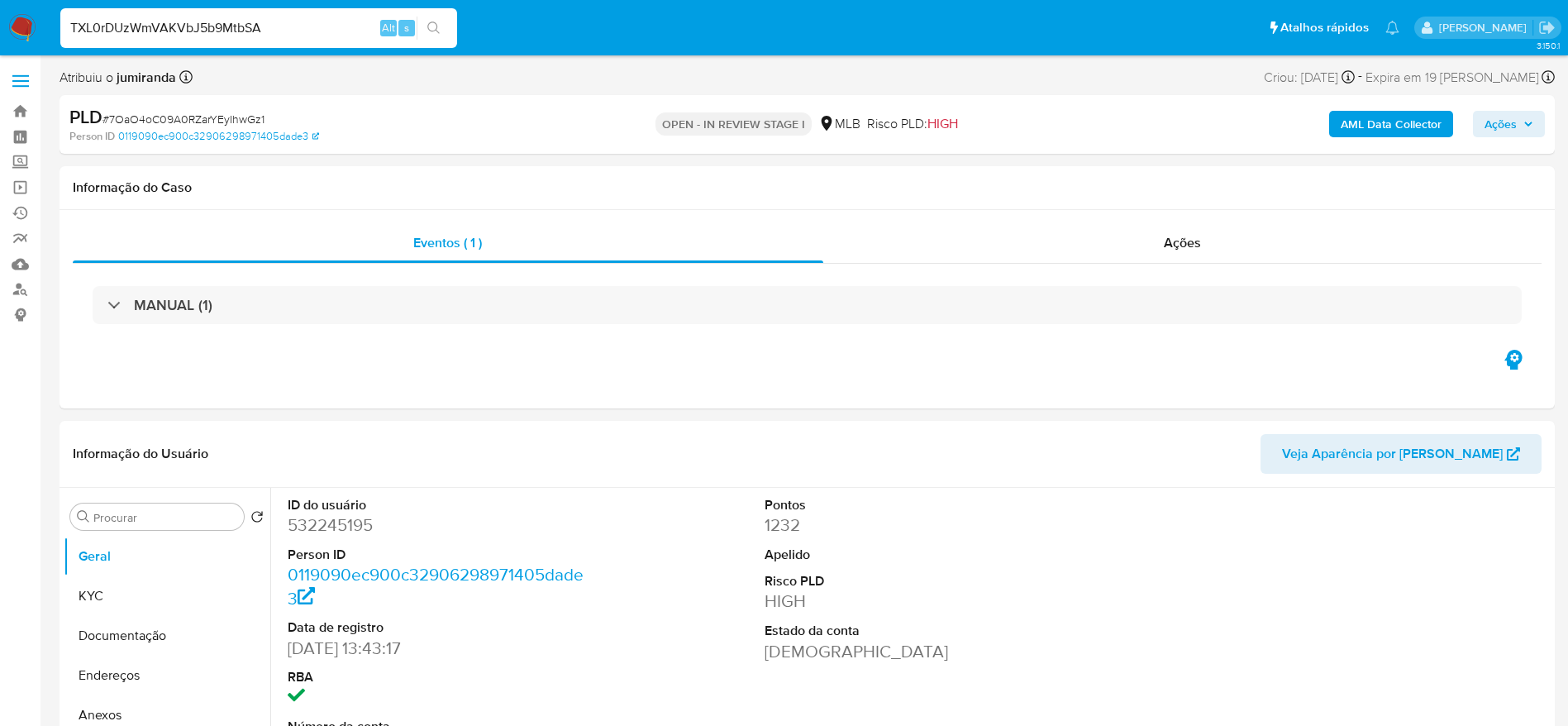
select select "10"
type input "TXL0rDUzWmVAKVbJ5b9MtbSA"
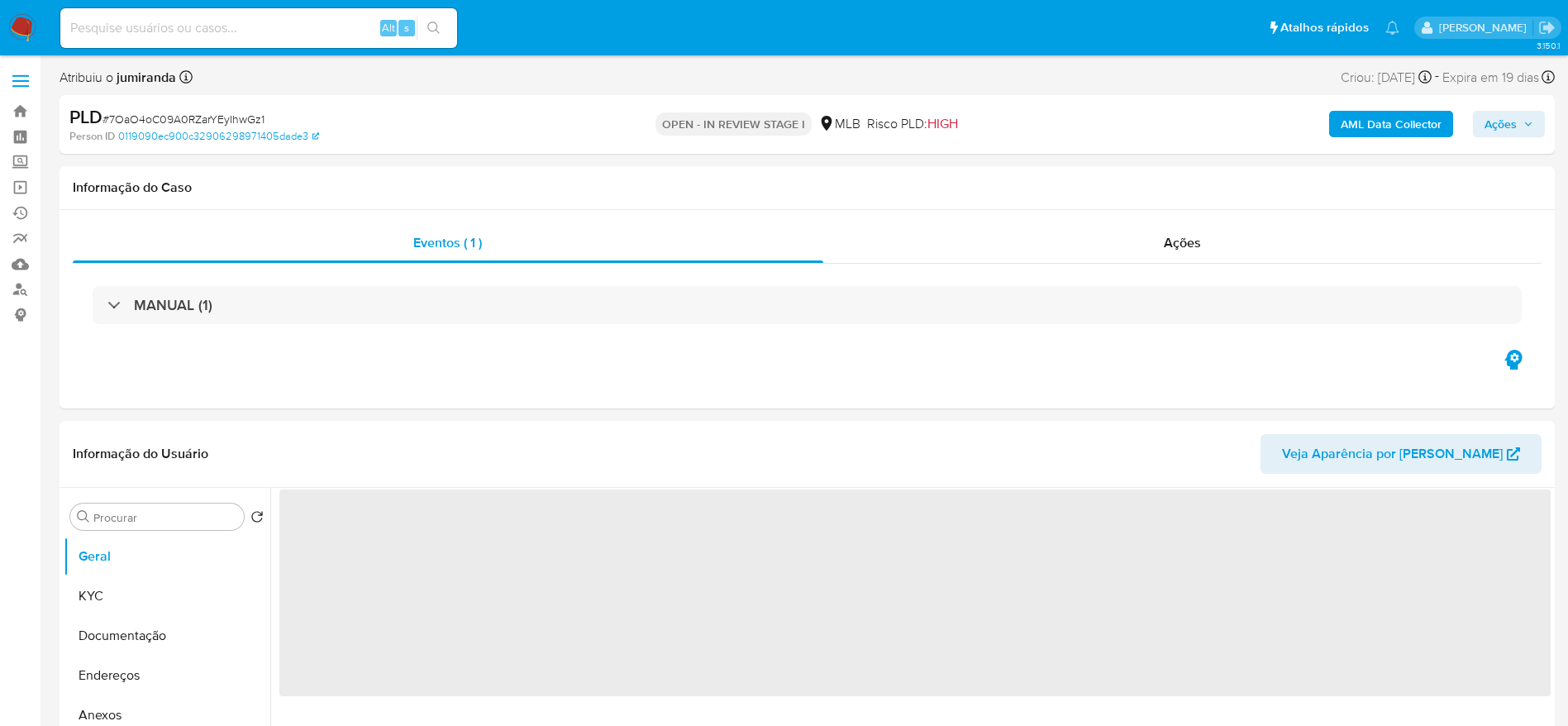
click at [204, 32] on input at bounding box center [259, 27] width 397 height 22
paste input "TXL0rDUzWmVAKVbJ5b9MtbSA"
type input "TXL0rDUzWmVAKVbJ5b9MtbSA"
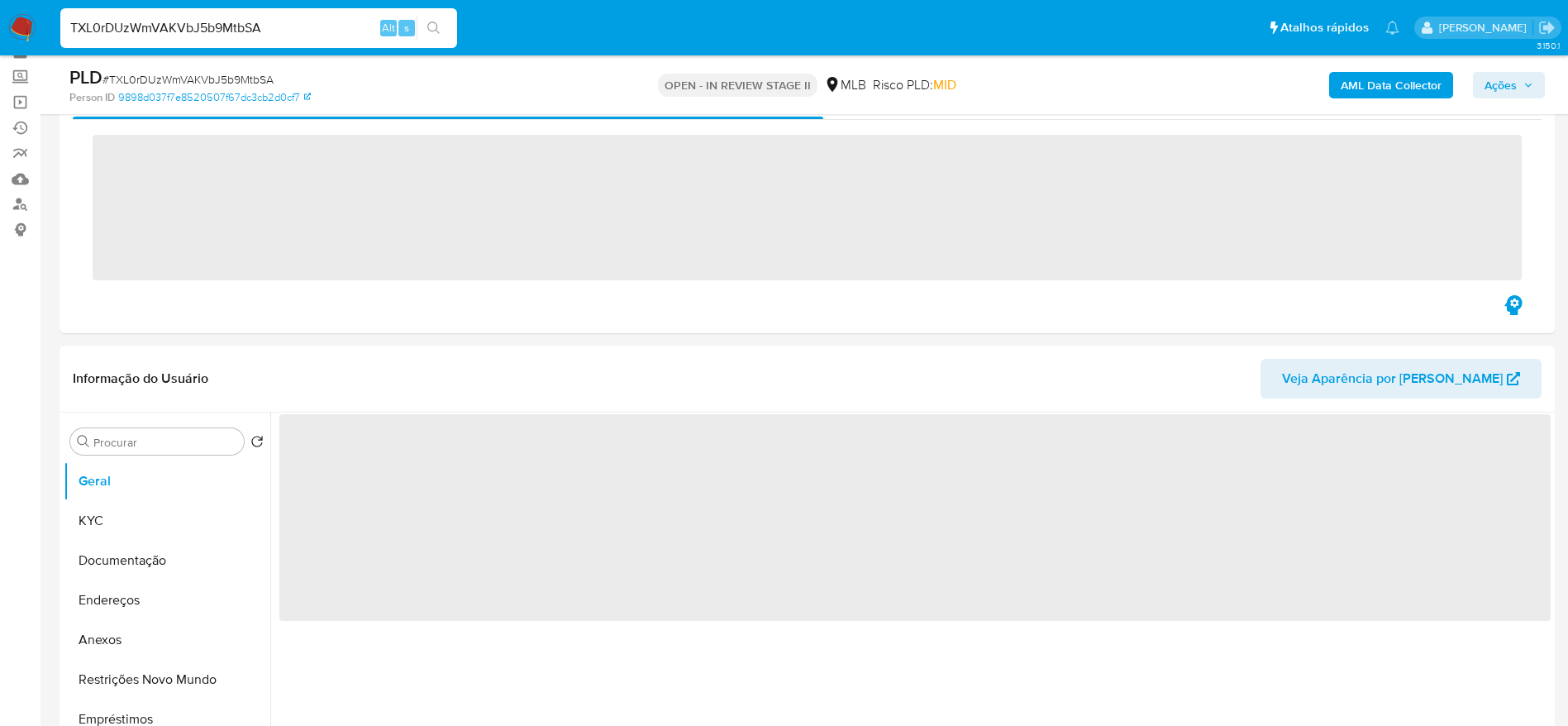
scroll to position [124, 0]
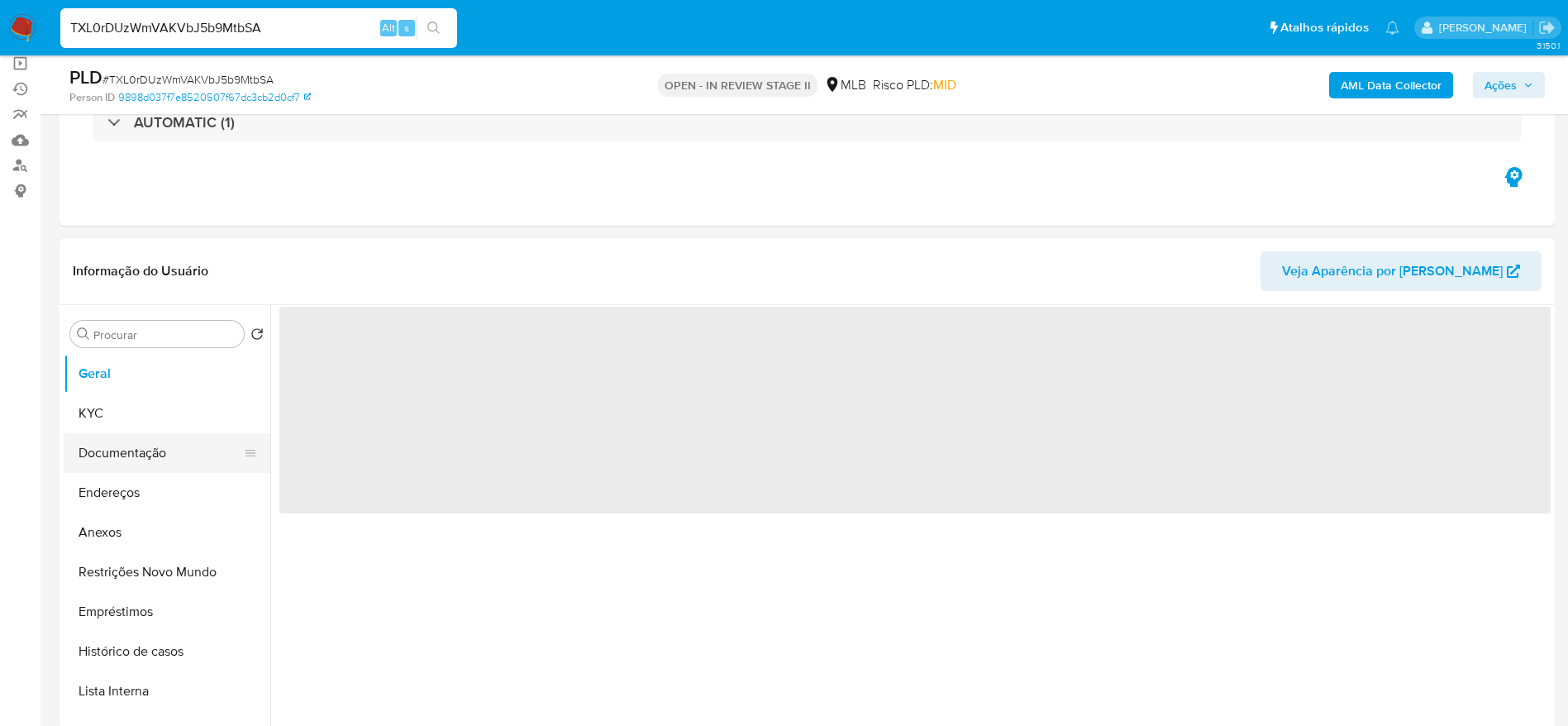
click at [116, 450] on button "Documentação" at bounding box center [159, 453] width 193 height 40
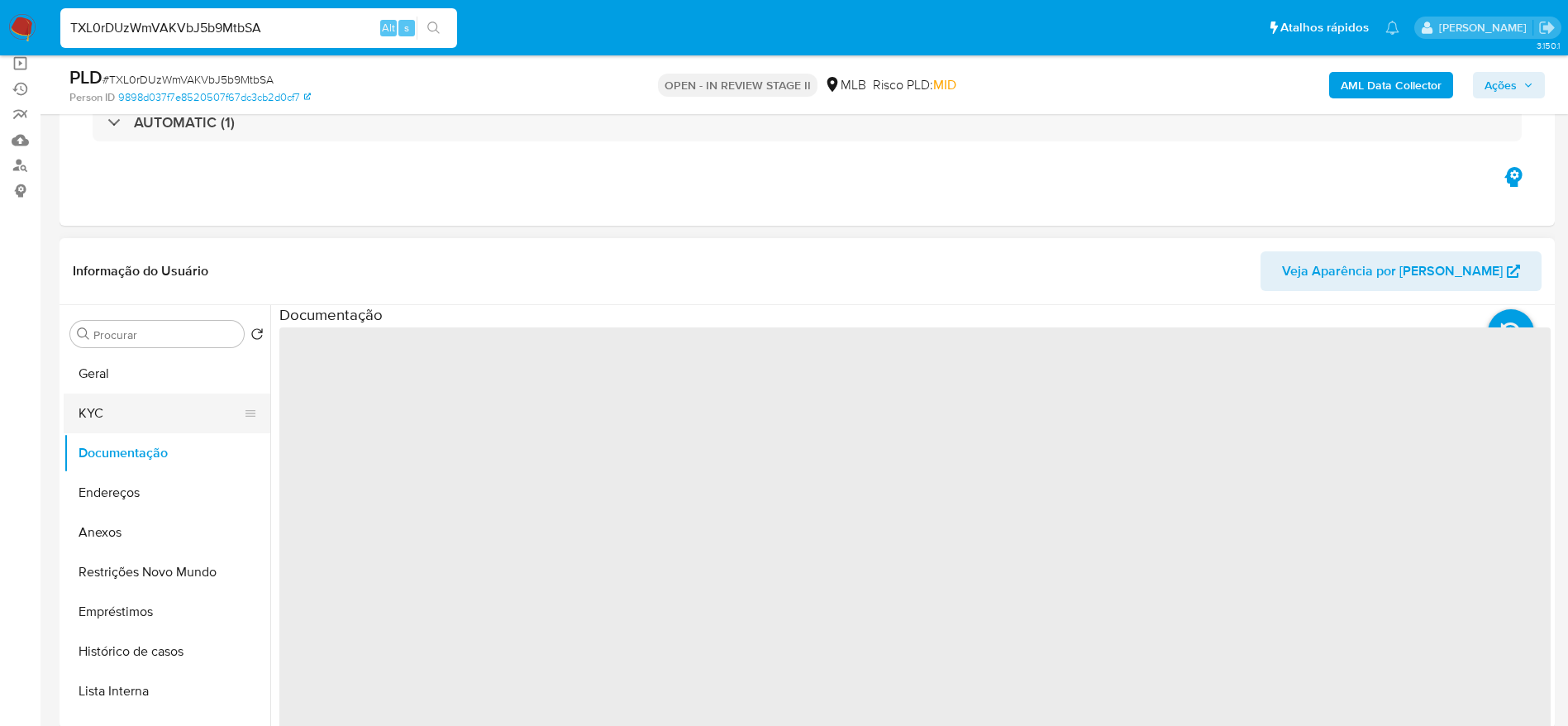
select select "10"
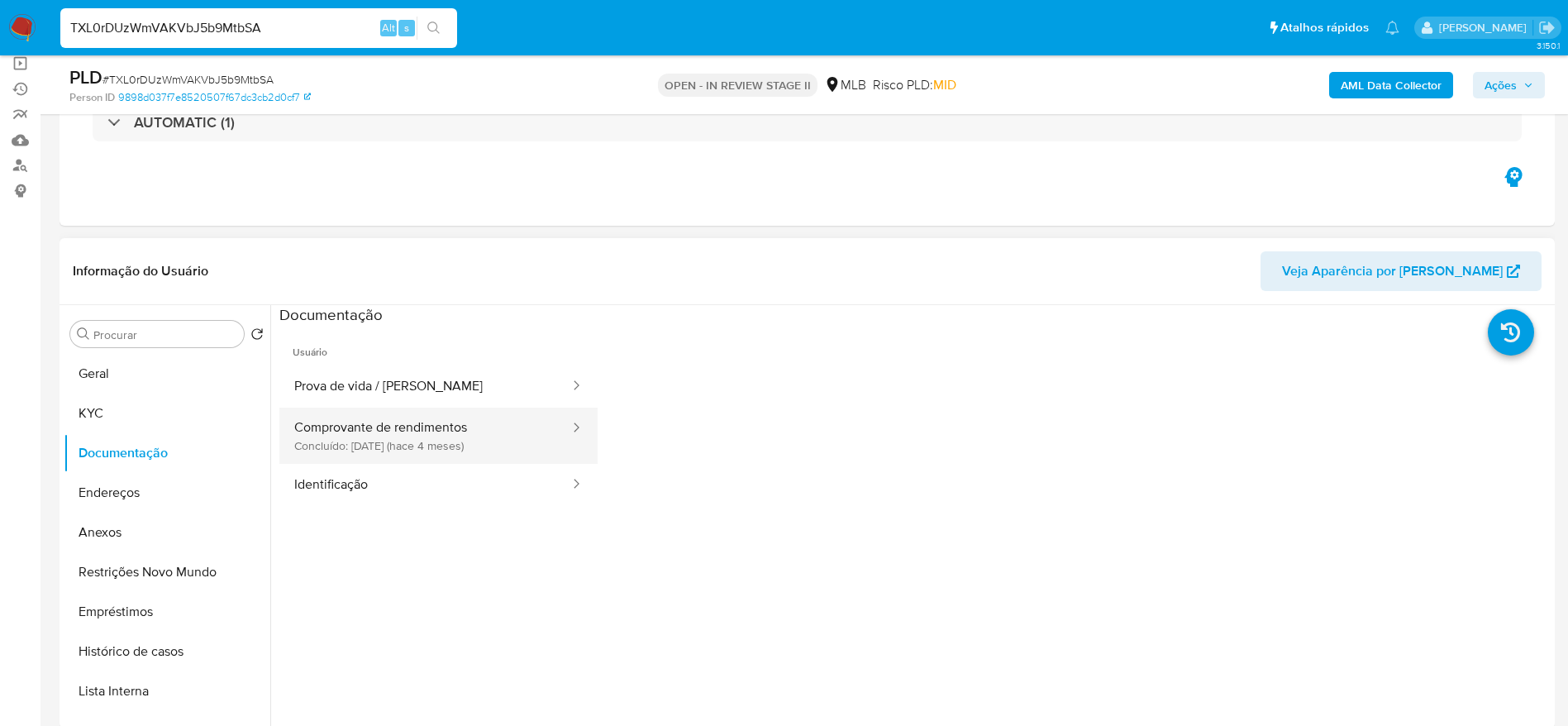
click at [410, 436] on button "Comprovante de rendimentos Concluído: 13/04/2025 (hace 4 meses)" at bounding box center [425, 436] width 292 height 57
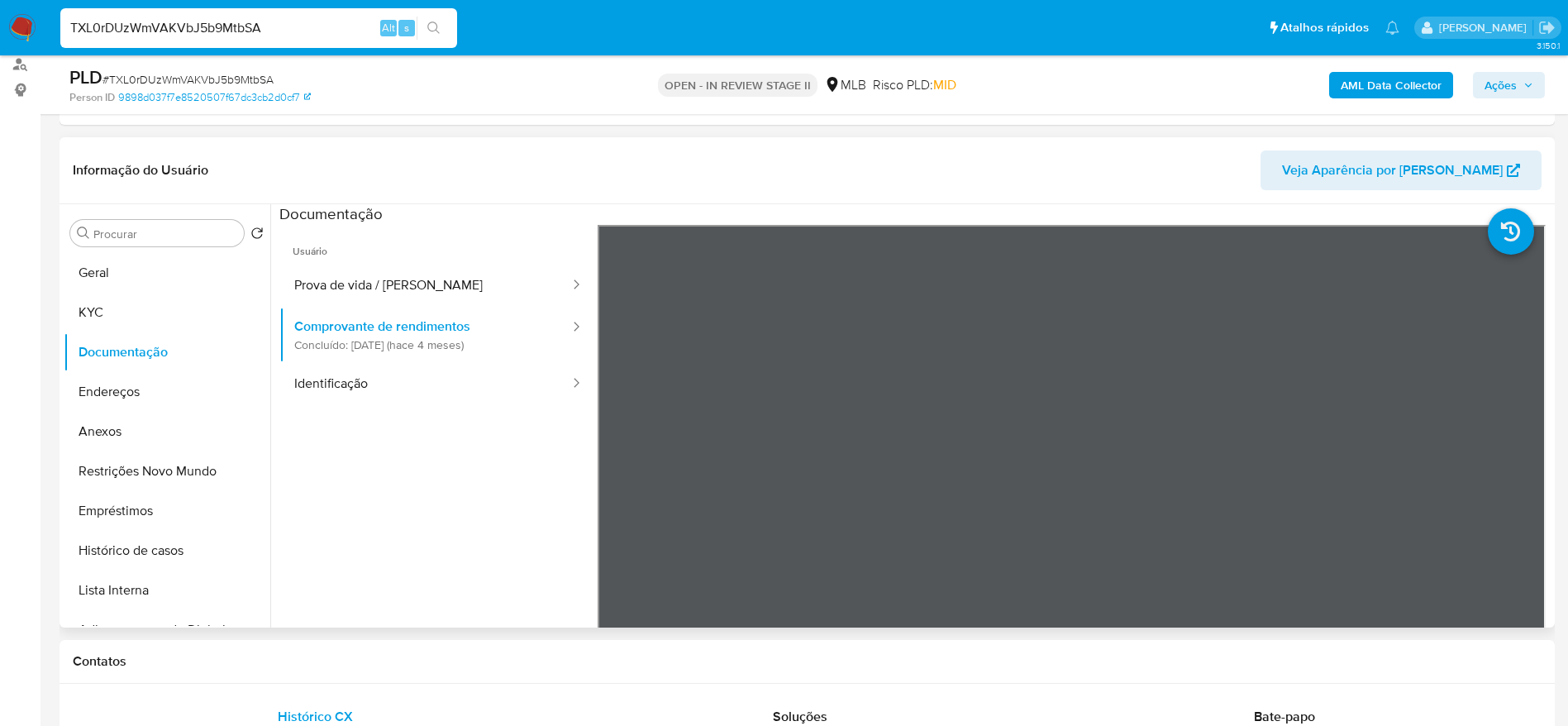
scroll to position [248, 0]
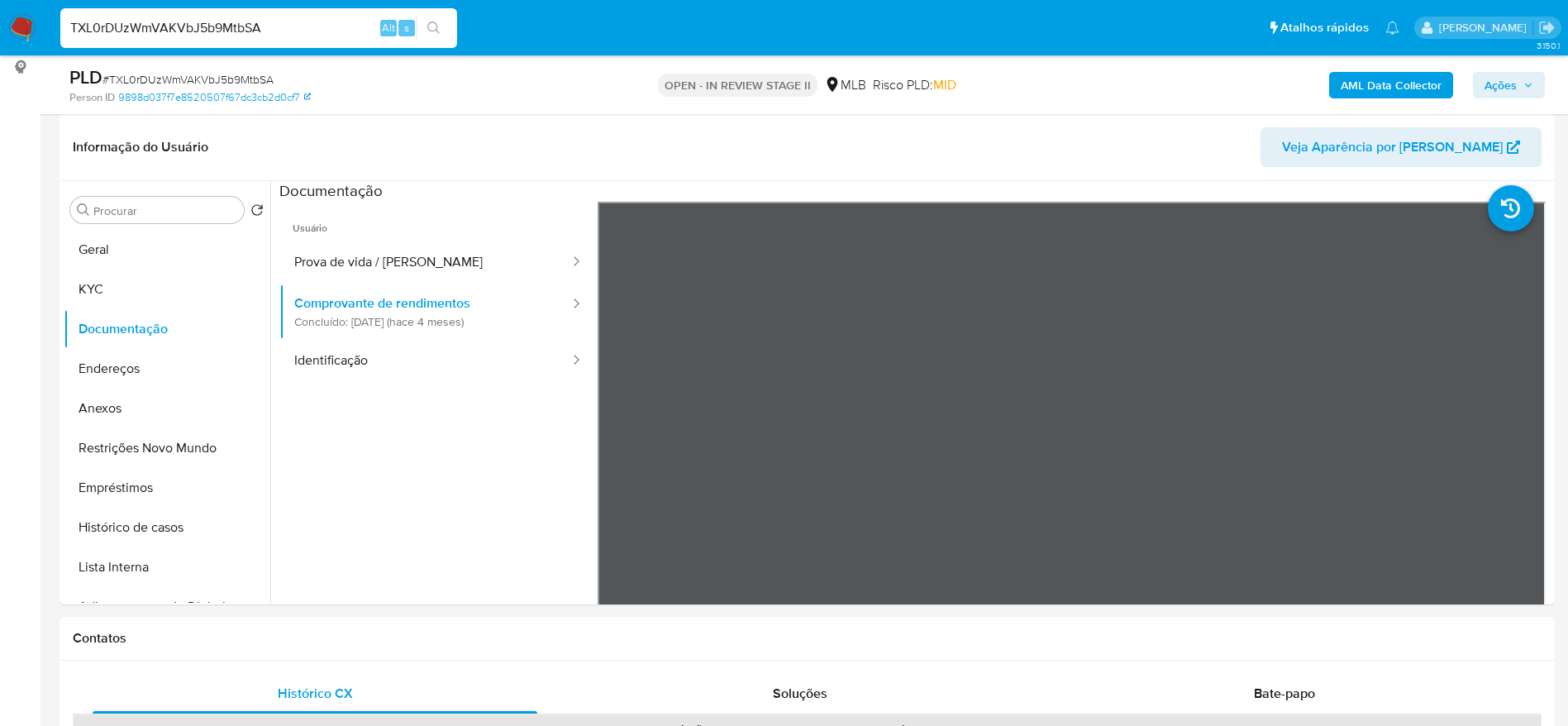
click at [288, 34] on input "TXL0rDUzWmVAKVbJ5b9MtbSA" at bounding box center [259, 27] width 397 height 22
paste input "69OLIkaNg4VOI1jGw0RoCuBJ"
type input "69OLIkaNg4VOI1jGw0RoCuBJ"
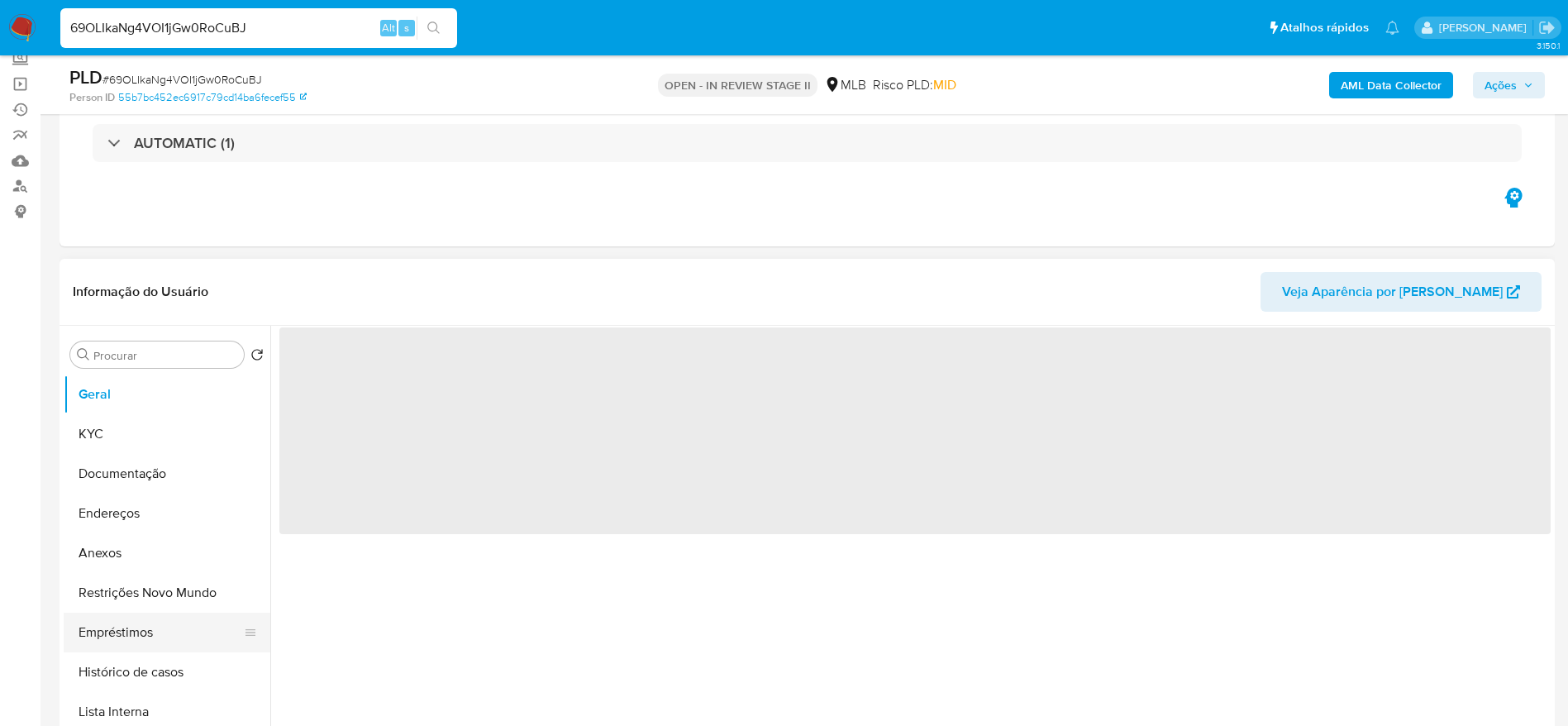
scroll to position [248, 0]
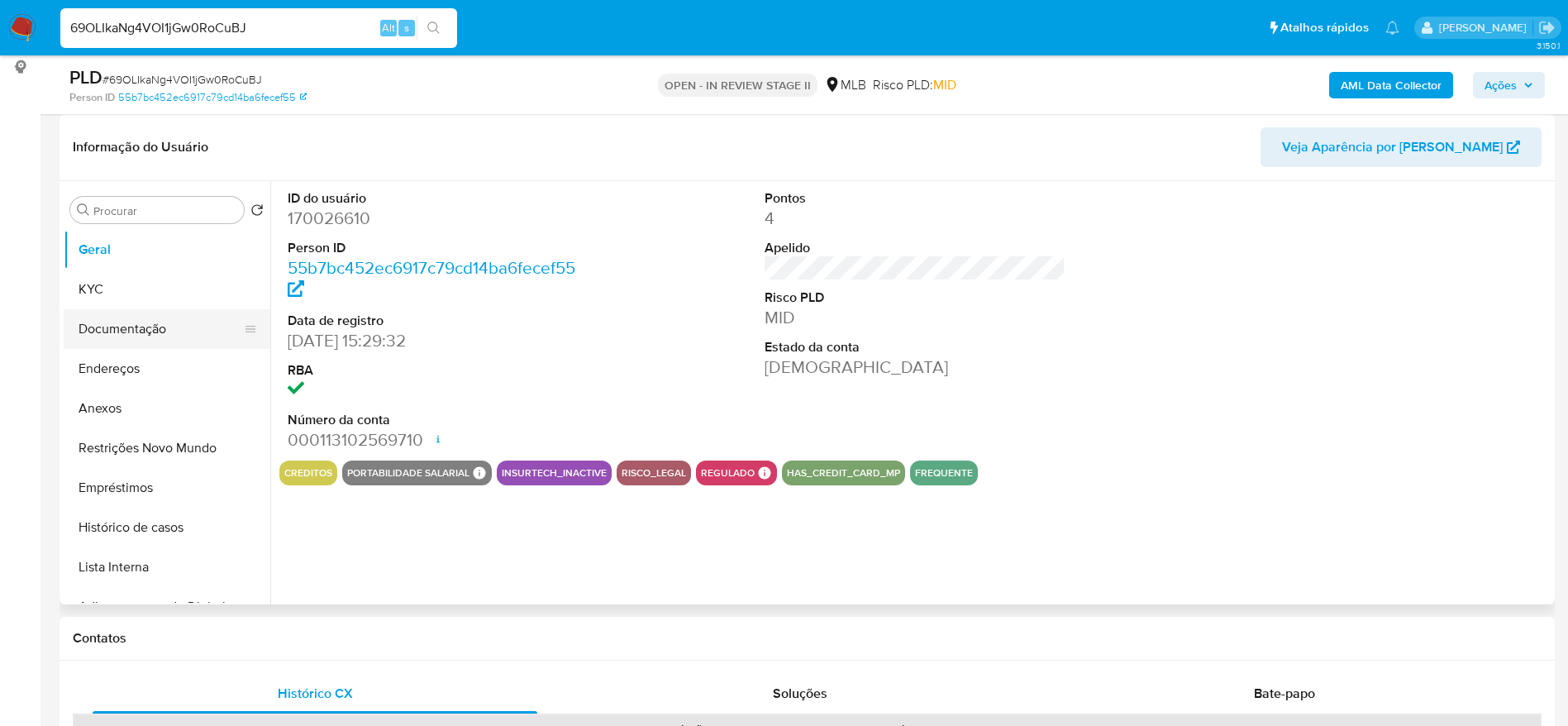
click at [166, 335] on button "Documentação" at bounding box center [159, 329] width 193 height 40
select select "10"
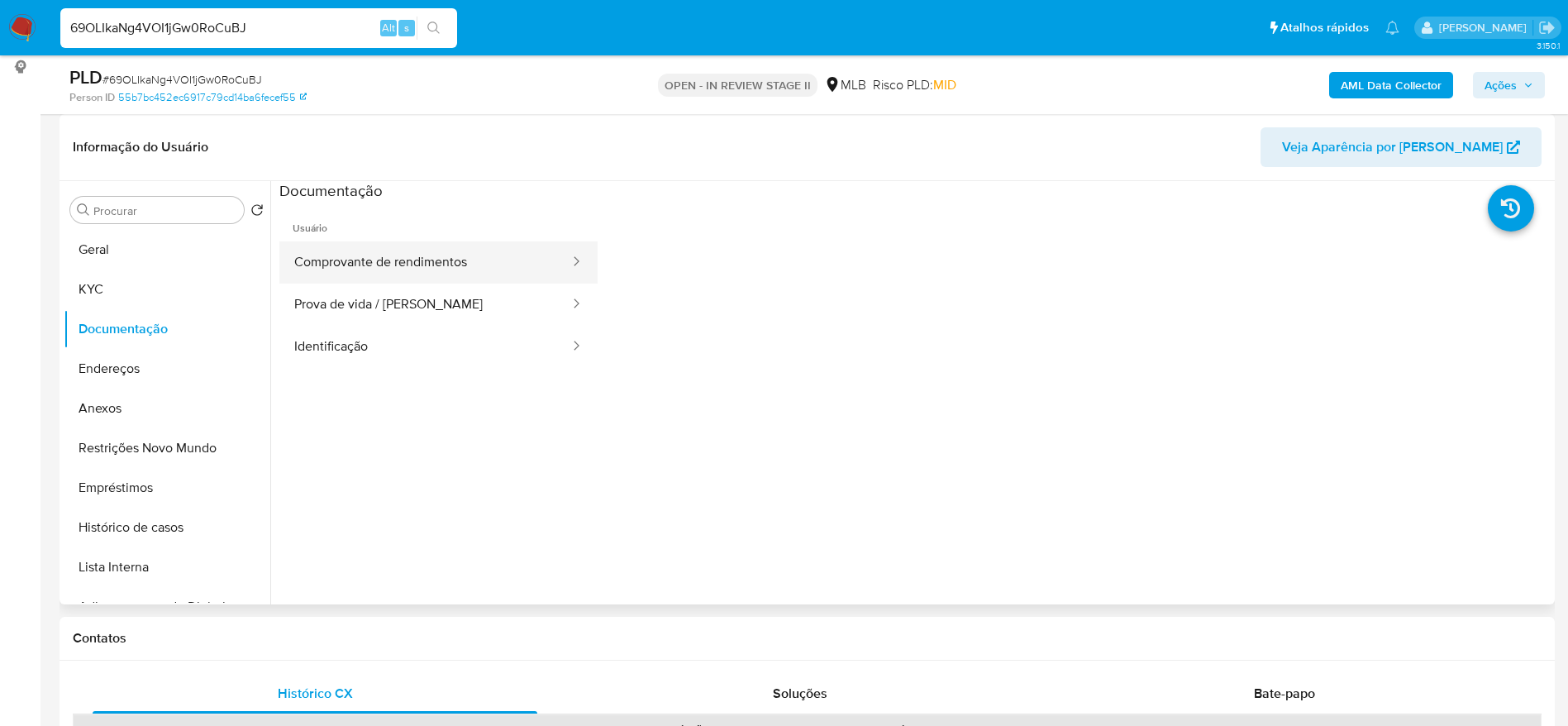
click at [424, 253] on button "Comprovante de rendimentos" at bounding box center [425, 262] width 292 height 42
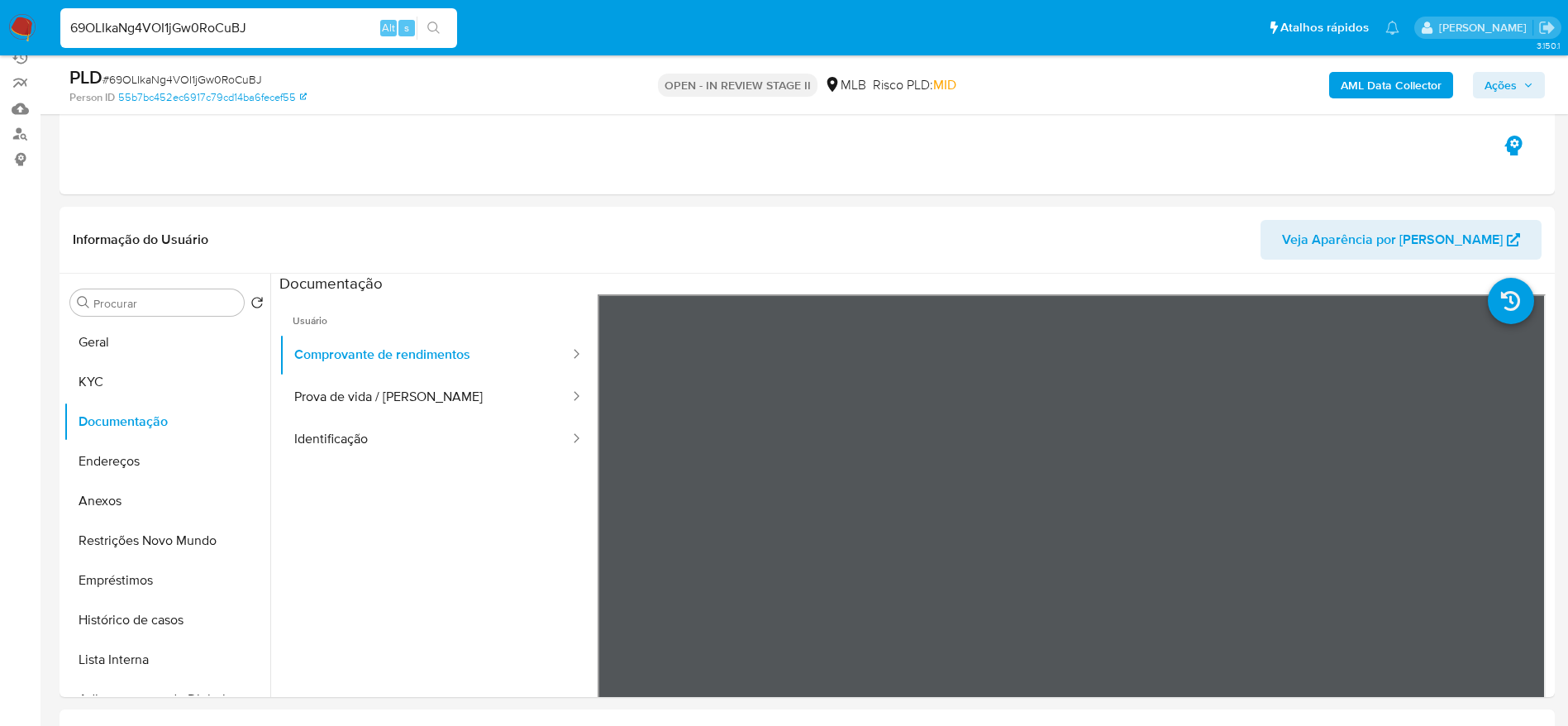
scroll to position [124, 0]
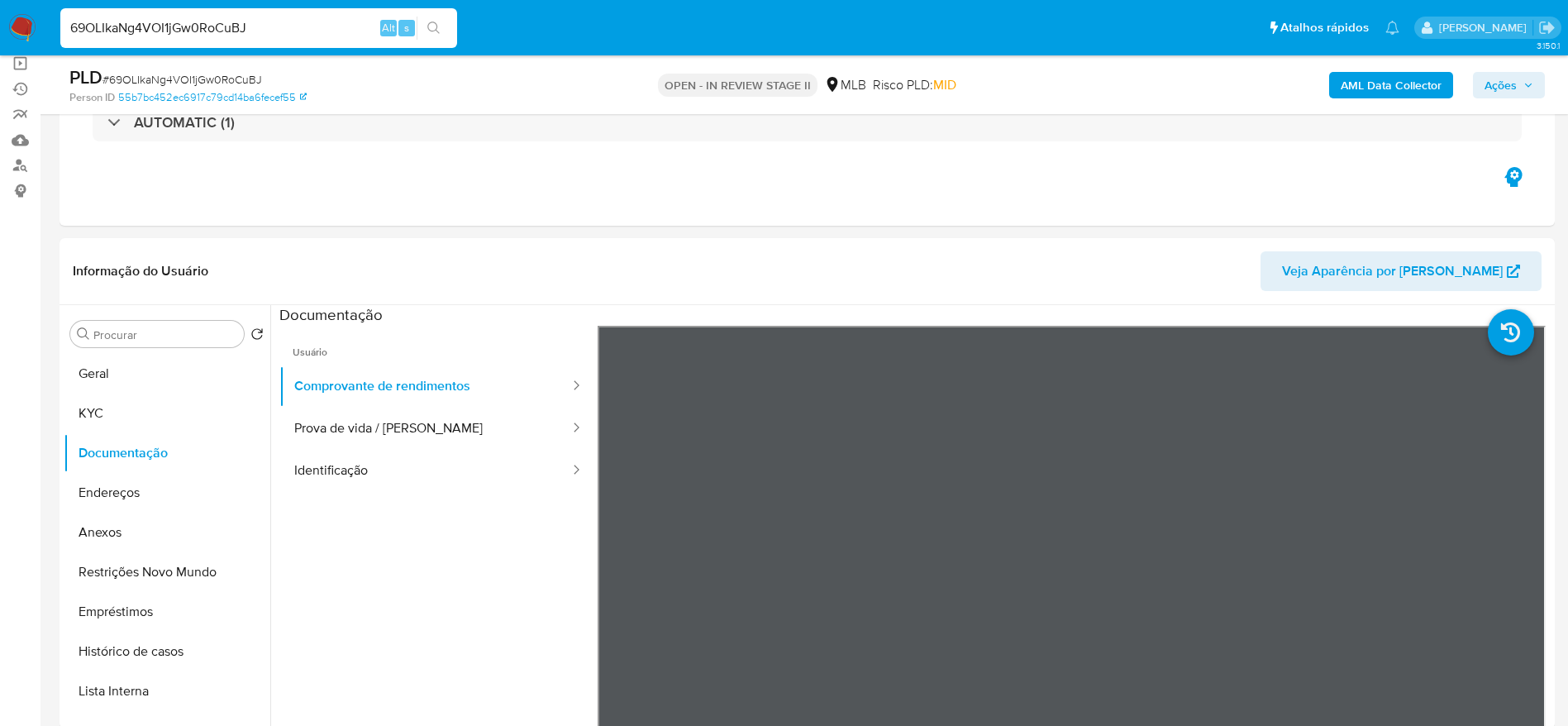
click at [281, 28] on input "69OLIkaNg4VOI1jGw0RoCuBJ" at bounding box center [259, 27] width 397 height 22
paste input "NLFIUwhXyAIV7cyLp2xsXyev"
type input "NLFIUwhXyAIV7cyLp2xsXyev"
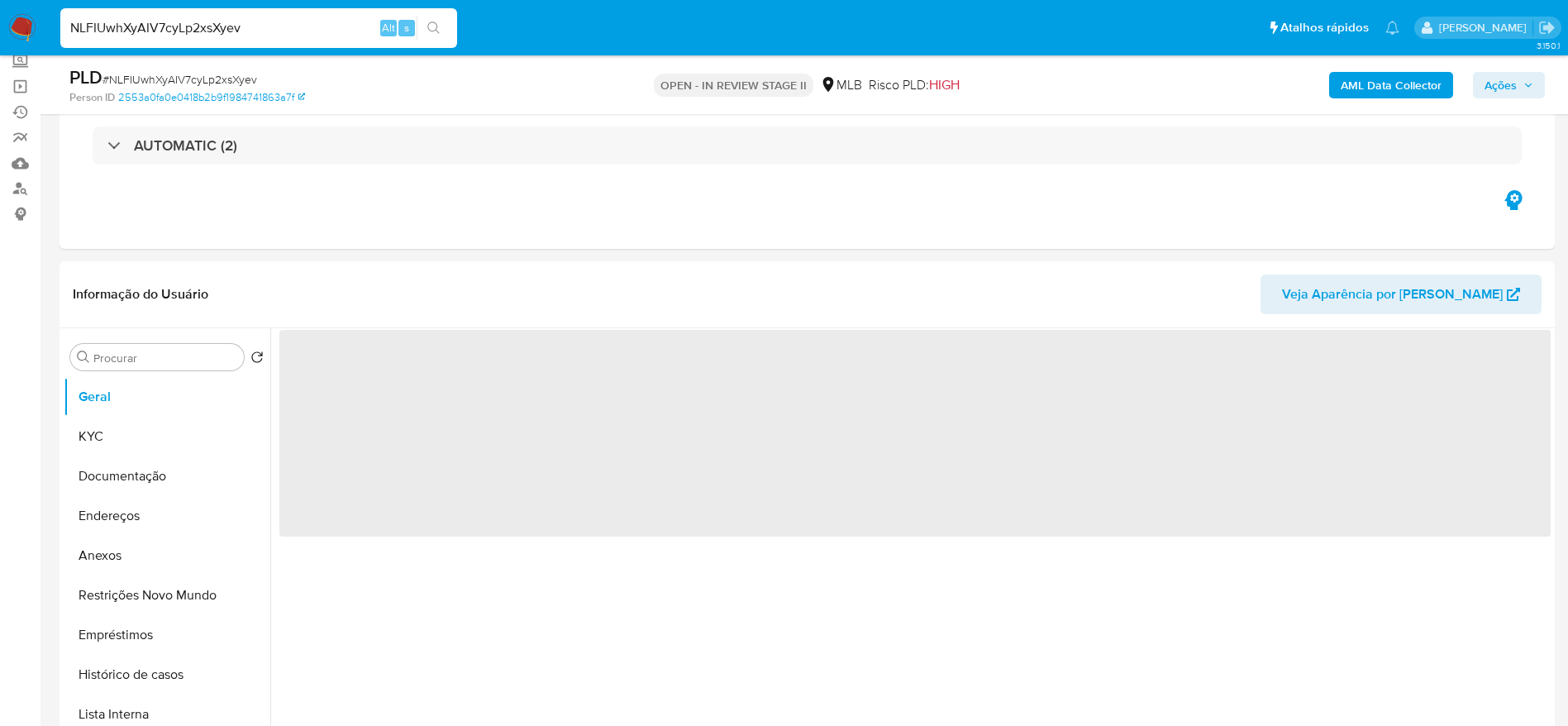
scroll to position [124, 0]
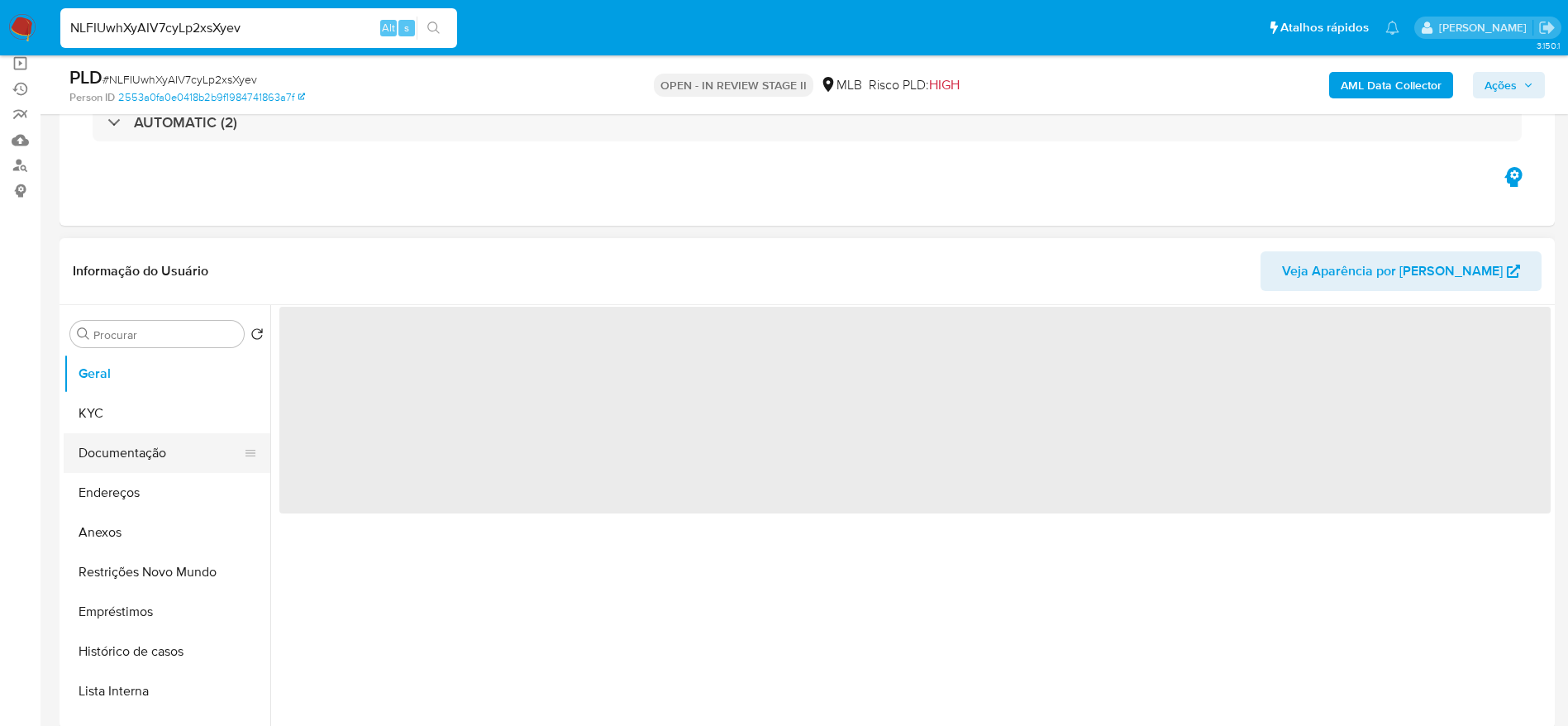
click at [132, 450] on button "Documentação" at bounding box center [159, 453] width 193 height 40
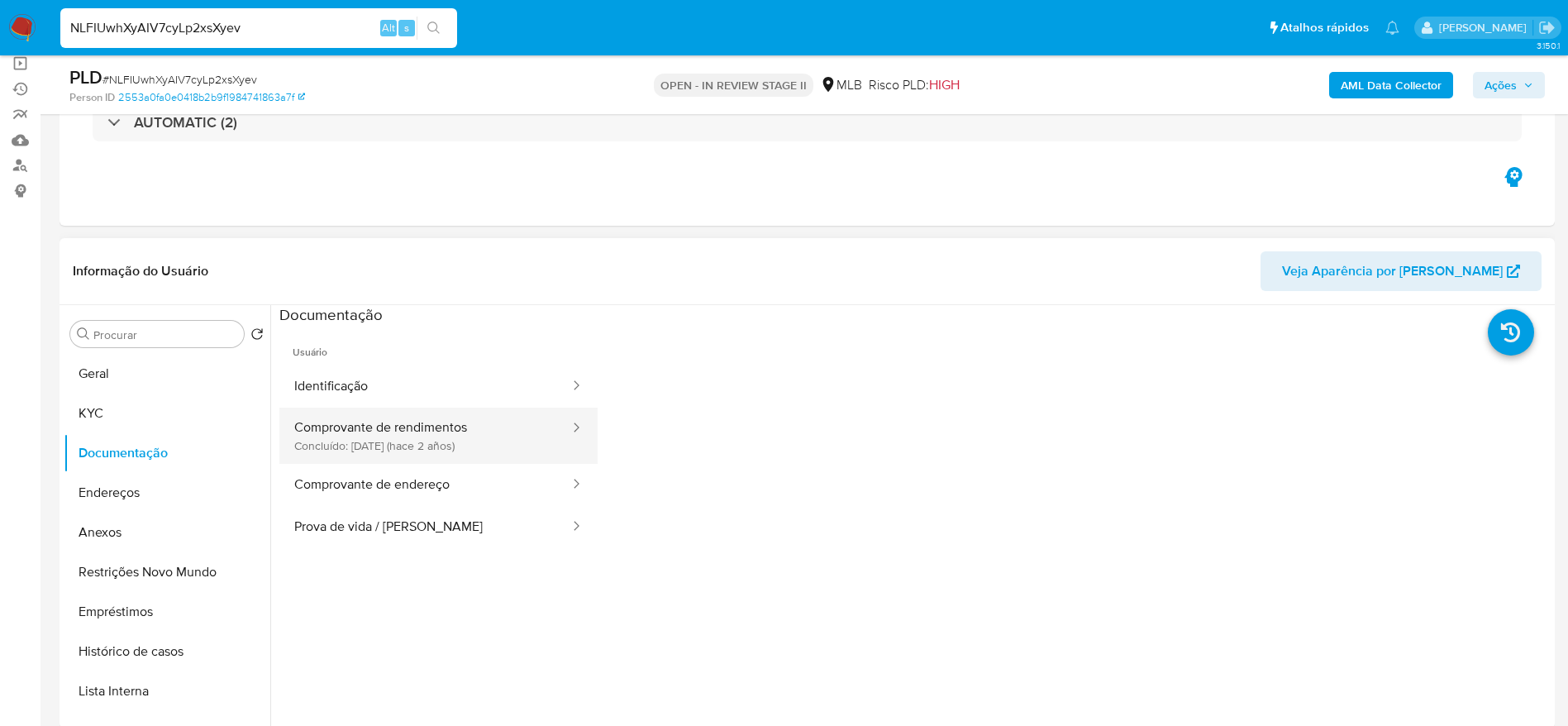
select select "10"
click at [455, 439] on button "Comprovante de rendimentos Concluído: 27/03/2023 (hace 2 años)" at bounding box center [425, 436] width 292 height 57
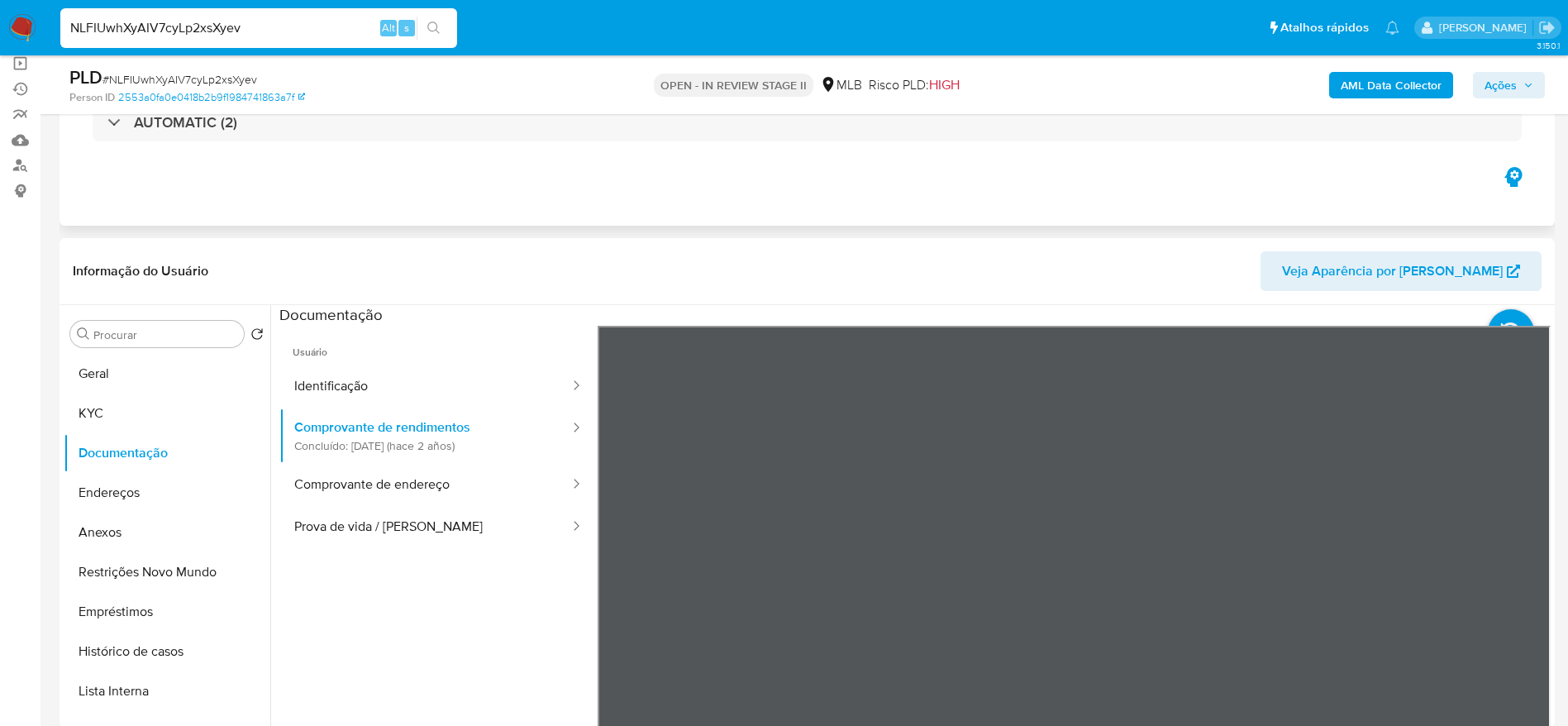
scroll to position [248, 0]
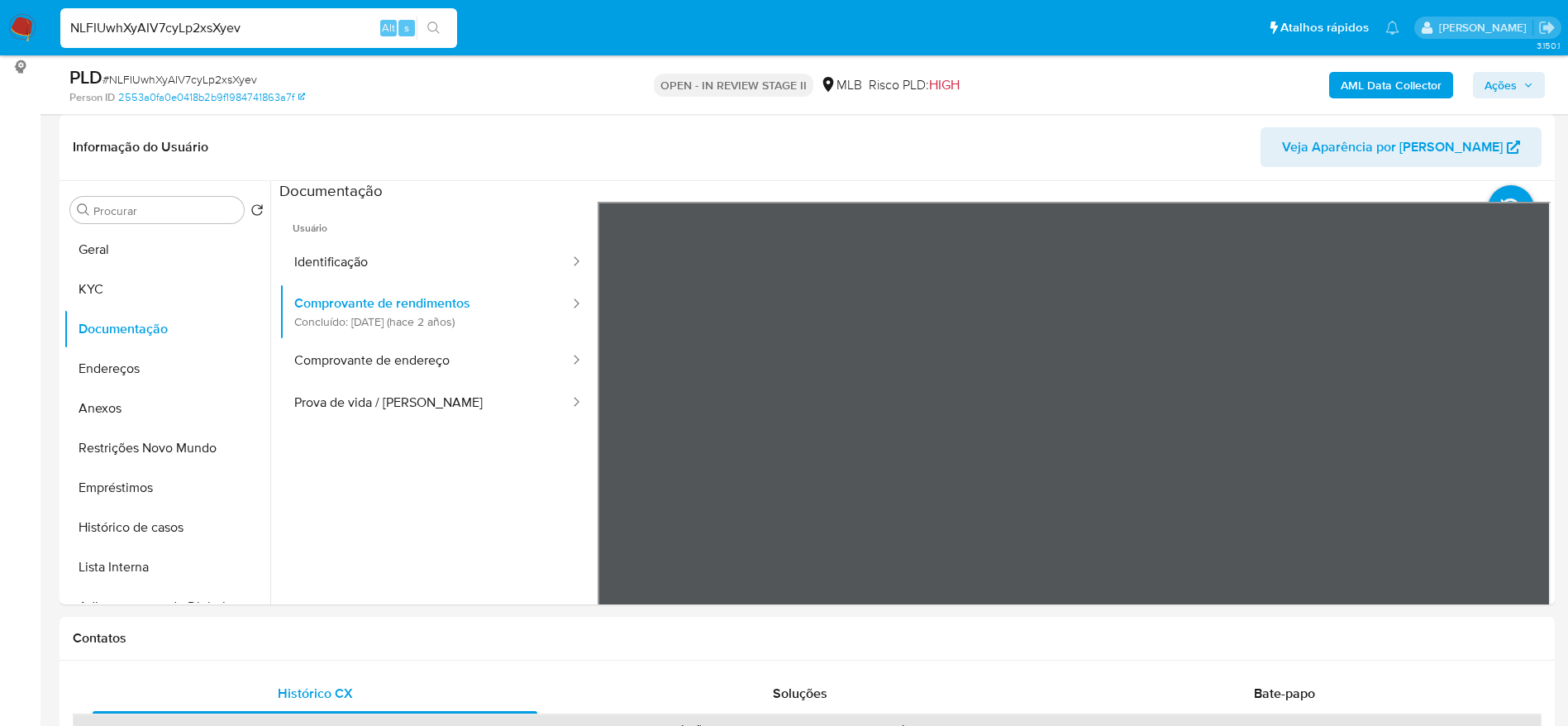
click at [265, 26] on input "NLFIUwhXyAIV7cyLp2xsXyev" at bounding box center [259, 27] width 397 height 22
paste input "OmZNrrAuAgt5RM0dde0ppuQT"
type input "OmZNrrAuAgt5RM0dde0ppuQT"
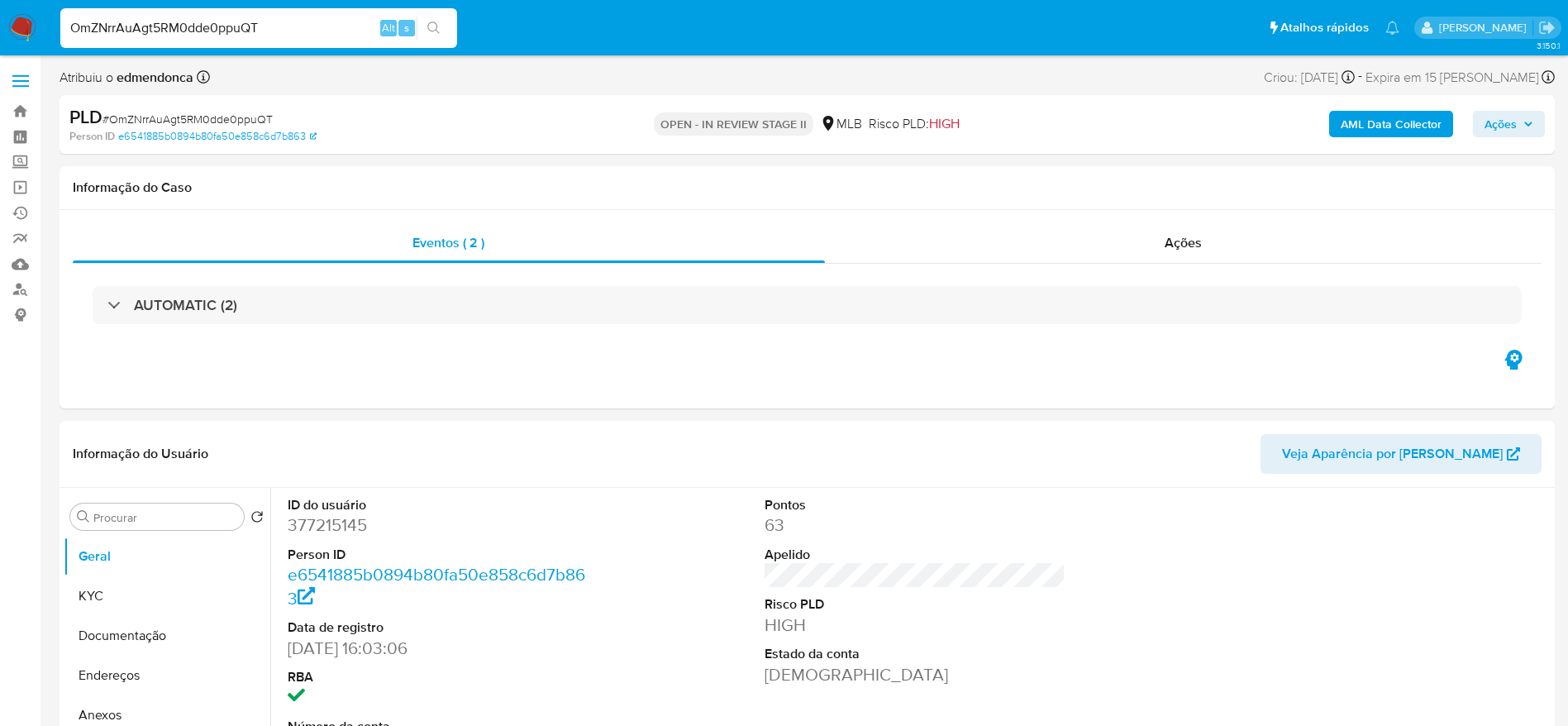
select select "10"
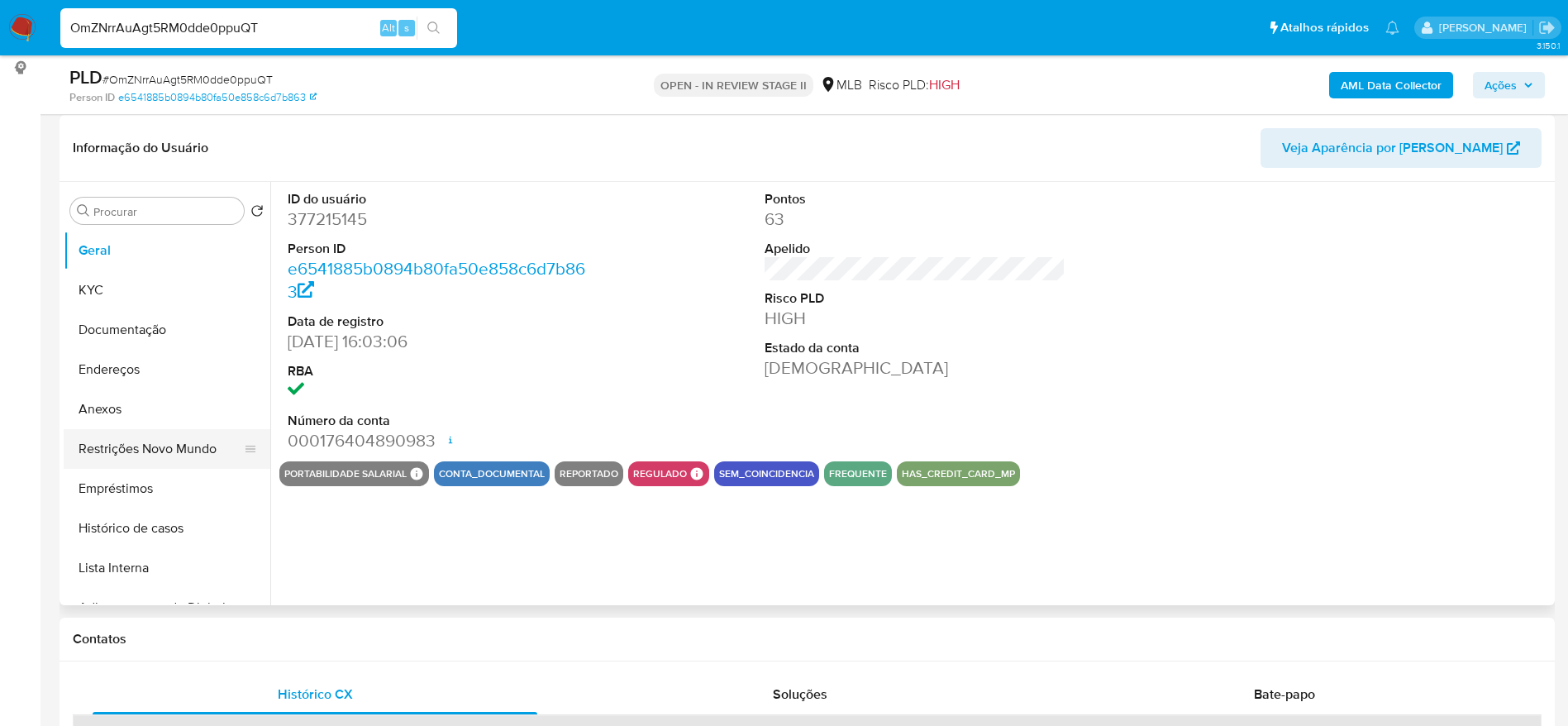
scroll to position [248, 0]
click at [156, 330] on button "Documentação" at bounding box center [159, 329] width 193 height 40
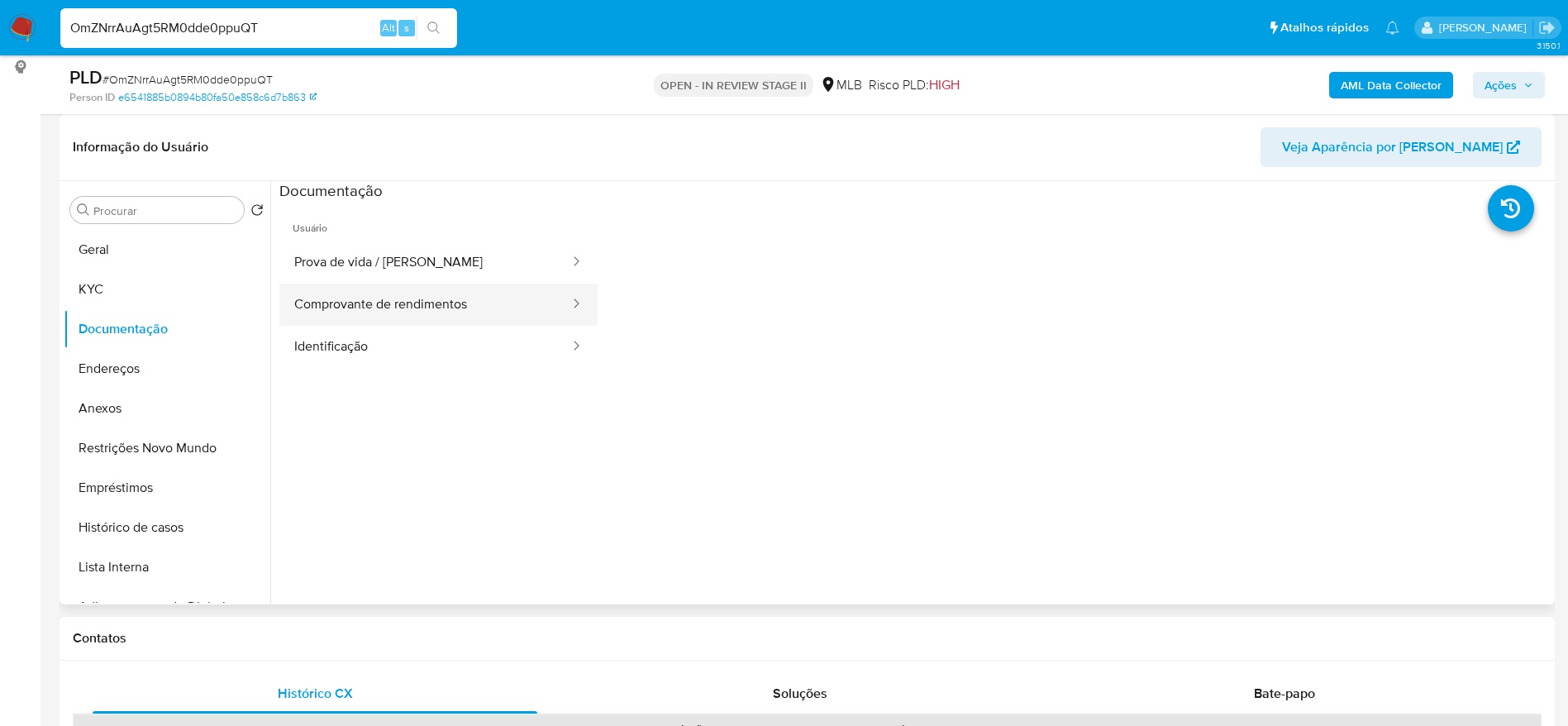
click at [450, 304] on button "Comprovante de rendimentos" at bounding box center [425, 305] width 292 height 42
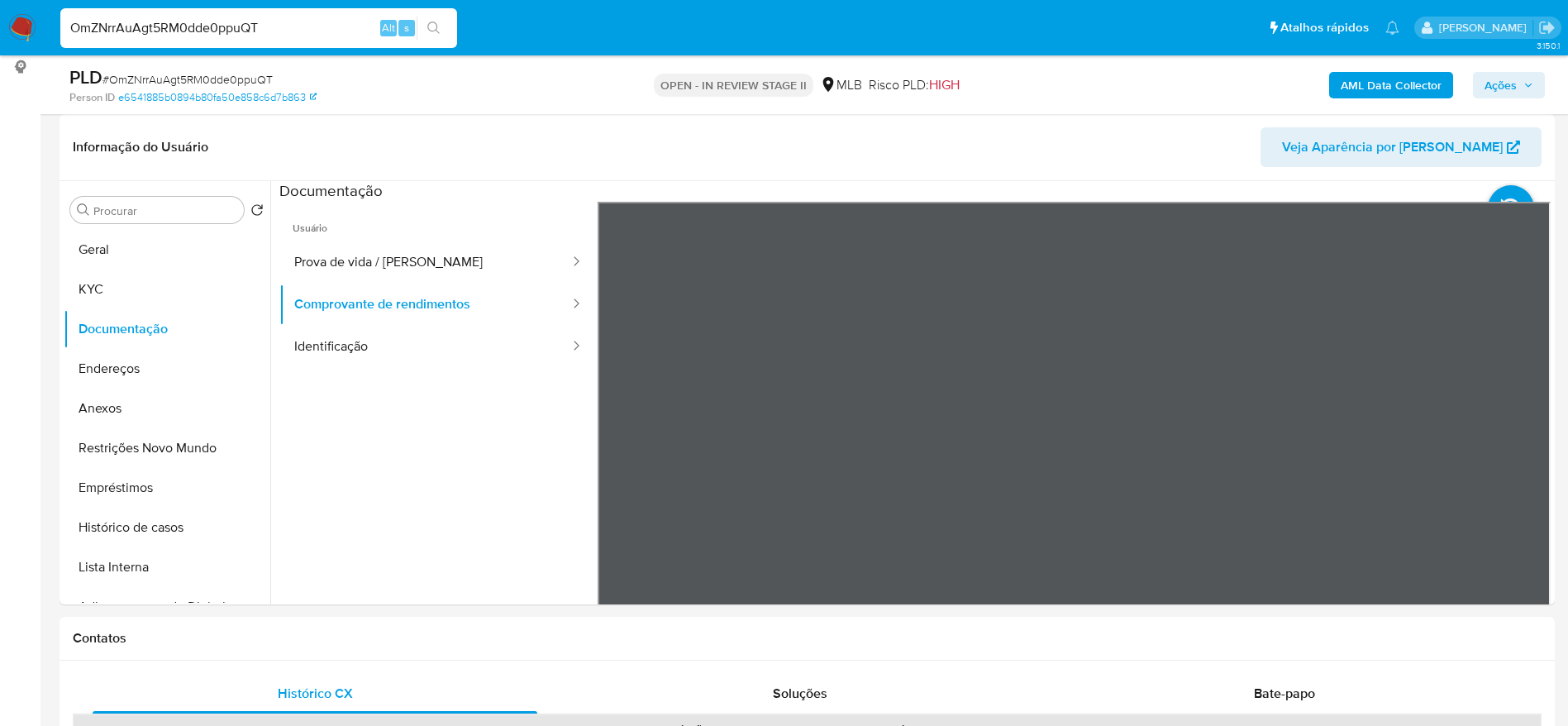
click at [287, 25] on input "OmZNrrAuAgt5RM0dde0ppuQT" at bounding box center [259, 27] width 397 height 22
paste input "V5IXiNgIekjTxK0FZ0rXGUM5"
type input "V5IXiNgIekjTxK0FZ0rXGUM5"
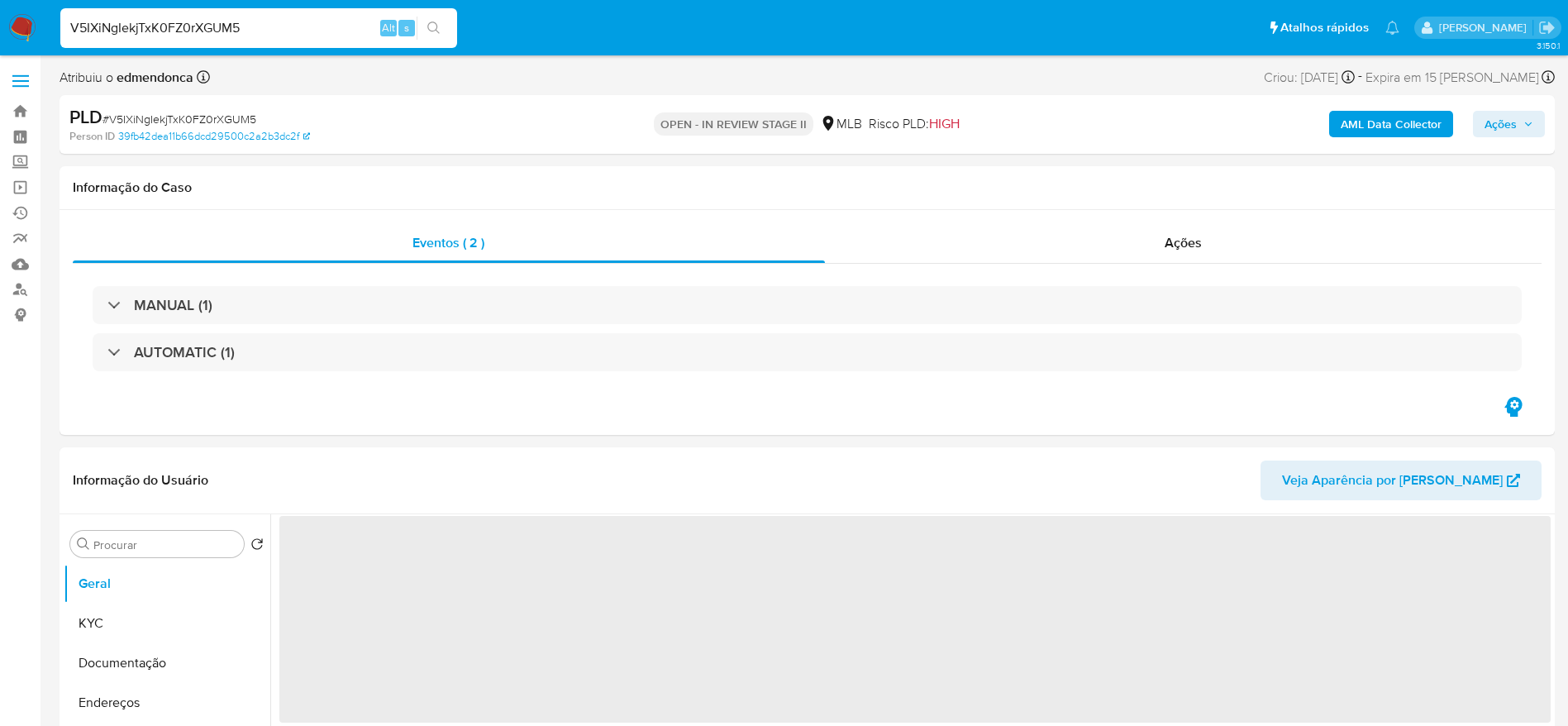
scroll to position [248, 0]
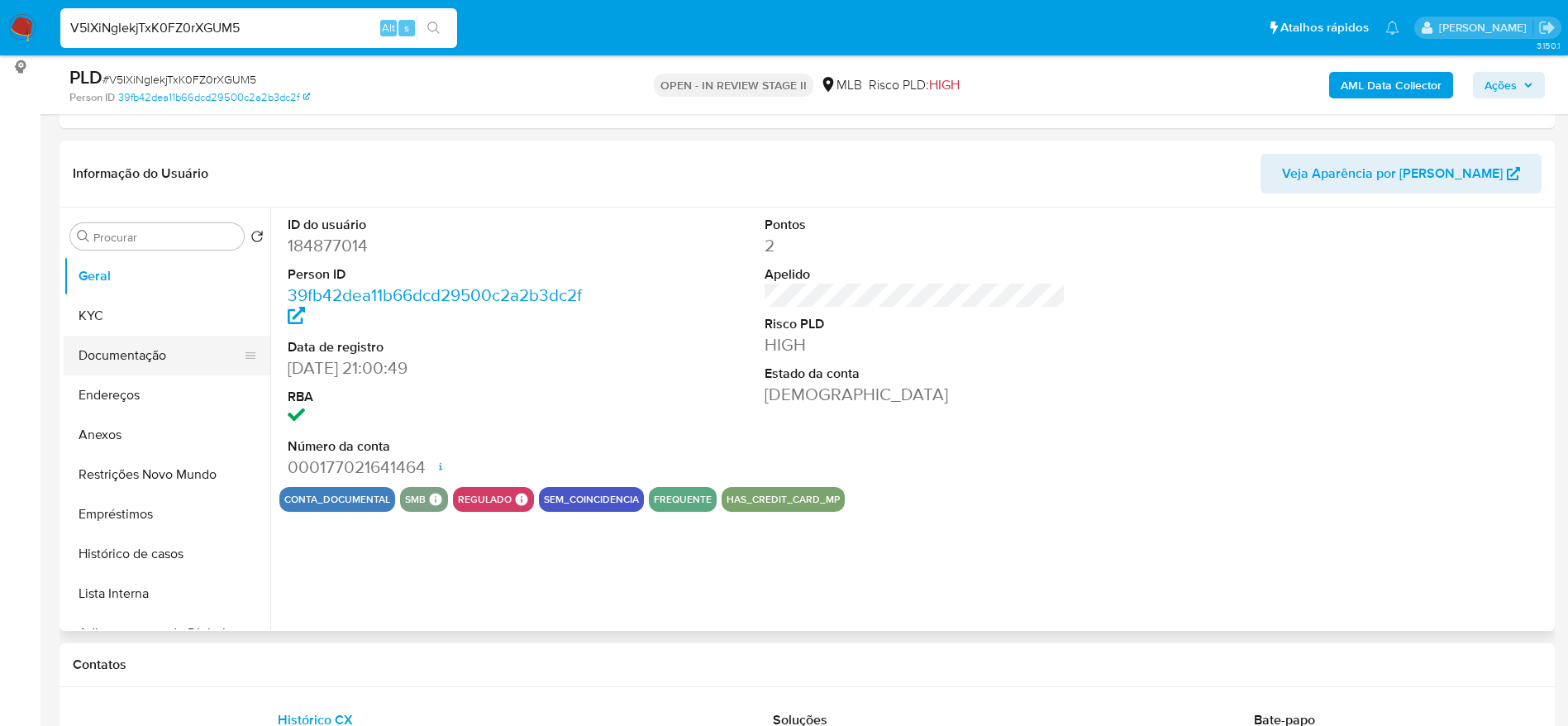
click at [124, 351] on button "Documentação" at bounding box center [159, 356] width 193 height 40
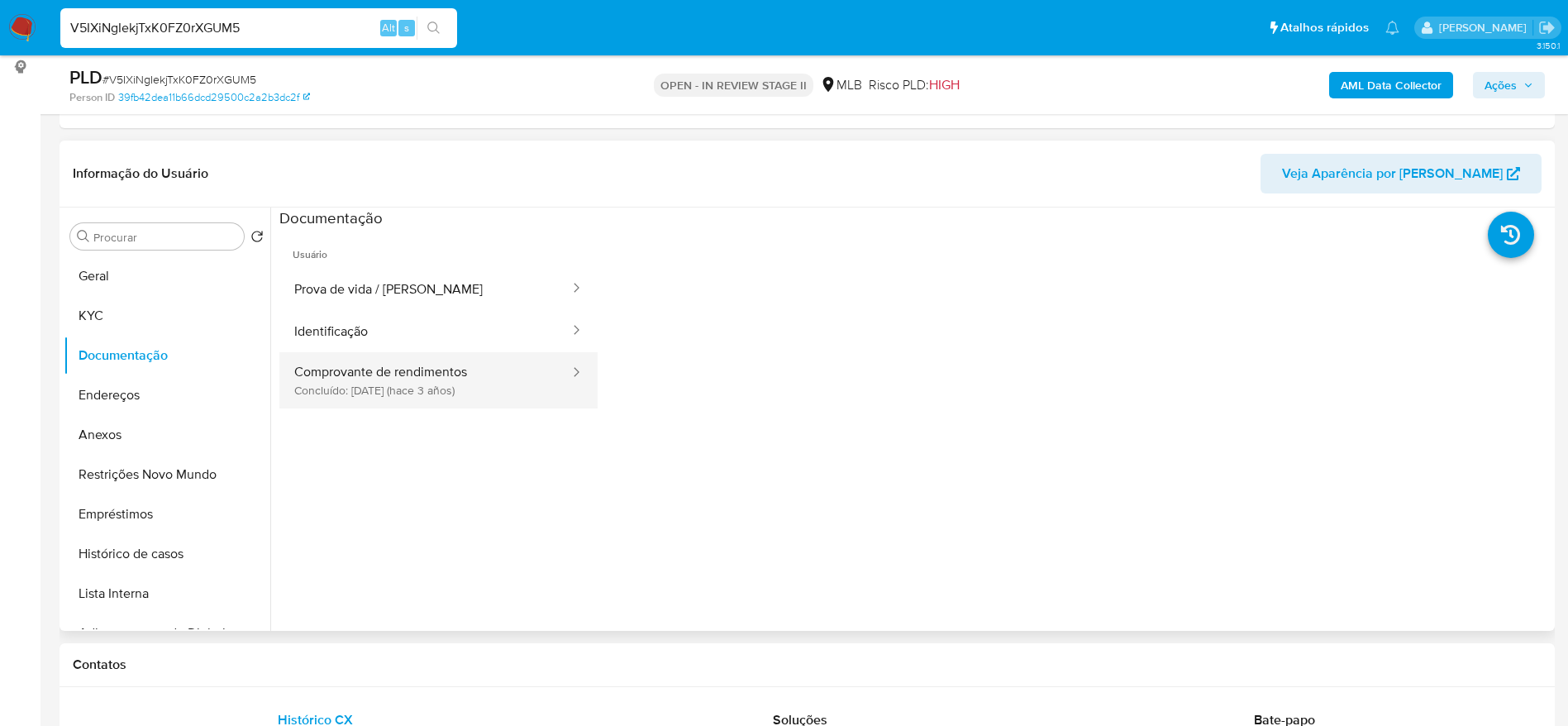
click at [409, 372] on button "Comprovante de rendimentos Concluído: 22/04/2022 (hace 3 años)" at bounding box center [425, 380] width 292 height 57
select select "10"
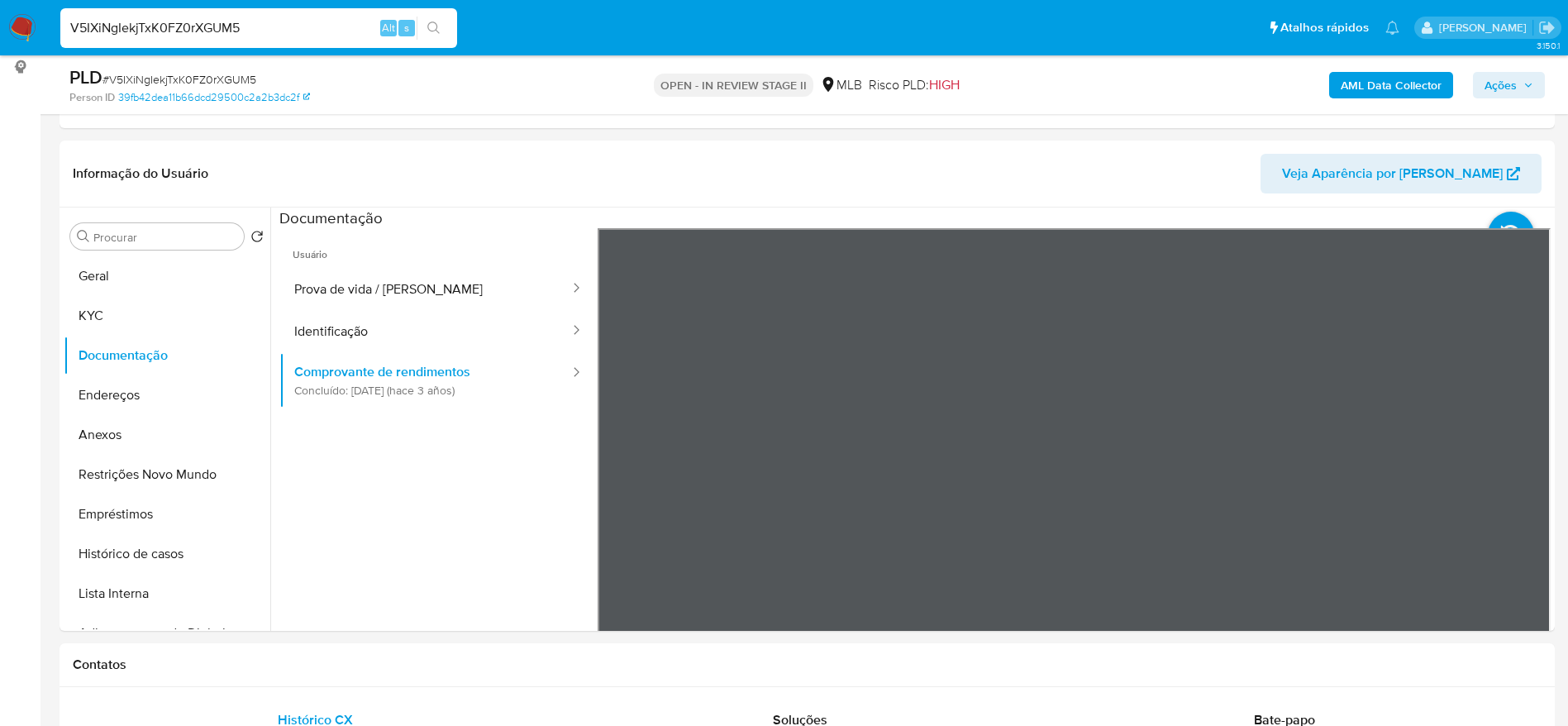
click at [270, 20] on input "V5IXiNgIekjTxK0FZ0rXGUM5" at bounding box center [259, 27] width 397 height 22
paste input "6jneChzRk83dkUDuF041JkOC"
type input "6jneChzRk83dkUDuF041JkOC"
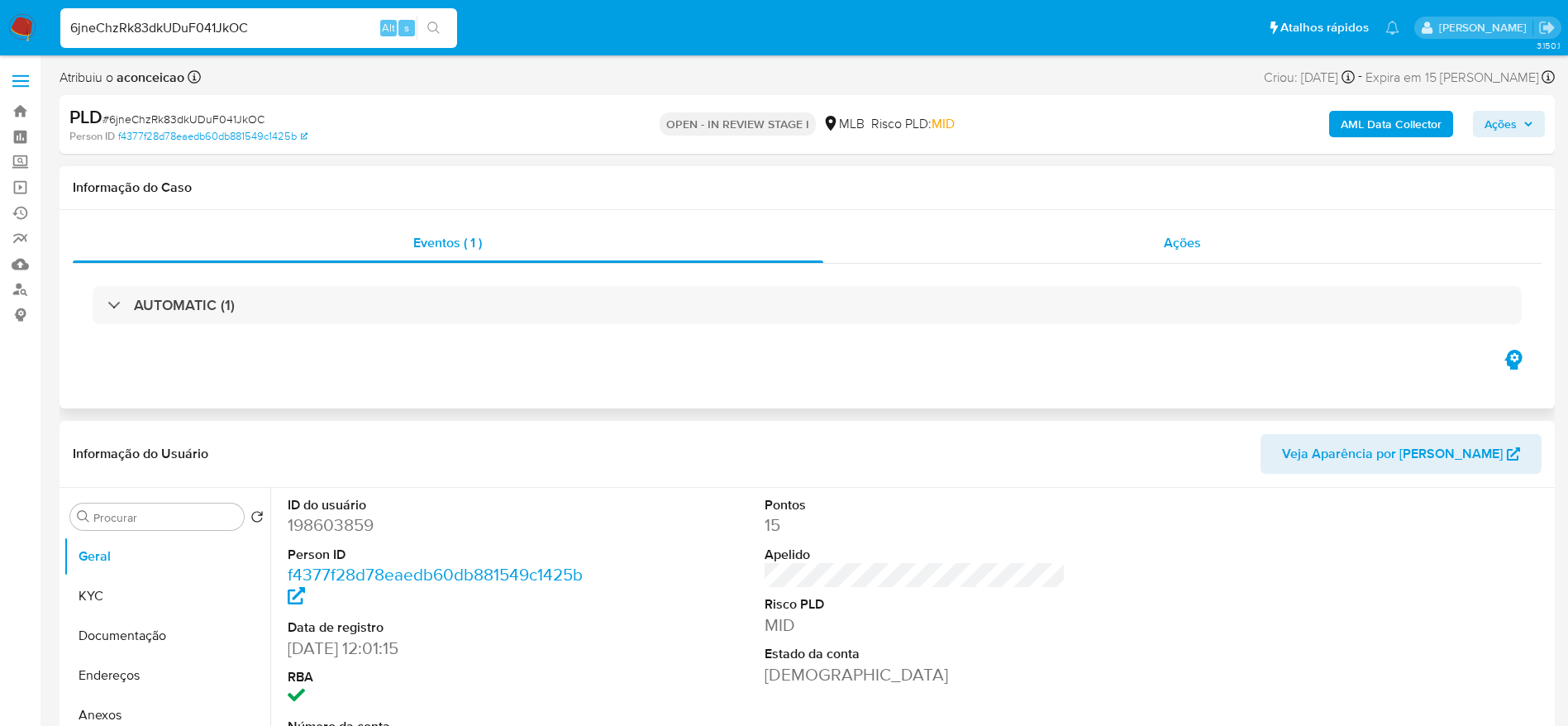
click at [1168, 245] on span "Ações" at bounding box center [1182, 243] width 37 height 19
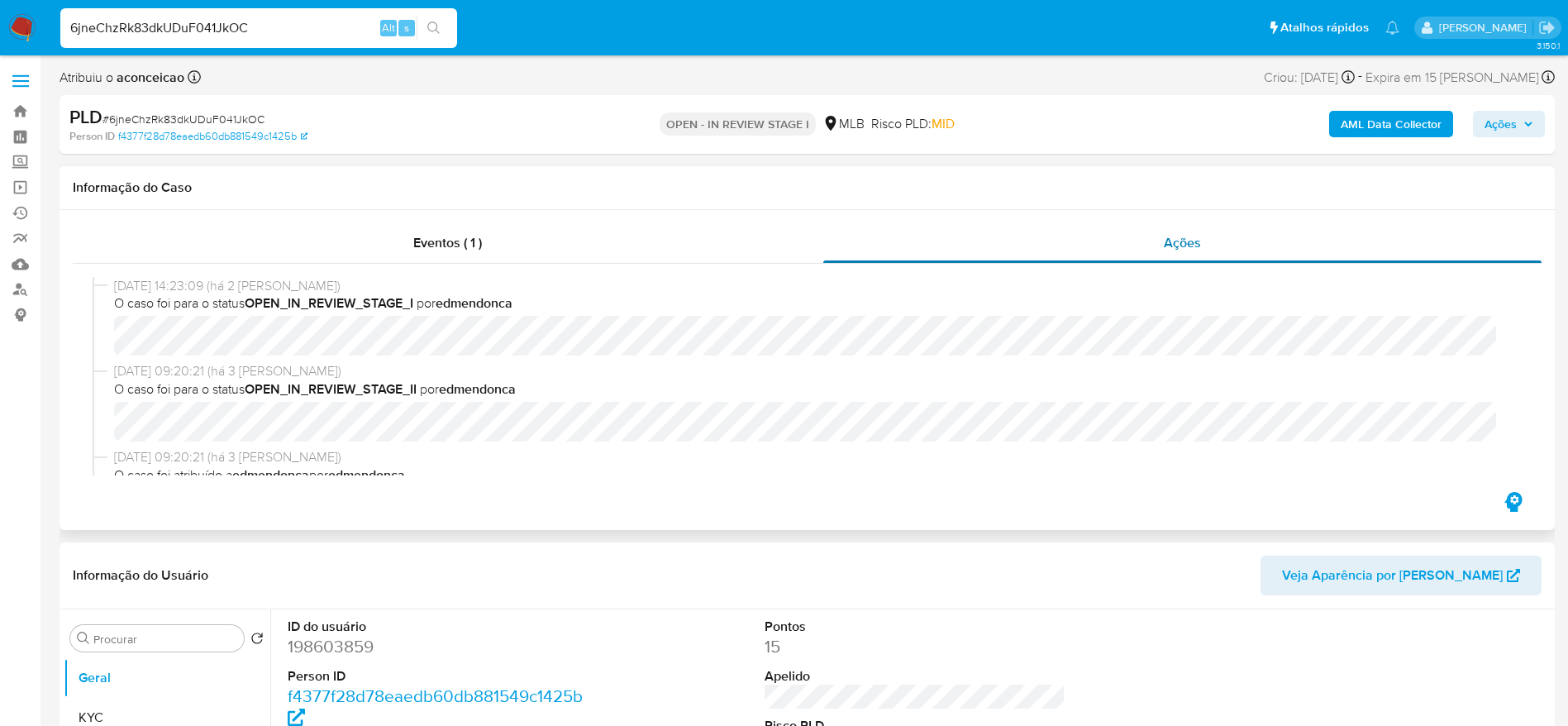
select select "10"
click at [328, 26] on input "6jneChzRk83dkUDuF041JkOC" at bounding box center [259, 27] width 397 height 22
paste input "y0cxipY71YjyCsHiILKi1nPm"
type input "y0cxipY71YjyCsHiILKi1nPm"
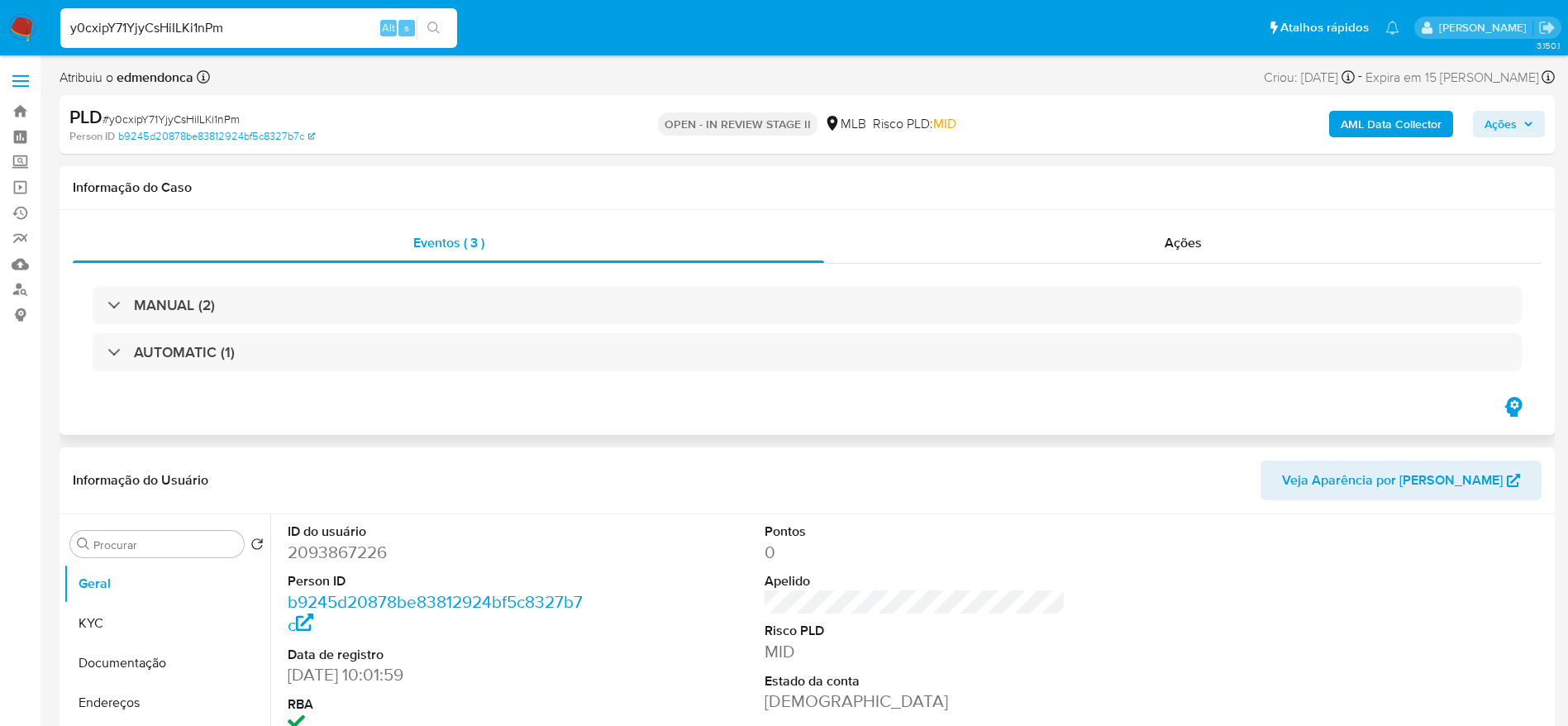
select select "10"
click at [981, 245] on div "Ações" at bounding box center [1182, 244] width 717 height 40
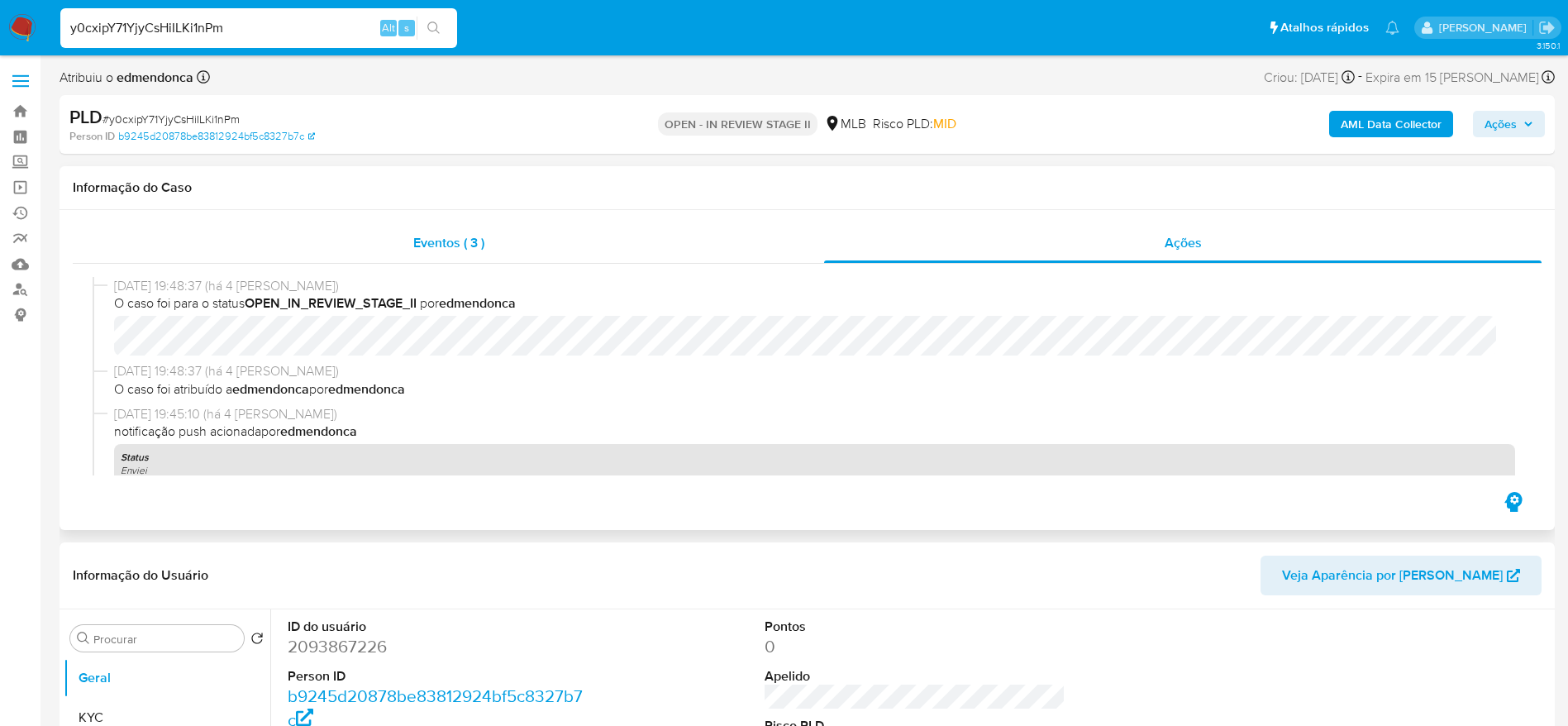
click at [558, 236] on div "Eventos ( 3 )" at bounding box center [448, 244] width 751 height 40
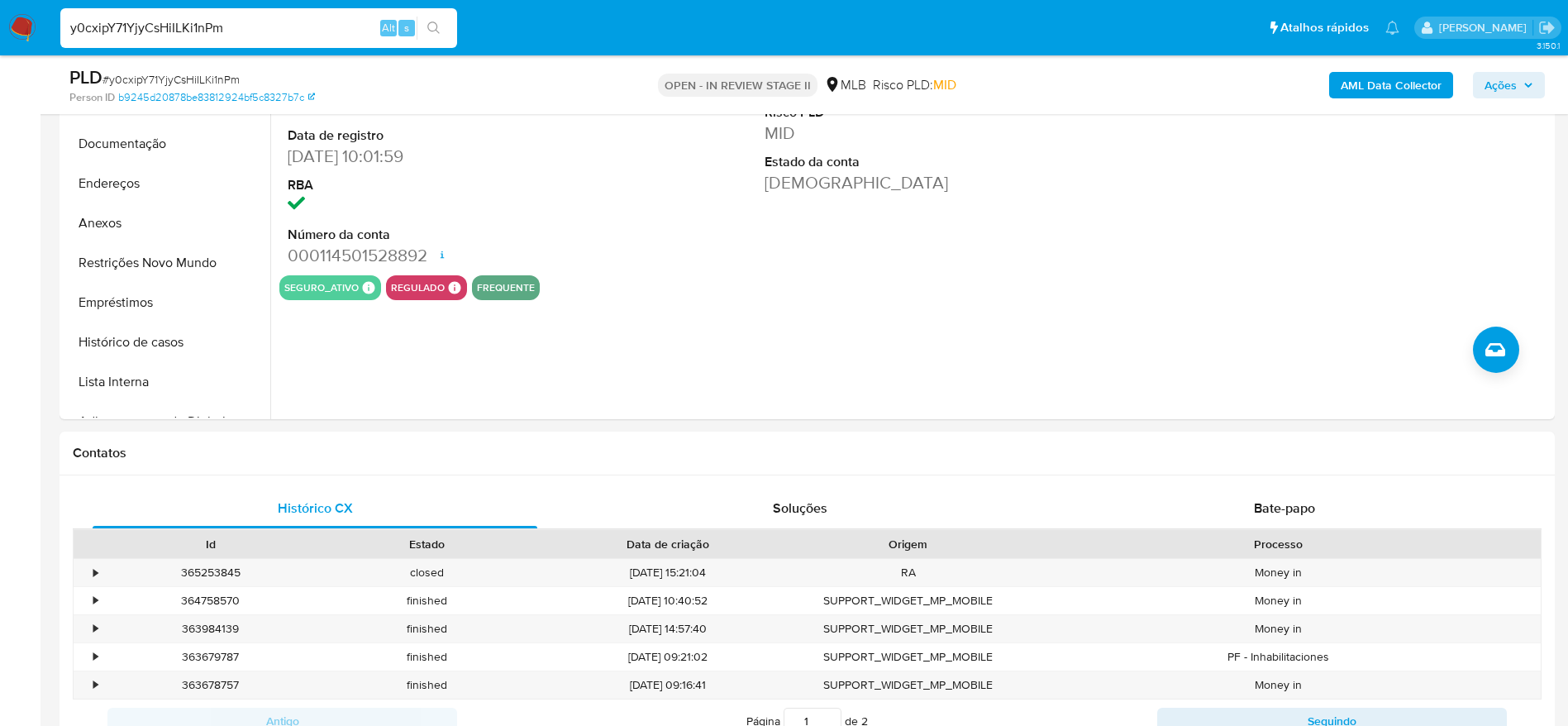
scroll to position [497, 0]
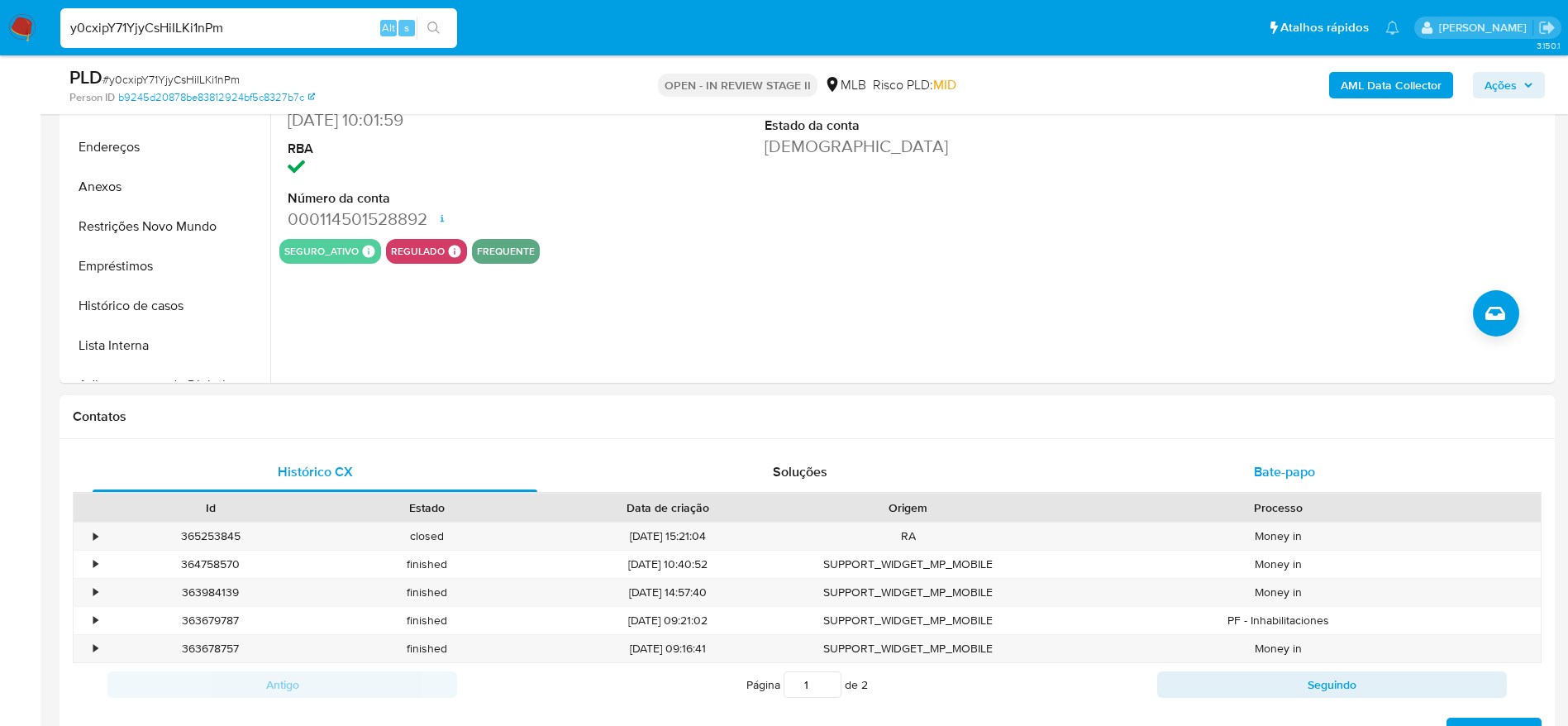
click at [1140, 466] on div "Bate-papo" at bounding box center [1284, 472] width 444 height 40
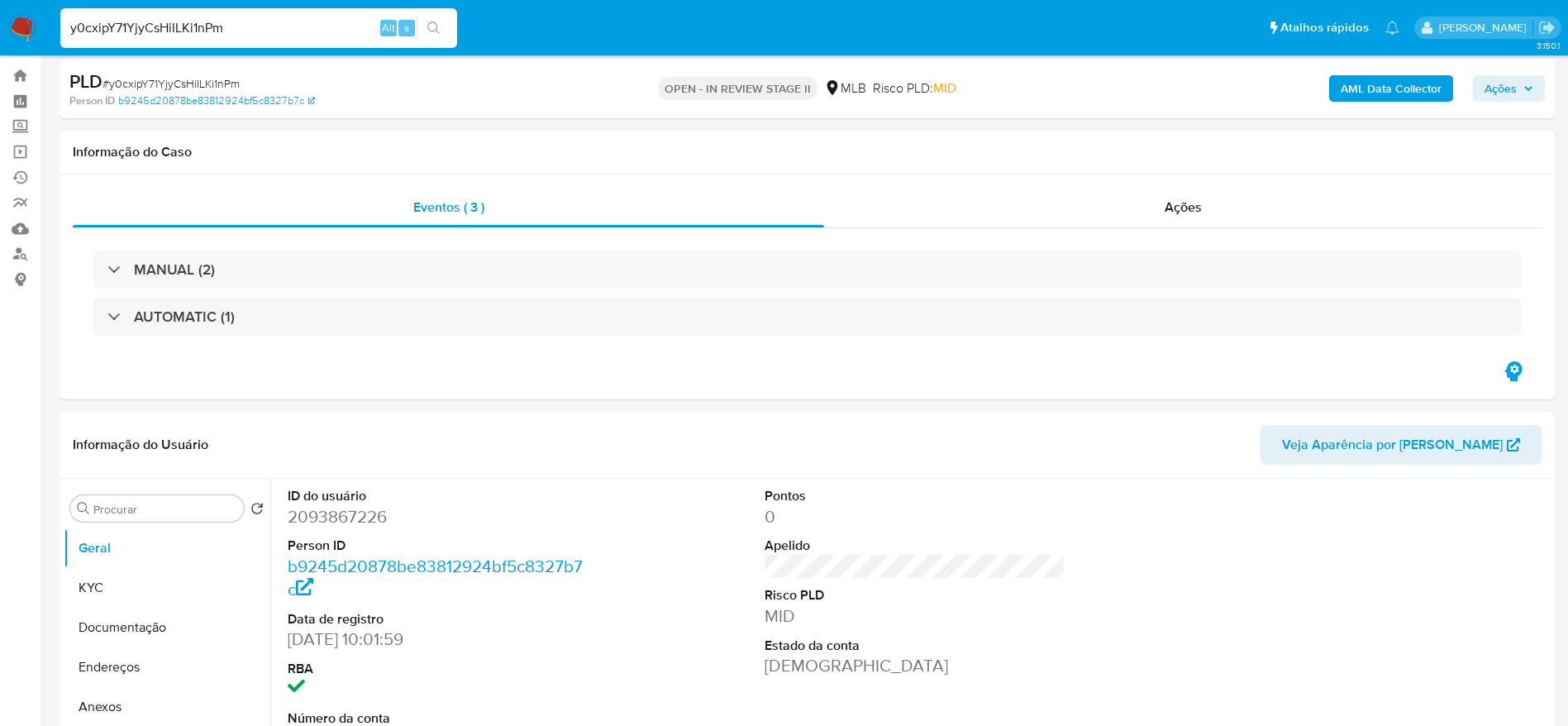
scroll to position [0, 0]
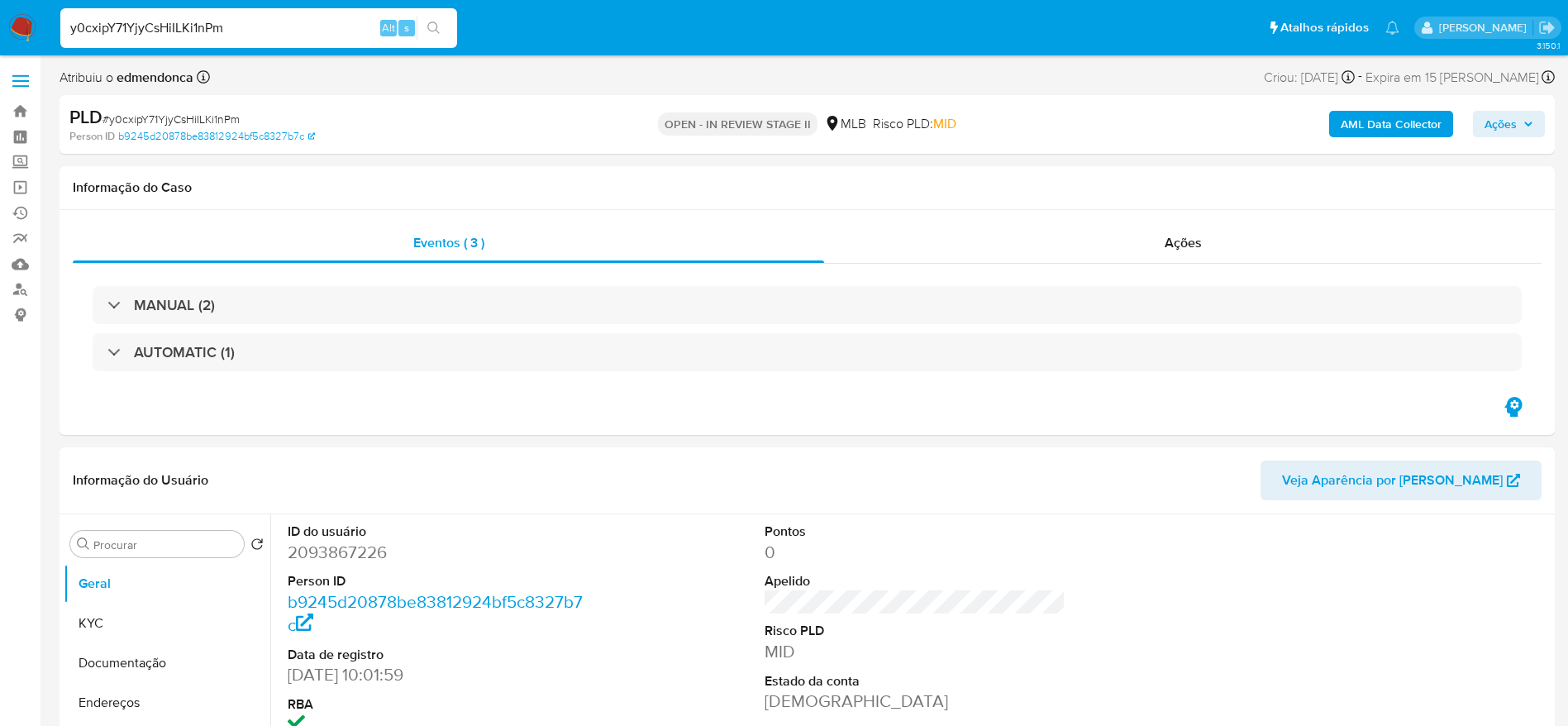
click at [258, 33] on input "y0cxipY71YjyCsHiILKi1nPm" at bounding box center [259, 27] width 397 height 22
paste input "0n7faNmq0cQMiLfjwHIJEaLD"
type input "0n7faNmq0cQMiLfjwHIJEaLD"
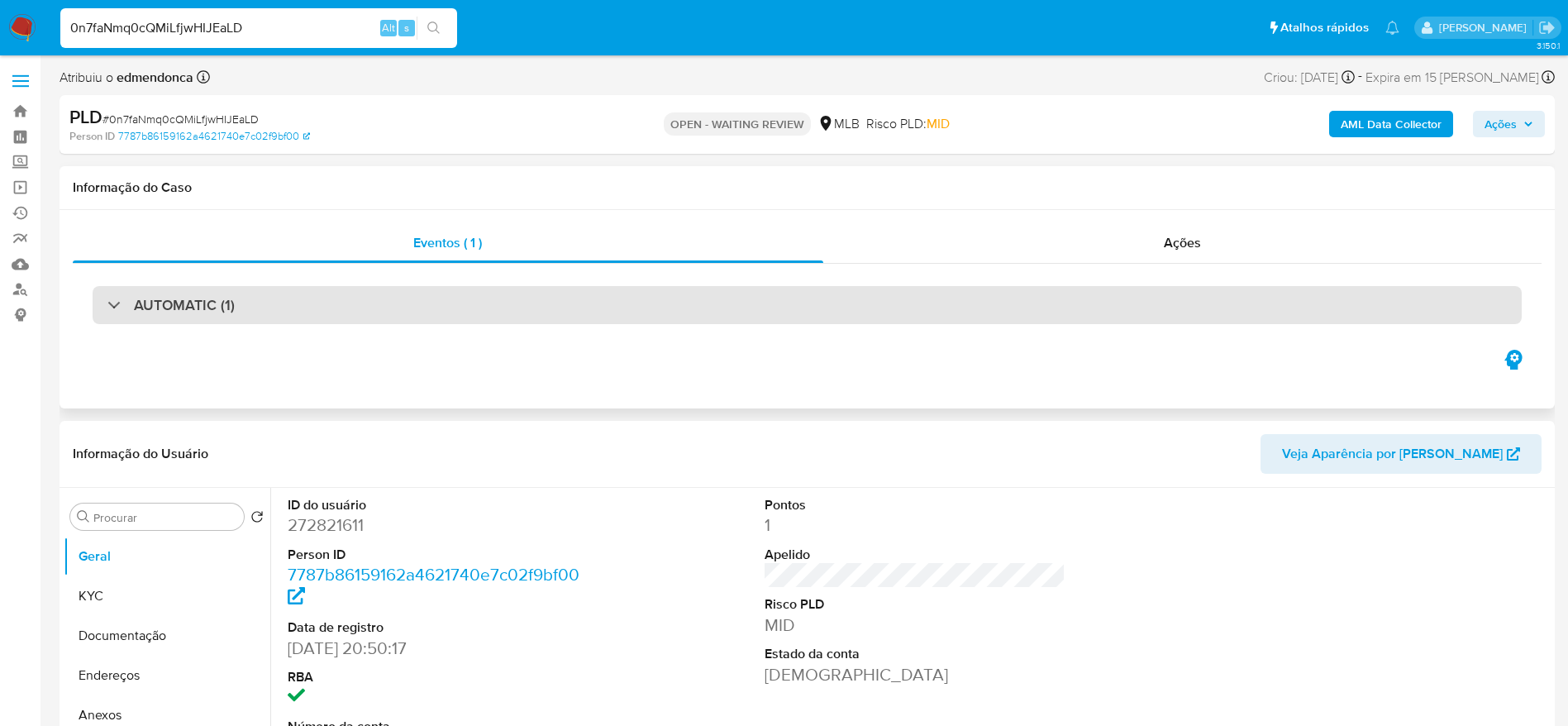
select select "10"
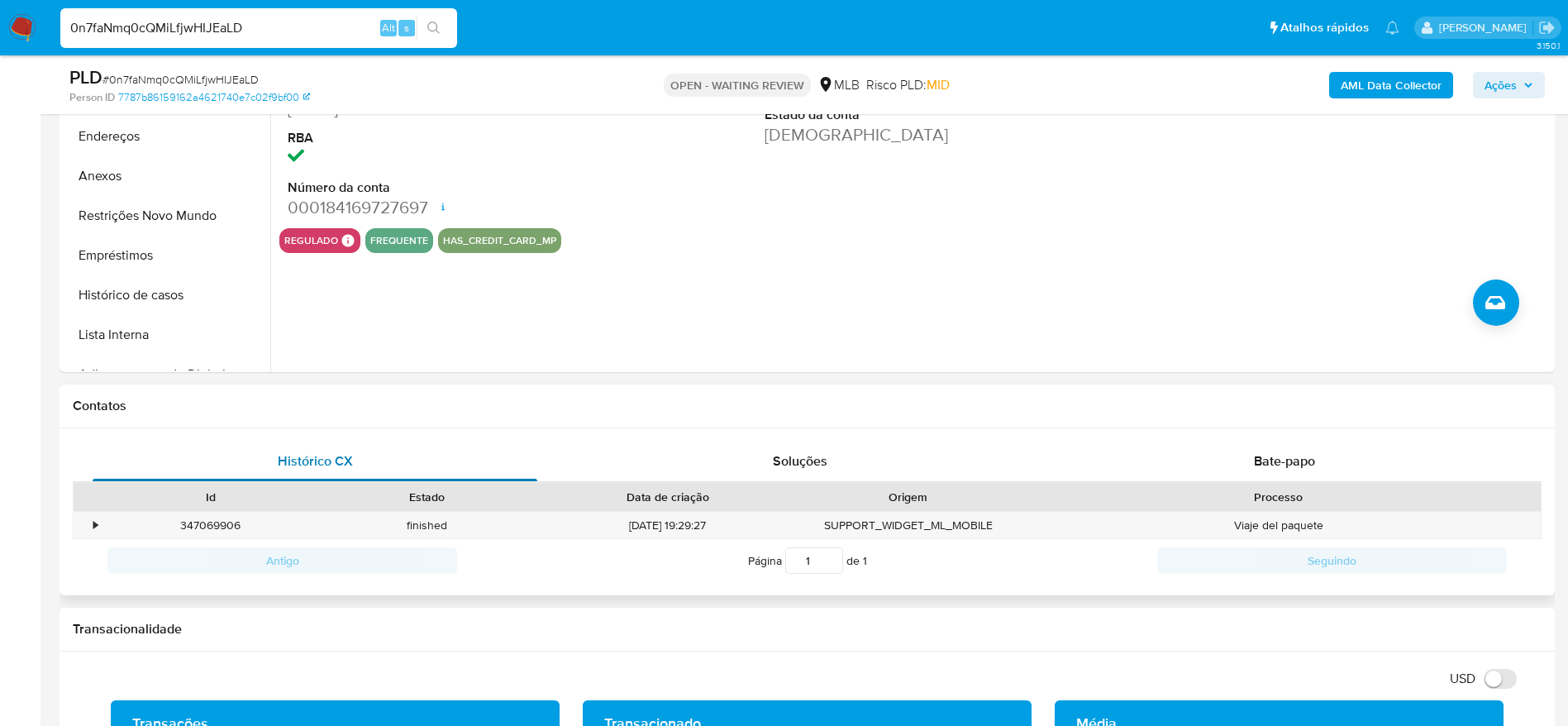
scroll to position [620, 0]
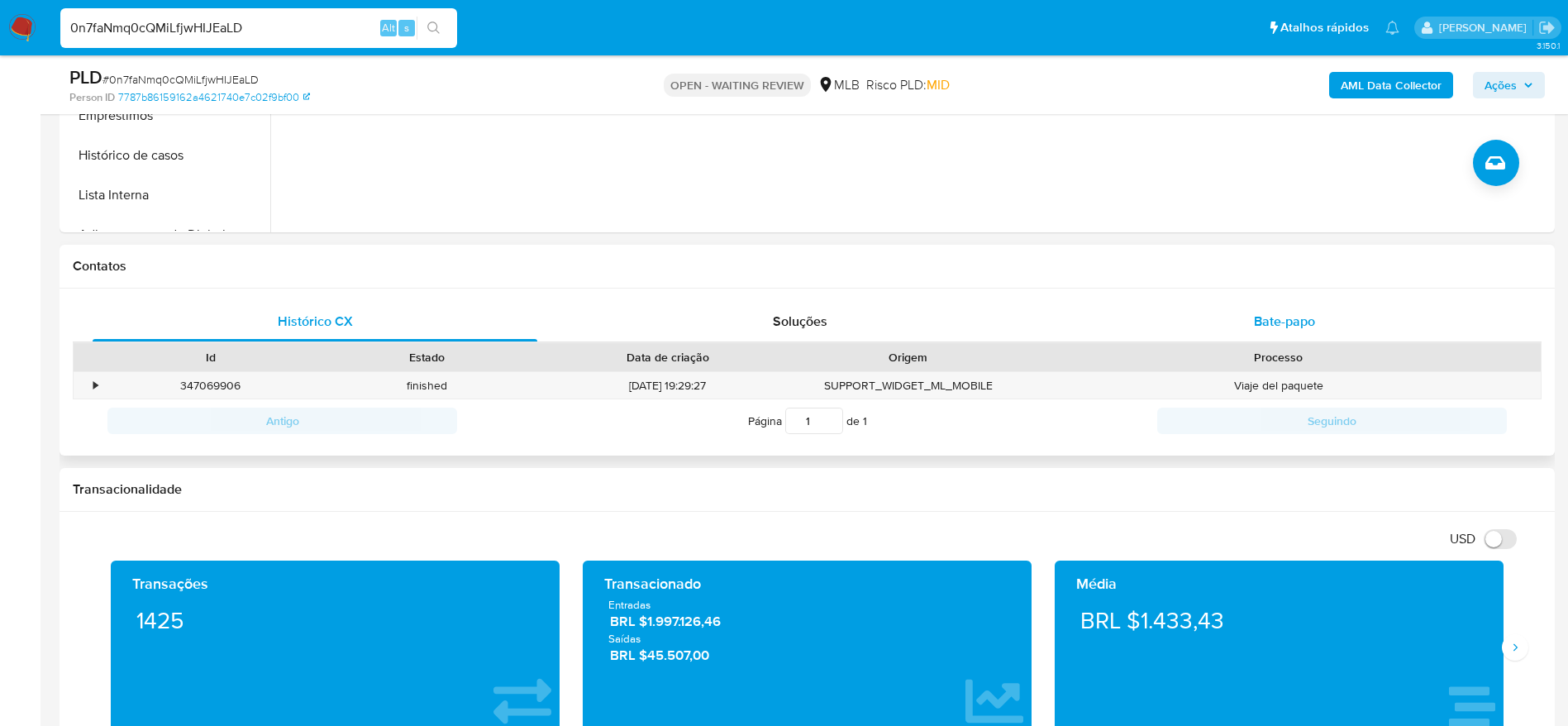
click at [1177, 318] on div "Bate-papo" at bounding box center [1284, 322] width 444 height 40
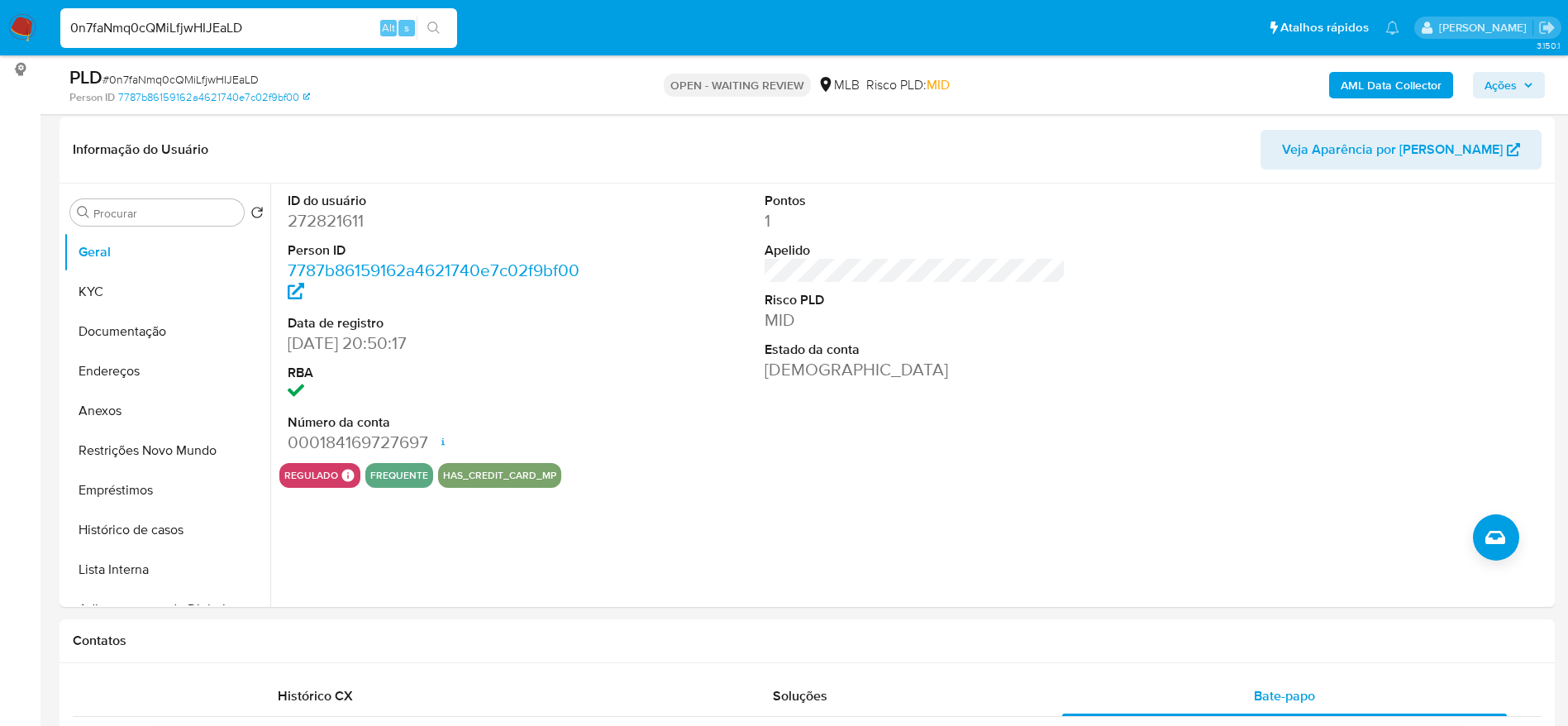
scroll to position [248, 0]
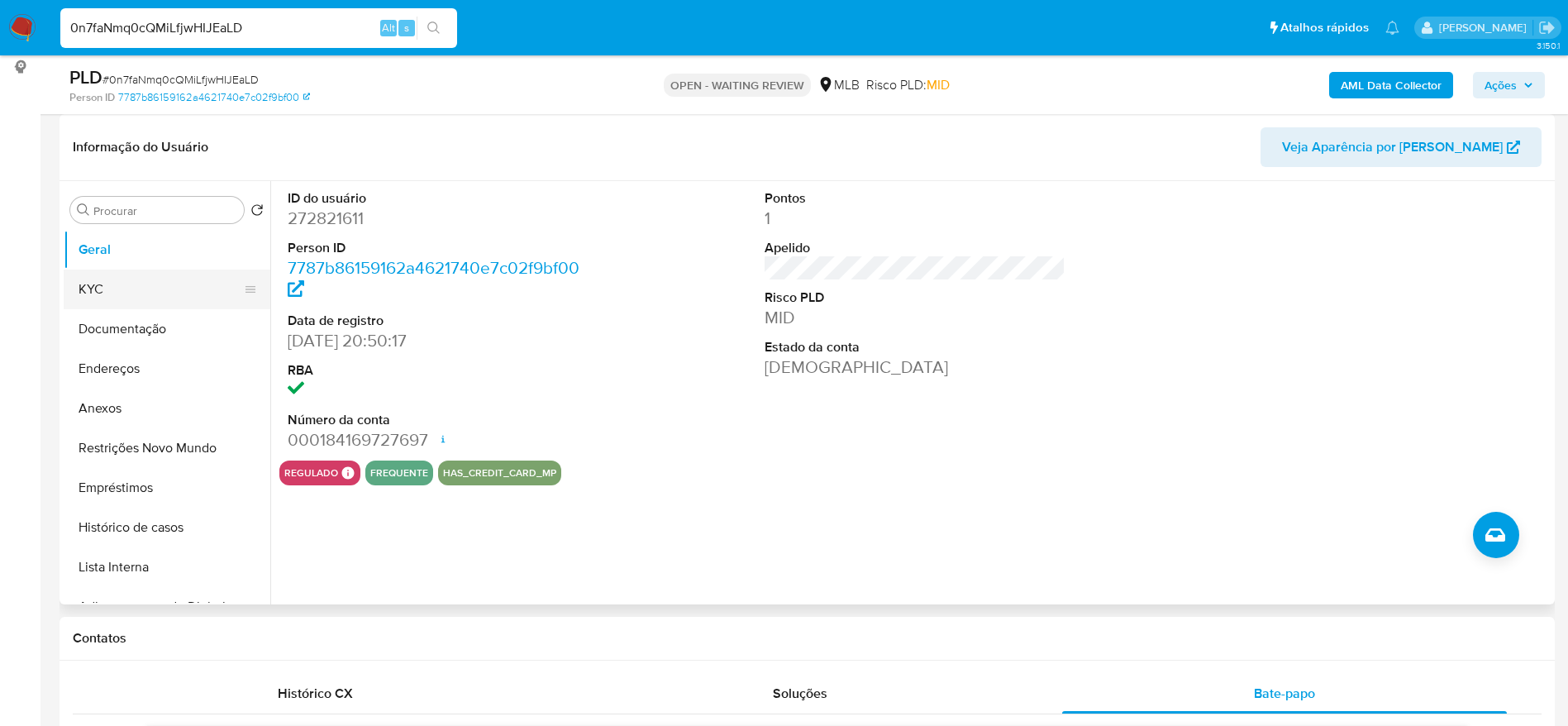
click at [140, 281] on button "KYC" at bounding box center [159, 290] width 193 height 40
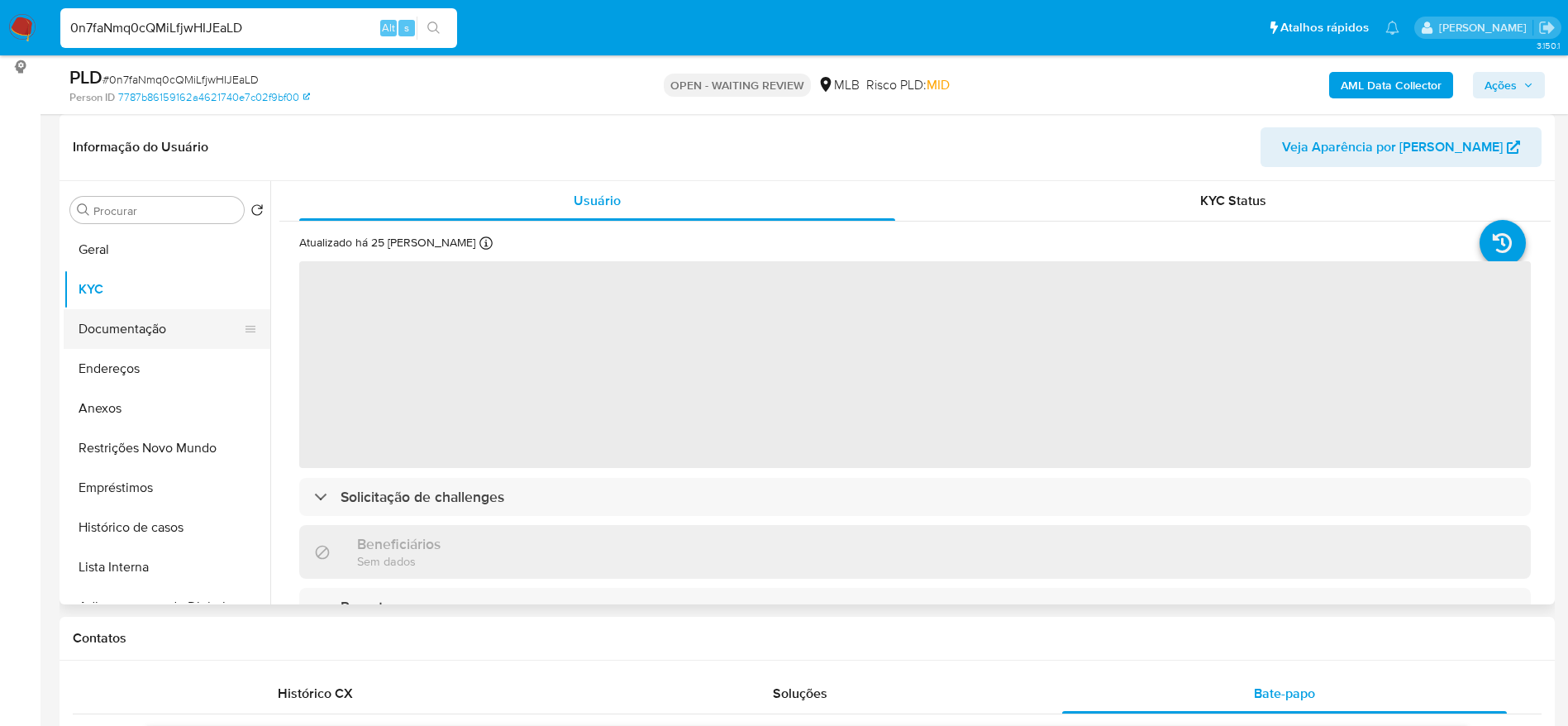
click at [139, 330] on button "Documentação" at bounding box center [159, 329] width 193 height 40
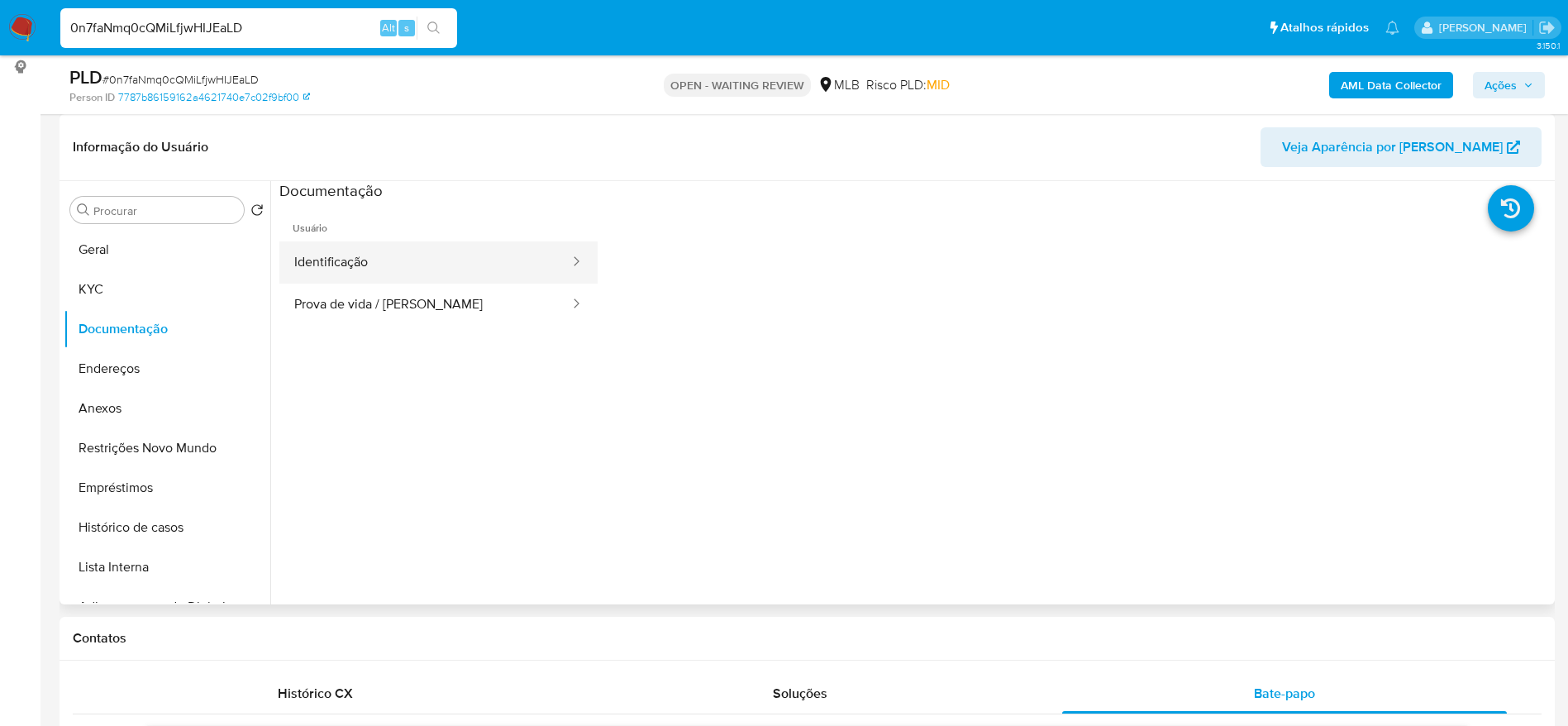
click at [313, 270] on button "Identificação" at bounding box center [425, 262] width 292 height 42
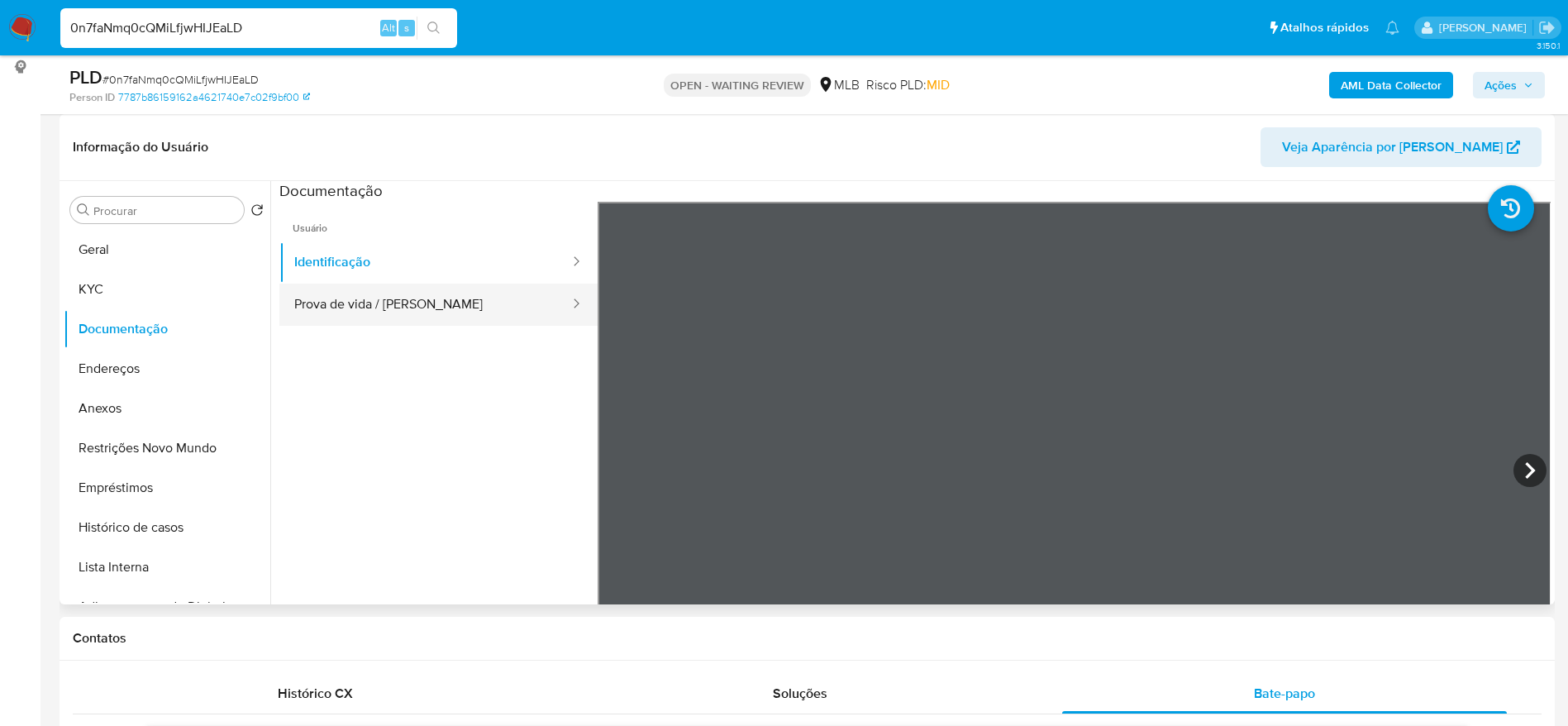
click at [365, 313] on button "Prova de vida / Selfie" at bounding box center [425, 305] width 292 height 42
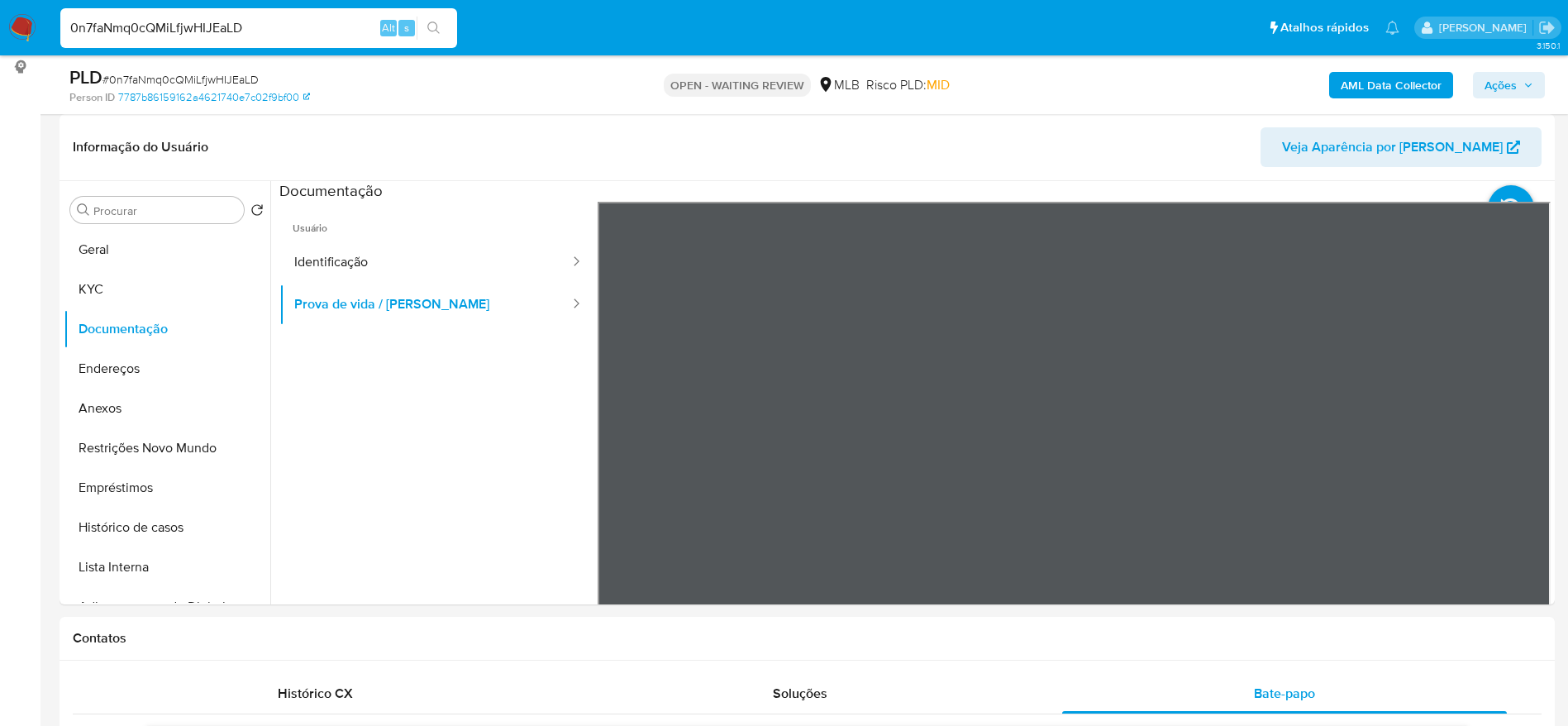
click at [339, 28] on input "0n7faNmq0cQMiLfjwHIJEaLD" at bounding box center [259, 27] width 397 height 22
click at [338, 28] on input "0n7faNmq0cQMiLfjwHIJEaLD" at bounding box center [259, 27] width 397 height 22
paste input "9gGZ8hwRwvmDiiR2SojSeBPp"
type input "9gGZ8hwRwvmDiiR2SojSeBPp"
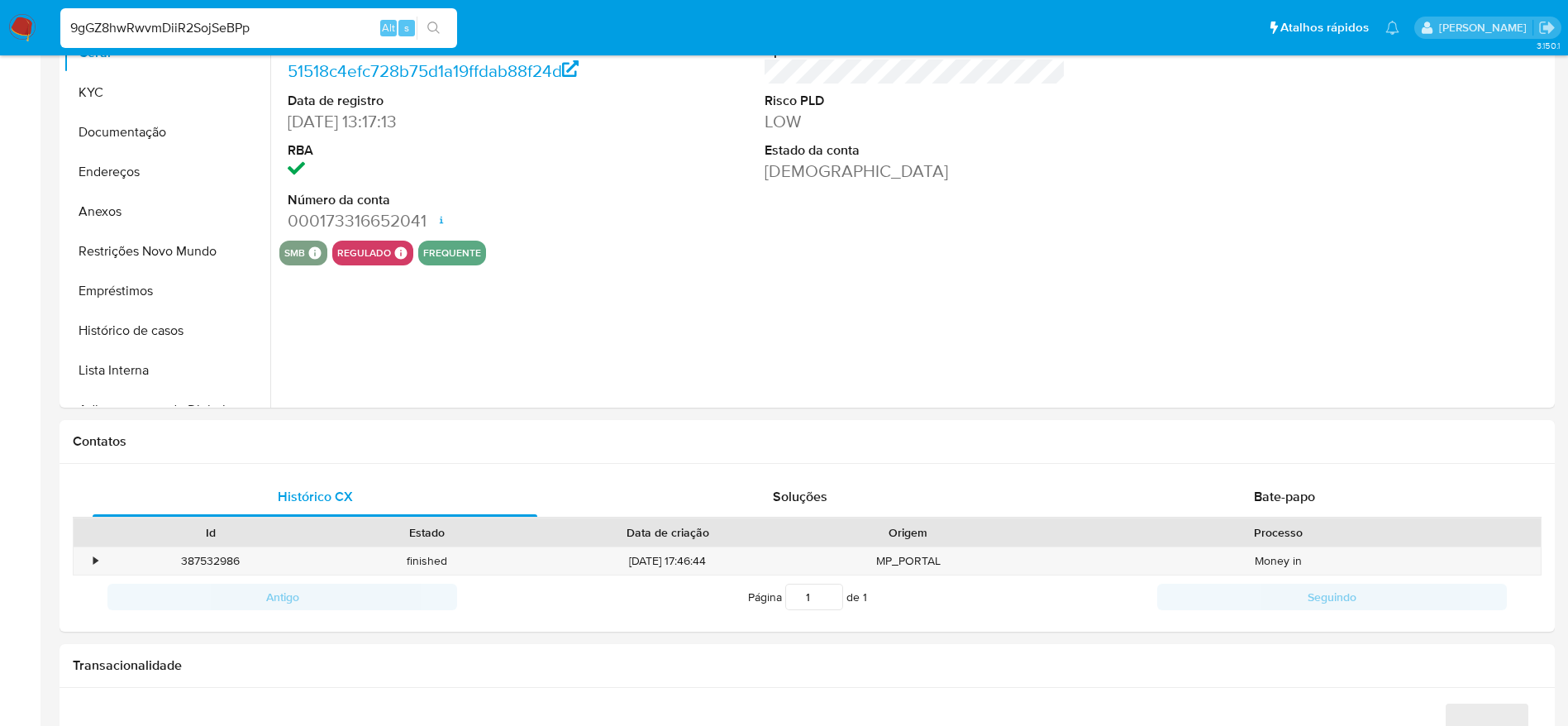
select select "10"
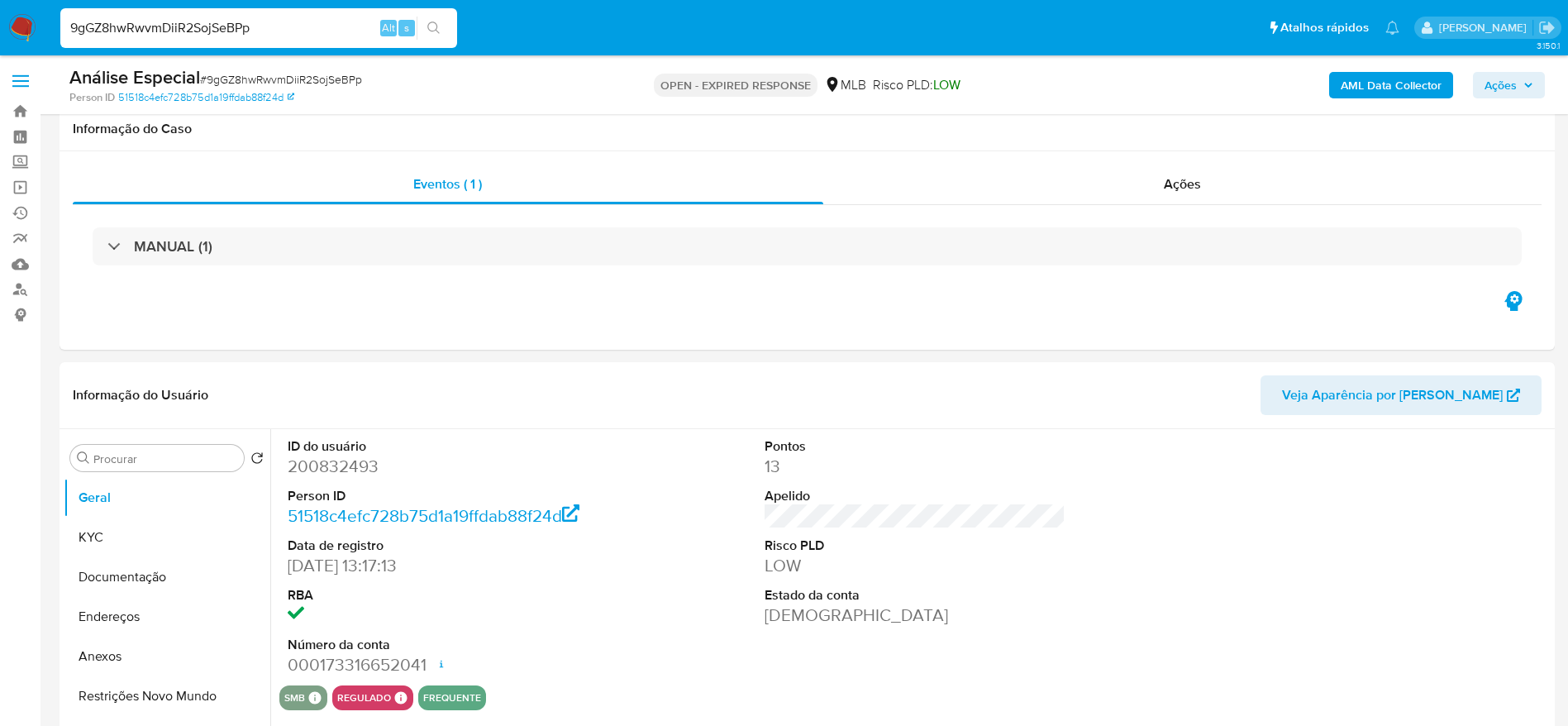
scroll to position [744, 0]
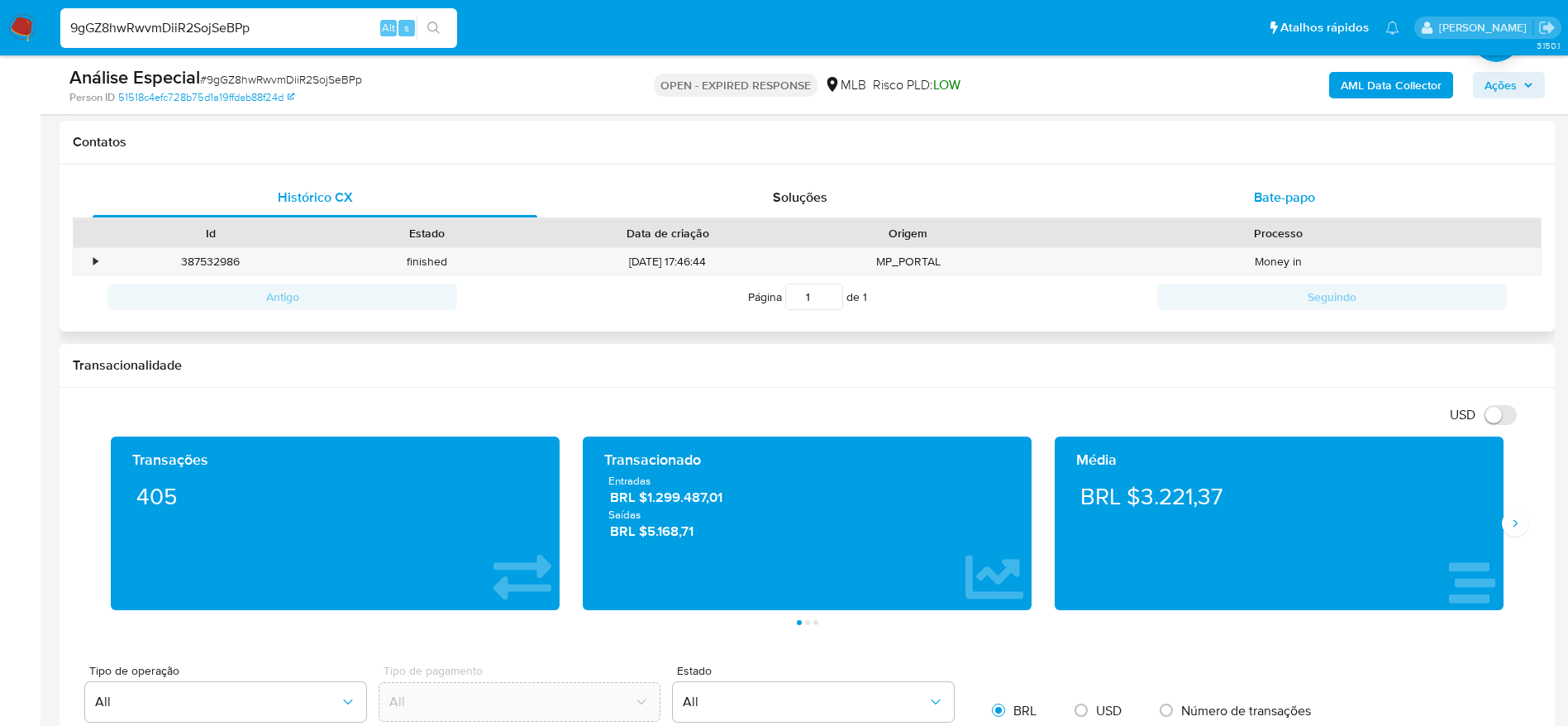
click at [1087, 198] on div "Bate-papo" at bounding box center [1284, 197] width 444 height 40
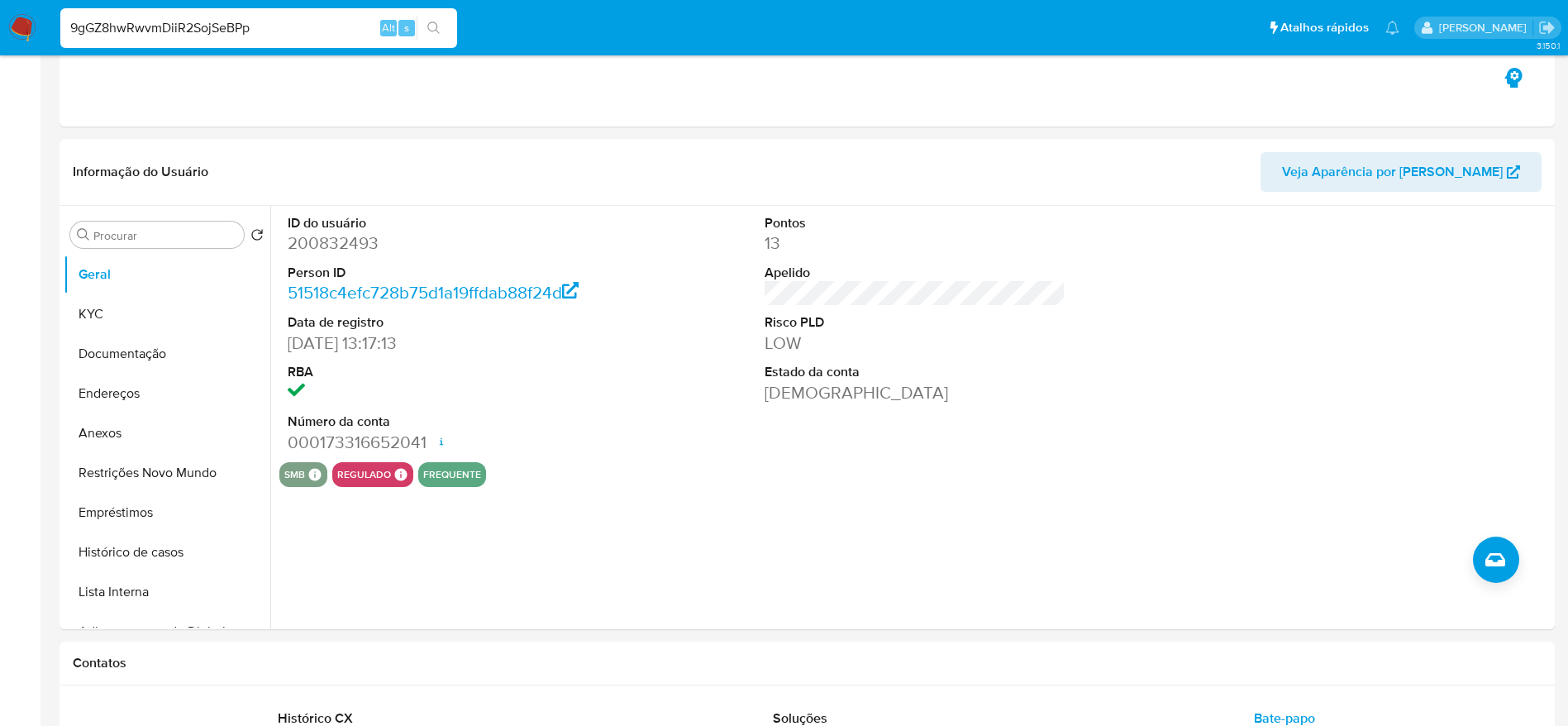
scroll to position [0, 0]
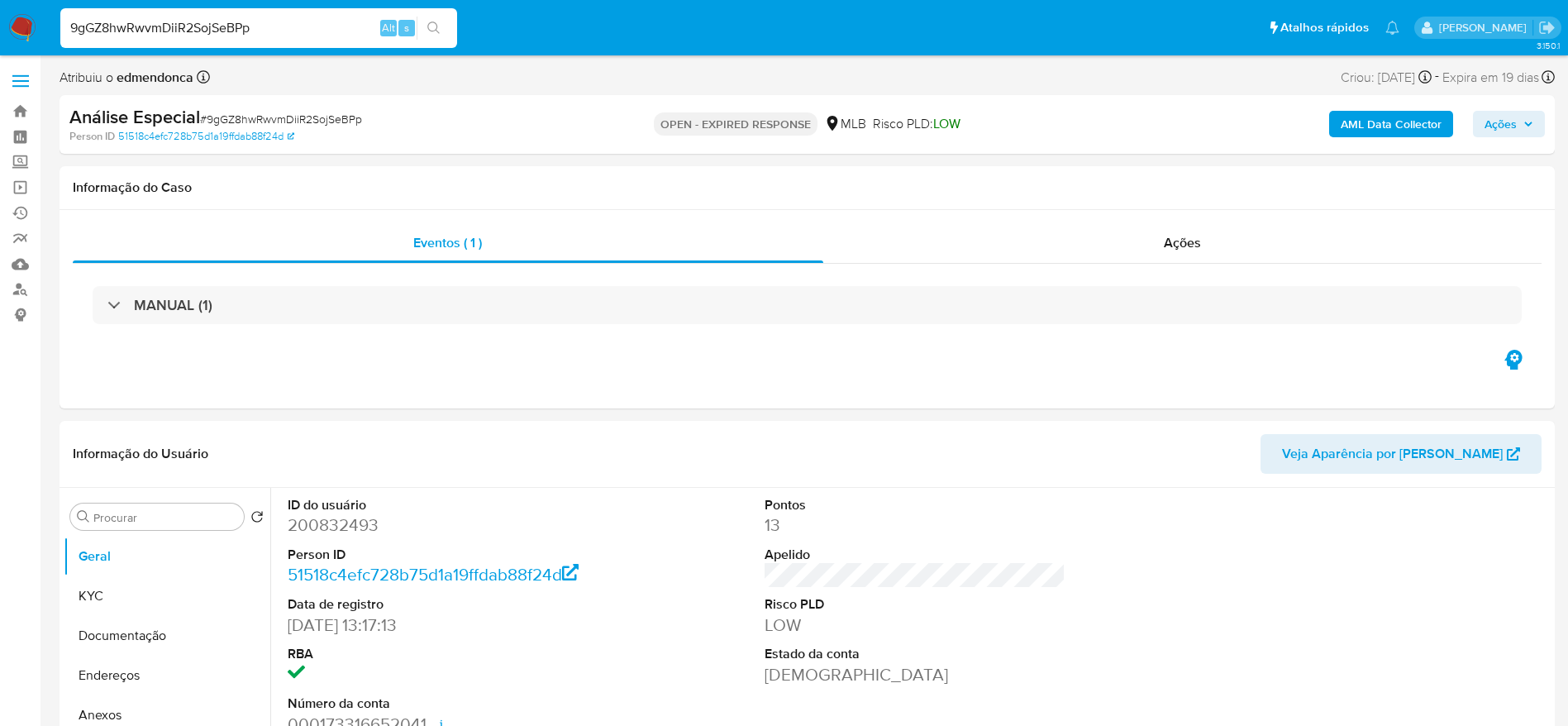
click at [270, 33] on input "9gGZ8hwRwvmDiiR2SojSeBPp" at bounding box center [259, 27] width 397 height 22
paste input "1GYkLK0fAWqdk49VklMMUr0Q"
type input "1GYkLK0fAWqdk49VklMMUr0Q"
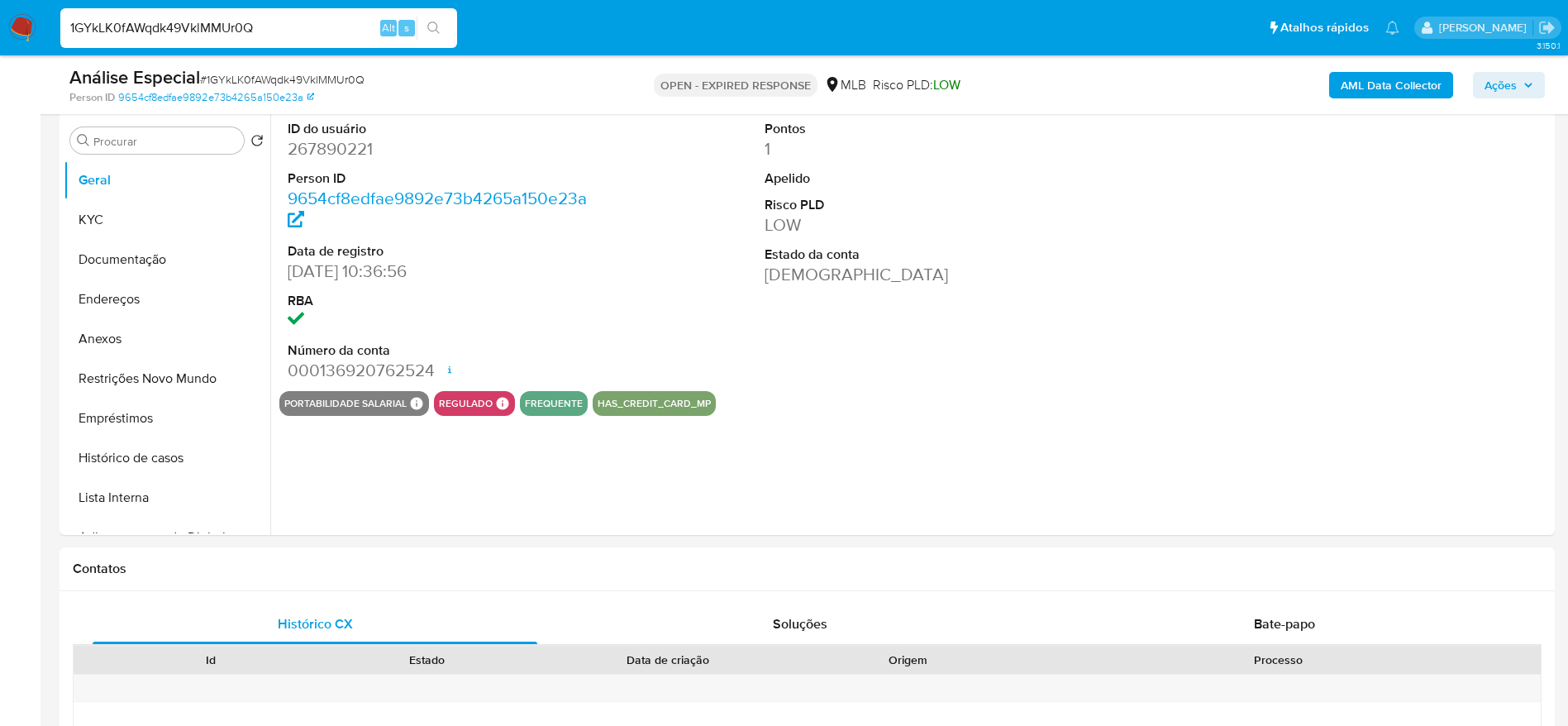
scroll to position [497, 0]
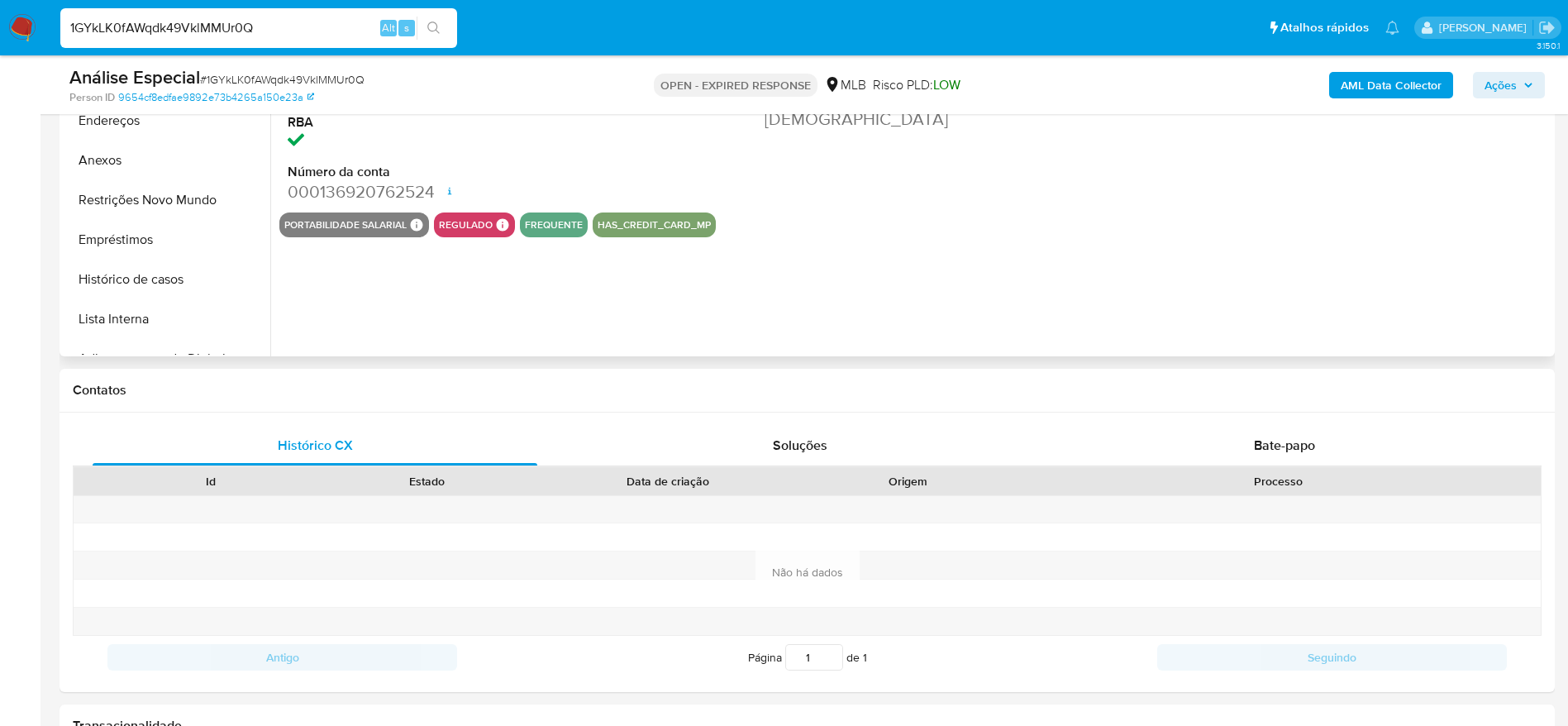
select select "10"
click at [1253, 455] on div "Bate-papo" at bounding box center [1284, 446] width 444 height 40
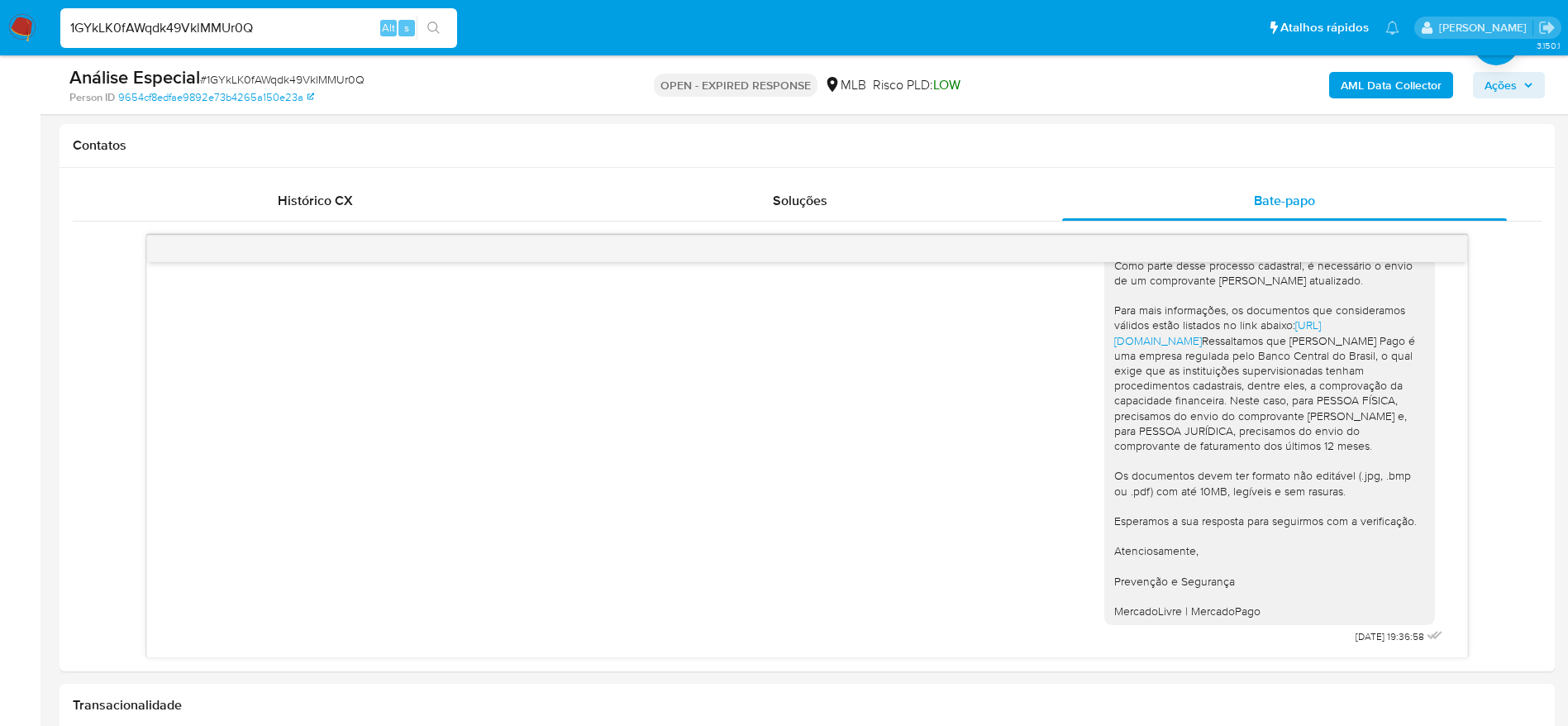
scroll to position [744, 0]
click at [295, 36] on input "1GYkLK0fAWqdk49VklMMUr0Q" at bounding box center [259, 27] width 397 height 22
paste input "E4KAEBd5MBzfeu6TQnJJr0Xg"
type input "E4KAEBd5MBzfeu6TQnJJr0Xg"
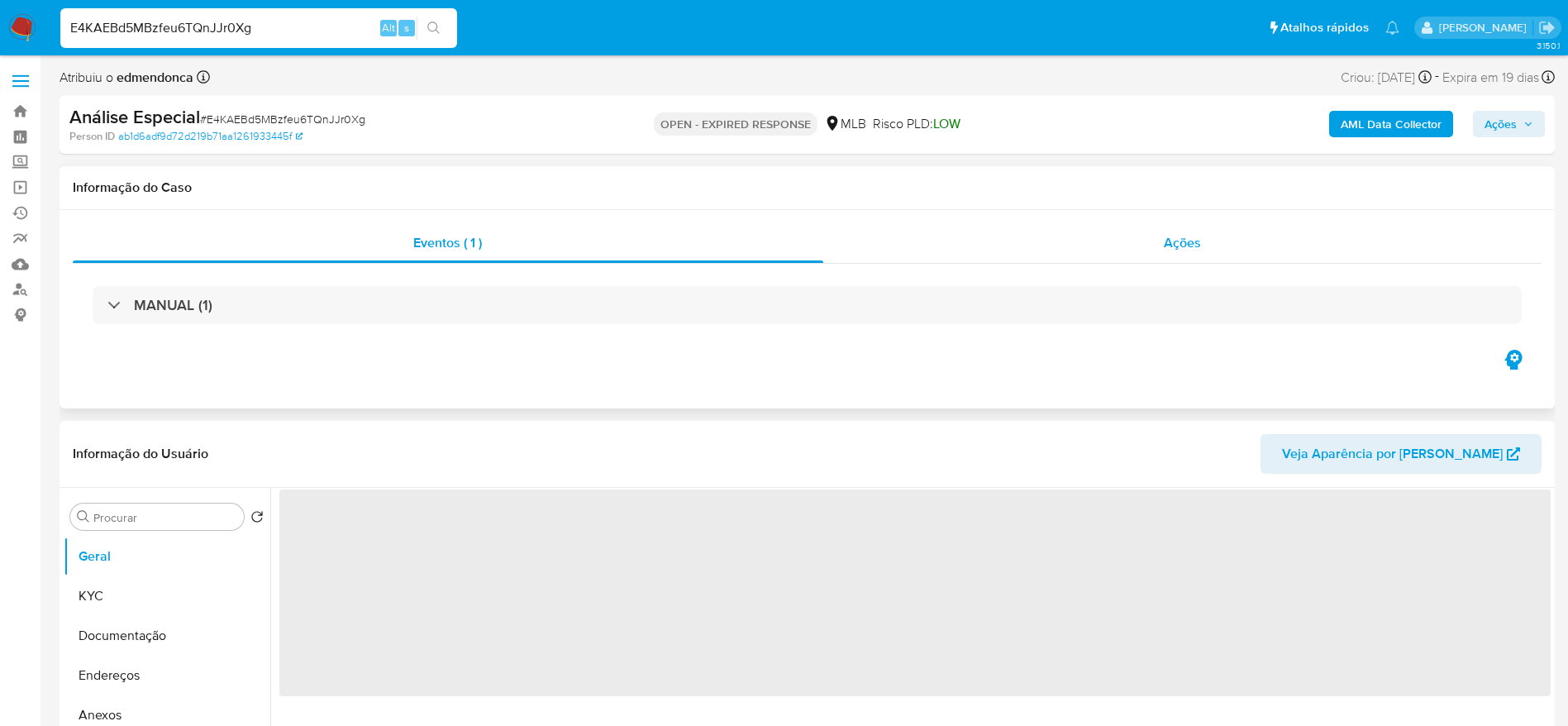
click at [982, 229] on div "Ações" at bounding box center [1183, 244] width 719 height 40
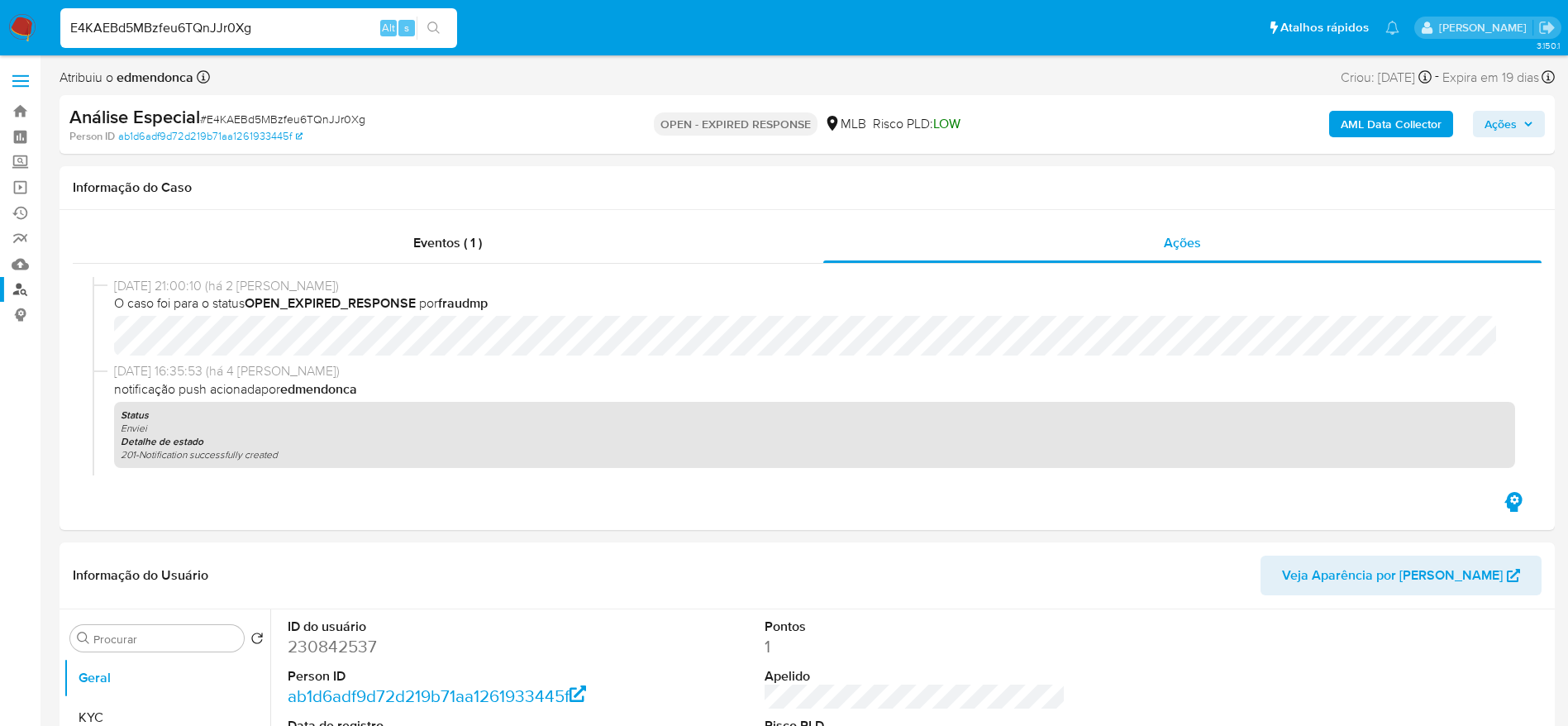
select select "10"
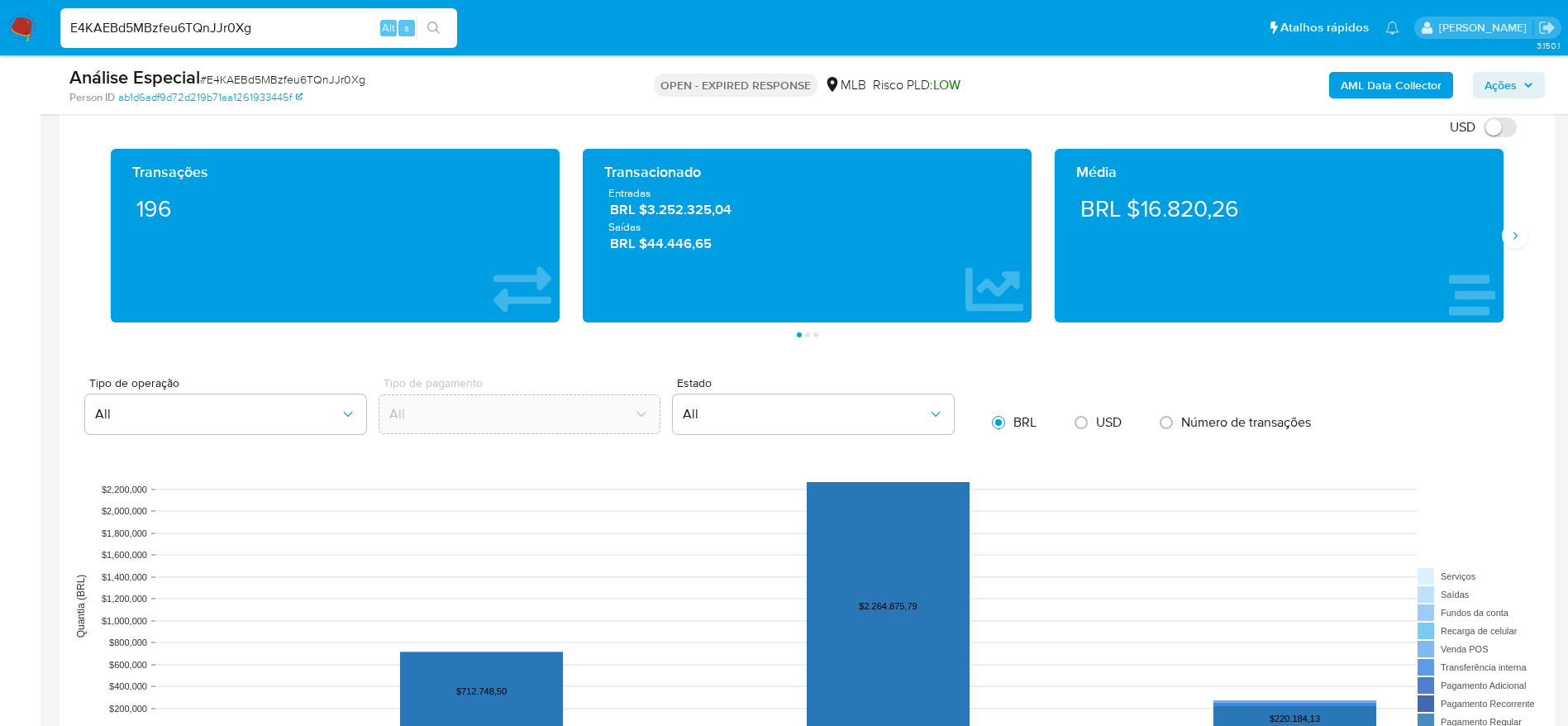
scroll to position [1117, 0]
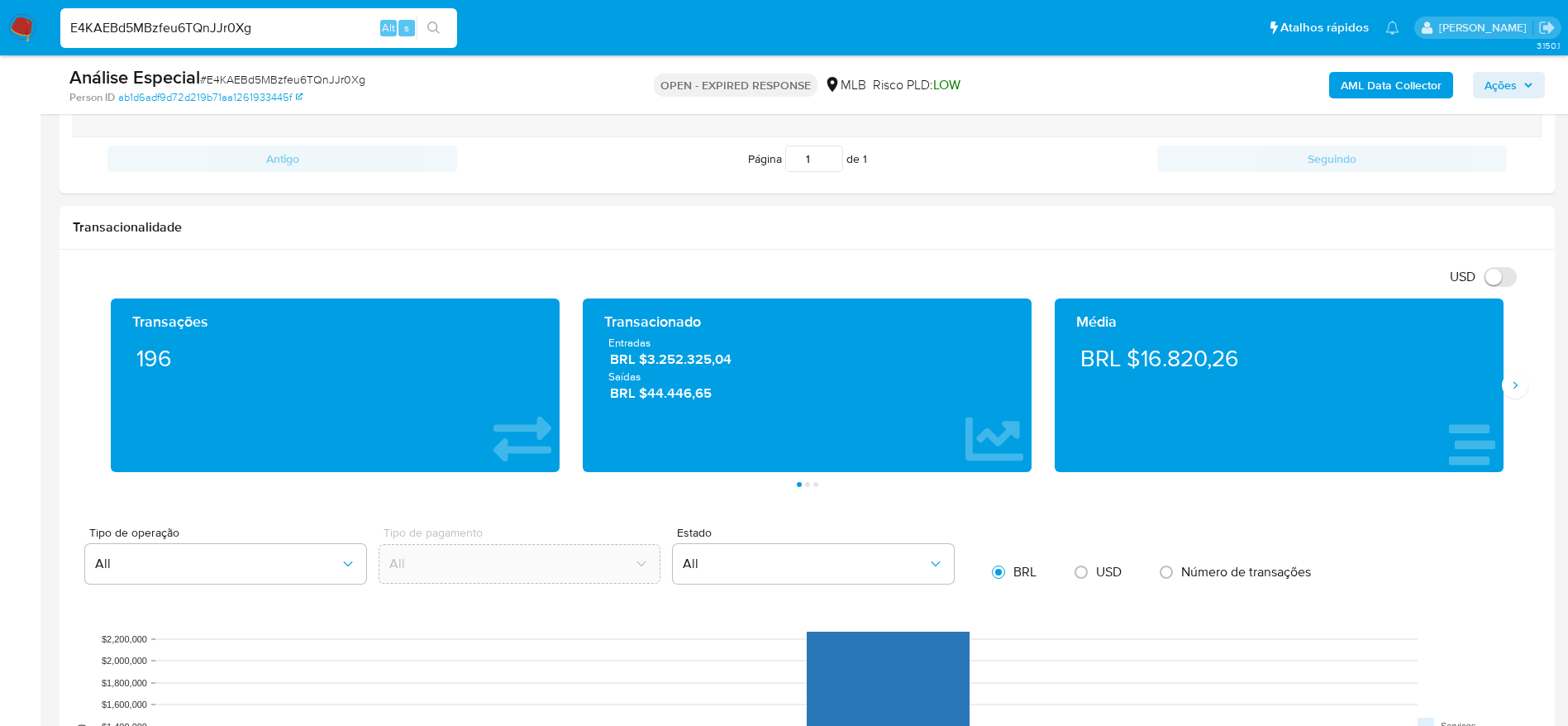
click at [252, 34] on input "E4KAEBd5MBzfeu6TQnJJr0Xg" at bounding box center [259, 27] width 397 height 22
paste input "wRT5xwLLTYEyGMXwcsIjlmu6"
type input "wRT5xwLLTYEyGMXwcsIjlmu6"
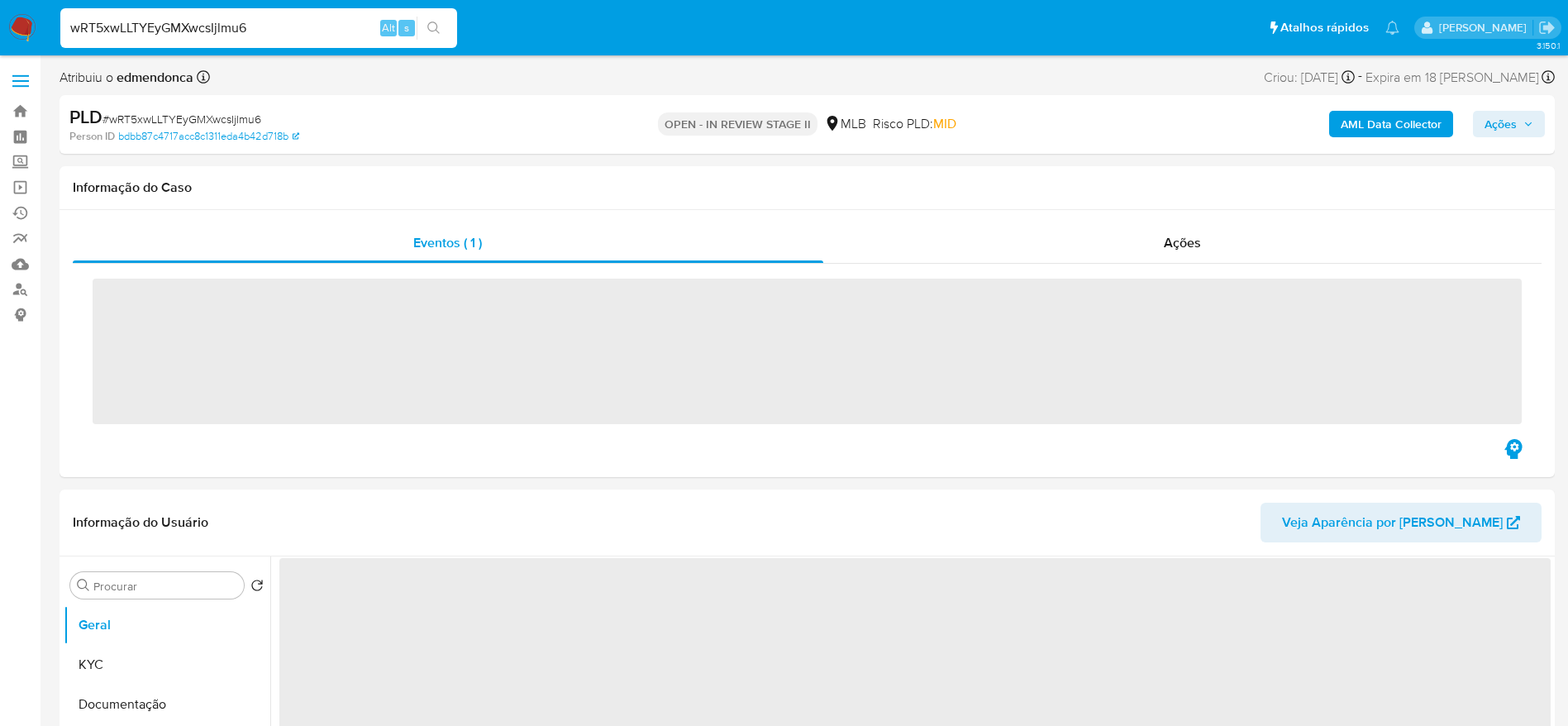
click at [1514, 128] on span "Ações" at bounding box center [1500, 124] width 32 height 26
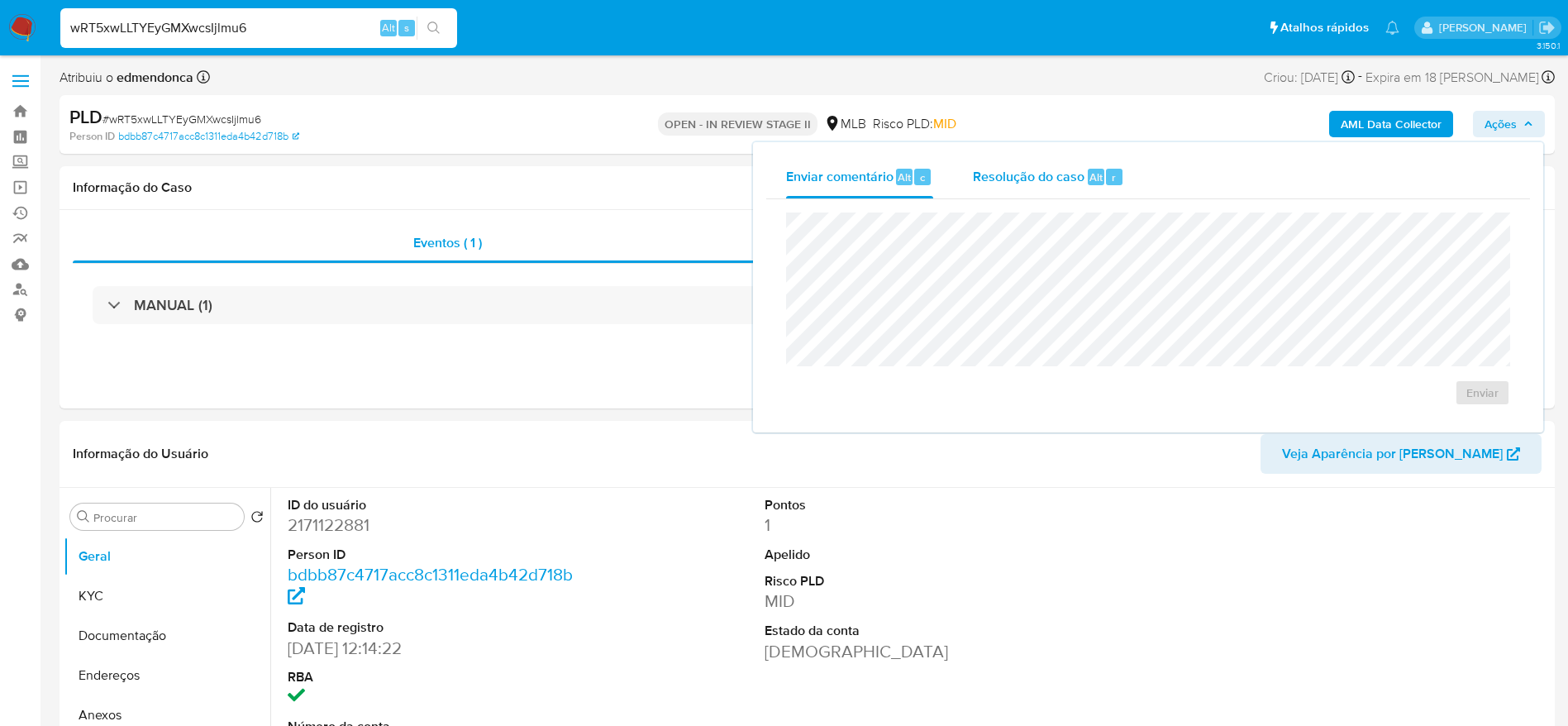
click at [1058, 185] on span "Resolução do caso" at bounding box center [1028, 177] width 111 height 19
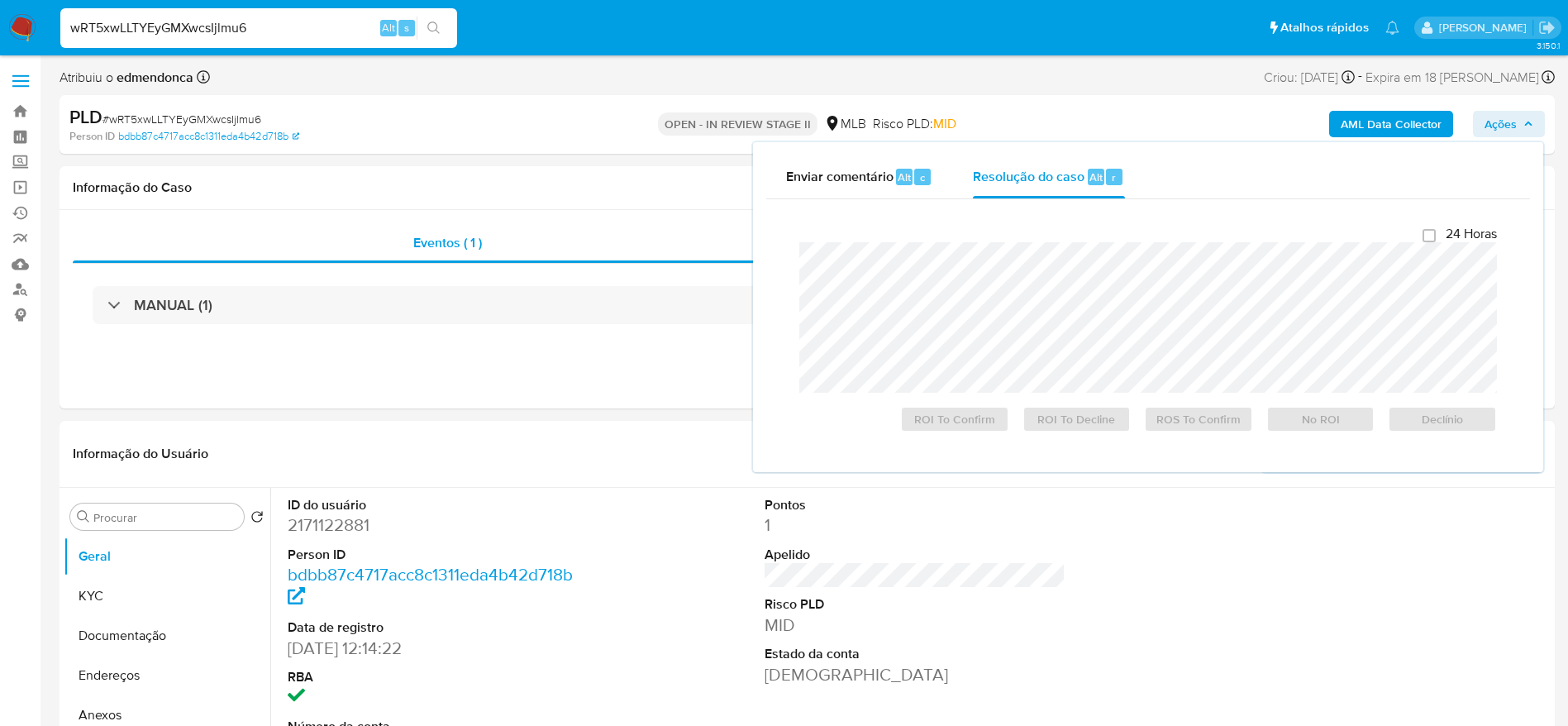
select select "10"
click at [1460, 415] on span "Declínio" at bounding box center [1442, 419] width 86 height 24
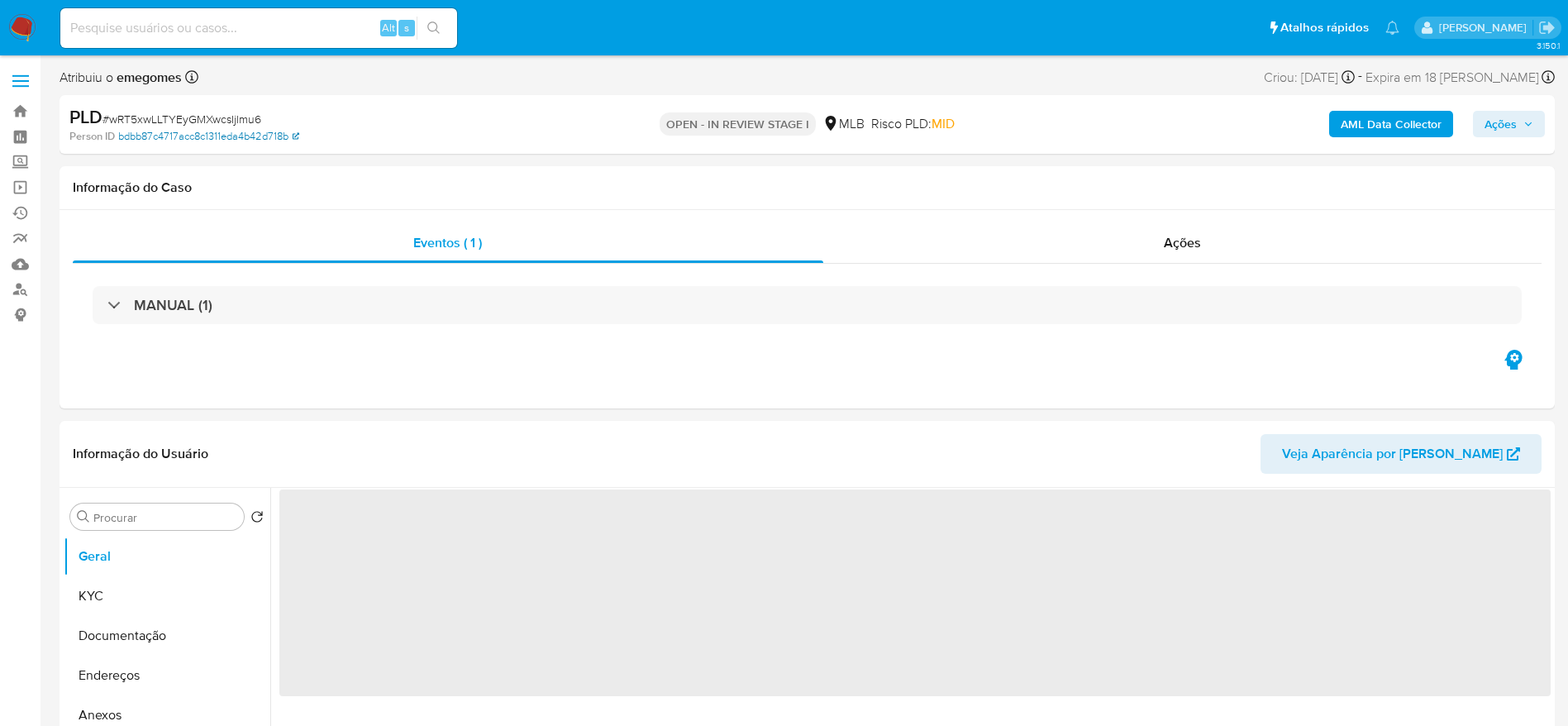
click at [197, 129] on link "bdbb87c4717acc8c1311eda4b42d718b" at bounding box center [209, 137] width 181 height 15
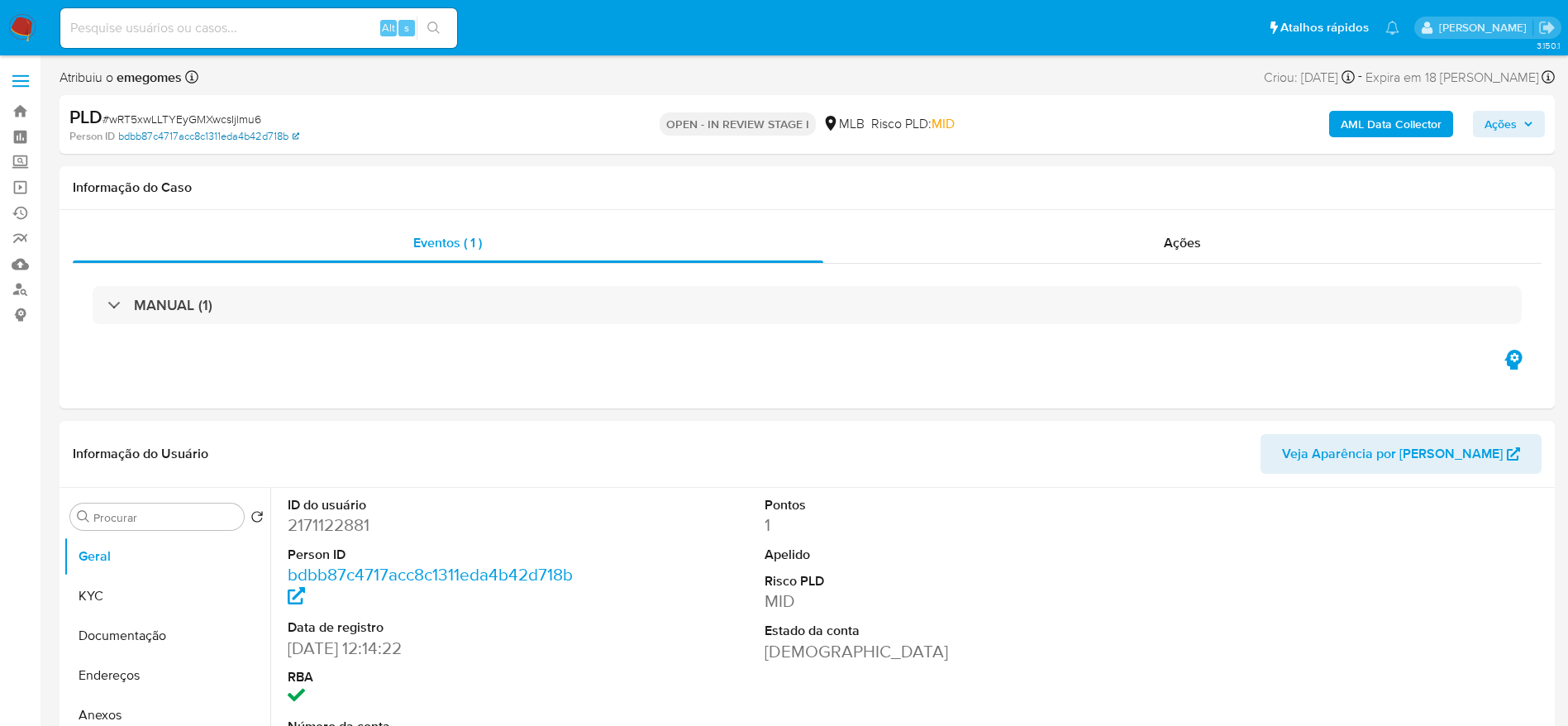
select select "10"
click at [191, 116] on span "# wRT5xwLLTYEyGMXwcsIjlmu6" at bounding box center [182, 119] width 158 height 17
copy span "wRT5xwLLTYEyGMXwcsIjlmu6"
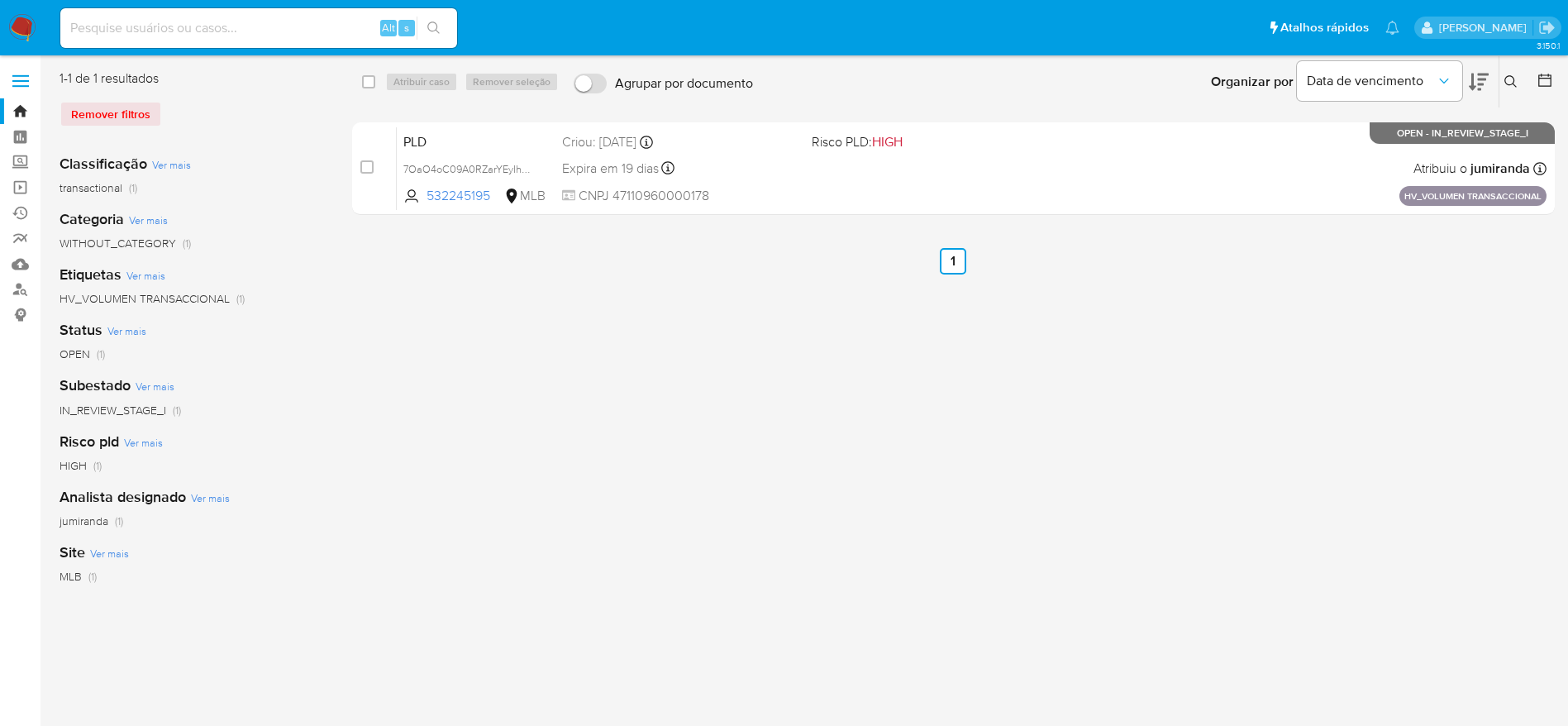
click at [1510, 88] on icon at bounding box center [1511, 82] width 13 height 13
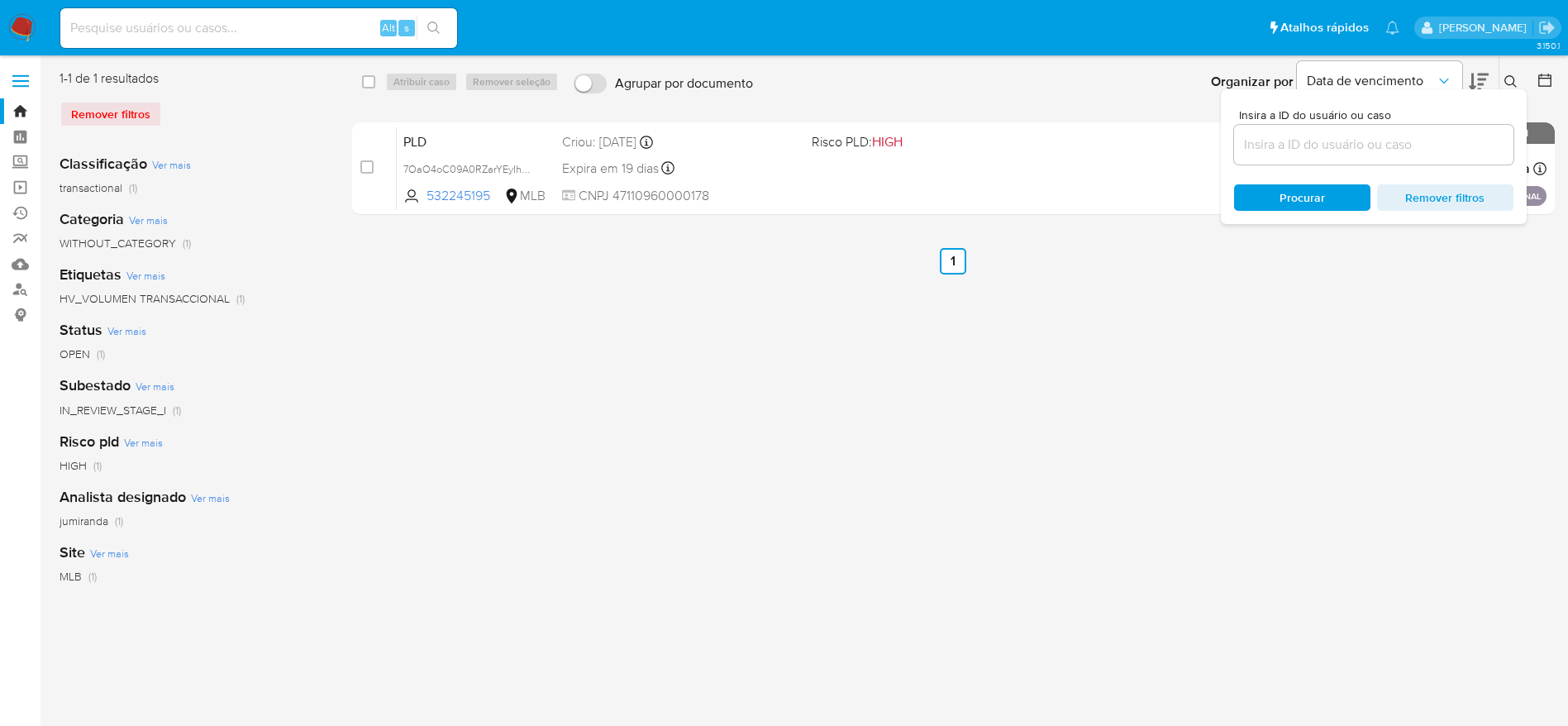
click at [1384, 156] on div at bounding box center [1374, 144] width 279 height 40
click at [1383, 145] on input at bounding box center [1374, 144] width 279 height 22
paste input "wRT5xwLLTYEyGMXwcsIjlmu6"
type input "wRT5xwLLTYEyGMXwcsIjlmu6"
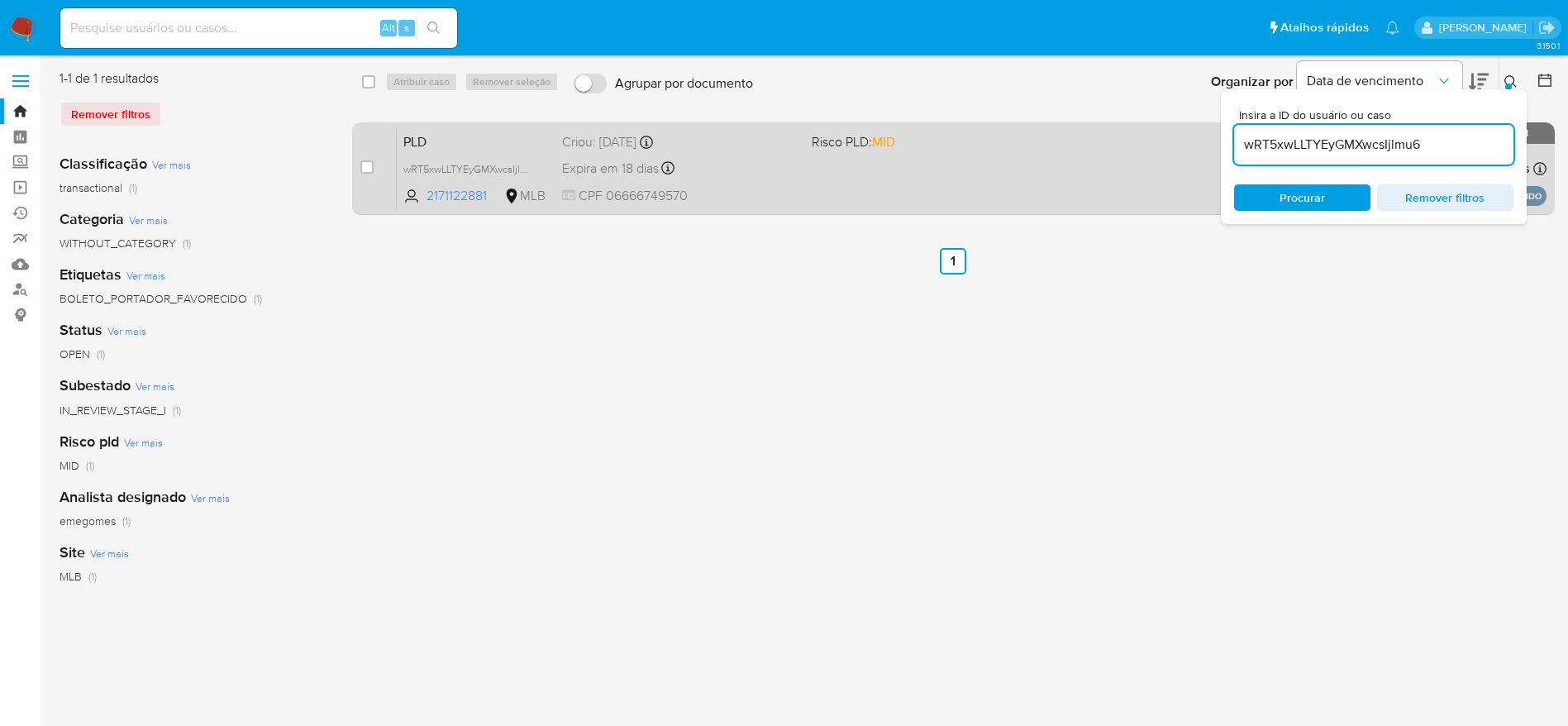
click at [375, 164] on div "case-item-checkbox Incapaz de atribuir o caso" at bounding box center [378, 168] width 37 height 83
click at [365, 167] on input "checkbox" at bounding box center [367, 167] width 13 height 13
checkbox input "true"
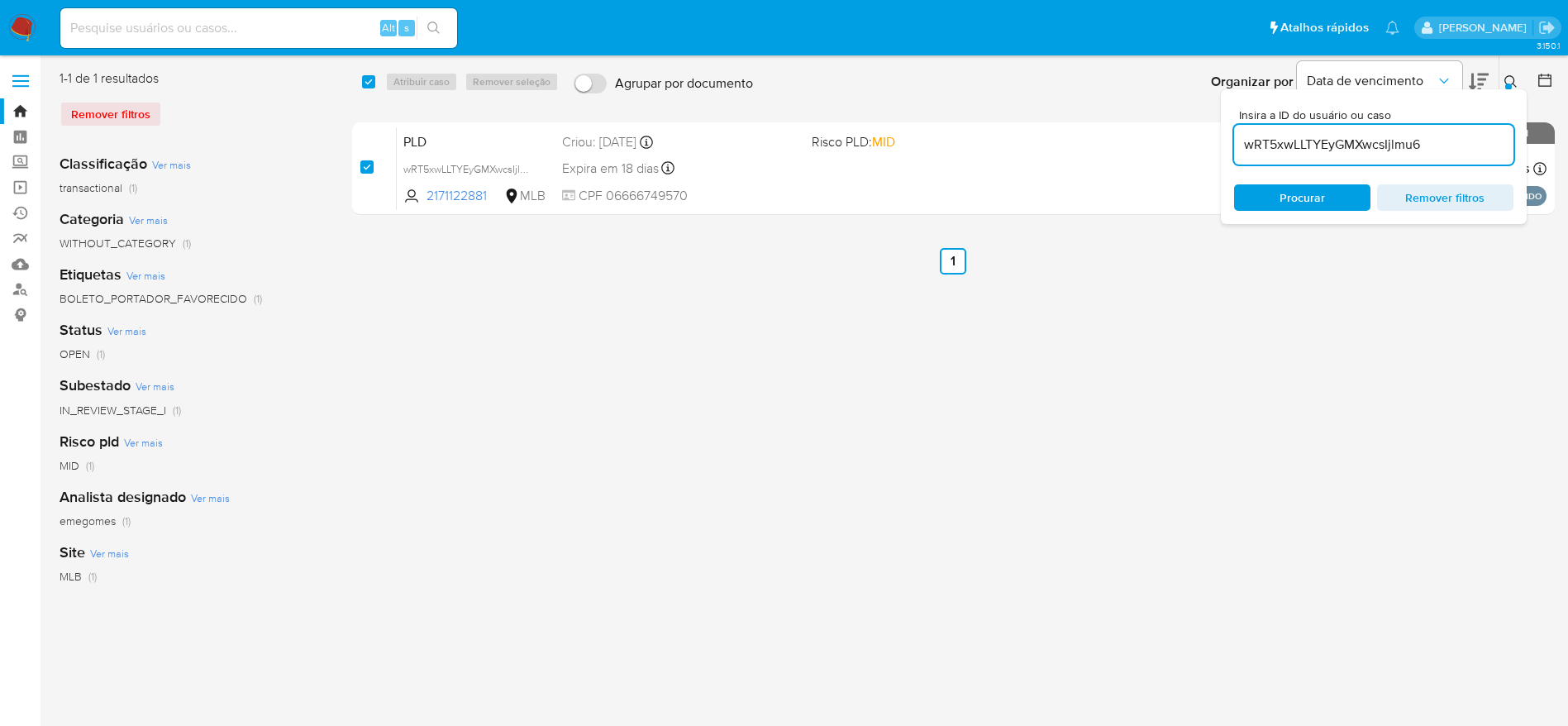
checkbox input "true"
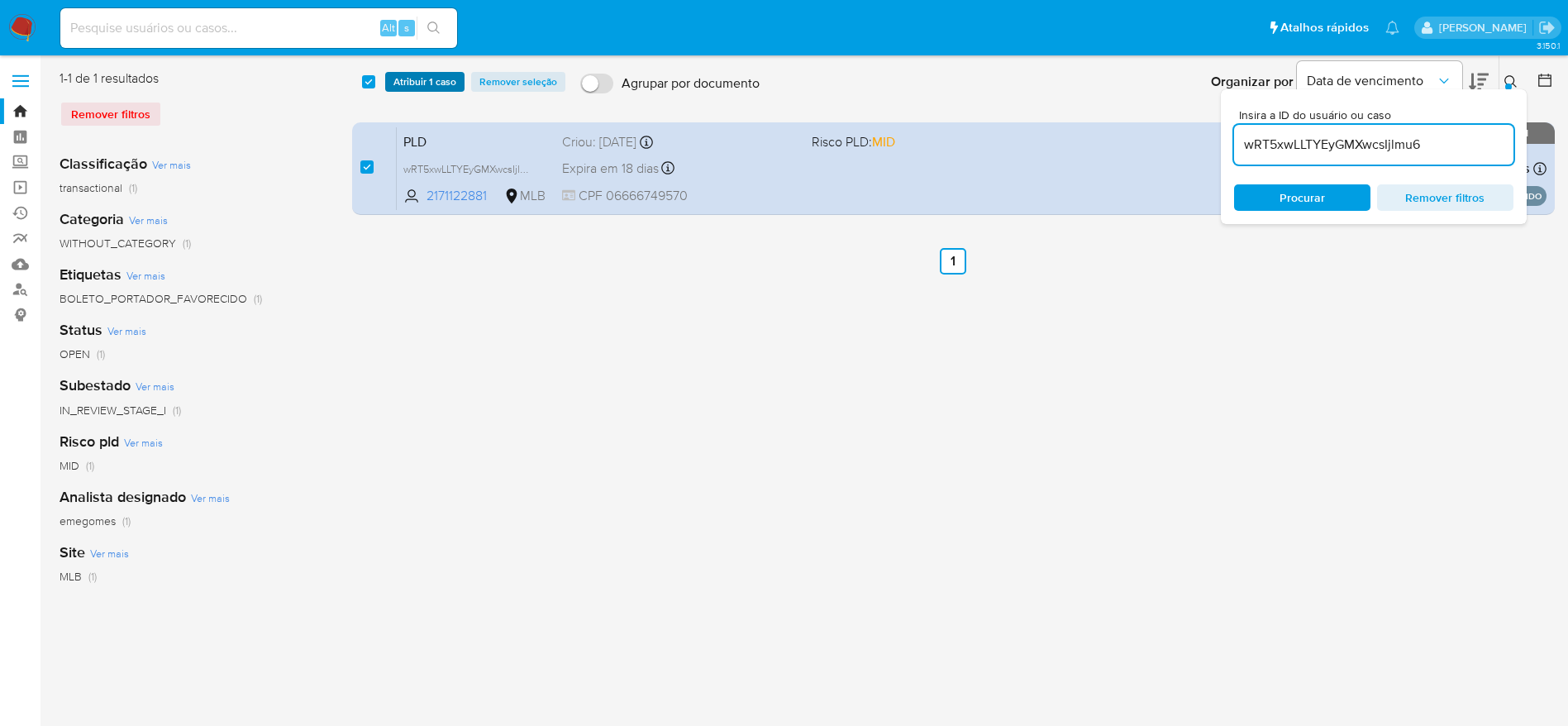
click at [418, 88] on span "Atribuir 1 caso" at bounding box center [425, 82] width 63 height 17
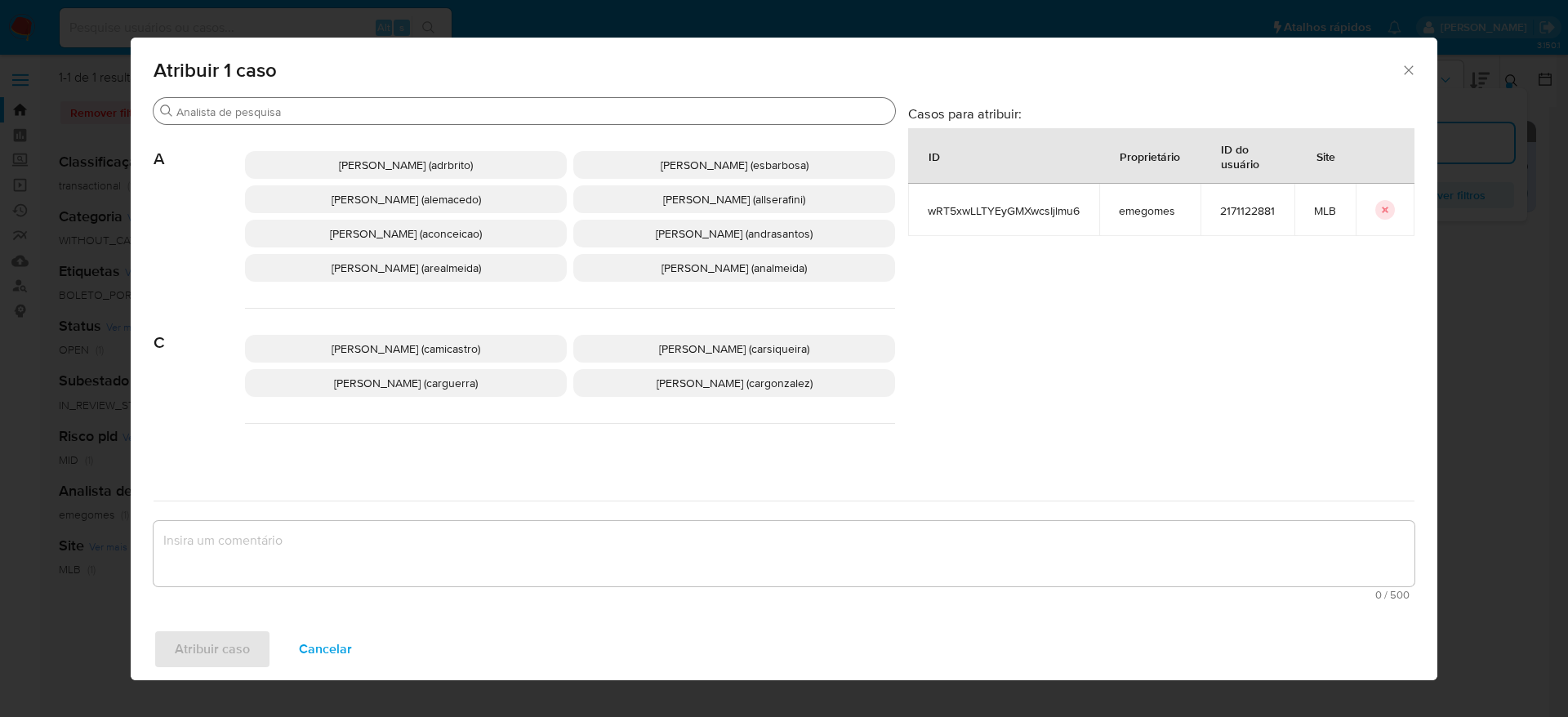
click at [334, 111] on input "Buscar" at bounding box center [532, 112] width 712 height 15
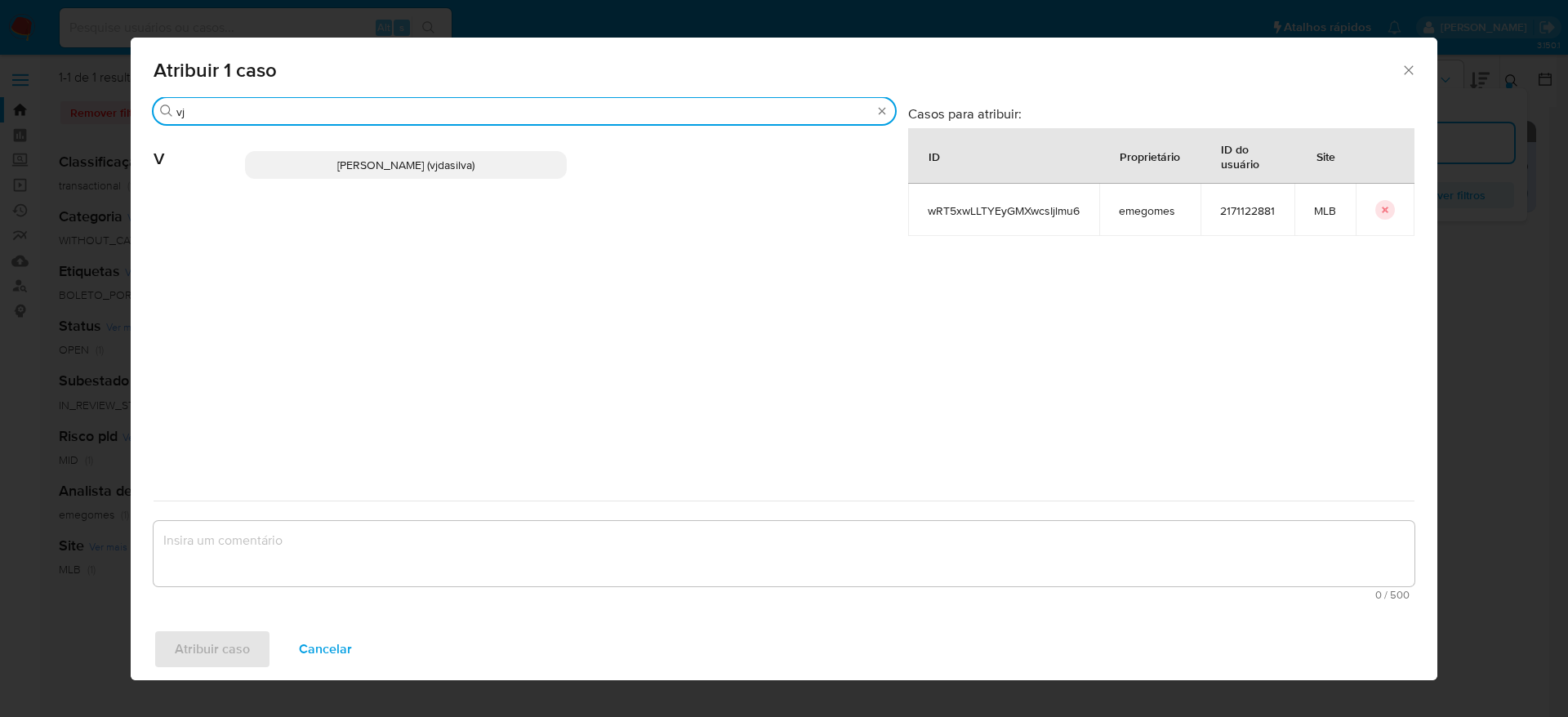
type input "vj"
click at [337, 169] on span "Viviane Jesus Da Silva (vjdasilva)" at bounding box center [406, 165] width 137 height 17
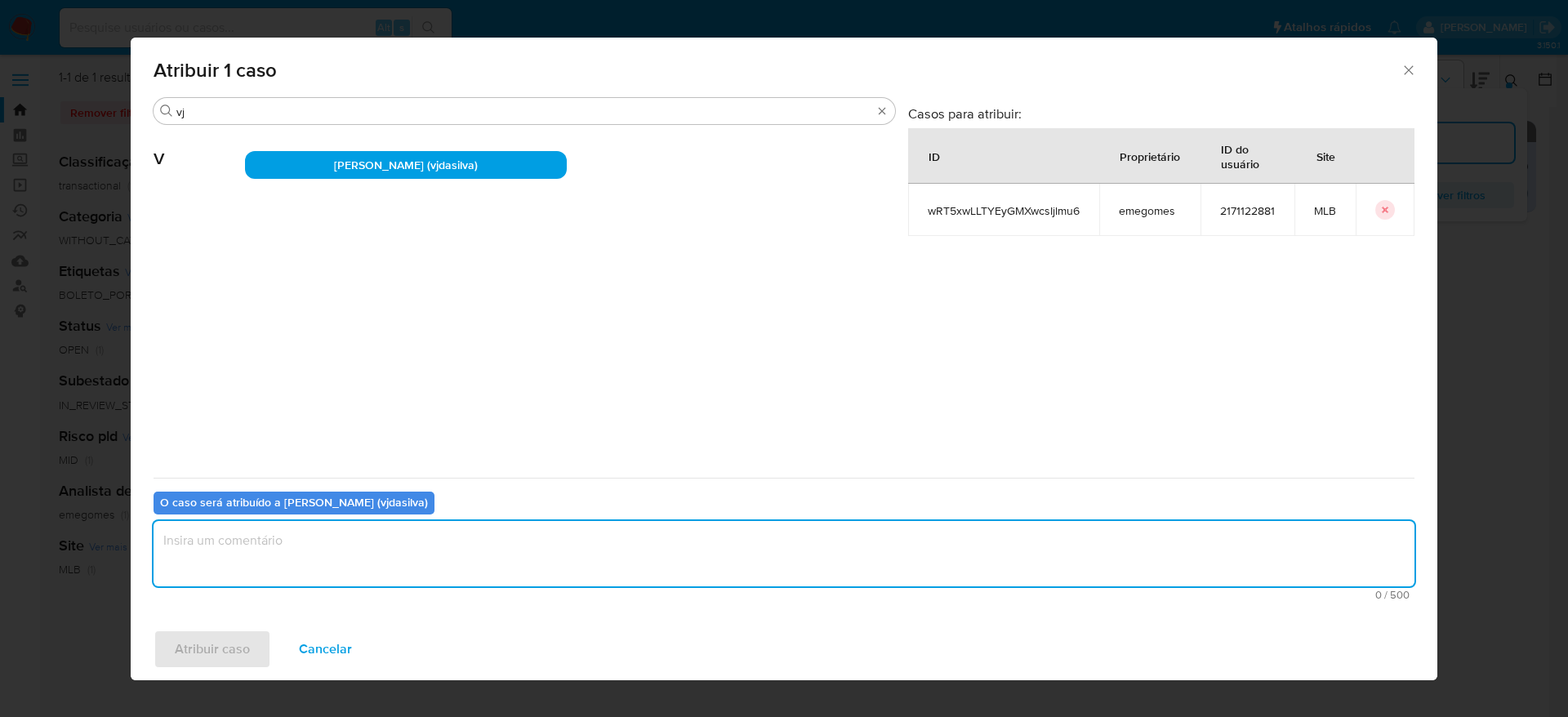
drag, startPoint x: 276, startPoint y: 558, endPoint x: 325, endPoint y: 504, distance: 72.9
click at [279, 557] on textarea "assign-modal" at bounding box center [784, 554] width 1261 height 65
type textarea "."
click at [214, 674] on div "Atribuir caso Cancelar" at bounding box center [784, 649] width 1307 height 62
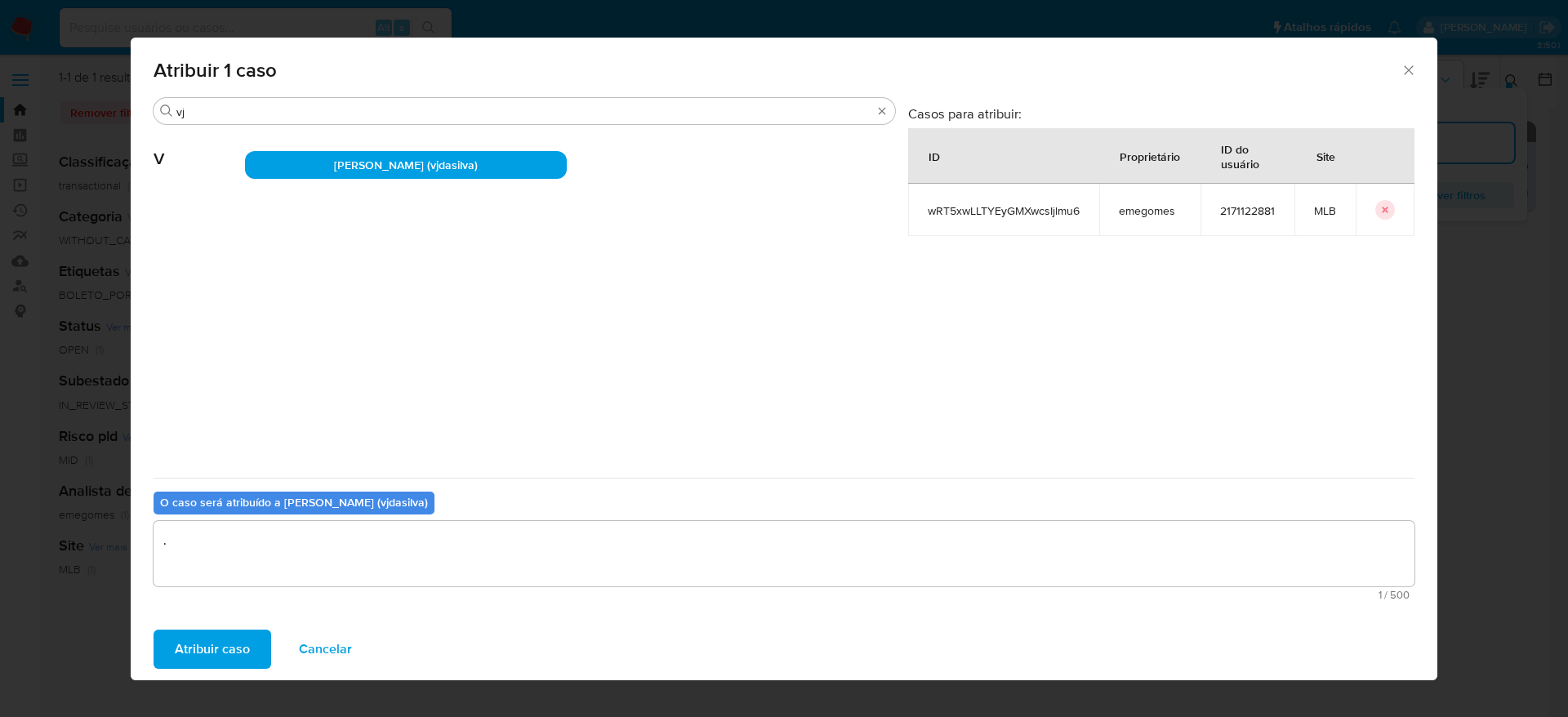
click at [220, 648] on span "Atribuir caso" at bounding box center [212, 649] width 76 height 36
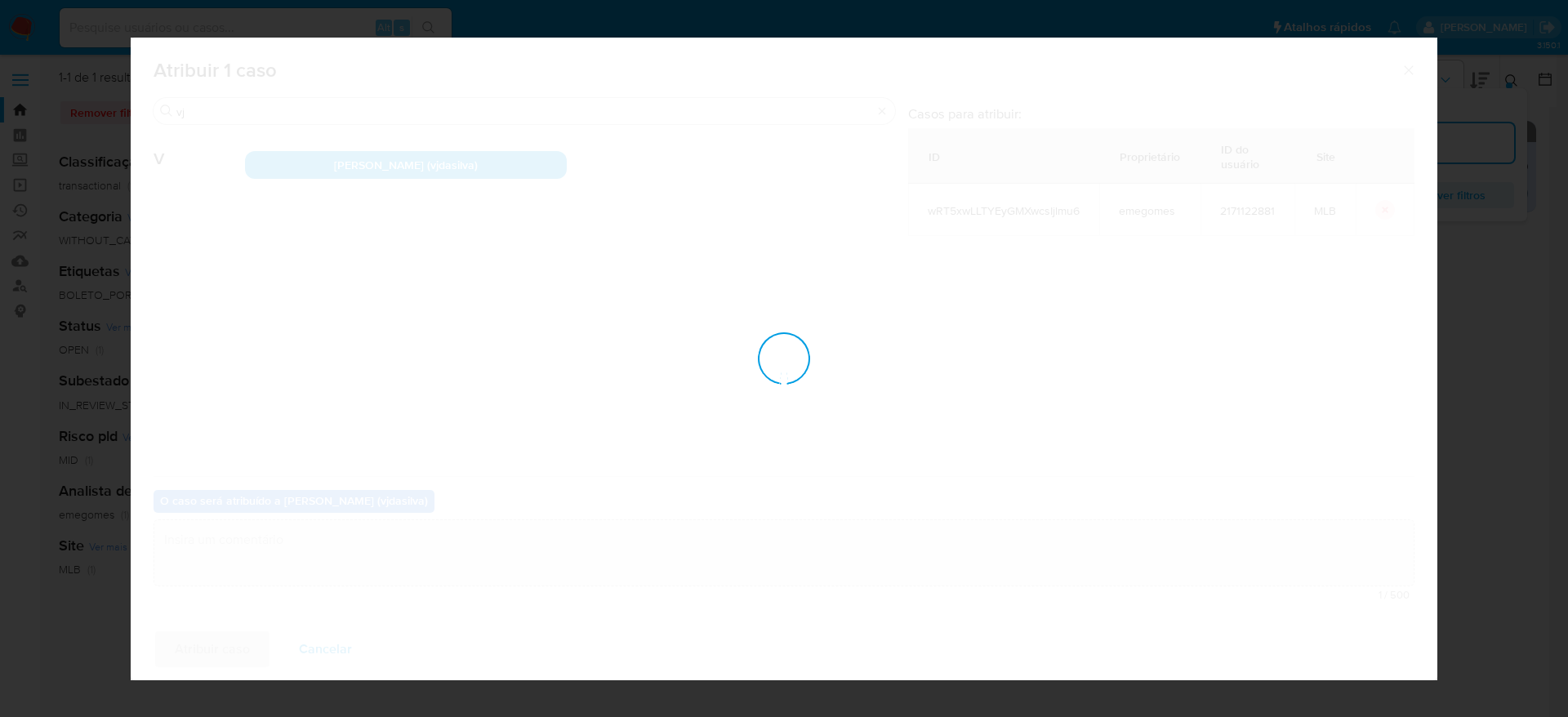
checkbox input "false"
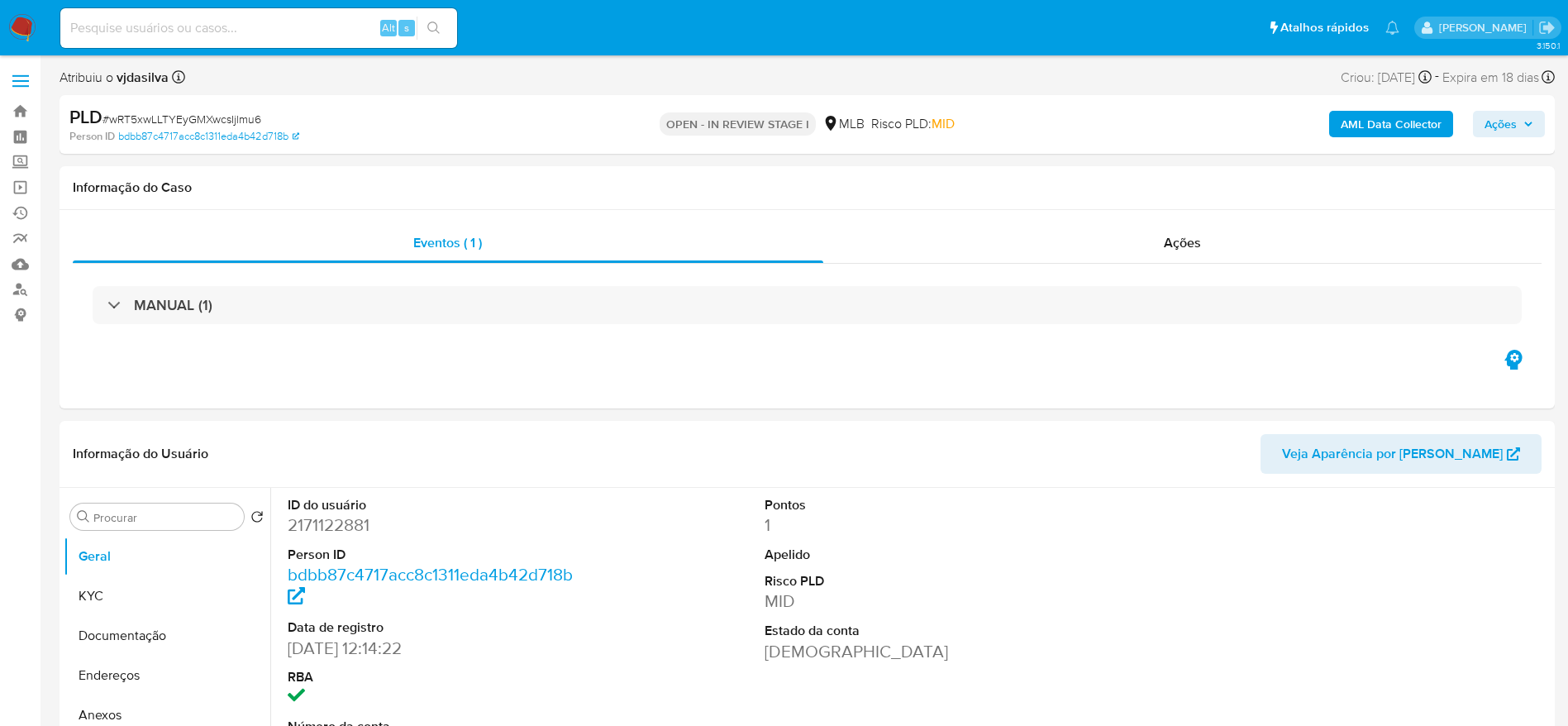
select select "10"
click at [194, 13] on div "Alt s" at bounding box center [259, 28] width 397 height 40
click at [179, 41] on div "Alt s" at bounding box center [259, 28] width 397 height 40
click at [172, 30] on input at bounding box center [259, 27] width 397 height 22
paste input "F2j9Y9H1JBPojcaGacUscGjl"
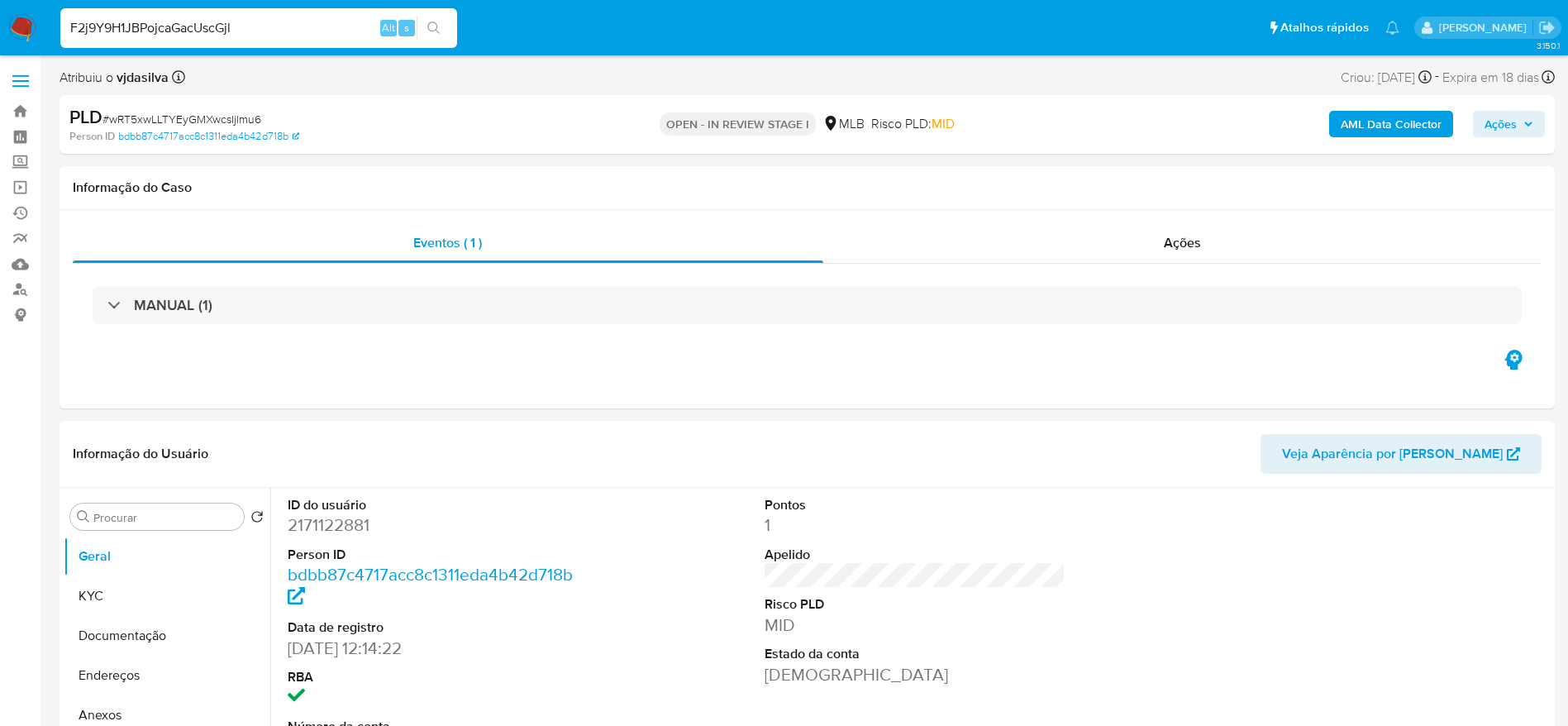
type input "F2j9Y9H1JBPojcaGacUscGjl"
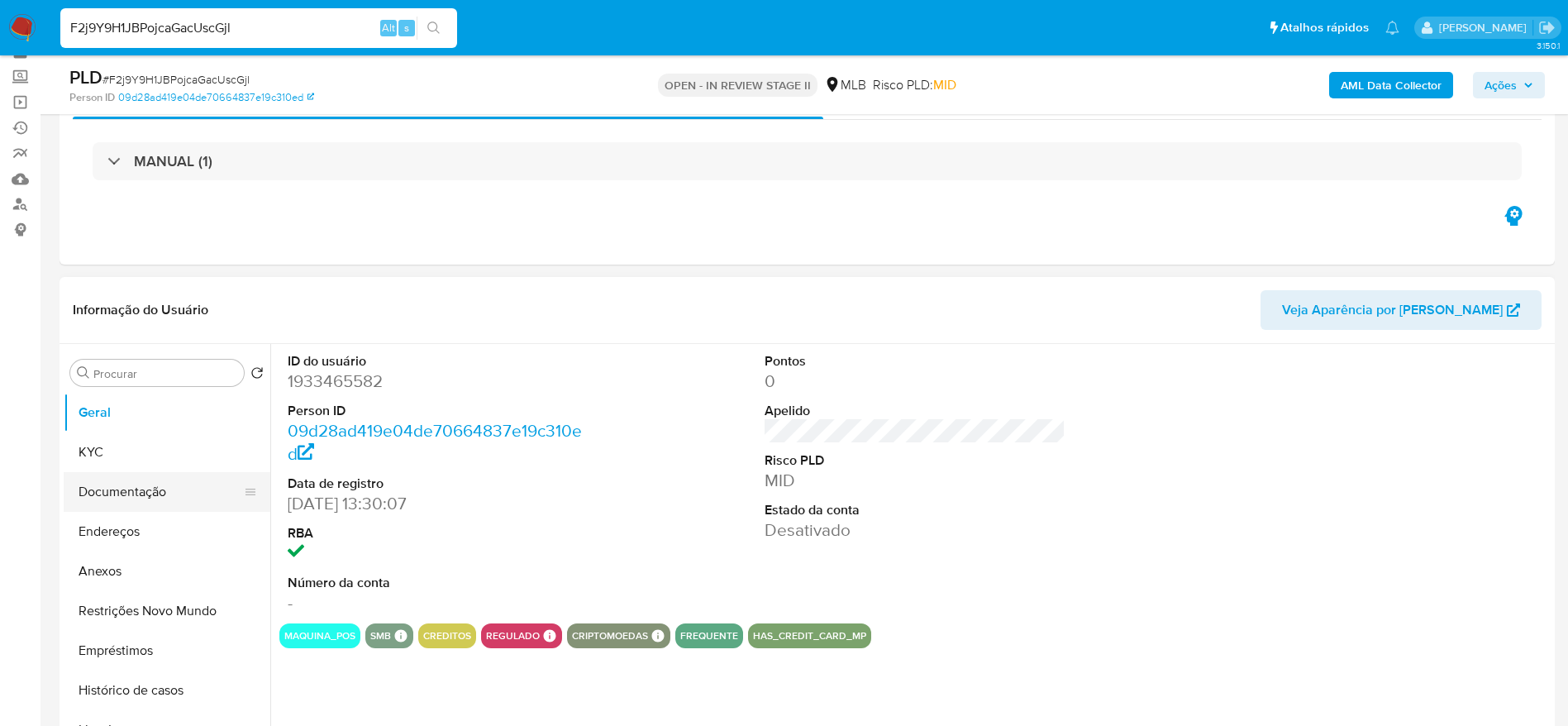
scroll to position [124, 0]
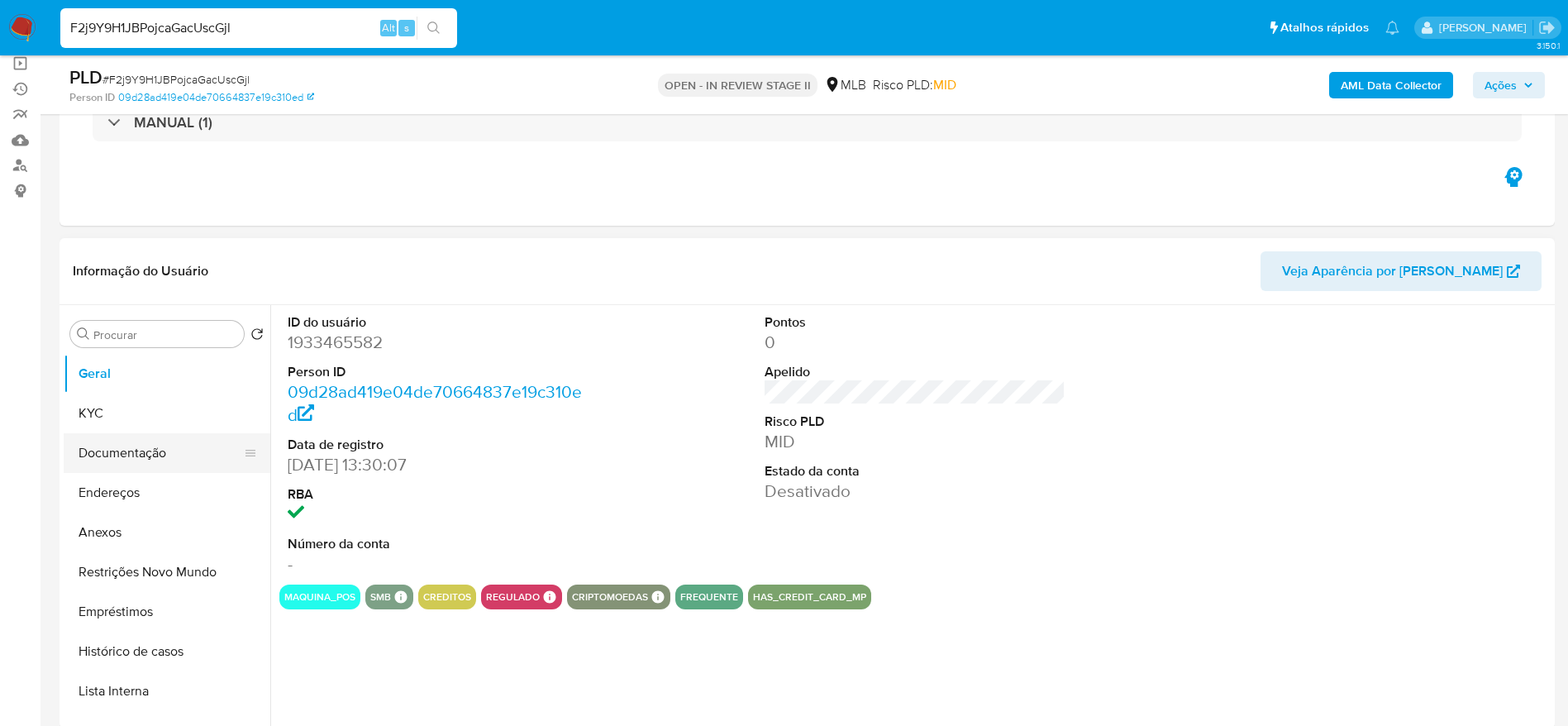
click at [122, 454] on button "Documentação" at bounding box center [159, 453] width 193 height 40
select select "10"
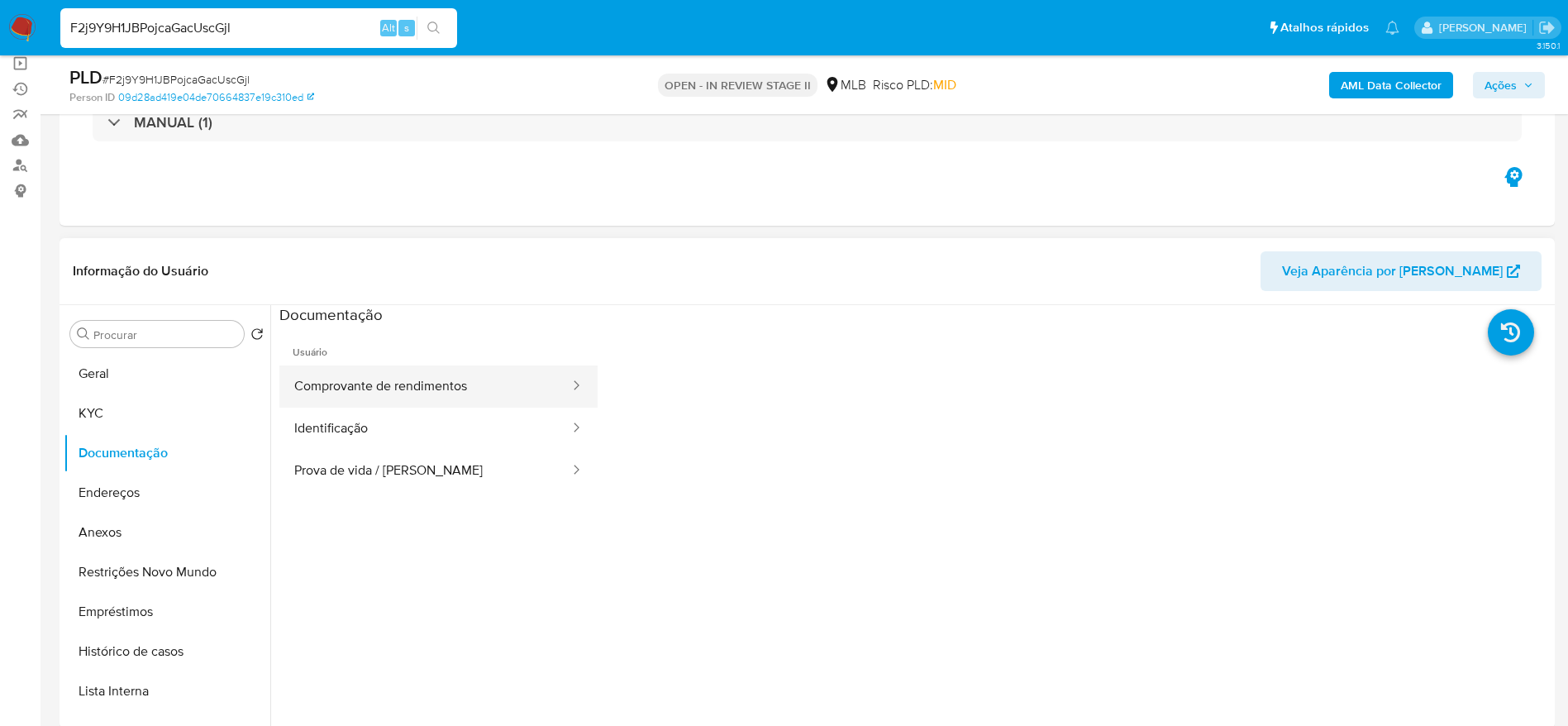
click at [409, 385] on button "Comprovante de rendimentos" at bounding box center [425, 386] width 292 height 42
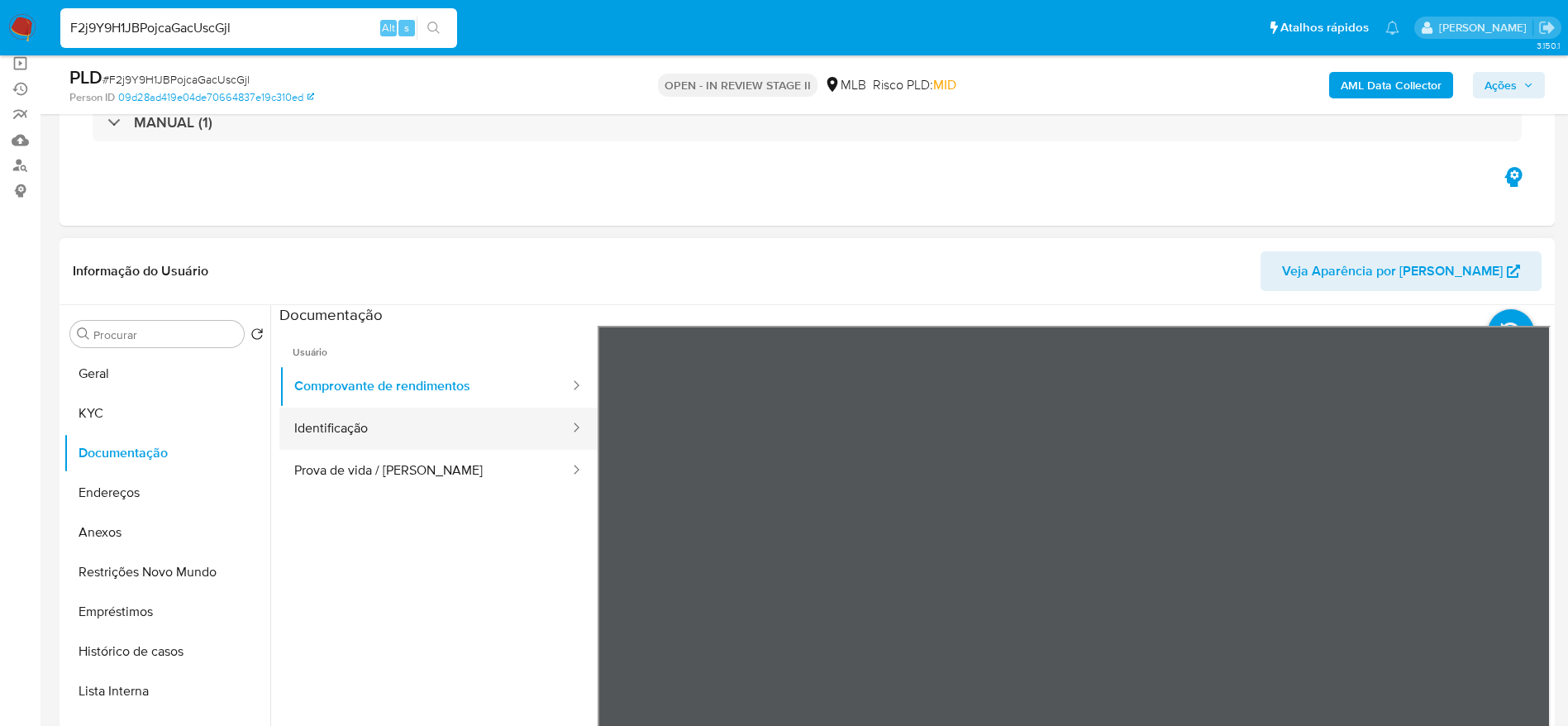
click at [377, 409] on button "Identificação" at bounding box center [425, 429] width 292 height 42
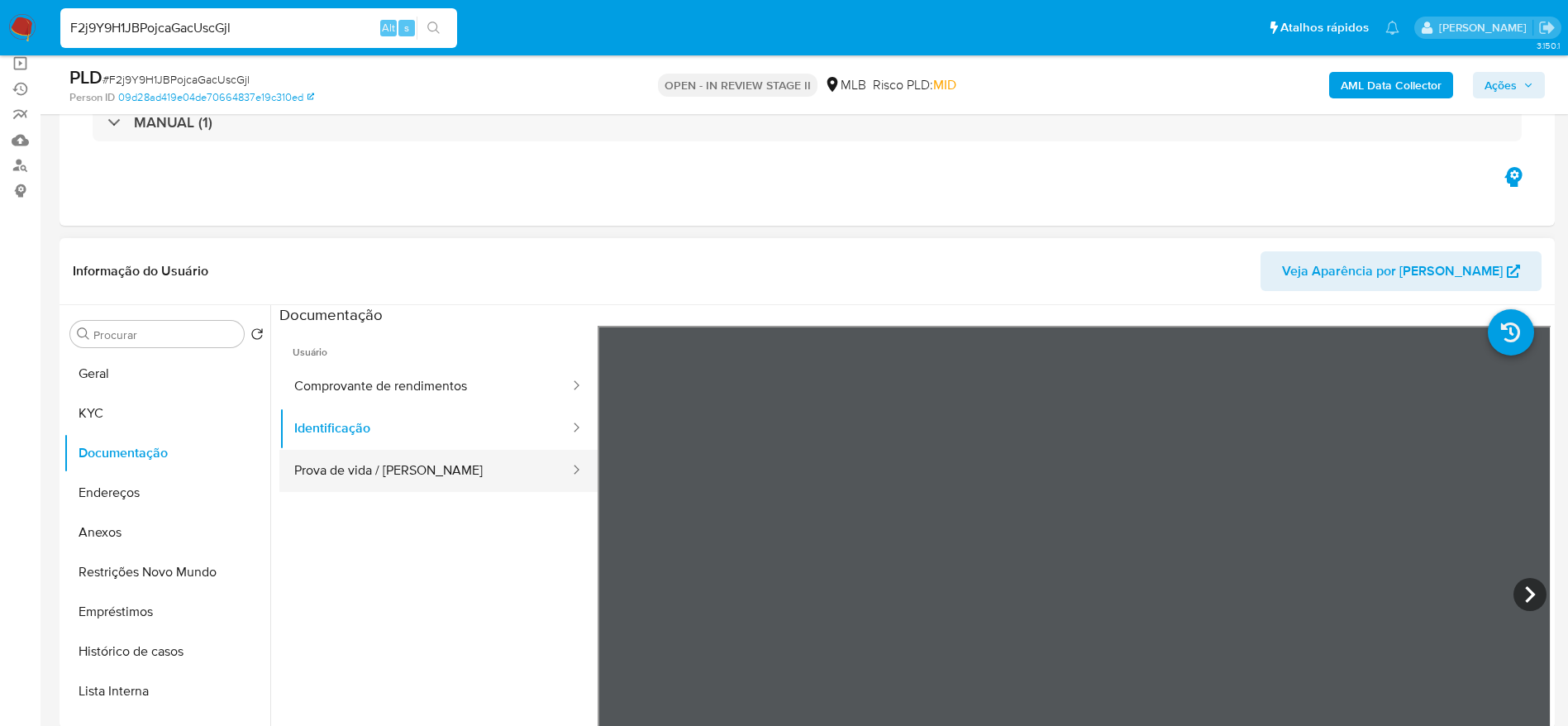
click at [377, 450] on button "Prova de vida / Selfie" at bounding box center [425, 471] width 292 height 42
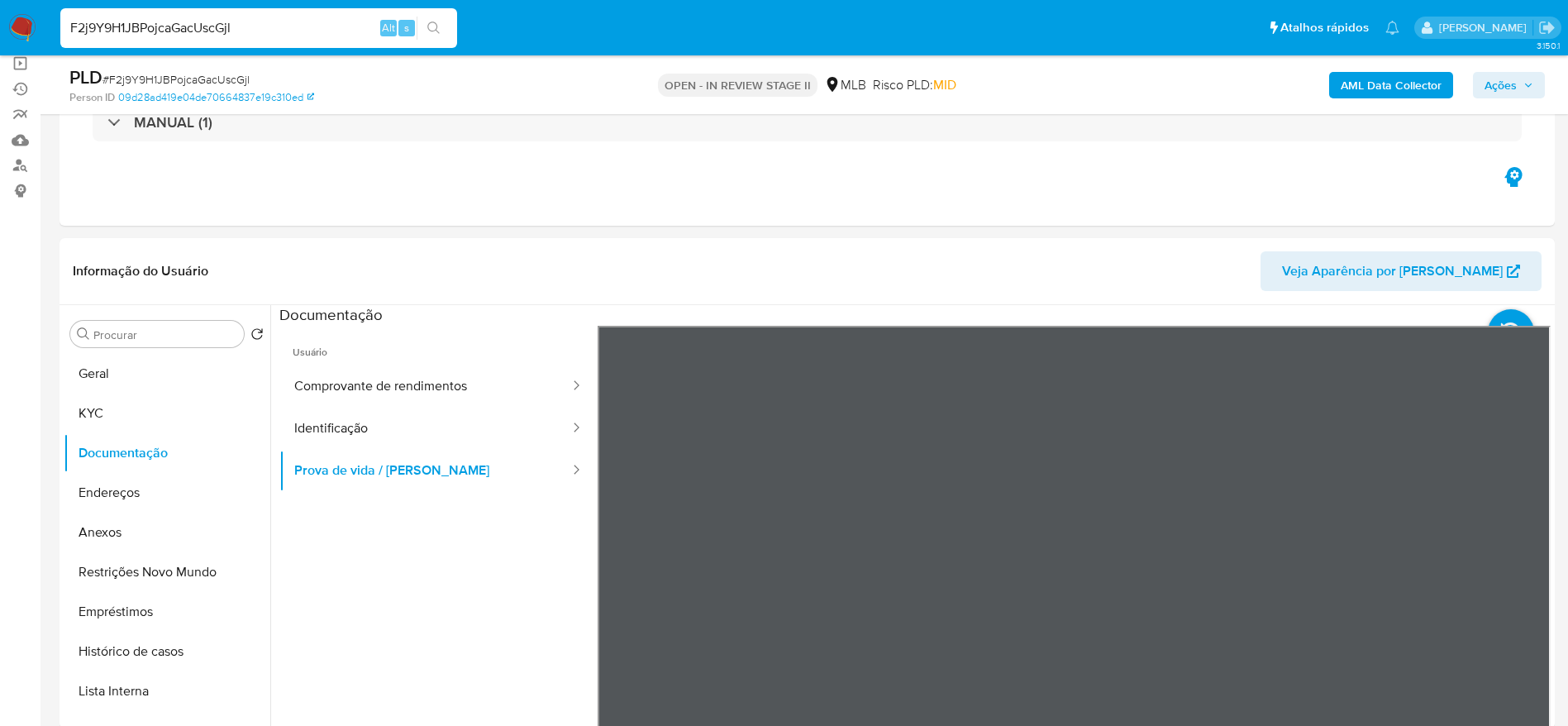
click at [297, 29] on input "F2j9Y9H1JBPojcaGacUscGjl" at bounding box center [259, 27] width 397 height 22
paste input "y0cxipY71YjyCsHiILKi1nPm"
type input "y0cxipY71YjyCsHiILKi1nPm"
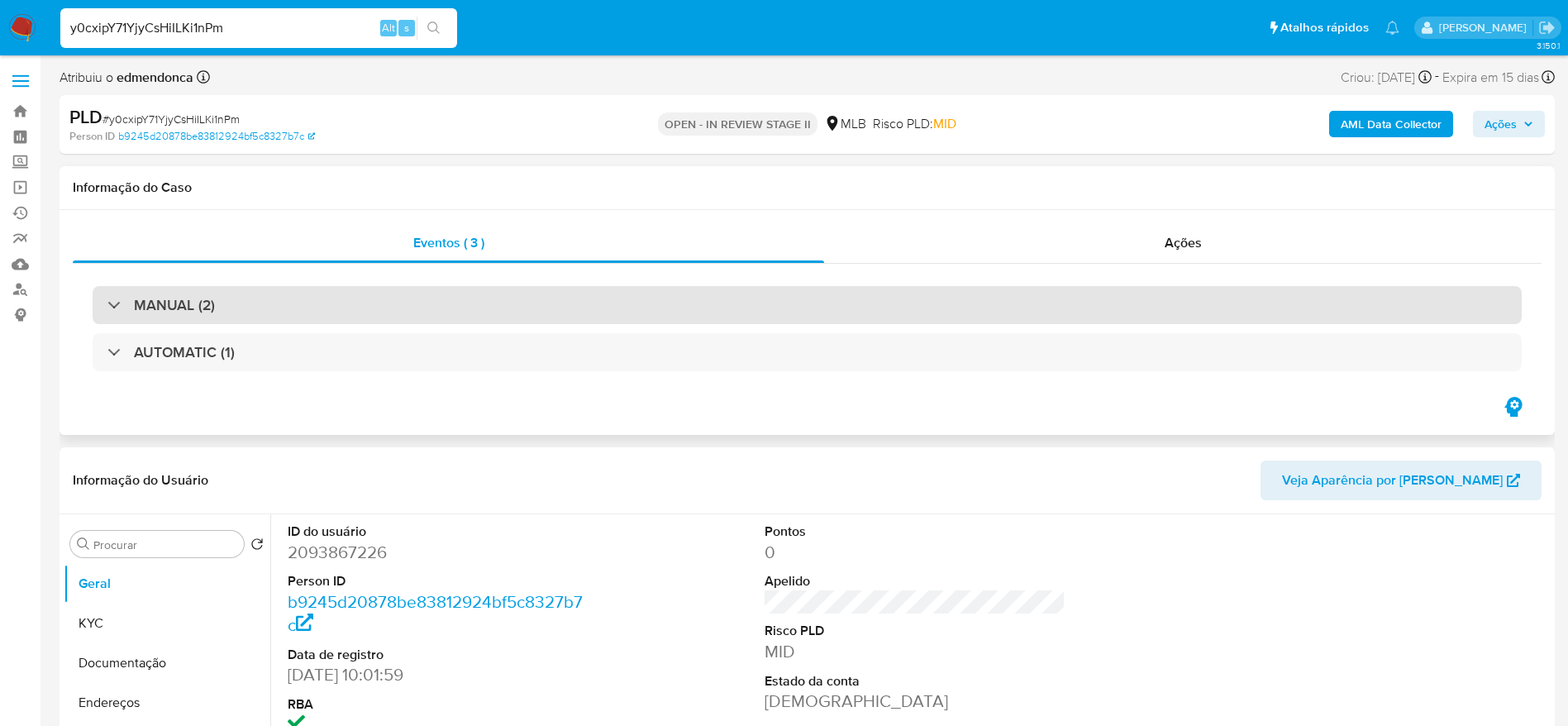
click at [345, 287] on div "MANUAL (2)" at bounding box center [807, 305] width 1429 height 38
select select "10"
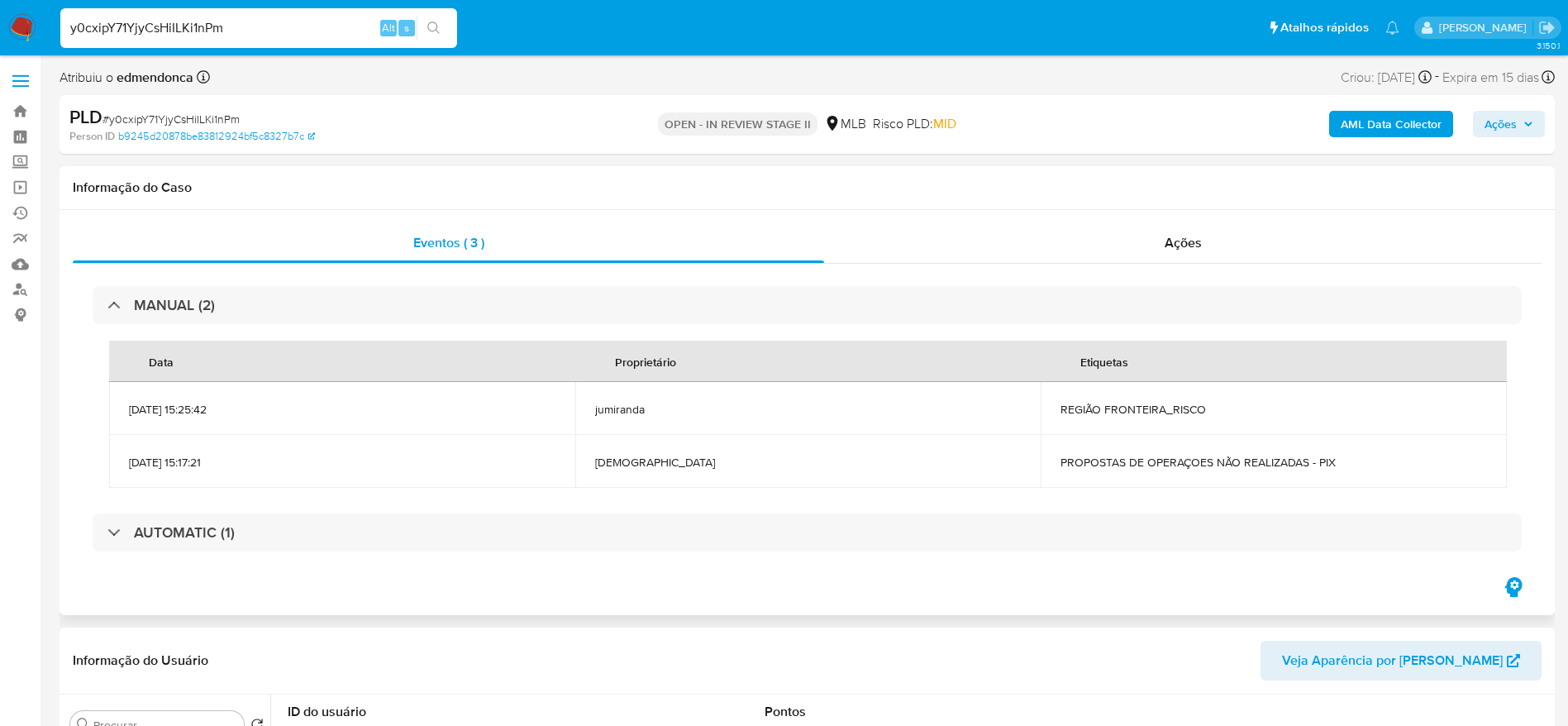
click at [345, 326] on div "Data Proprietário Etiquetas 14/07/2025 15:25:42 jumiranda REGIÃO FRONTEIRA_RISC…" at bounding box center [807, 414] width 1429 height 180
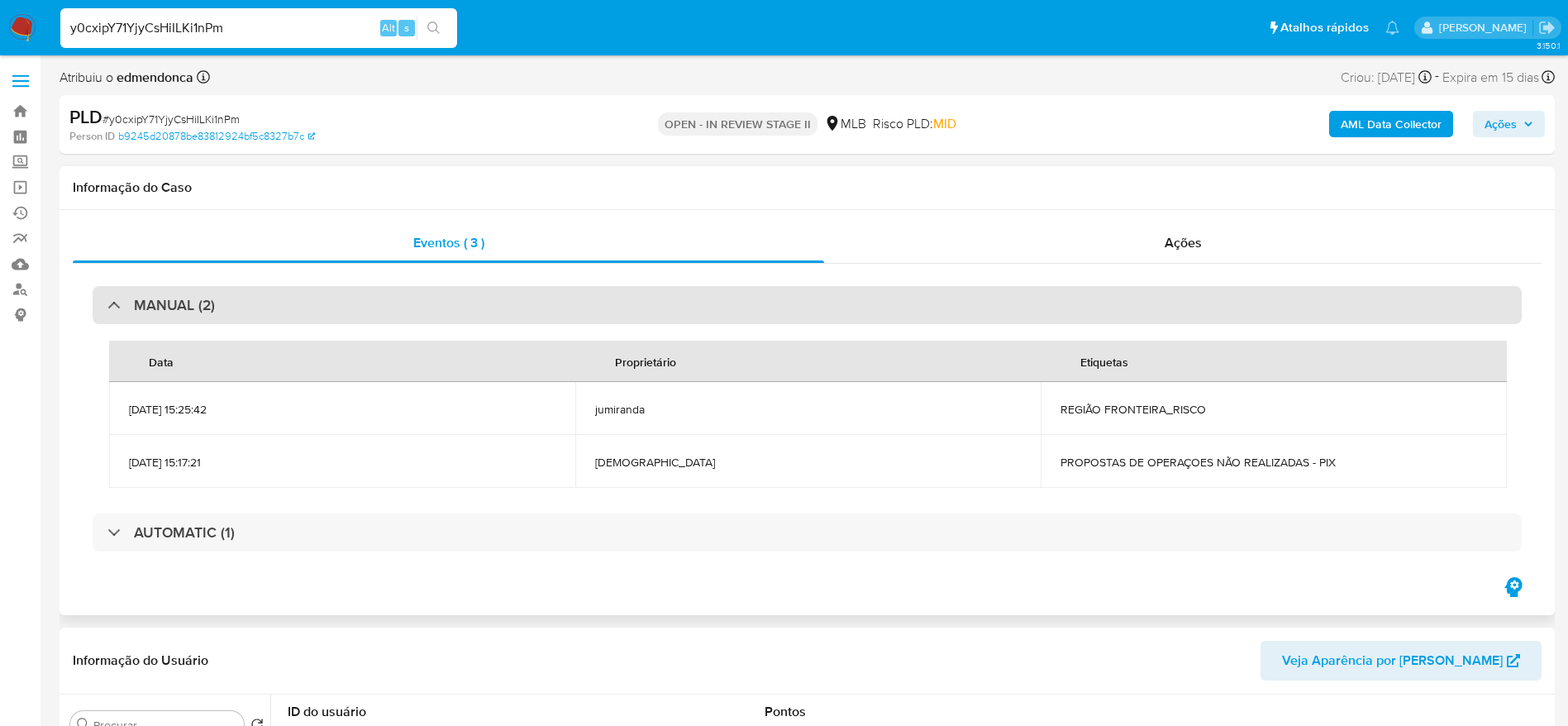
click at [335, 302] on div "MANUAL (2)" at bounding box center [807, 305] width 1429 height 38
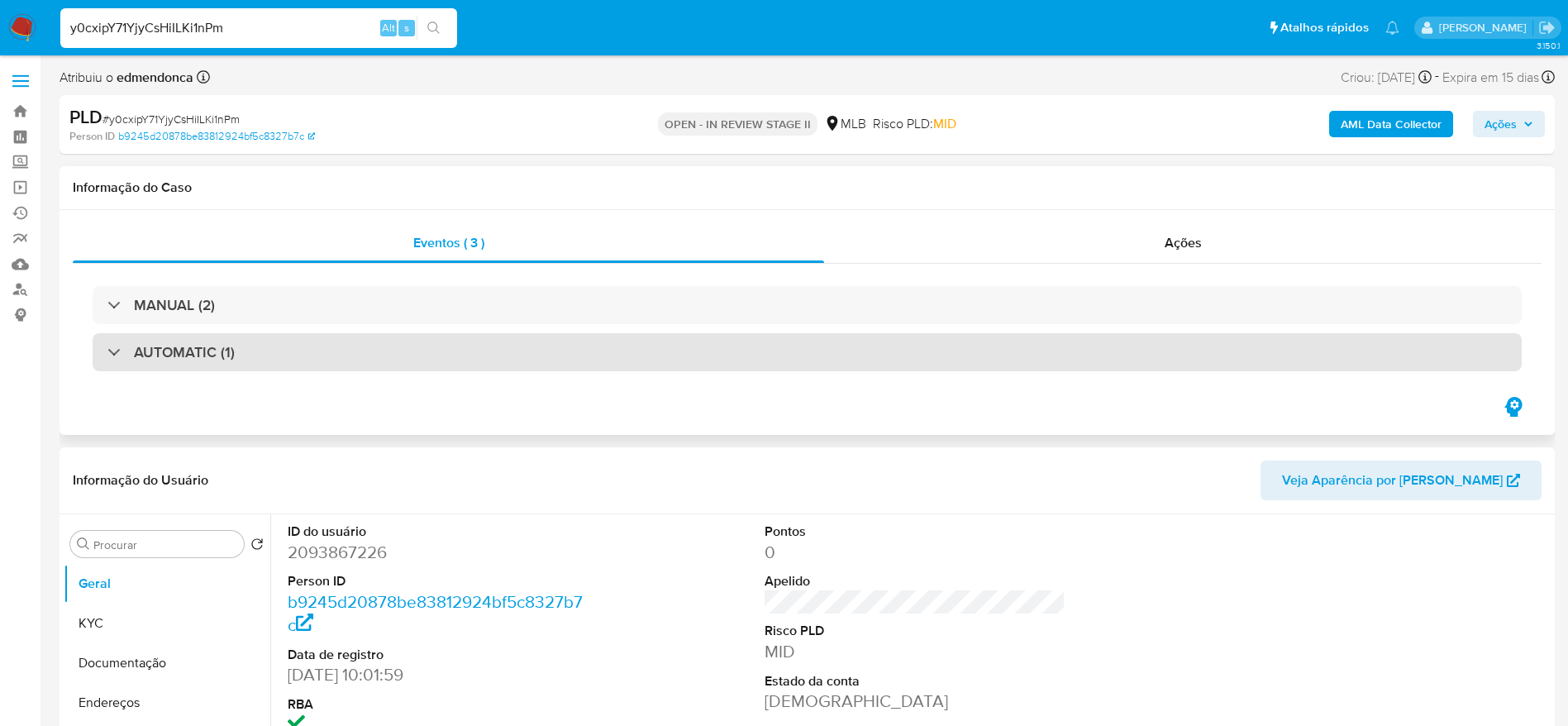
click at [314, 355] on div "AUTOMATIC (1)" at bounding box center [807, 352] width 1429 height 38
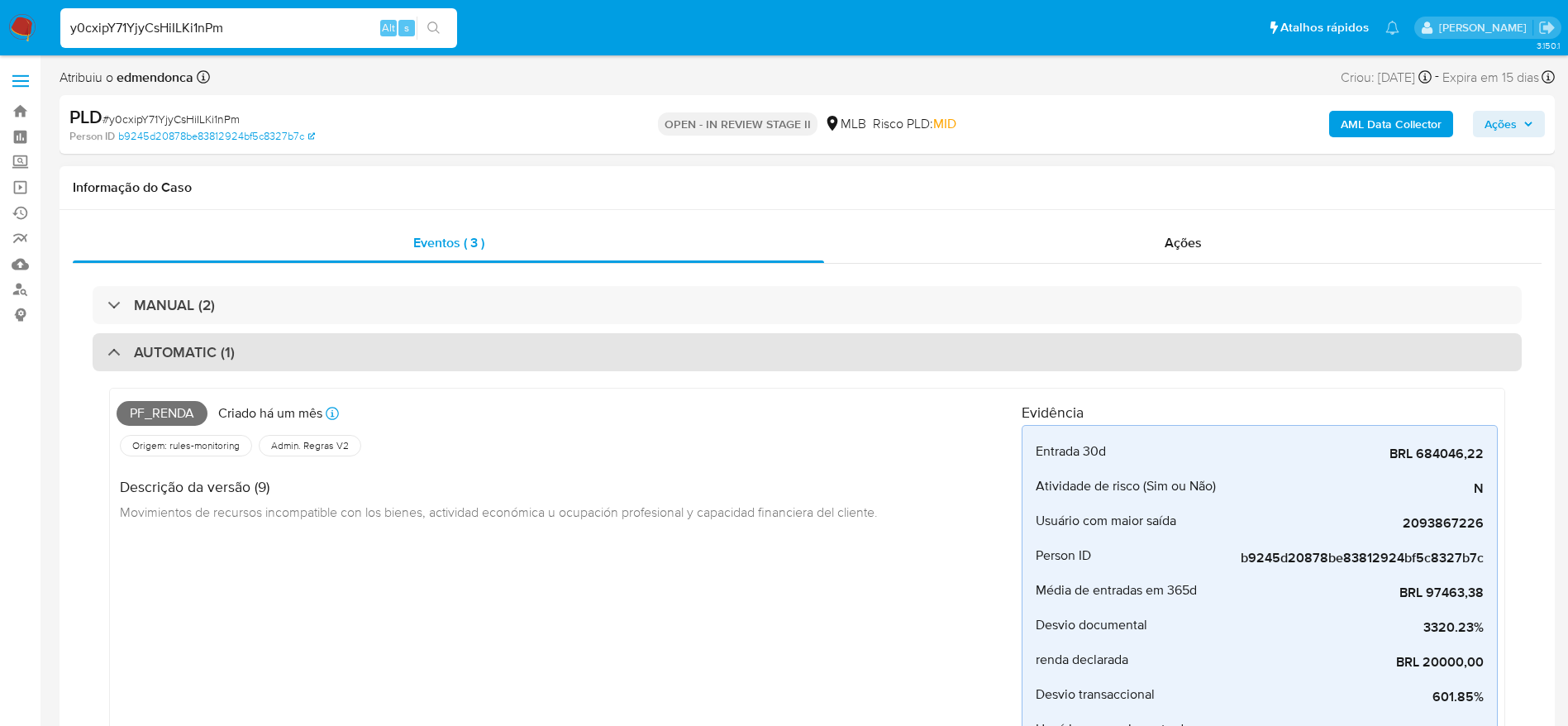
click at [310, 354] on div "AUTOMATIC (1)" at bounding box center [807, 352] width 1429 height 38
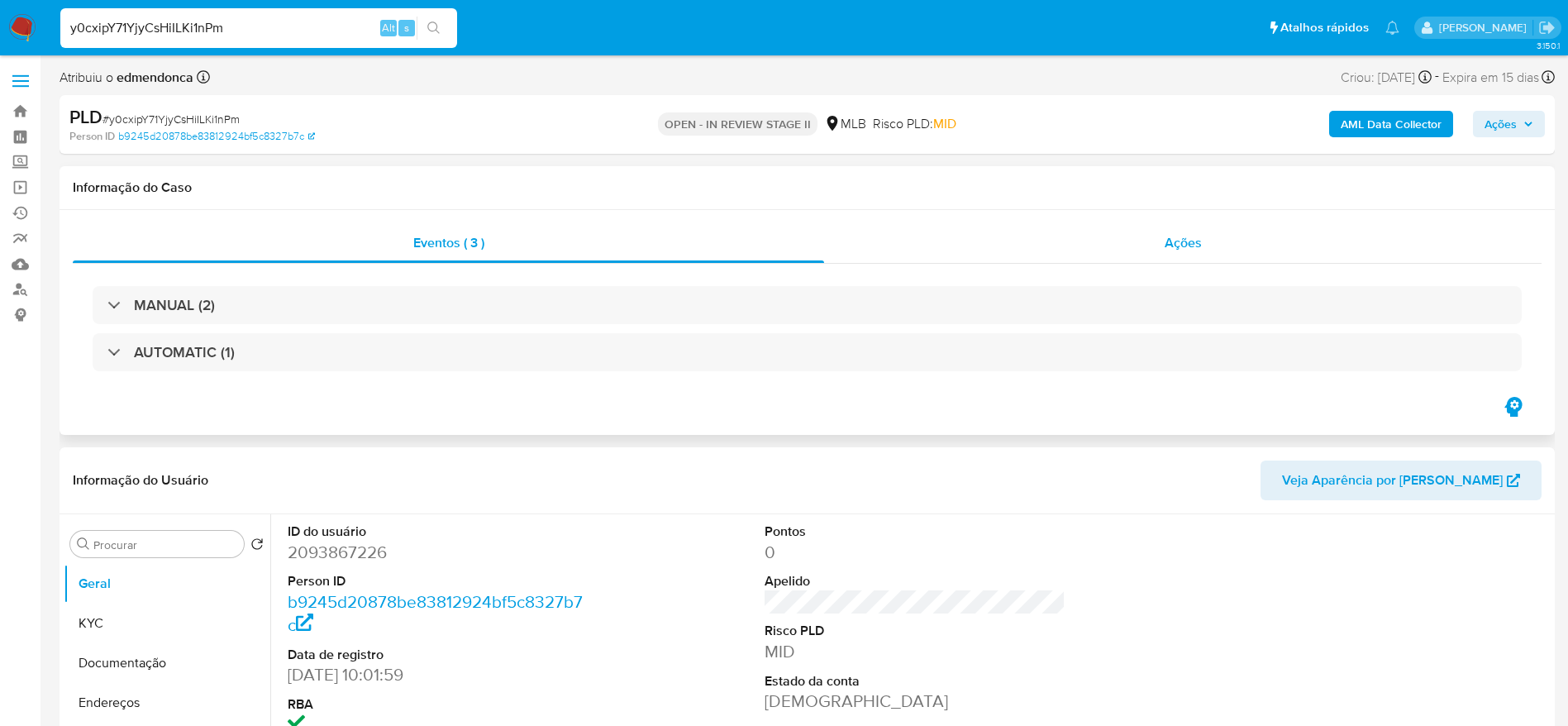
click at [1101, 235] on div "Ações" at bounding box center [1182, 244] width 717 height 40
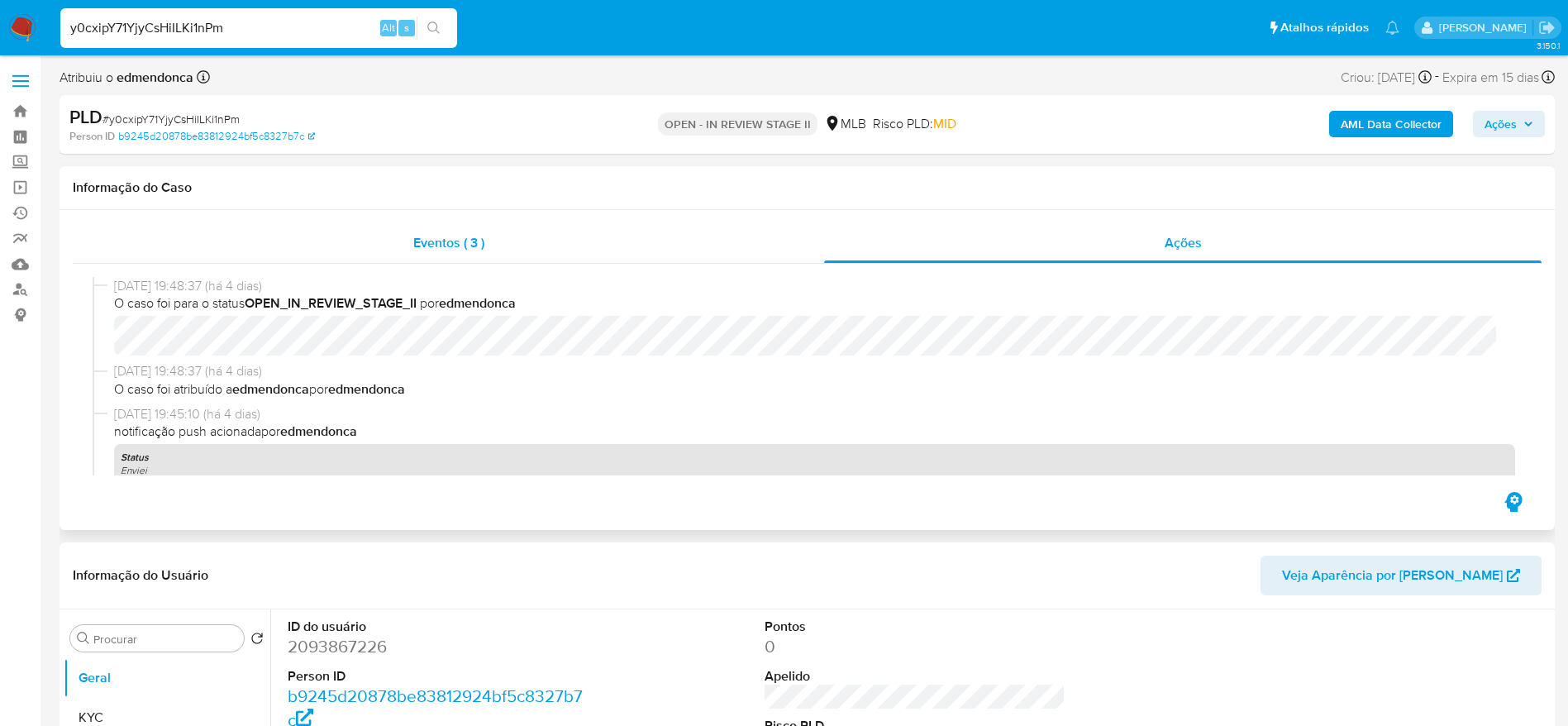
click at [433, 241] on span "Eventos ( 3 )" at bounding box center [448, 243] width 71 height 19
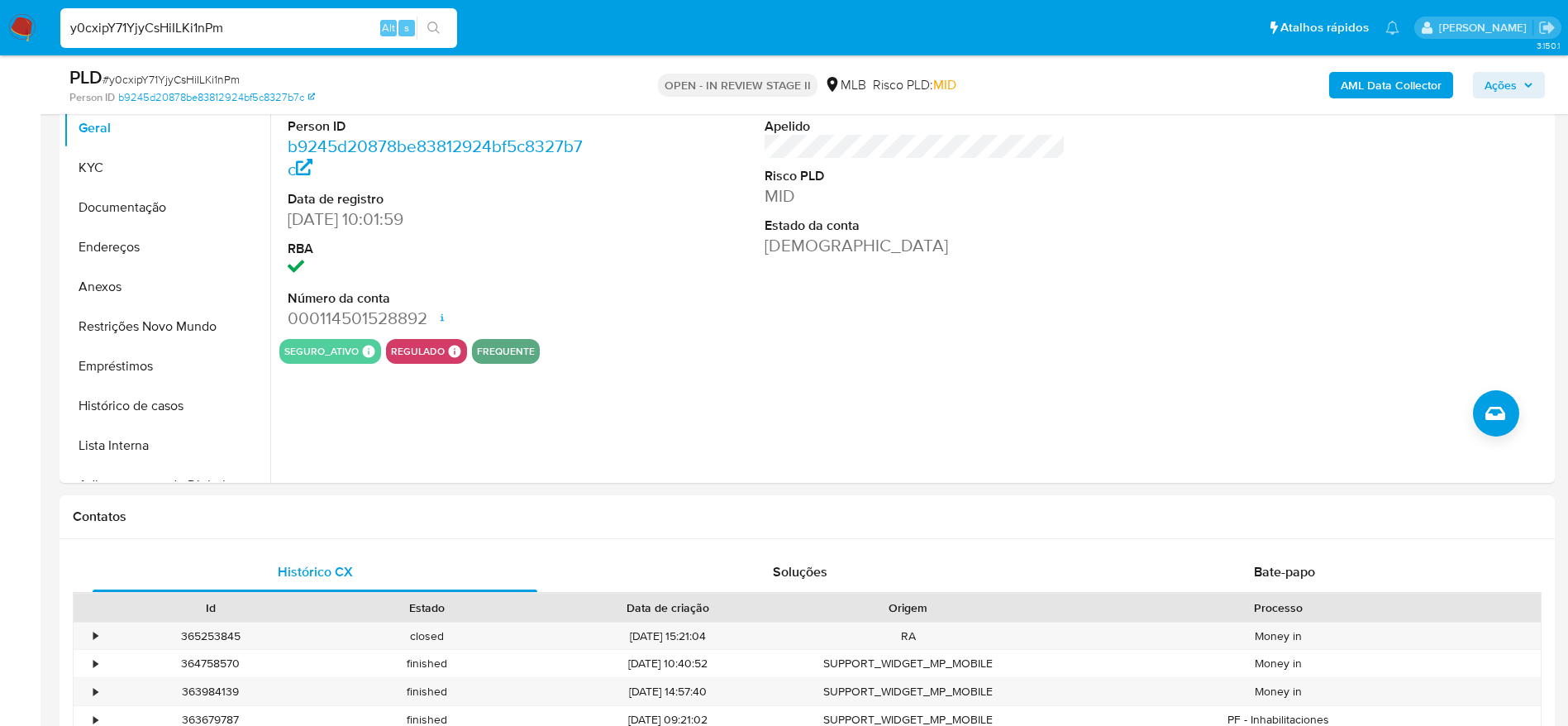
scroll to position [497, 0]
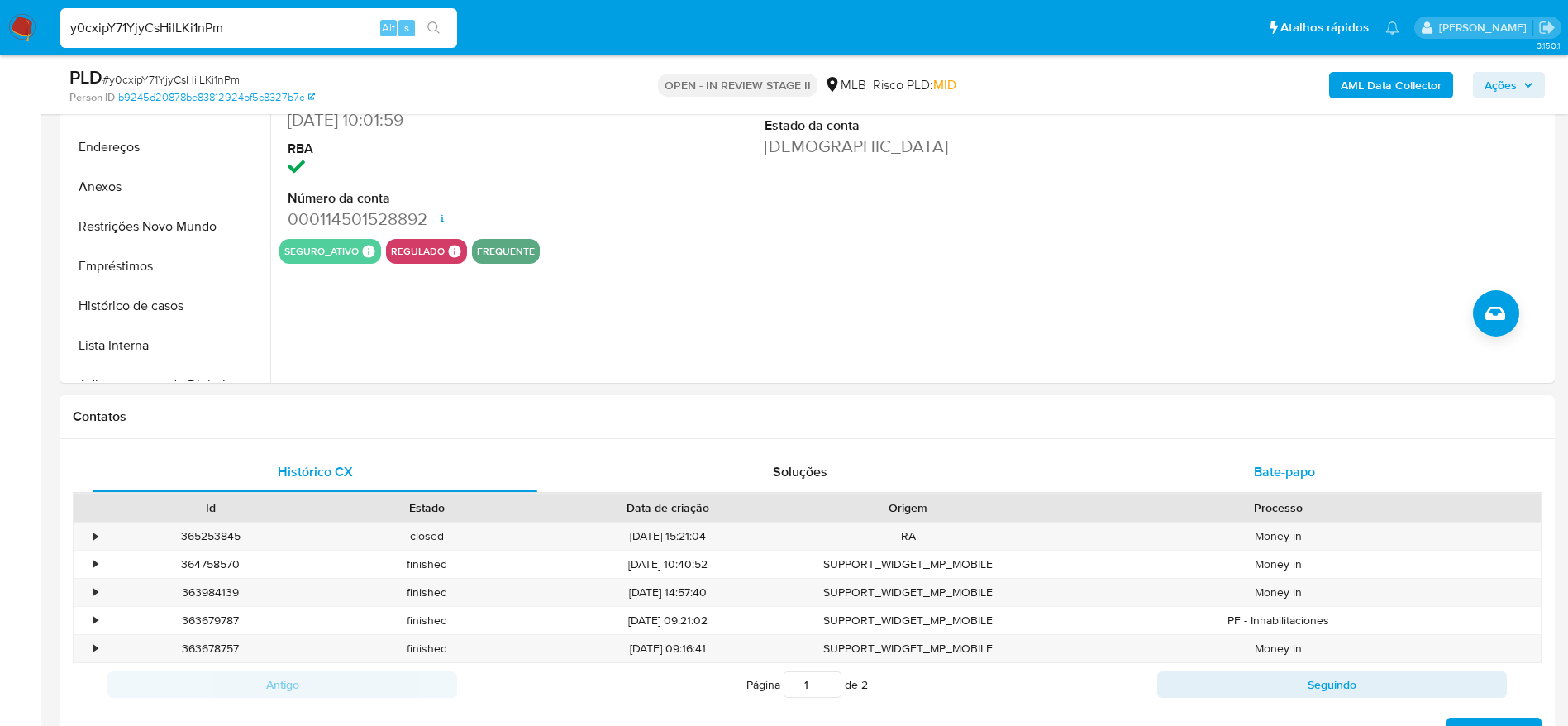
click at [1289, 464] on span "Bate-papo" at bounding box center [1284, 472] width 61 height 19
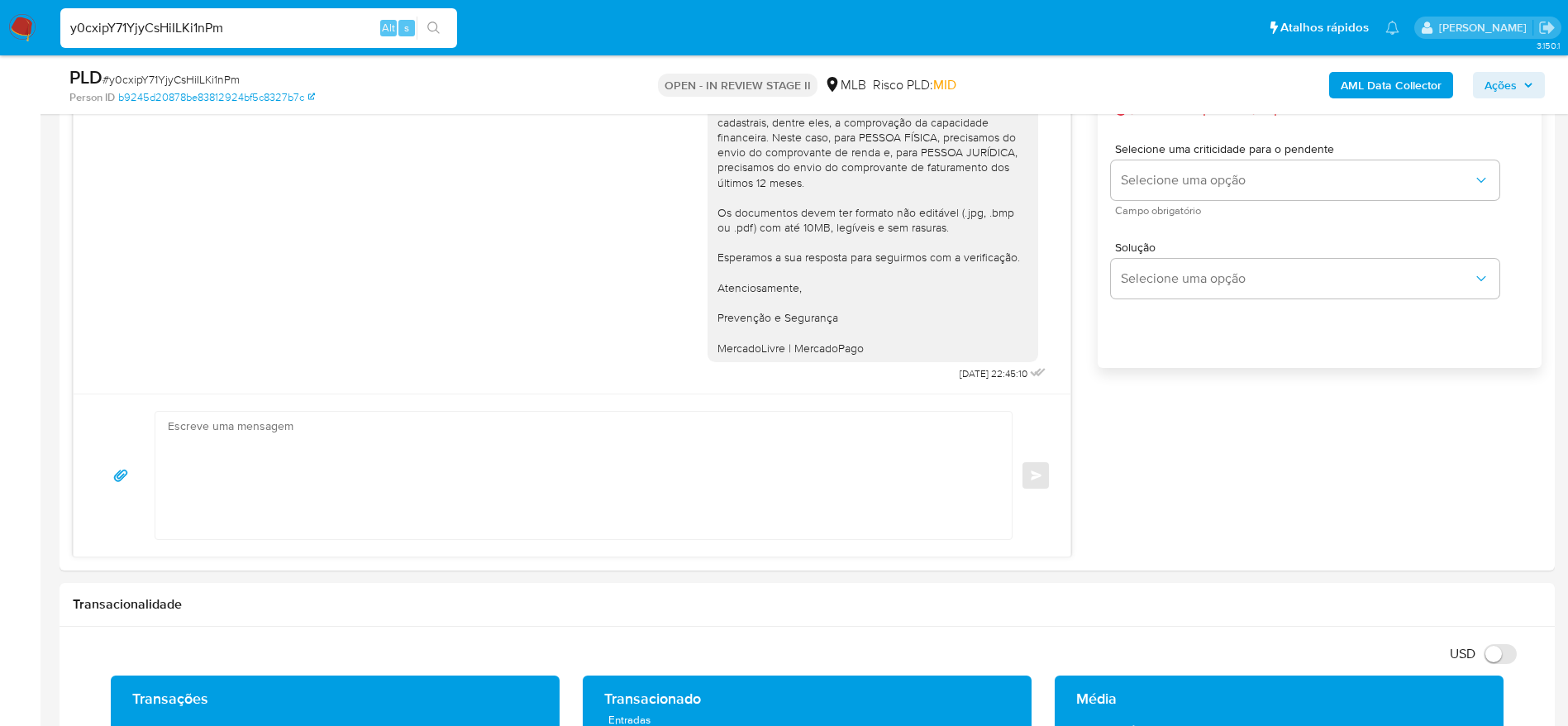
scroll to position [744, 0]
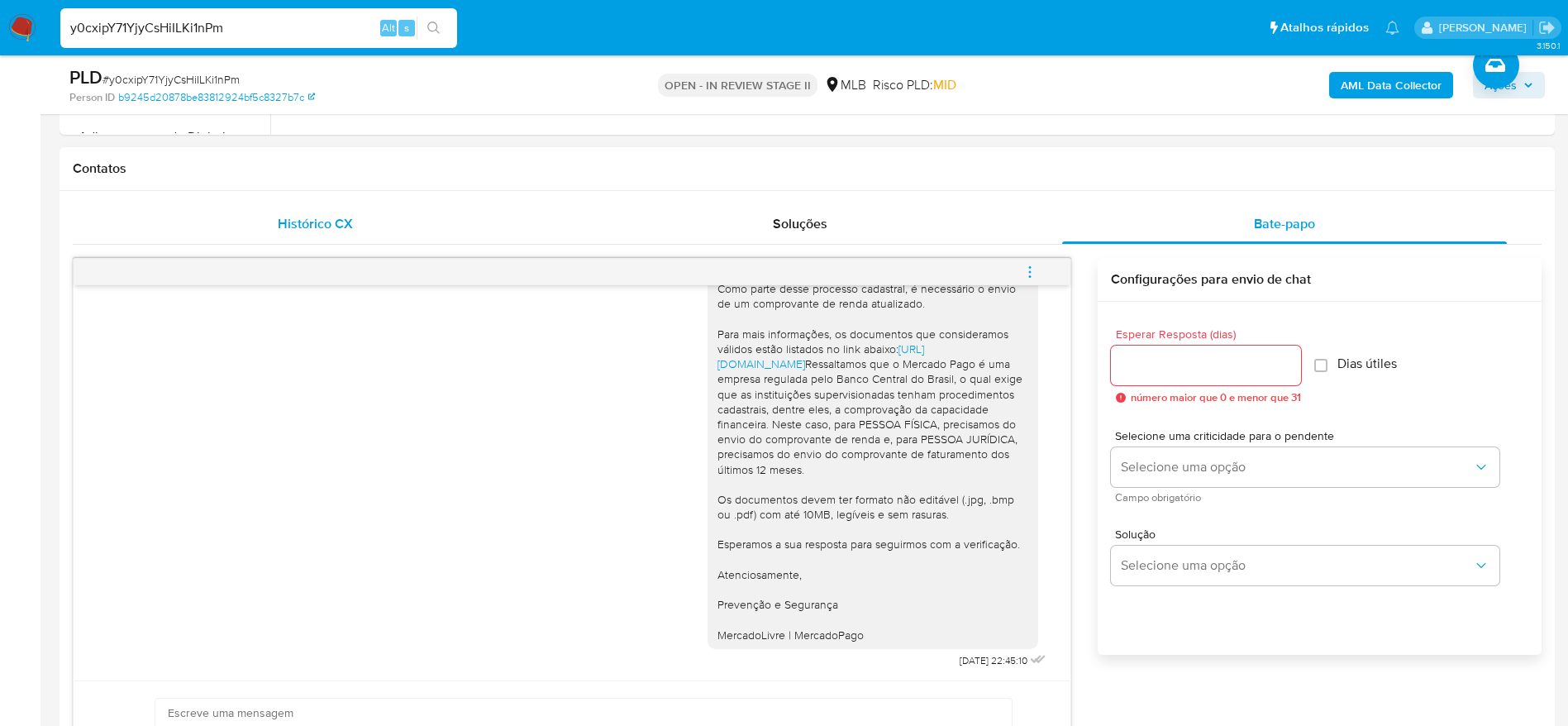
click at [284, 232] on span "Histórico CX" at bounding box center [315, 224] width 75 height 19
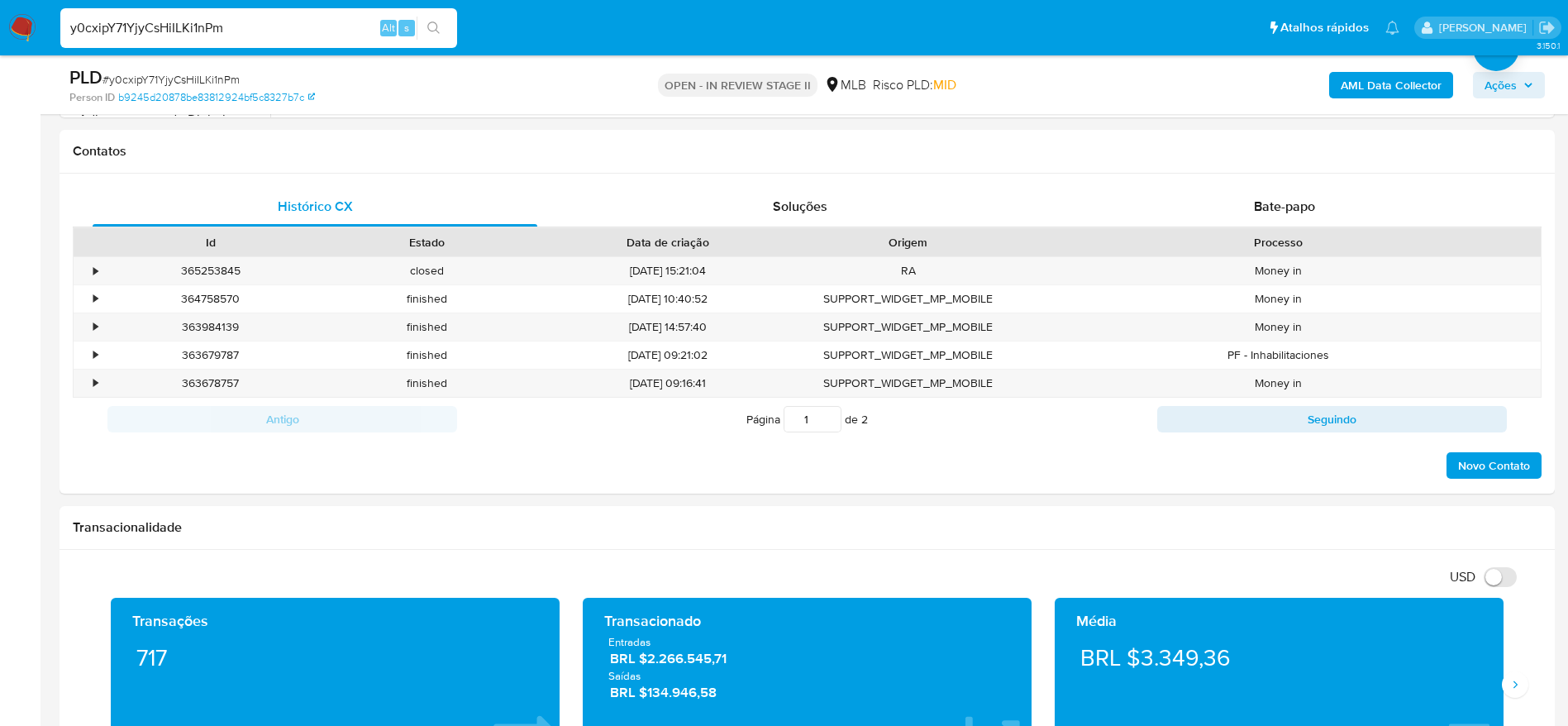
scroll to position [372, 0]
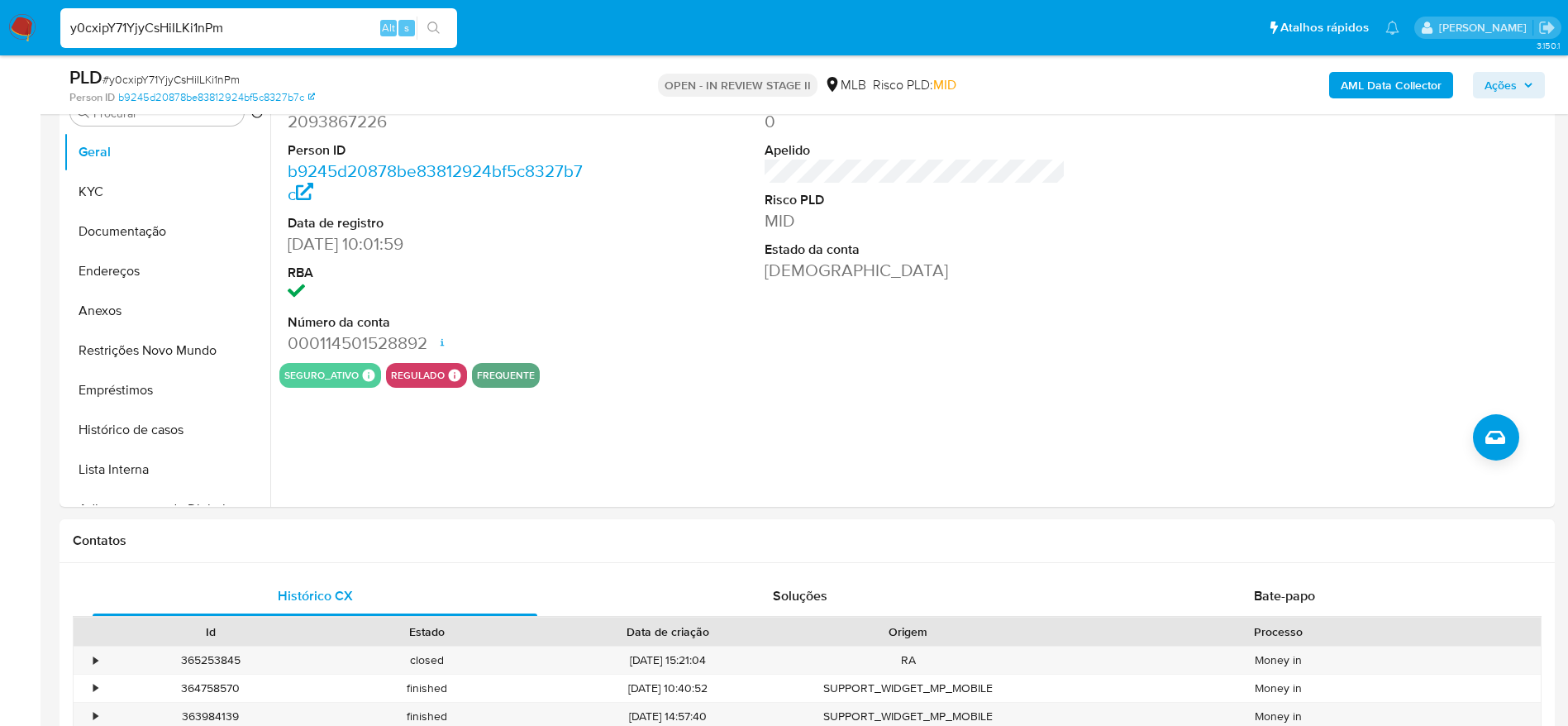
click at [298, 27] on input "y0cxipY71YjyCsHiILKi1nPm" at bounding box center [259, 27] width 397 height 22
paste input "0n7faNmq0cQMiLfjwHIJEaLD"
type input "0n7faNmq0cQMiLfjwHIJEaLD"
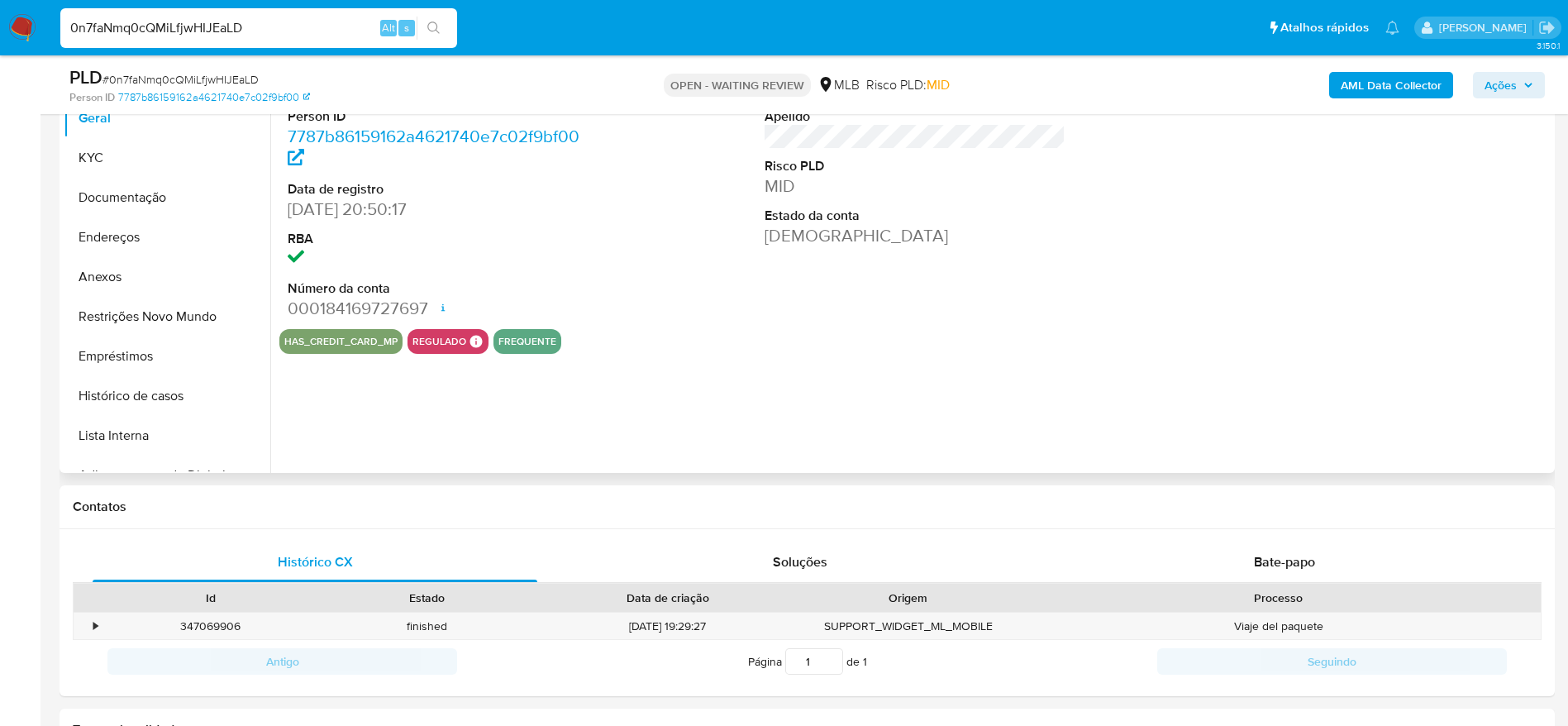
select select "10"
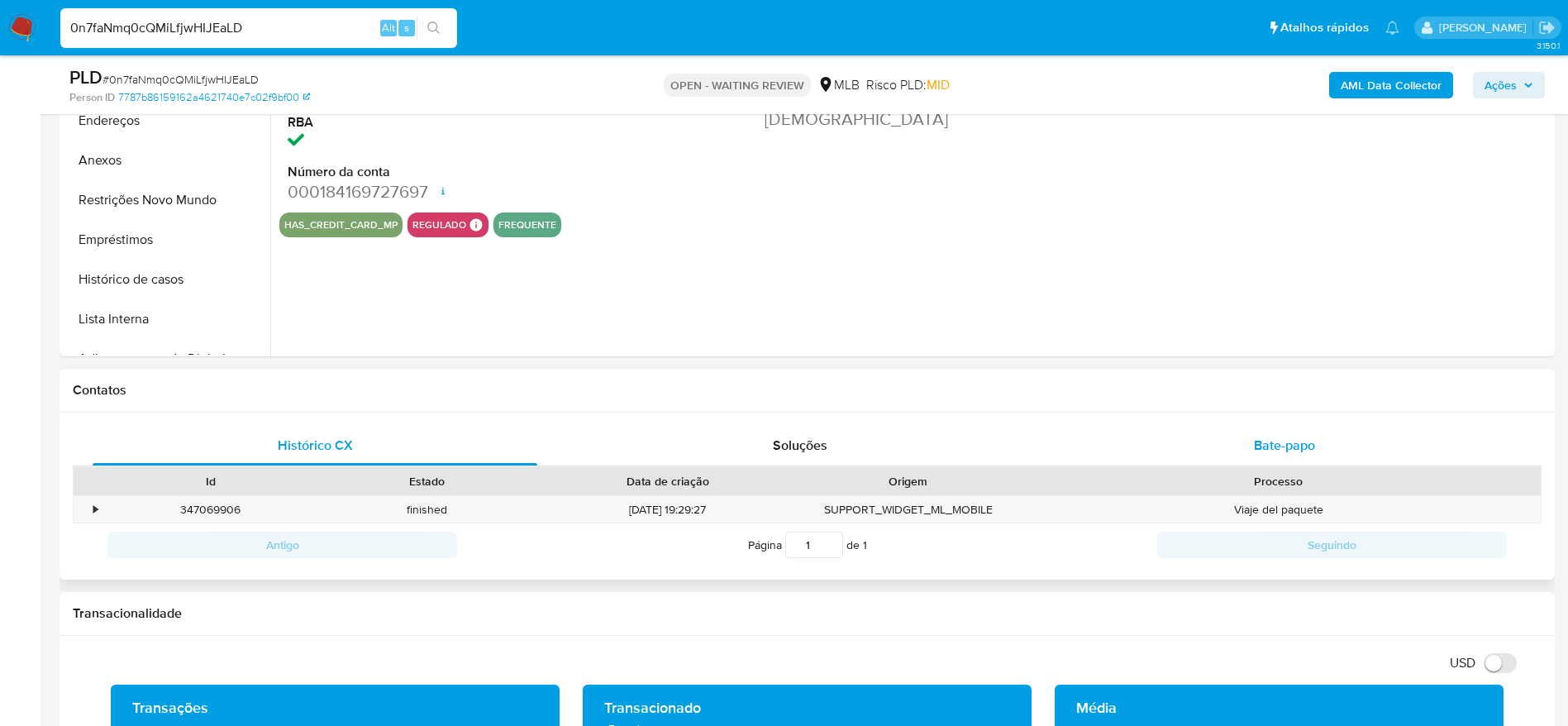
click at [1247, 446] on div "Bate-papo" at bounding box center [1284, 446] width 444 height 40
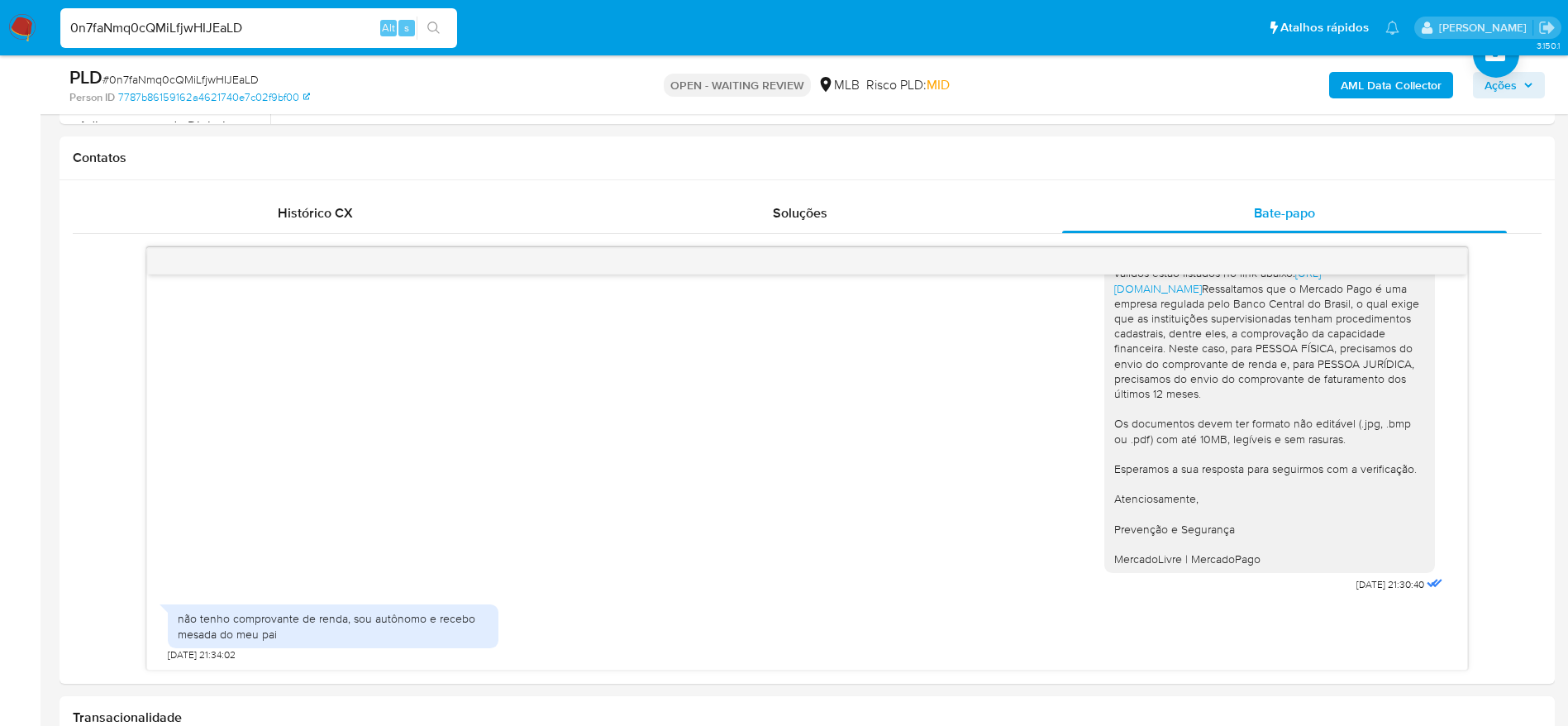
scroll to position [869, 0]
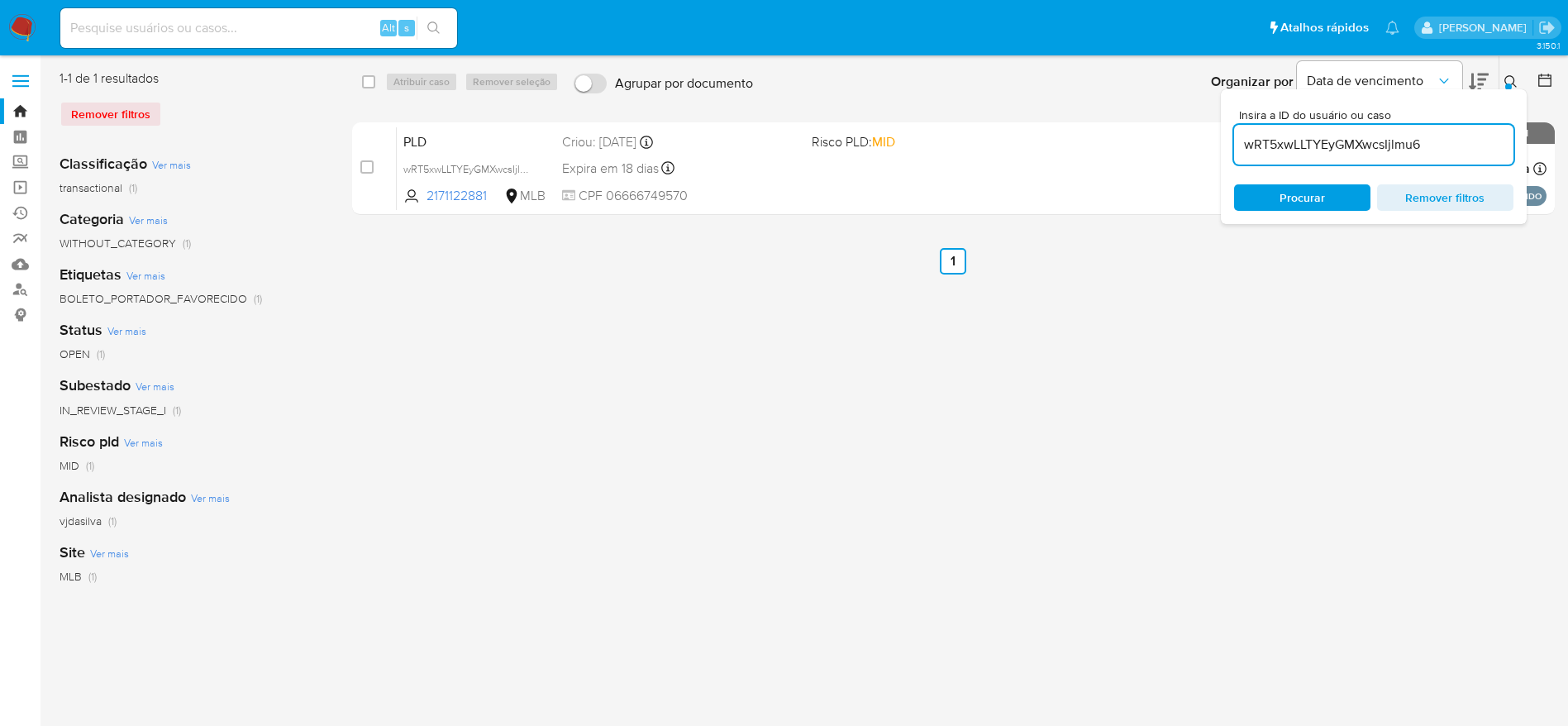
click at [1345, 142] on input "wRT5xwLLTYEyGMXwcsIjlmu6" at bounding box center [1374, 144] width 279 height 22
paste input "0n7faNmq0cQMiLfjwHIJEaLD"
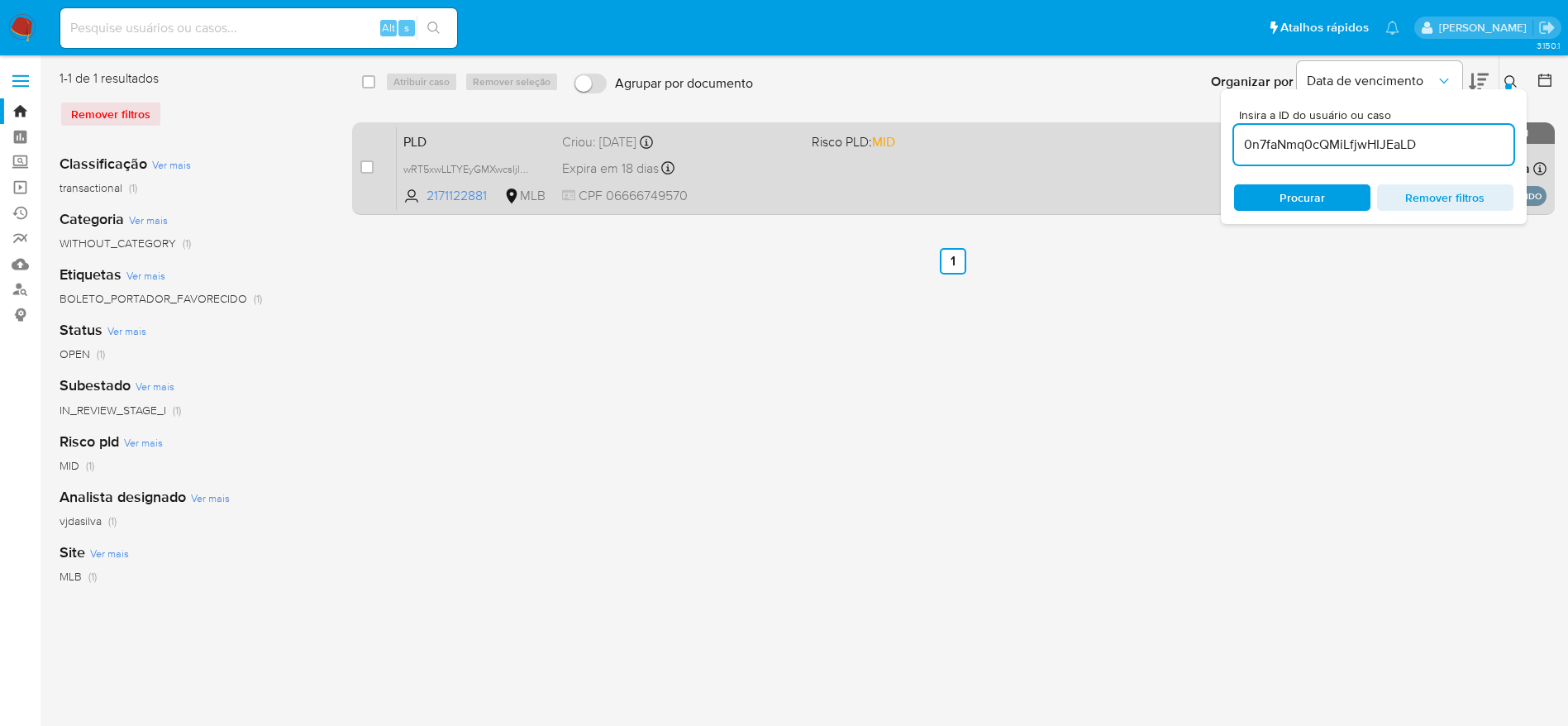
type input "0n7faNmq0cQMiLfjwHIJEaLD"
click at [367, 163] on input "checkbox" at bounding box center [367, 167] width 13 height 13
checkbox input "true"
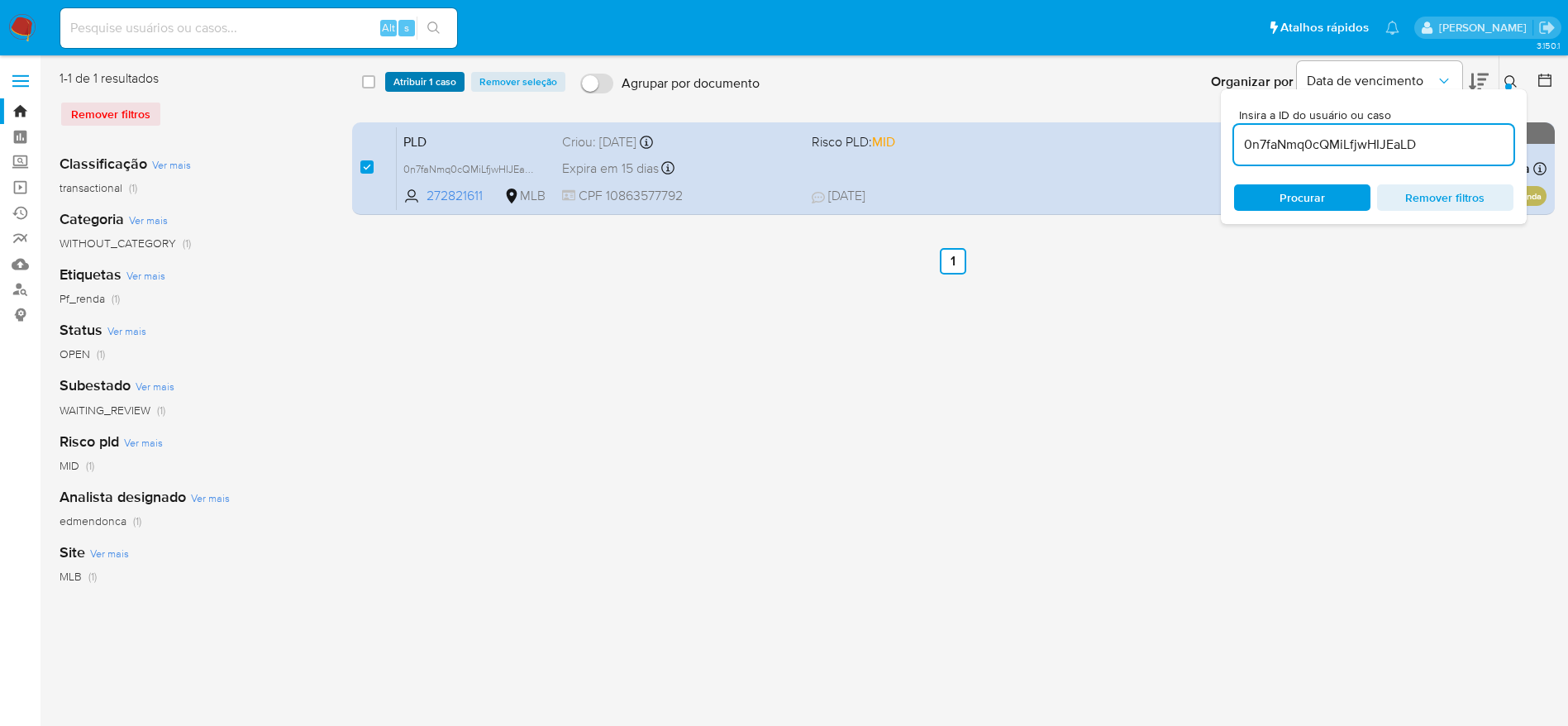
click at [450, 74] on span "Atribuir 1 caso" at bounding box center [425, 82] width 63 height 17
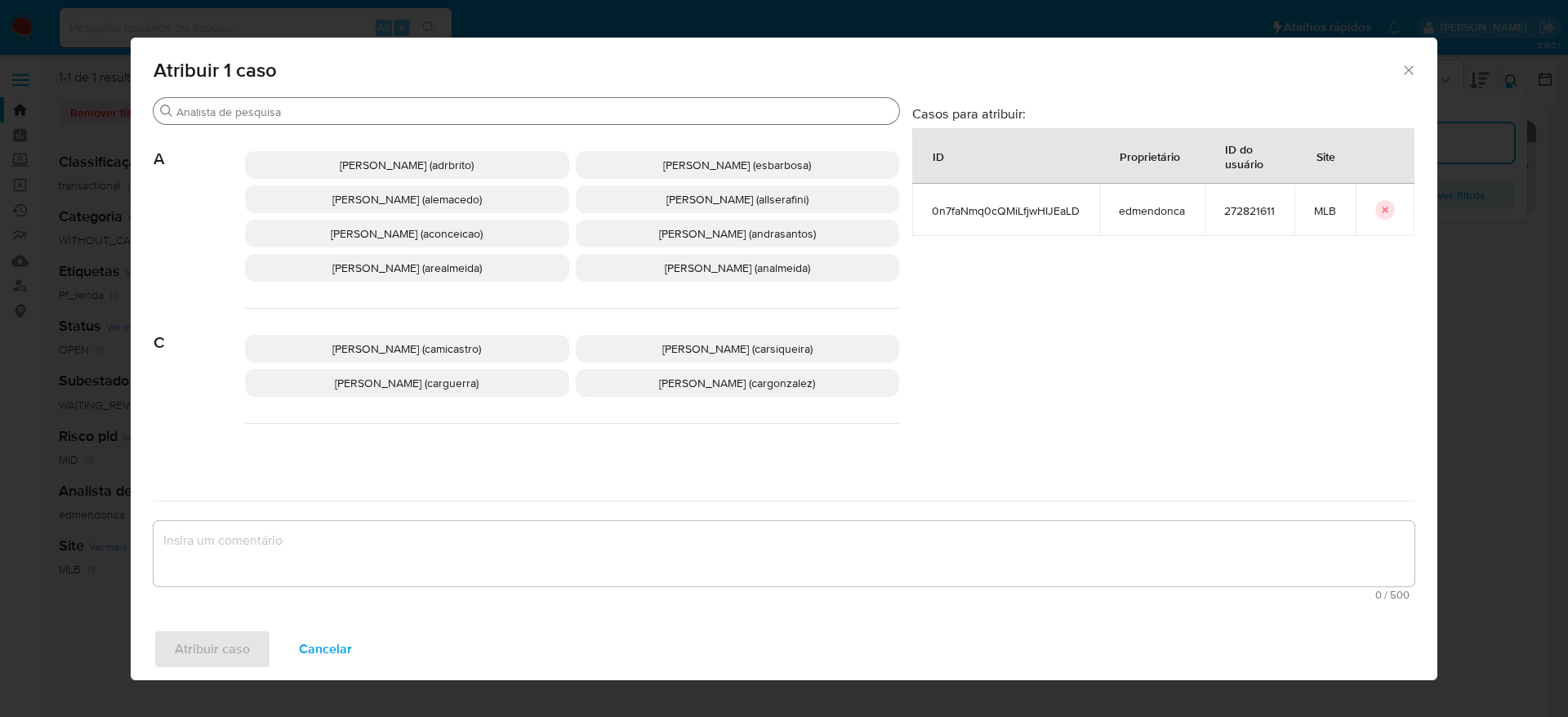
click at [396, 109] on input "Buscar" at bounding box center [534, 112] width 716 height 15
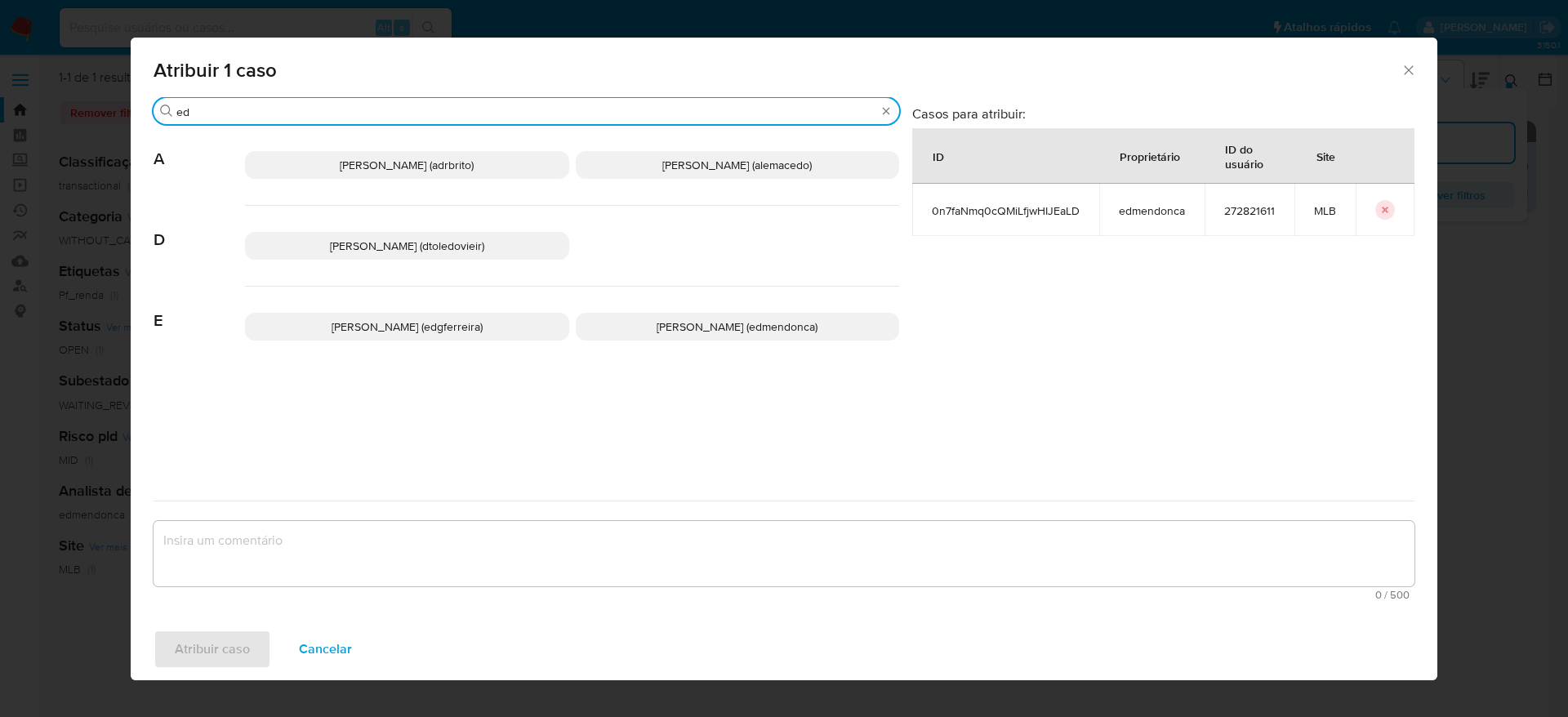
type input "ed"
click at [640, 318] on p "Eduardo Mendonca Dutra (edmendonca)" at bounding box center [738, 327] width 324 height 28
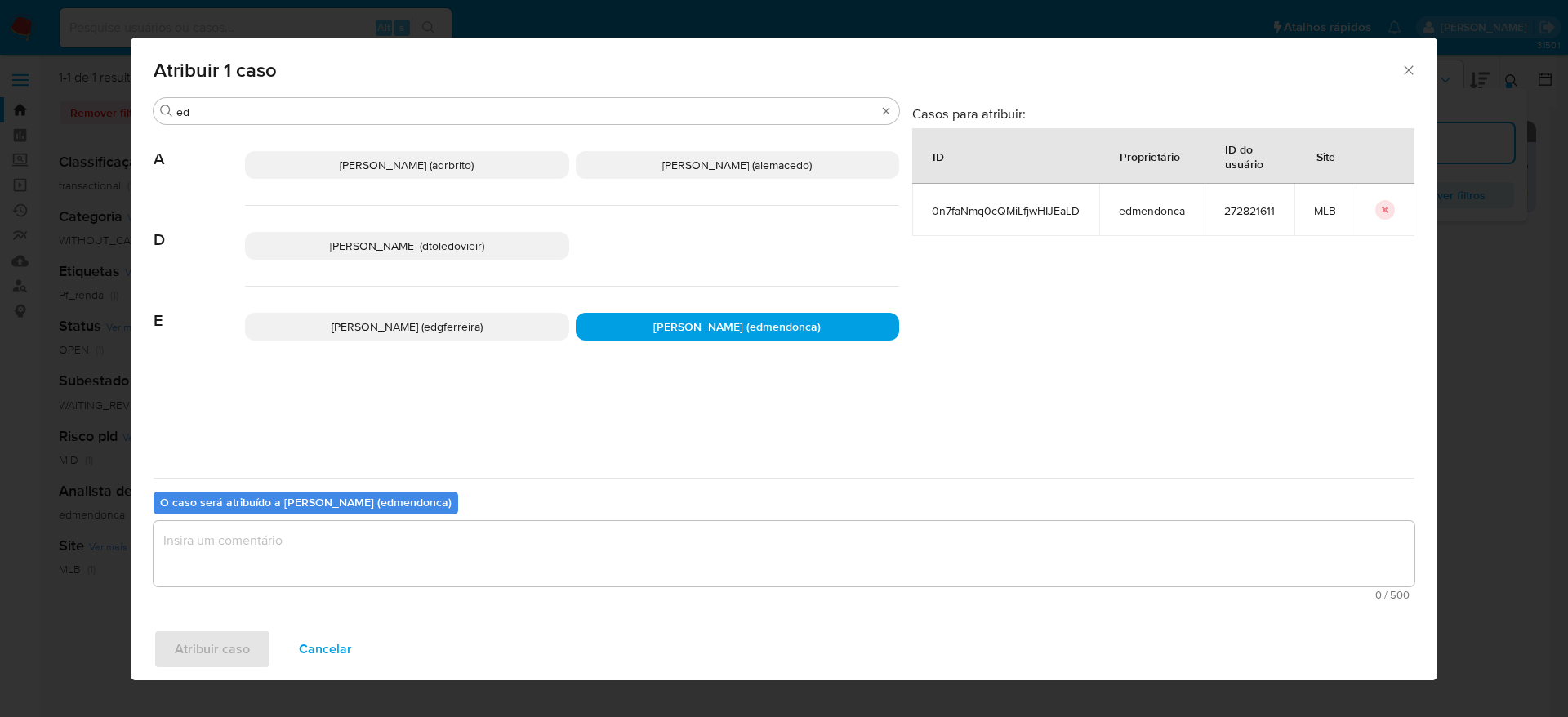
click at [511, 550] on textarea "assign-modal" at bounding box center [784, 554] width 1261 height 65
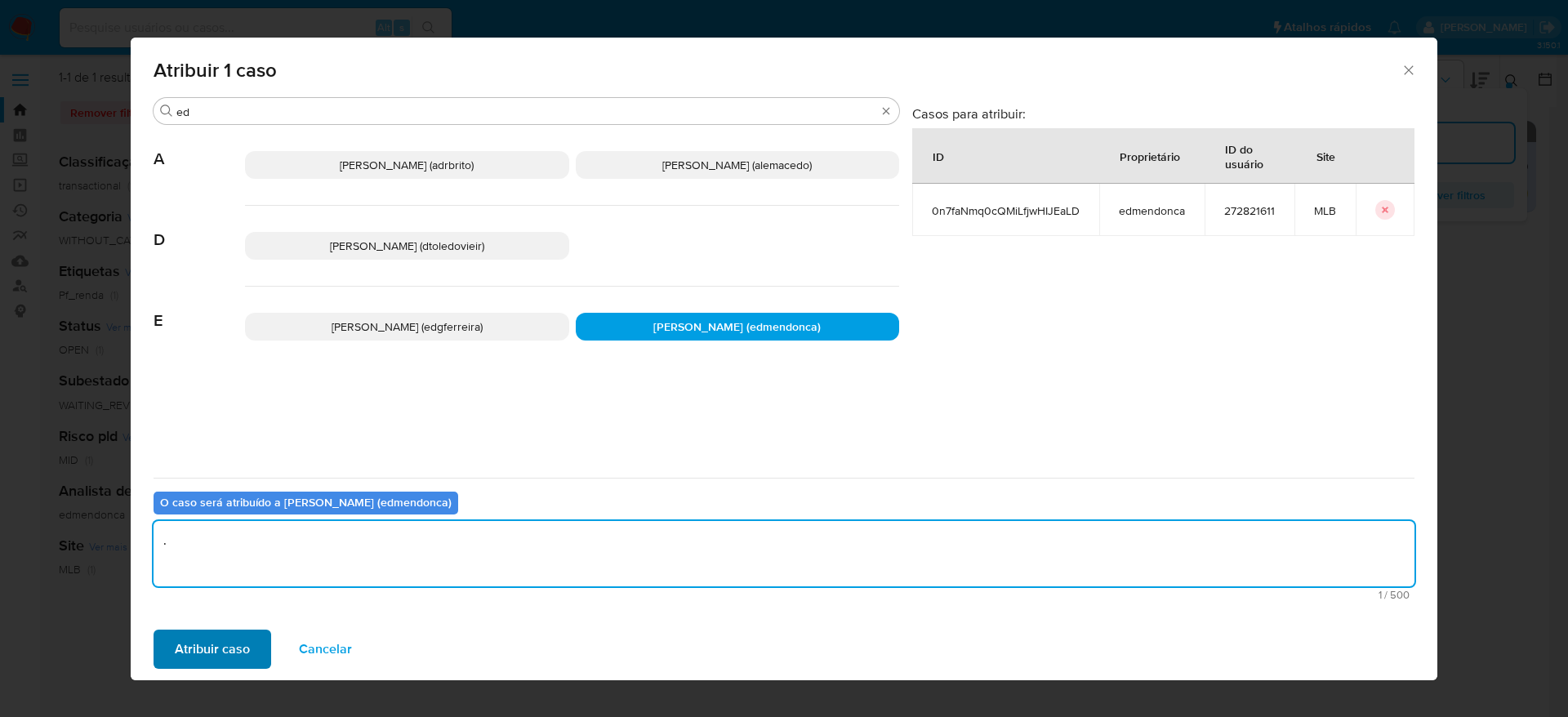
type textarea "."
click at [194, 648] on span "Atribuir caso" at bounding box center [212, 649] width 76 height 36
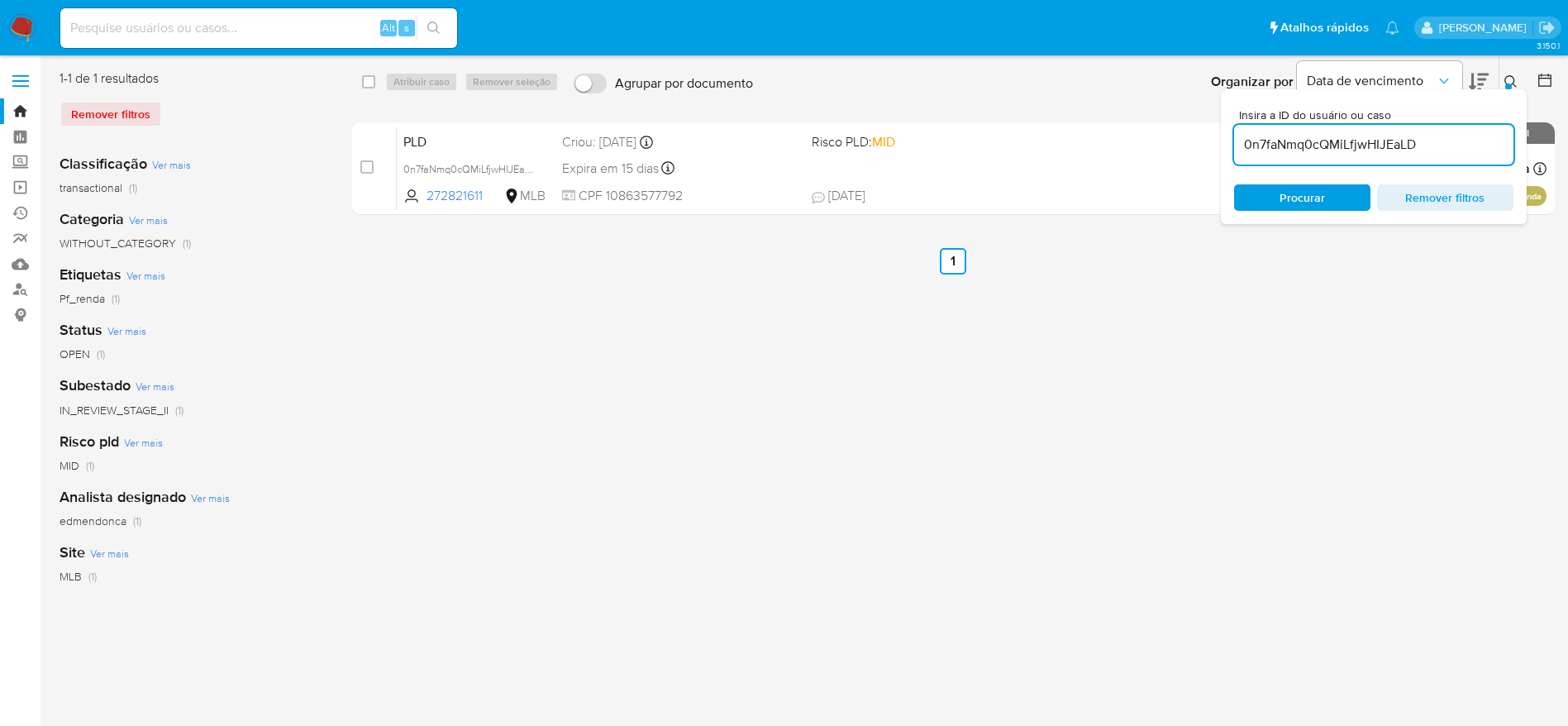
click at [1302, 136] on input "0n7faNmq0cQMiLfjwHIJEaLD" at bounding box center [1374, 144] width 279 height 22
click at [1302, 135] on input "0n7faNmq0cQMiLfjwHIJEaLD" at bounding box center [1374, 144] width 279 height 22
paste input "9gGZ8hwRwvmDiiR2SojSeBPp"
type input "9gGZ8hwRwvmDiiR2SojSeBPp"
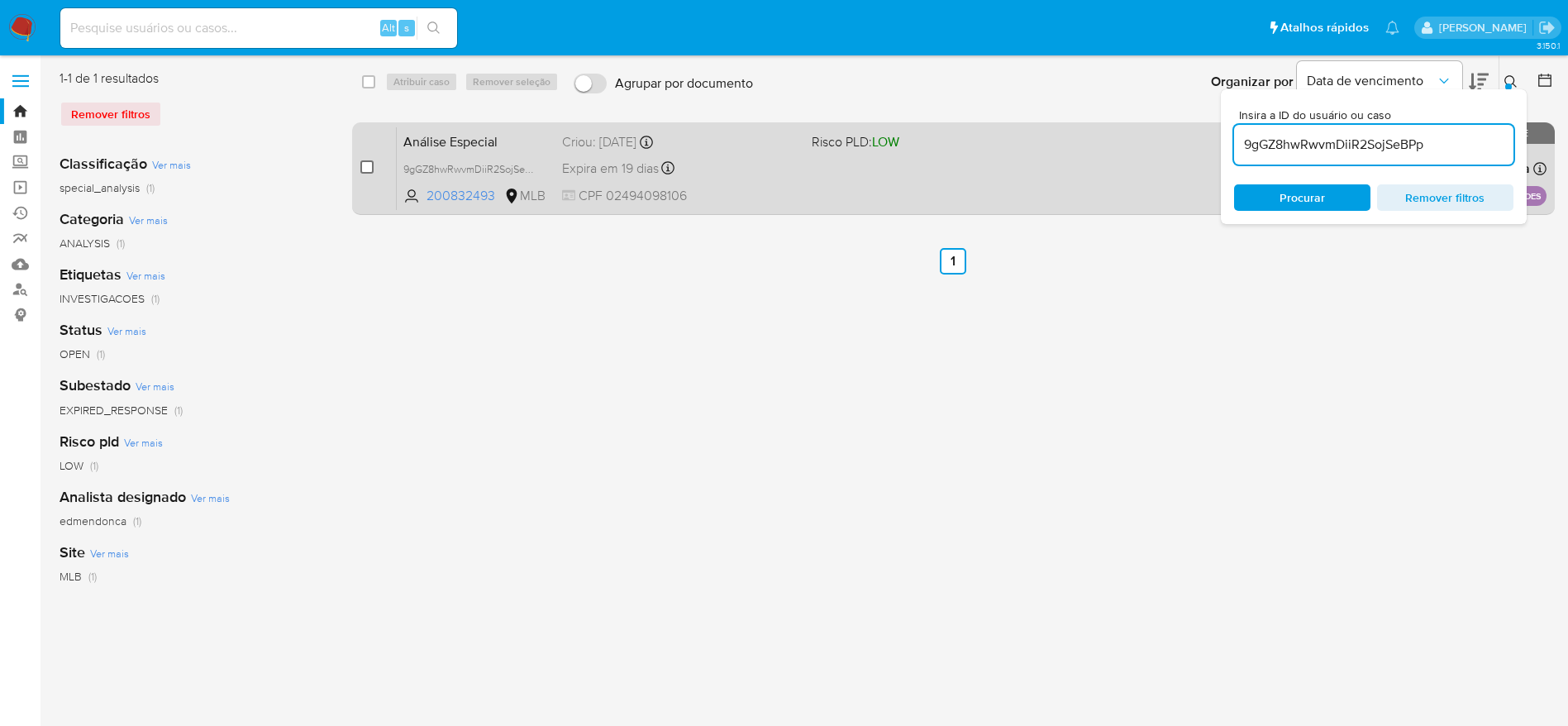
click at [363, 170] on input "checkbox" at bounding box center [367, 167] width 13 height 13
checkbox input "true"
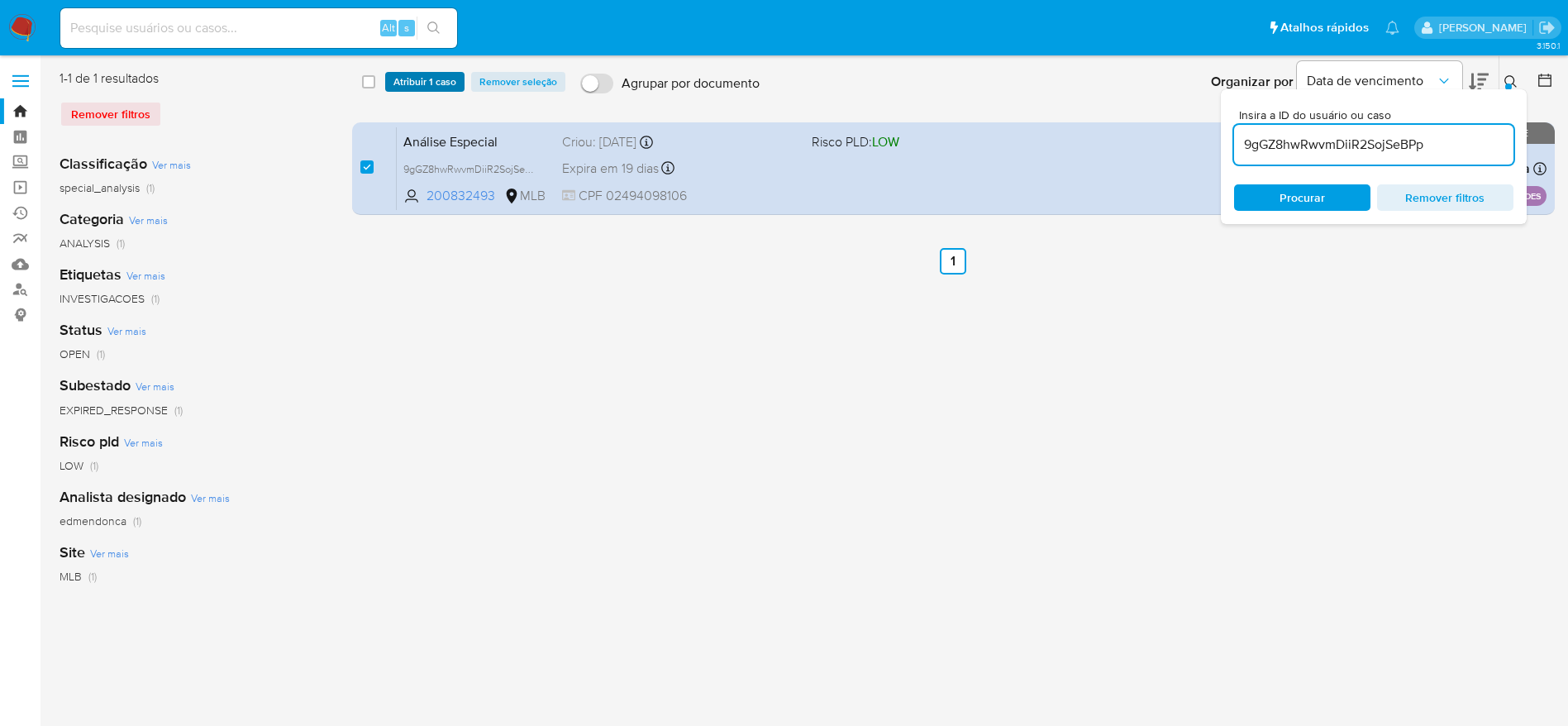
click at [430, 84] on span "Atribuir 1 caso" at bounding box center [425, 82] width 63 height 17
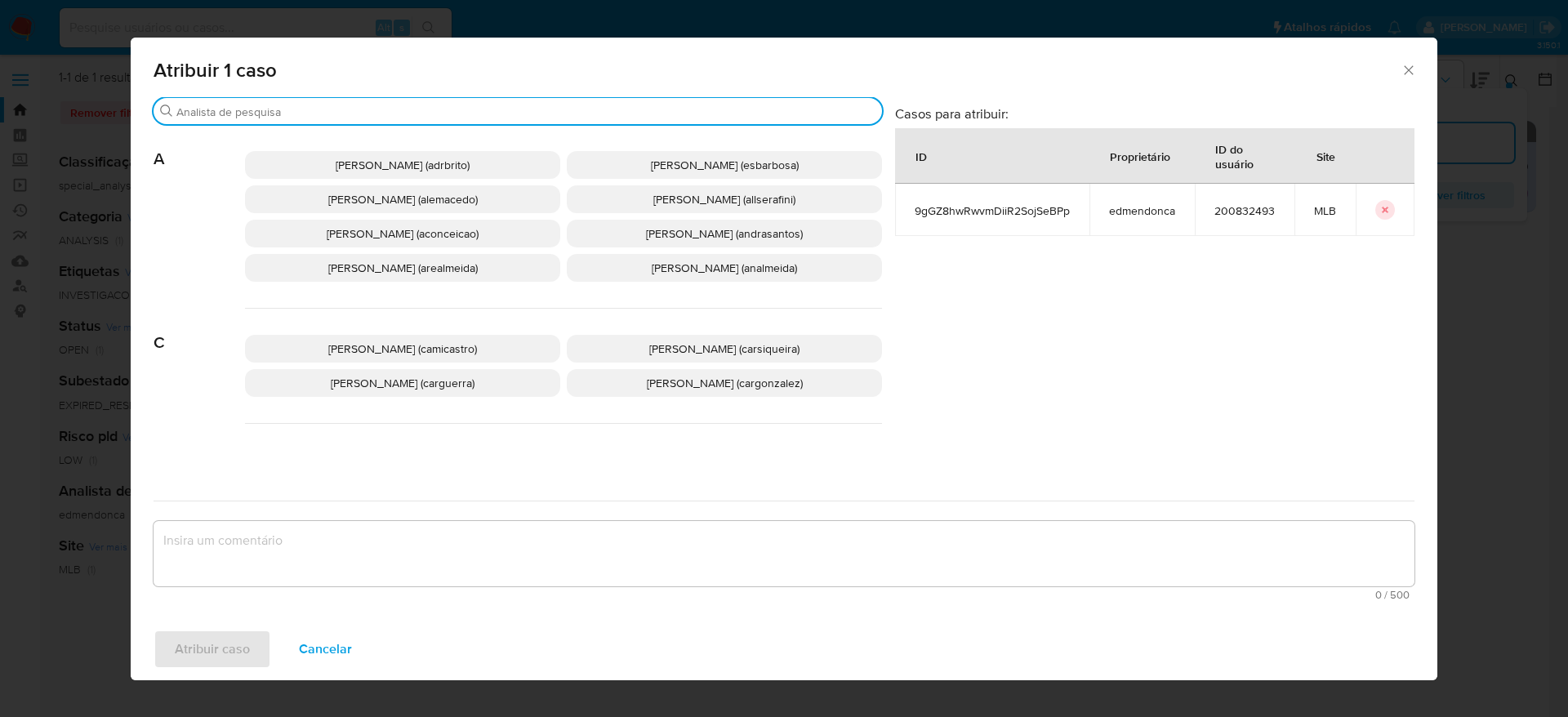
click at [319, 112] on input "Buscar" at bounding box center [526, 112] width 699 height 15
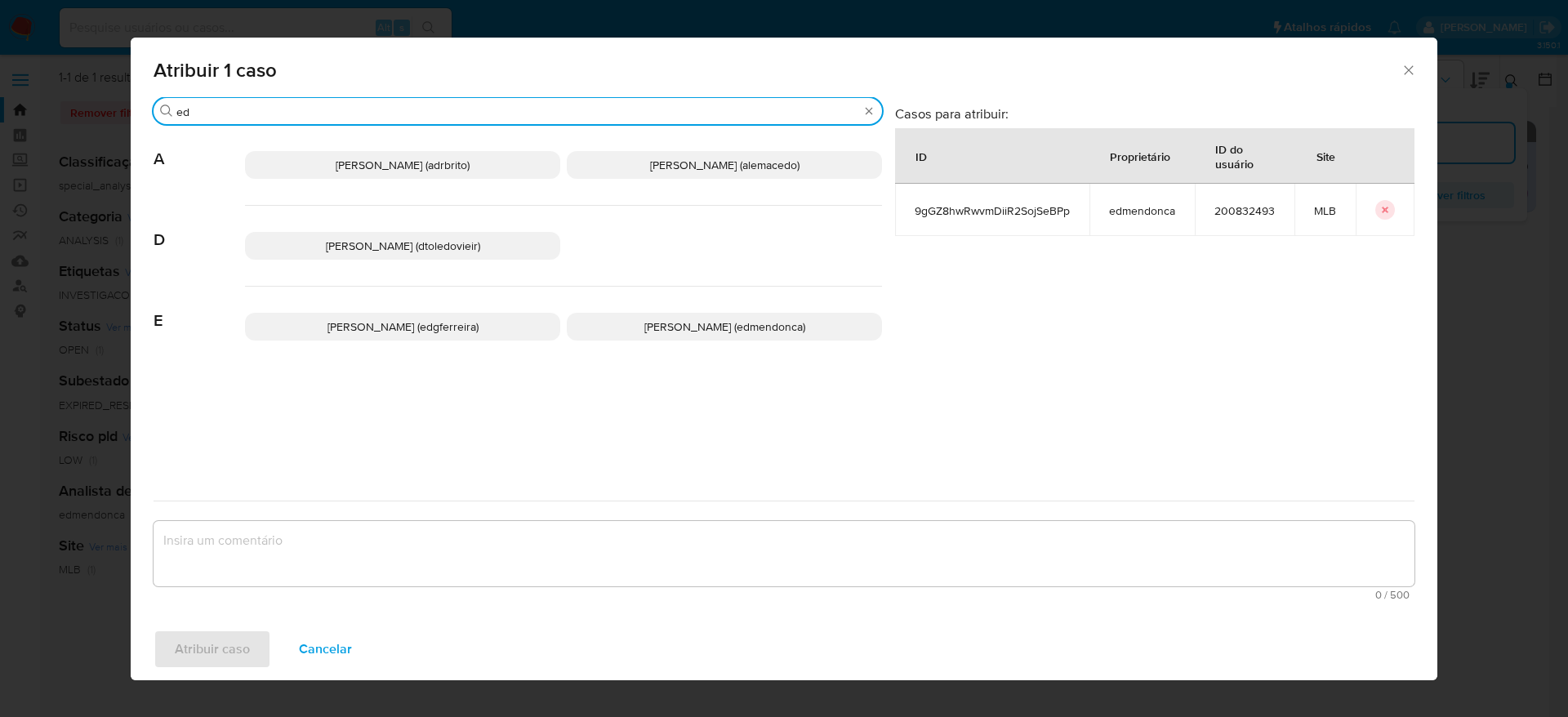
type input "ed"
click at [624, 315] on p "Eduardo Mendonca Dutra (edmendonca)" at bounding box center [724, 327] width 315 height 28
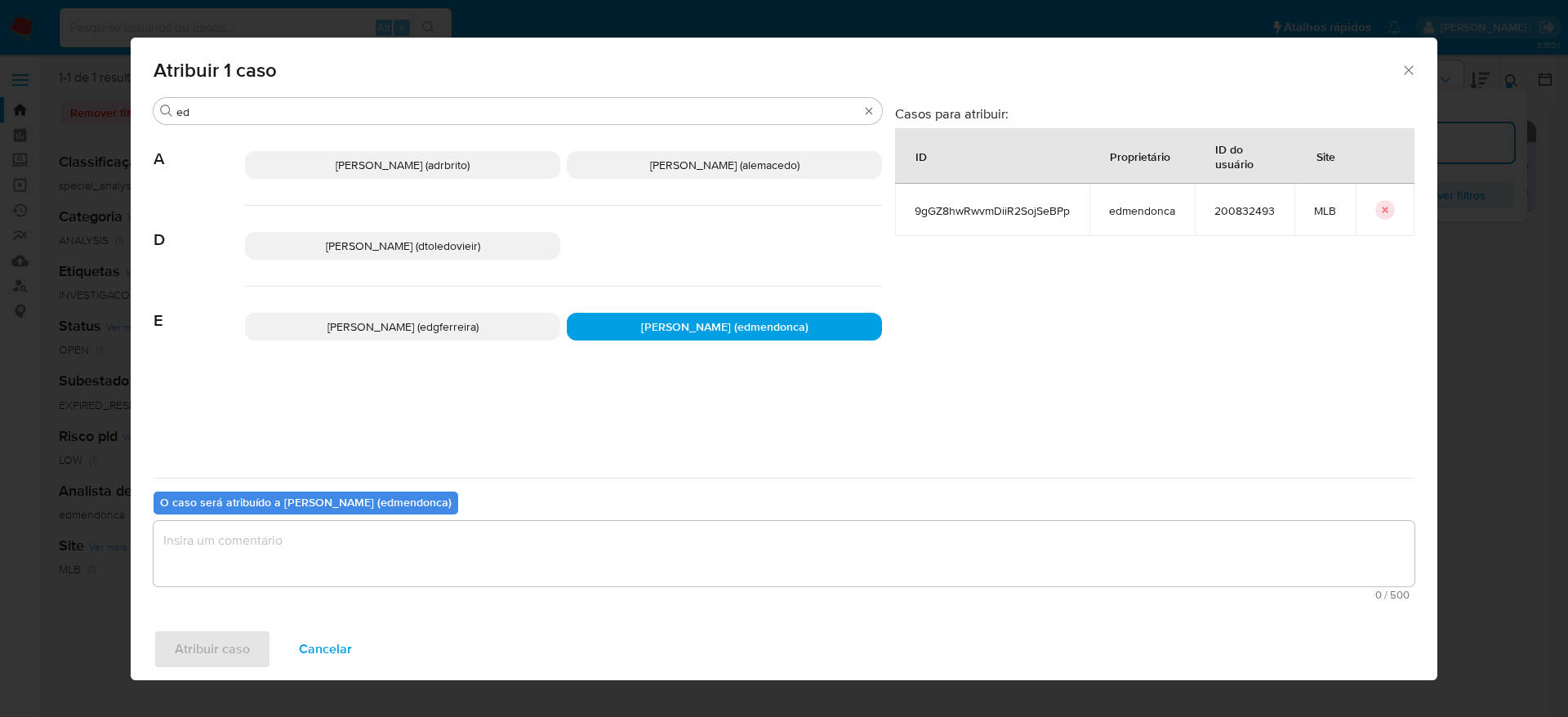
click at [584, 536] on textarea "assign-modal" at bounding box center [784, 554] width 1261 height 65
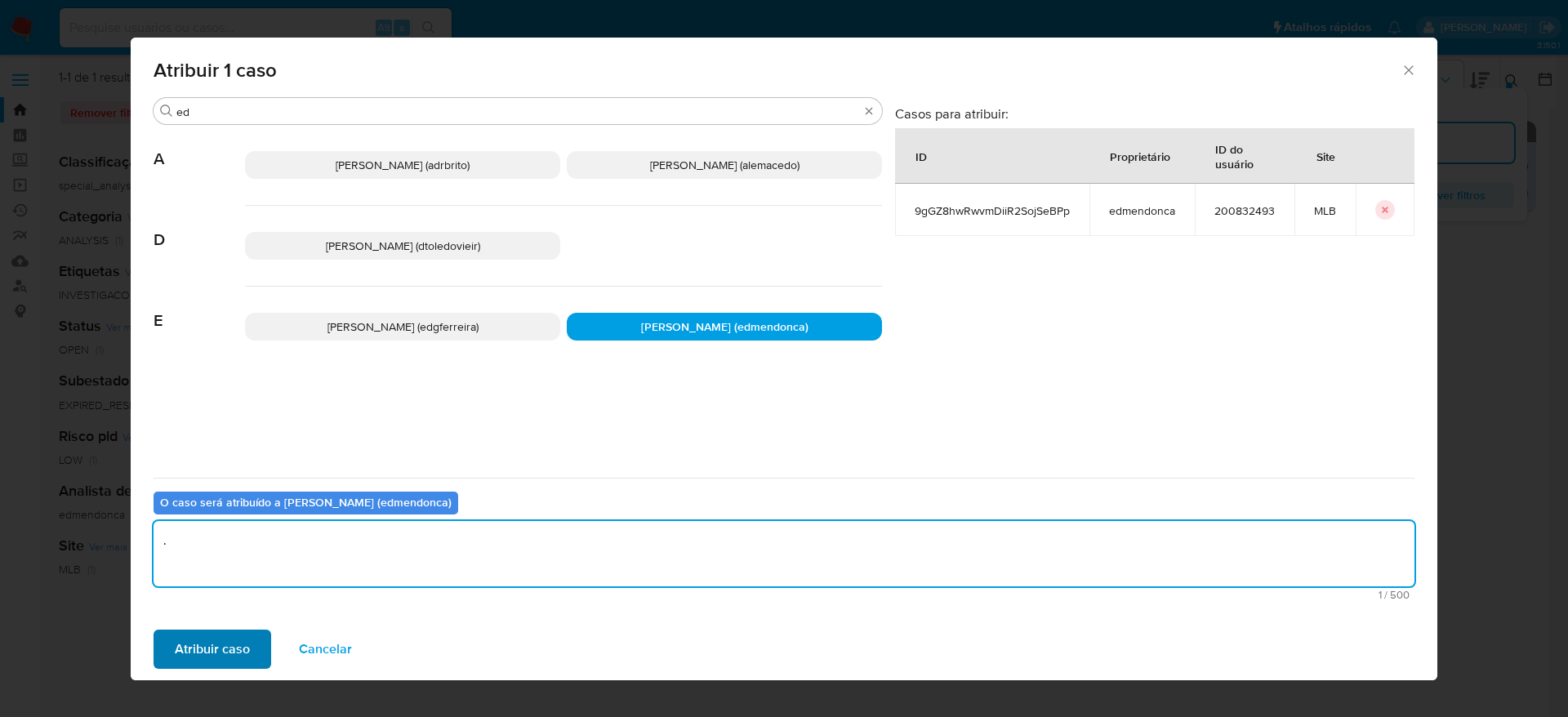
type textarea "."
click at [215, 666] on span "Atribuir caso" at bounding box center [212, 649] width 76 height 36
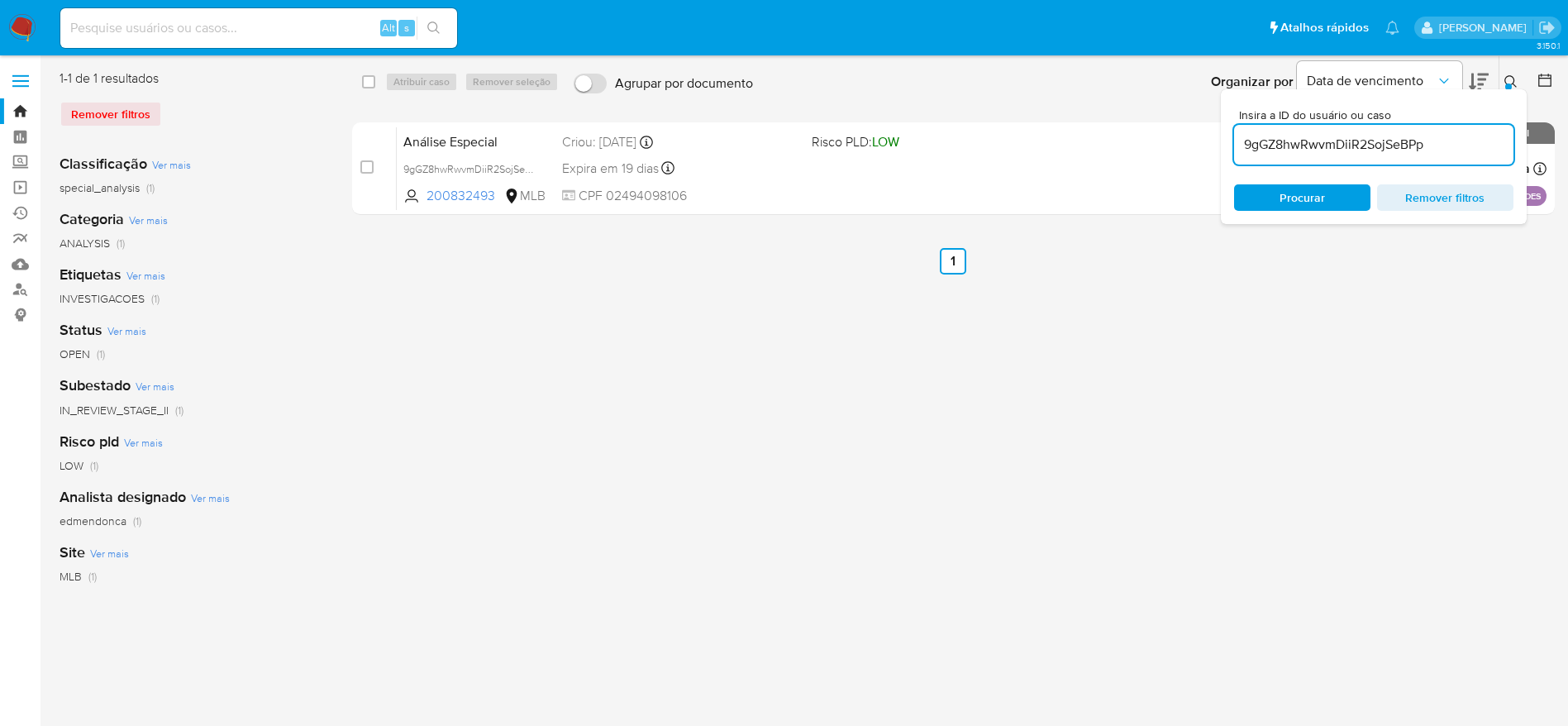
click at [1271, 137] on input "9gGZ8hwRwvmDiiR2SojSeBPp" at bounding box center [1374, 144] width 279 height 22
paste input "1GYkLK0fAWqdk49VklMMUr0Q"
type input "1GYkLK0fAWqdk49VklMMUr0Q"
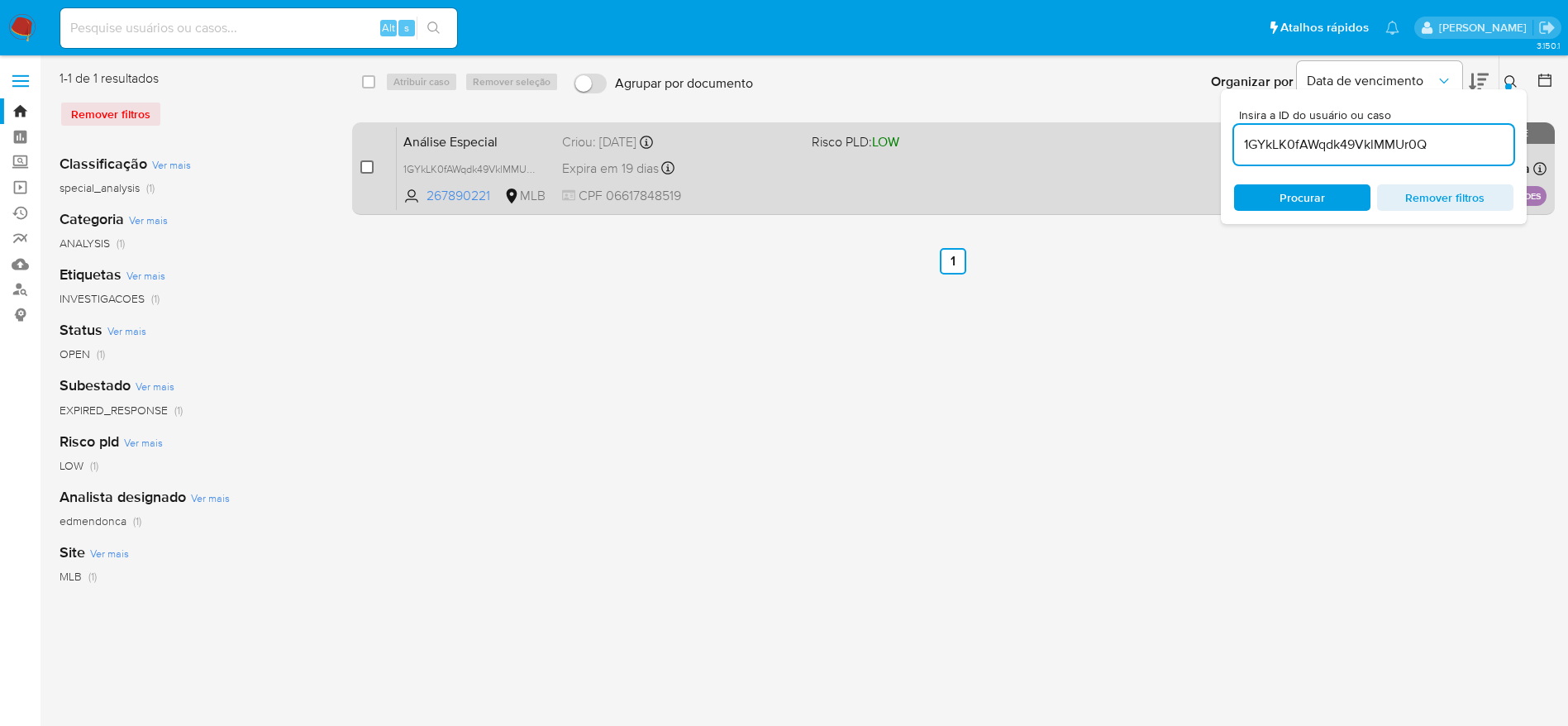
click at [368, 165] on input "checkbox" at bounding box center [367, 167] width 13 height 13
checkbox input "true"
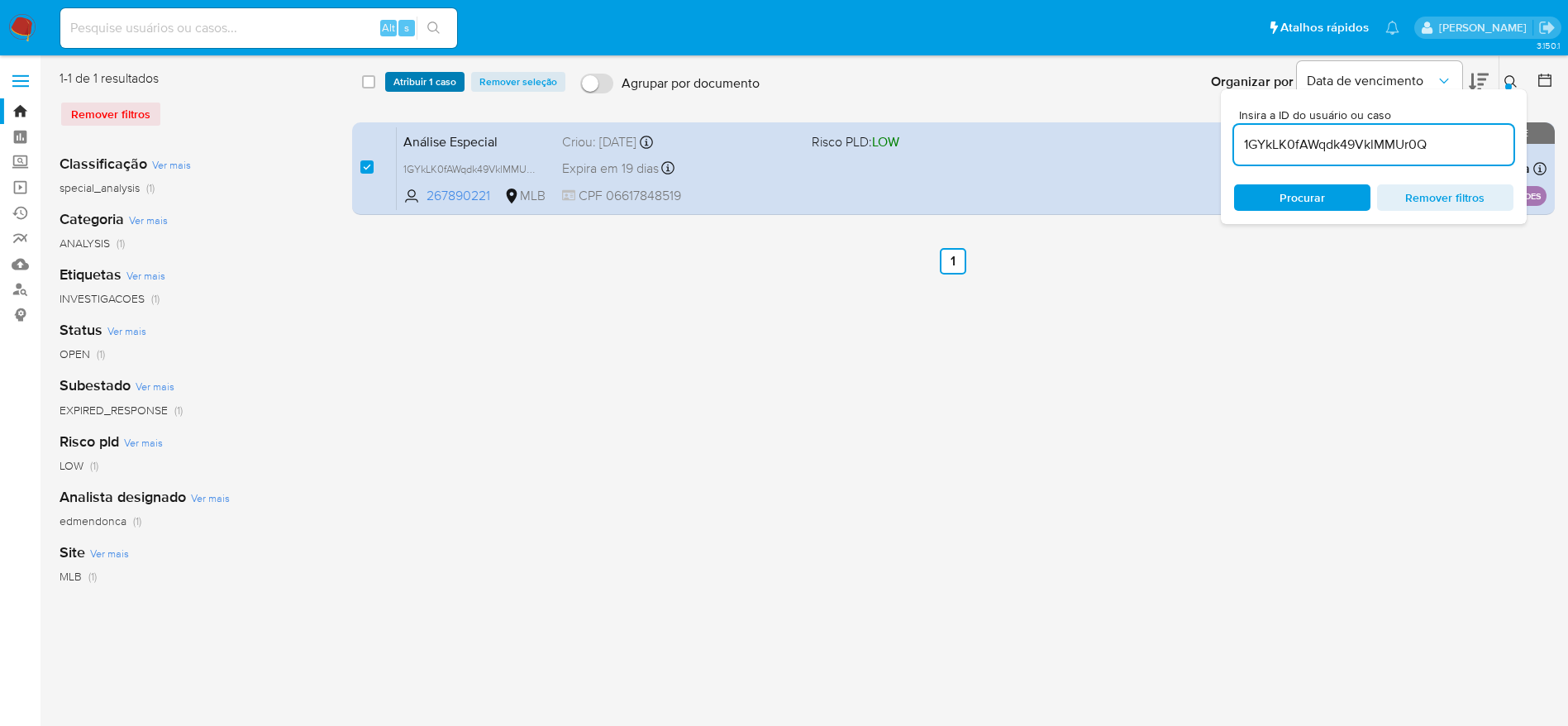
click at [422, 86] on span "Atribuir 1 caso" at bounding box center [425, 82] width 63 height 17
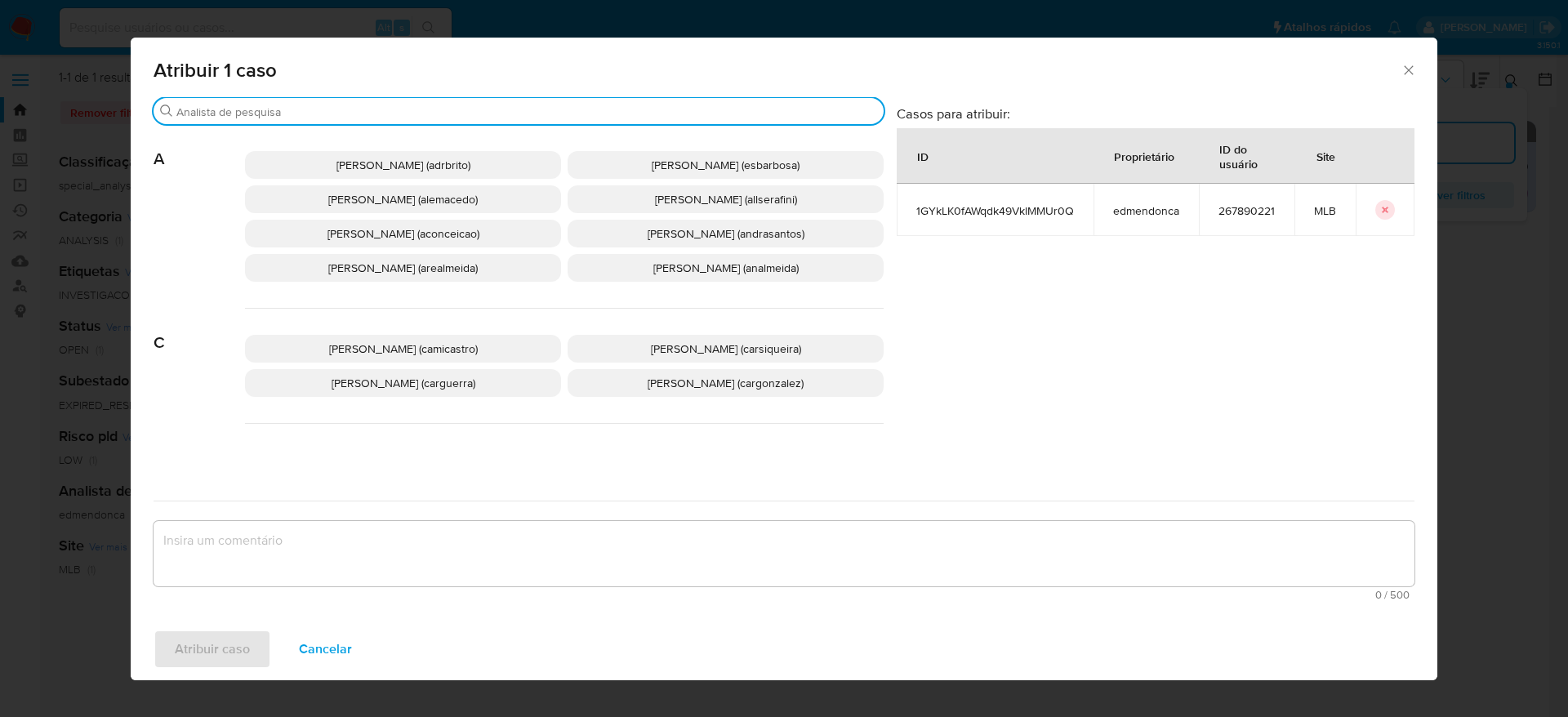
click at [361, 109] on input "Buscar" at bounding box center [527, 112] width 701 height 15
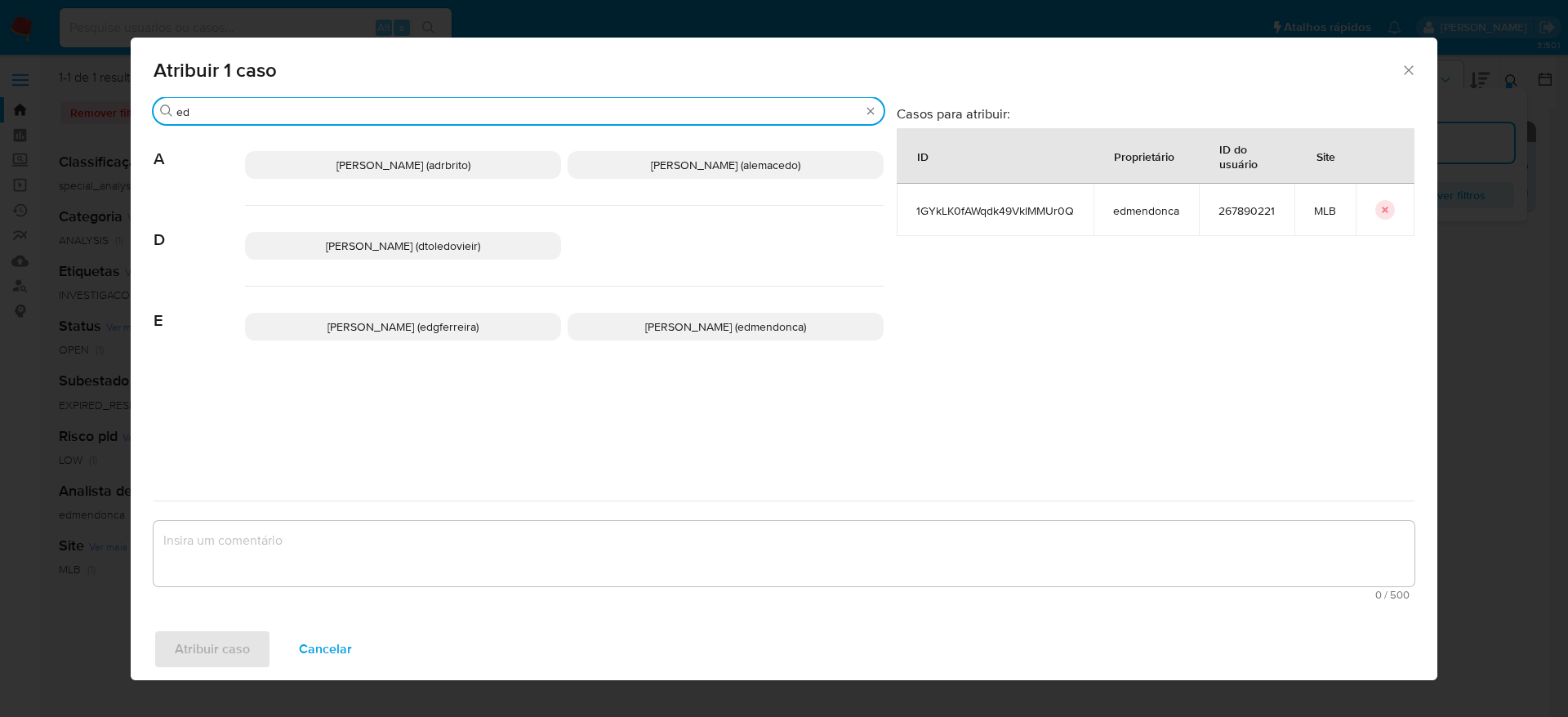
type input "ed"
click at [712, 331] on span "Eduardo Mendonca Dutra (edmendonca)" at bounding box center [725, 327] width 161 height 17
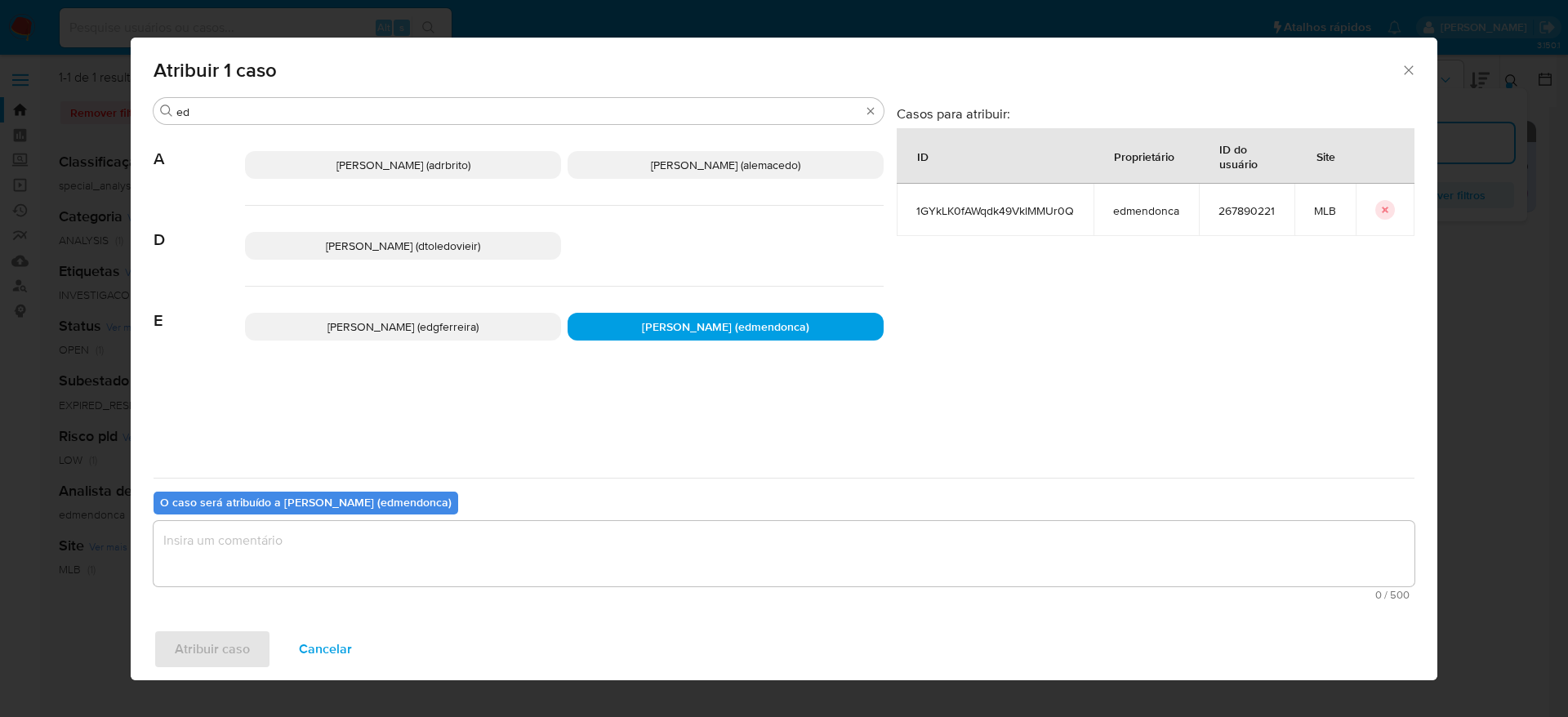
click at [604, 564] on textarea "assign-modal" at bounding box center [784, 554] width 1261 height 65
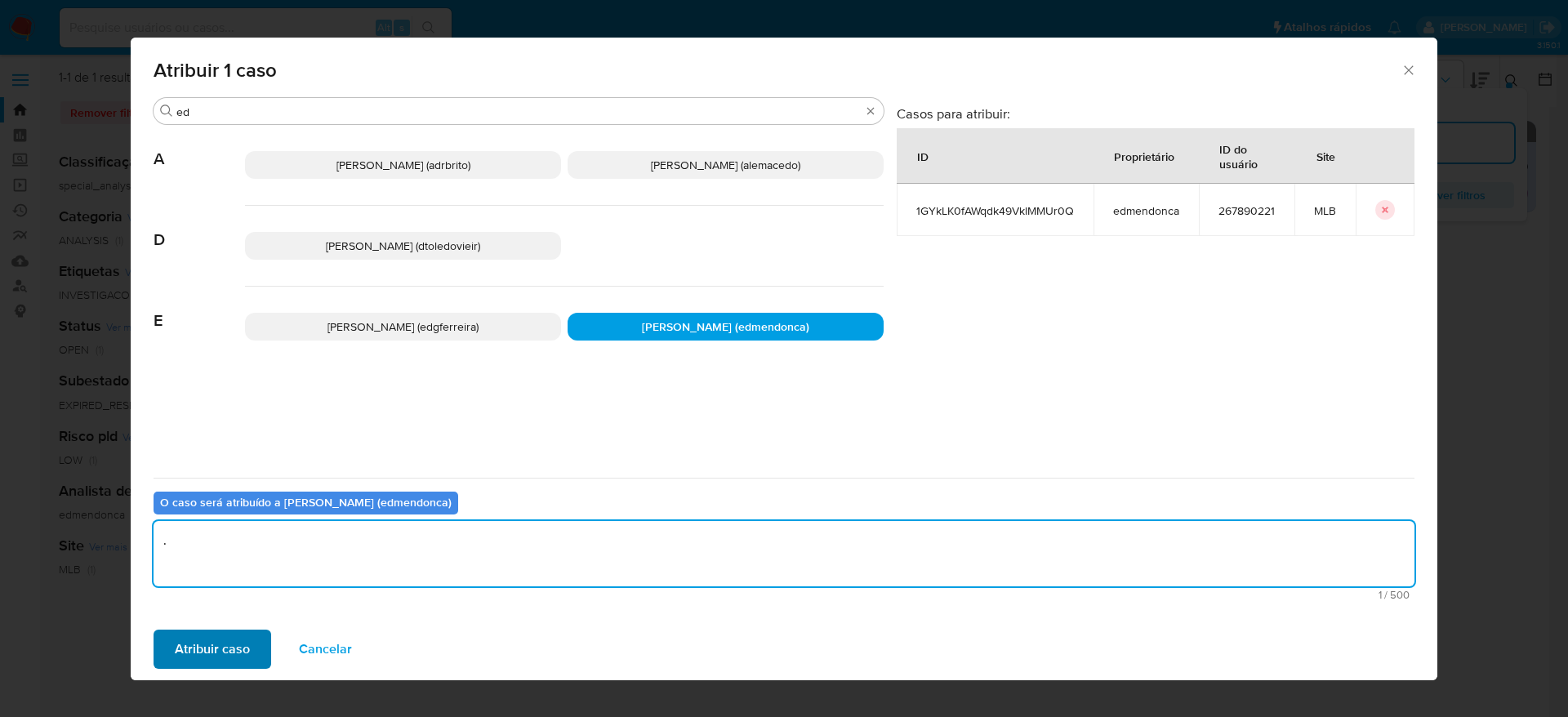
type textarea "."
click at [209, 645] on span "Atribuir caso" at bounding box center [212, 649] width 76 height 36
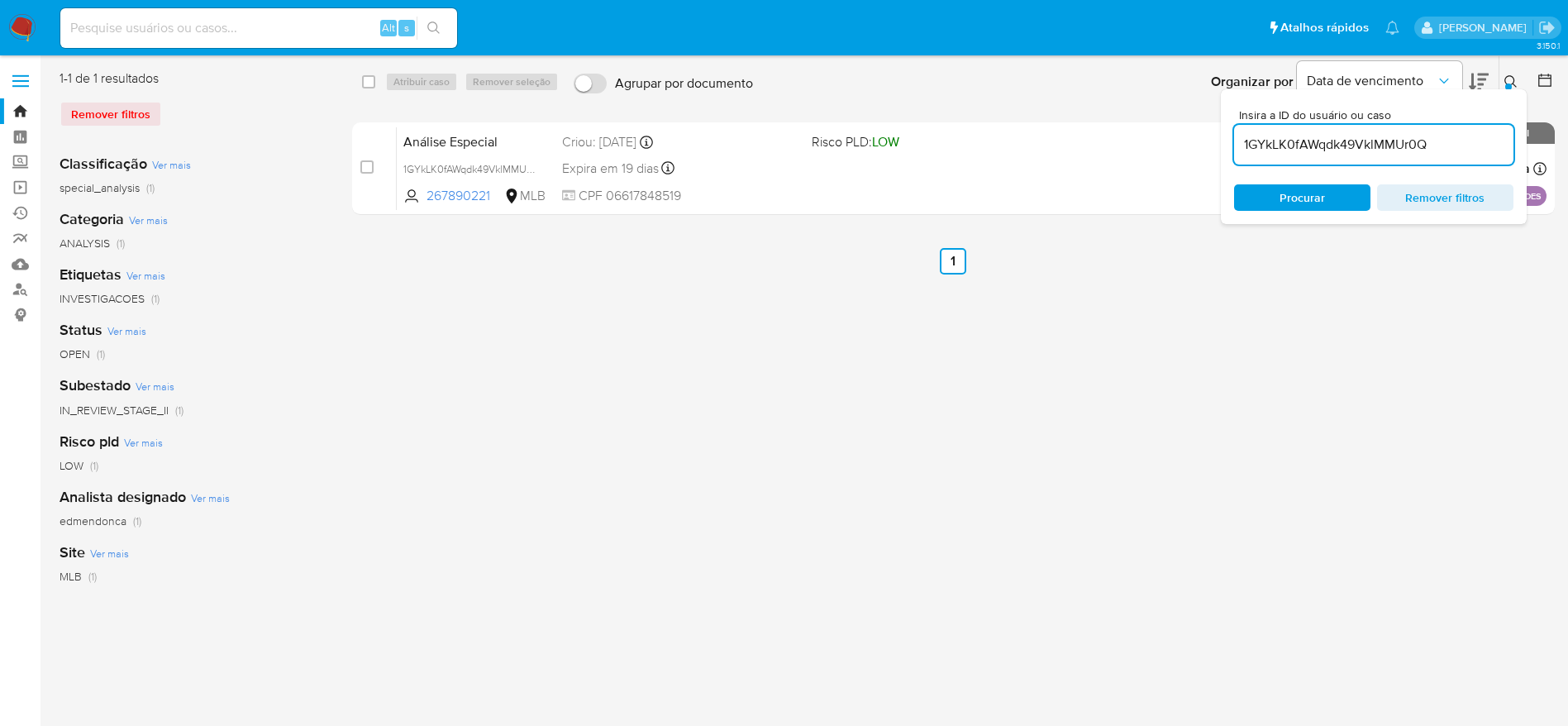
click at [1345, 159] on div "1GYkLK0fAWqdk49VklMMUr0Q" at bounding box center [1374, 144] width 279 height 40
click at [1336, 138] on input "1GYkLK0fAWqdk49VklMMUr0Q" at bounding box center [1374, 144] width 279 height 22
paste input "E4KAEBd5MBzfeu6TQnJJr0Xg"
type input "E4KAEBd5MBzfeu6TQnJJr0Xg"
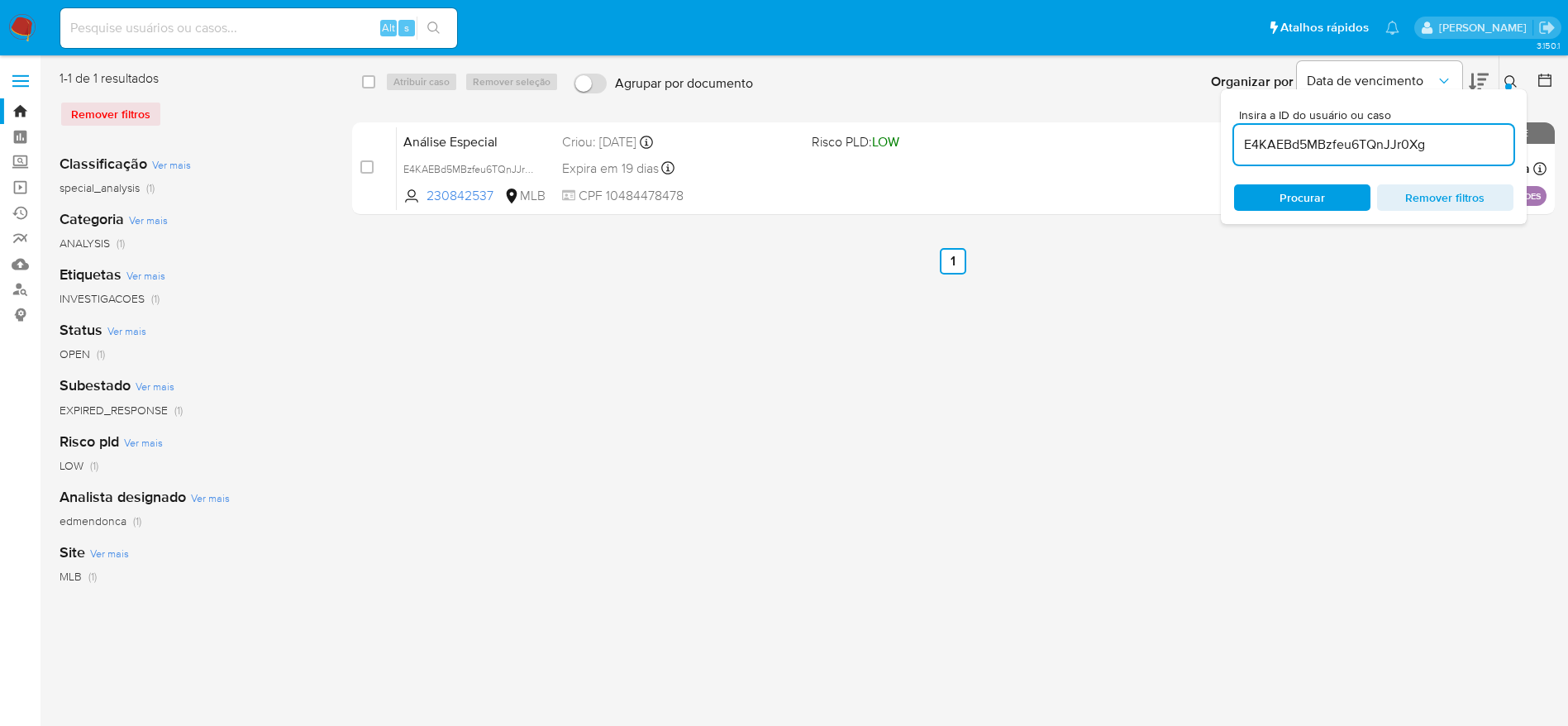
click at [373, 170] on input "checkbox" at bounding box center [367, 167] width 13 height 13
checkbox input "true"
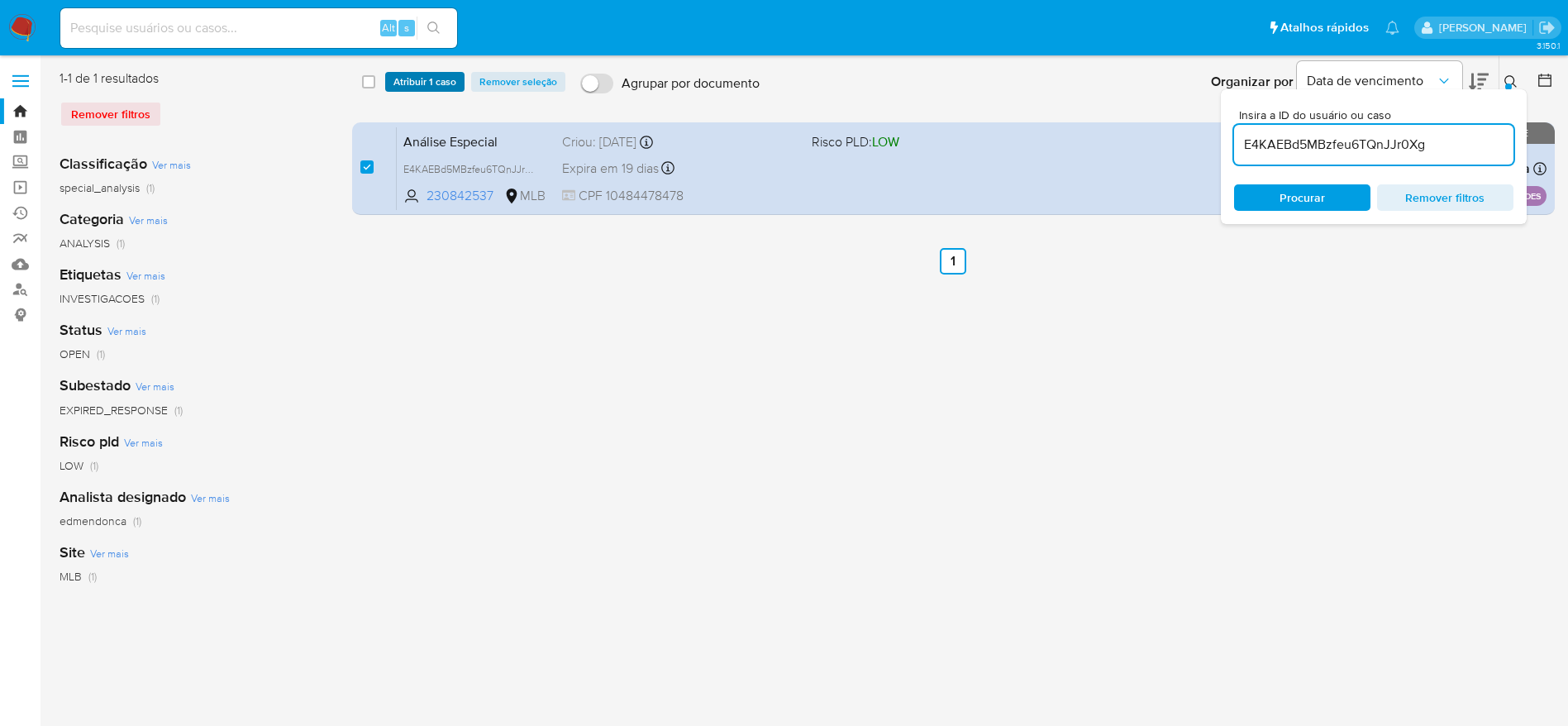
click at [425, 79] on span "Atribuir 1 caso" at bounding box center [425, 82] width 63 height 17
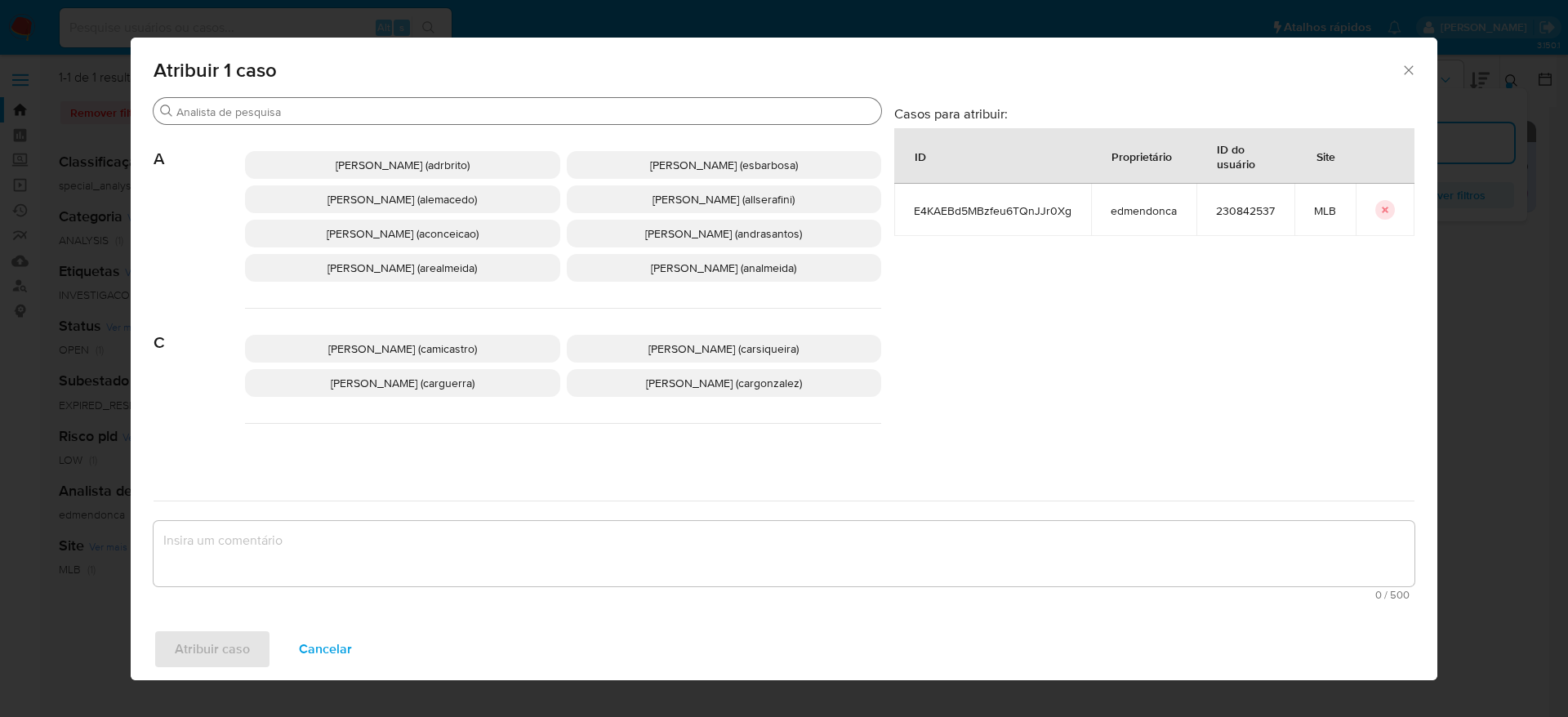
click at [363, 113] on input "Buscar" at bounding box center [525, 112] width 698 height 15
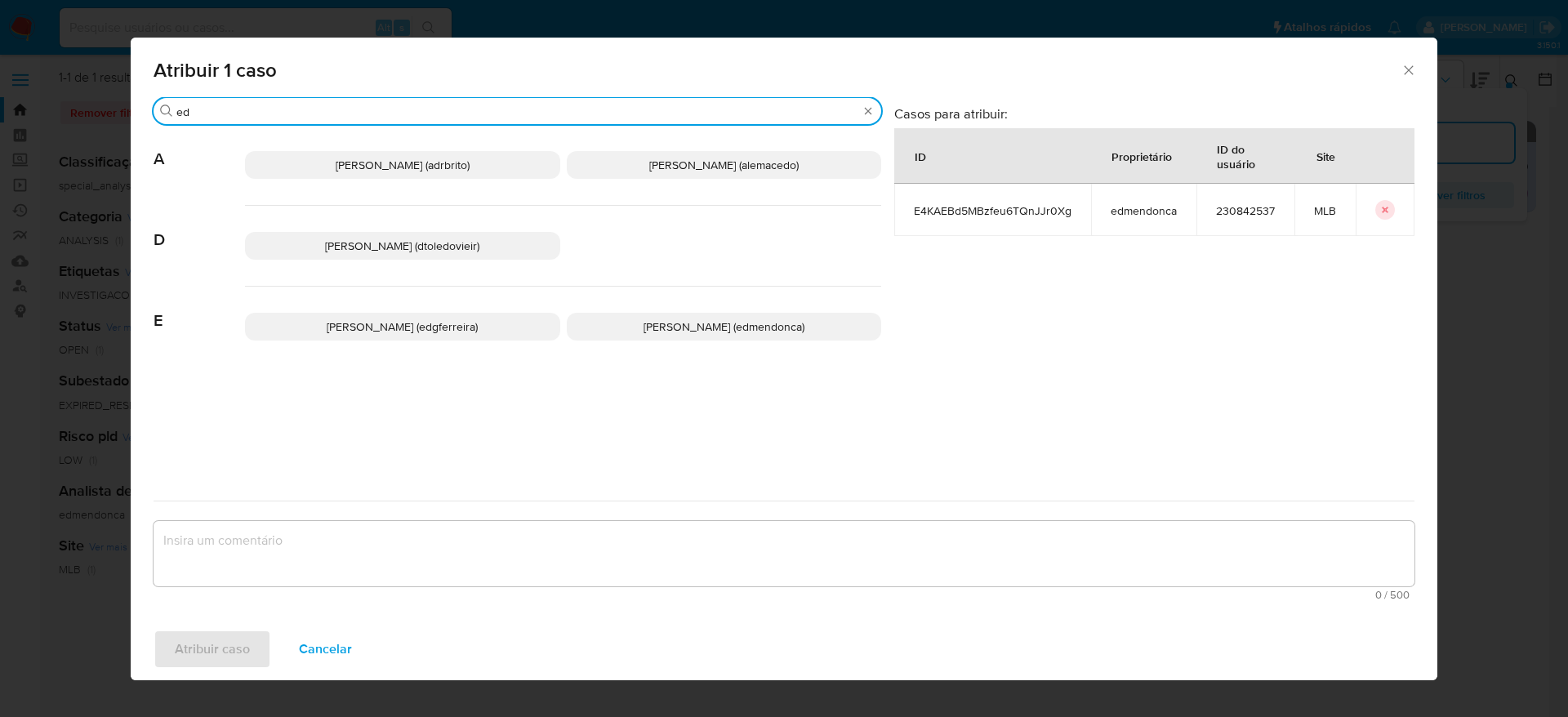
type input "ed"
click at [715, 328] on span "Eduardo Mendonca Dutra (edmendonca)" at bounding box center [723, 327] width 161 height 17
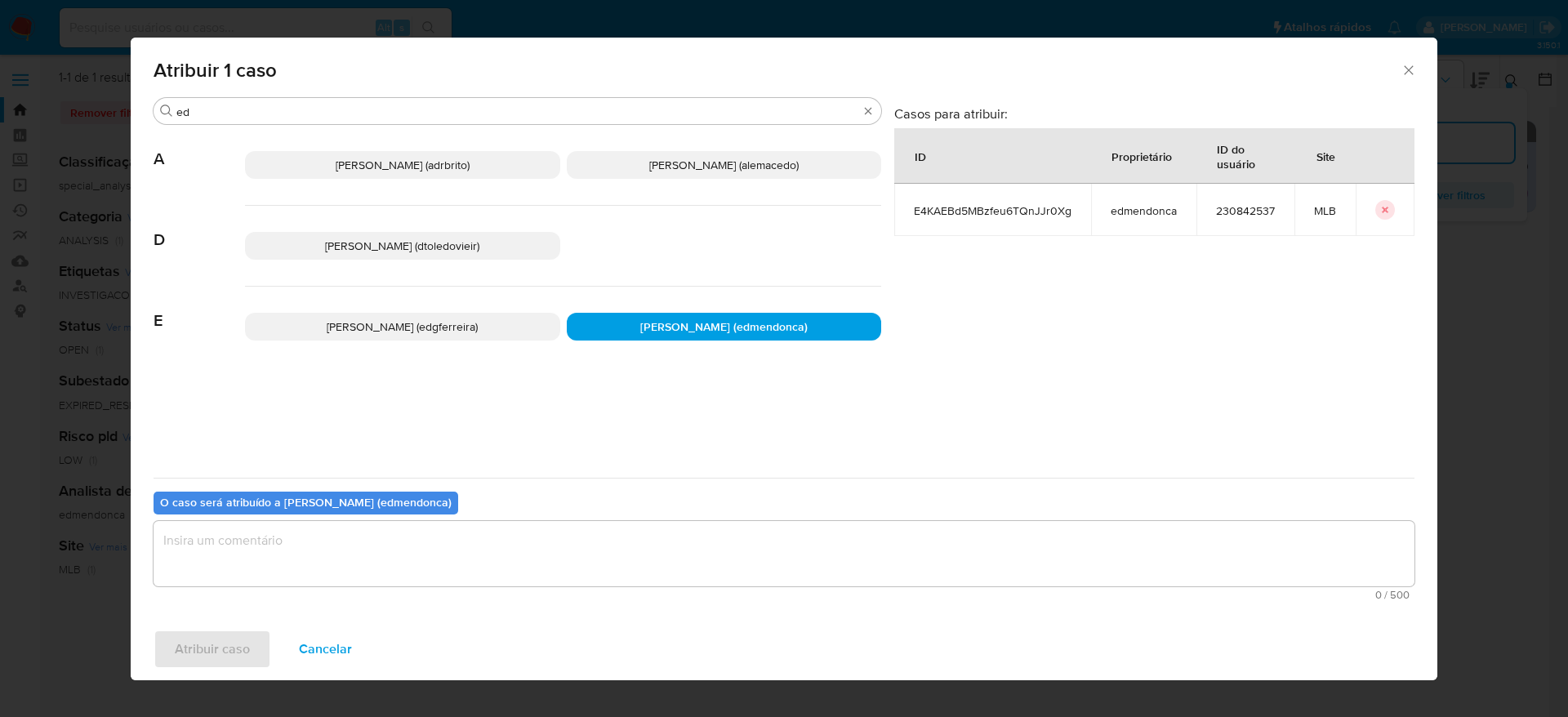
click at [557, 519] on div "O caso será atribuído a Eduardo Mendonca Dutra (edmendonca) 0 / 500 500 caracte…" at bounding box center [784, 543] width 1261 height 129
click at [564, 537] on textarea "assign-modal" at bounding box center [784, 554] width 1261 height 65
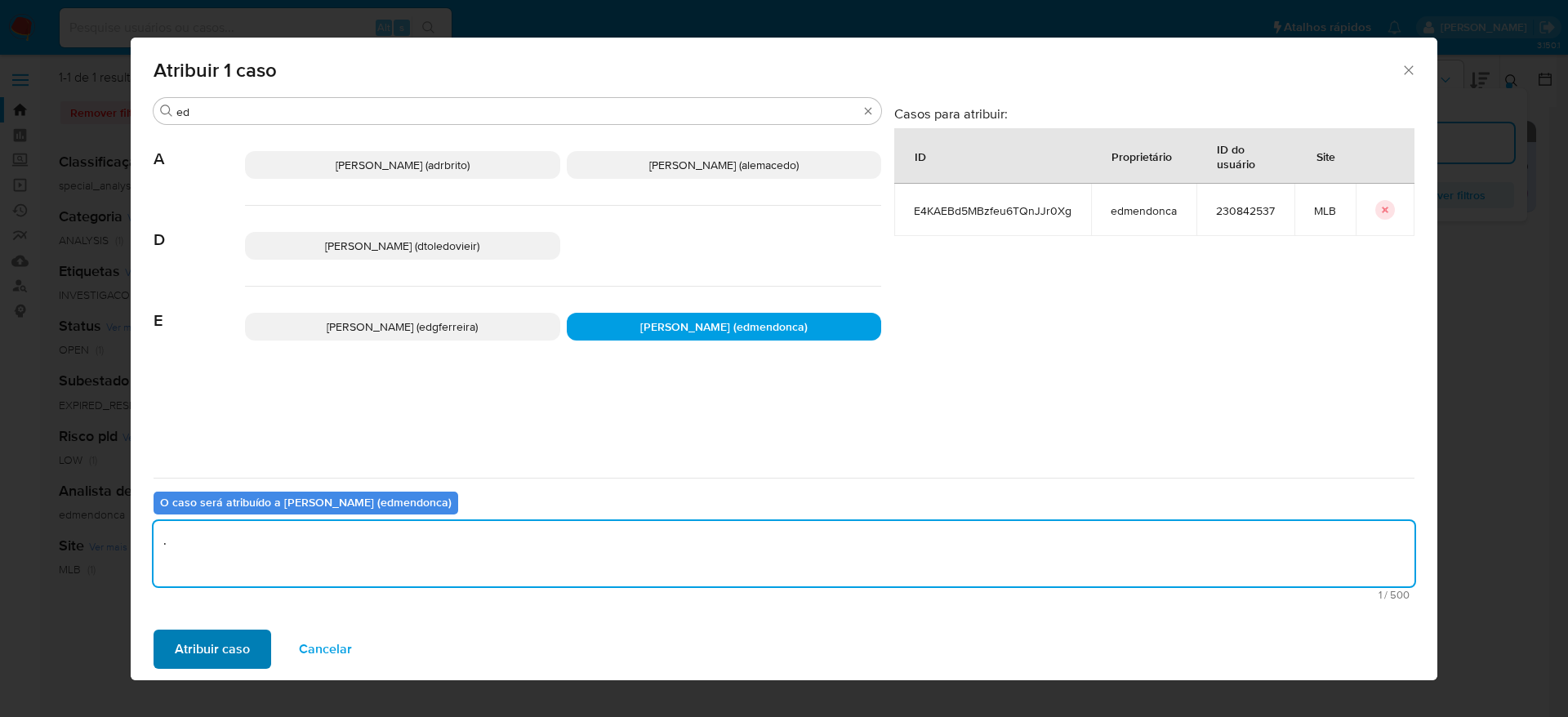
type textarea "."
click at [217, 634] on span "Atribuir caso" at bounding box center [212, 649] width 76 height 36
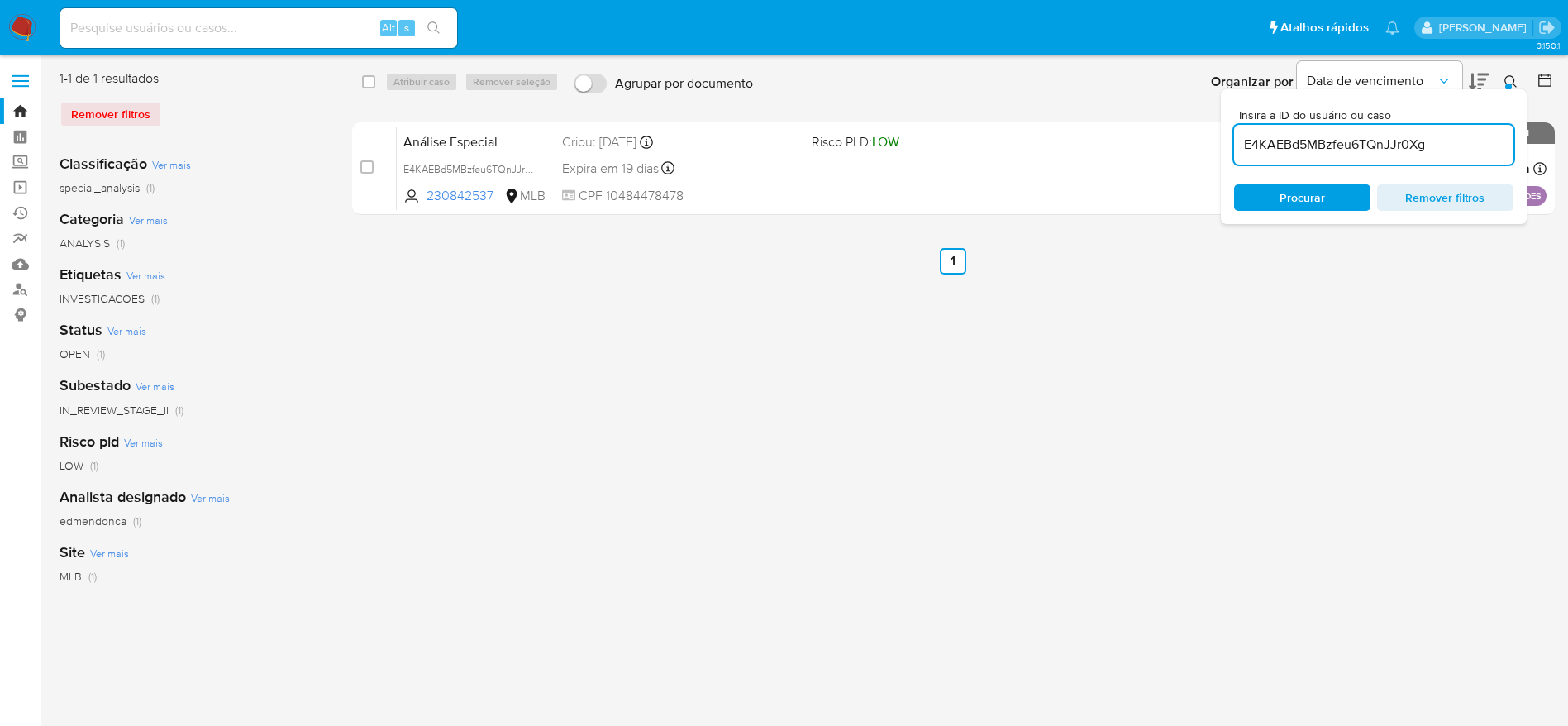
click at [656, 422] on div "select-all-cases-checkbox Atribuir caso Remover seleção Agrupar por documento O…" at bounding box center [953, 426] width 1203 height 713
click at [24, 30] on img at bounding box center [23, 28] width 28 height 28
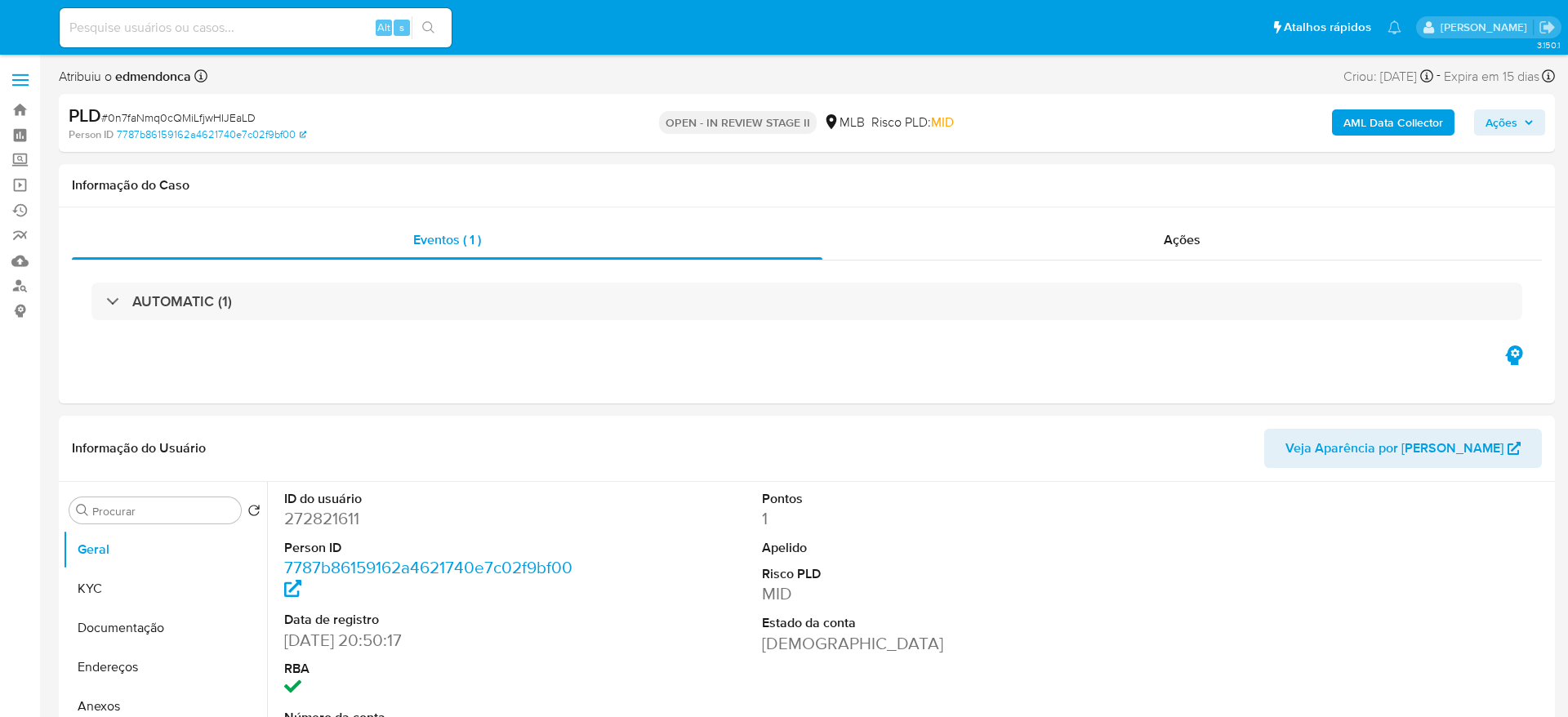
select select "10"
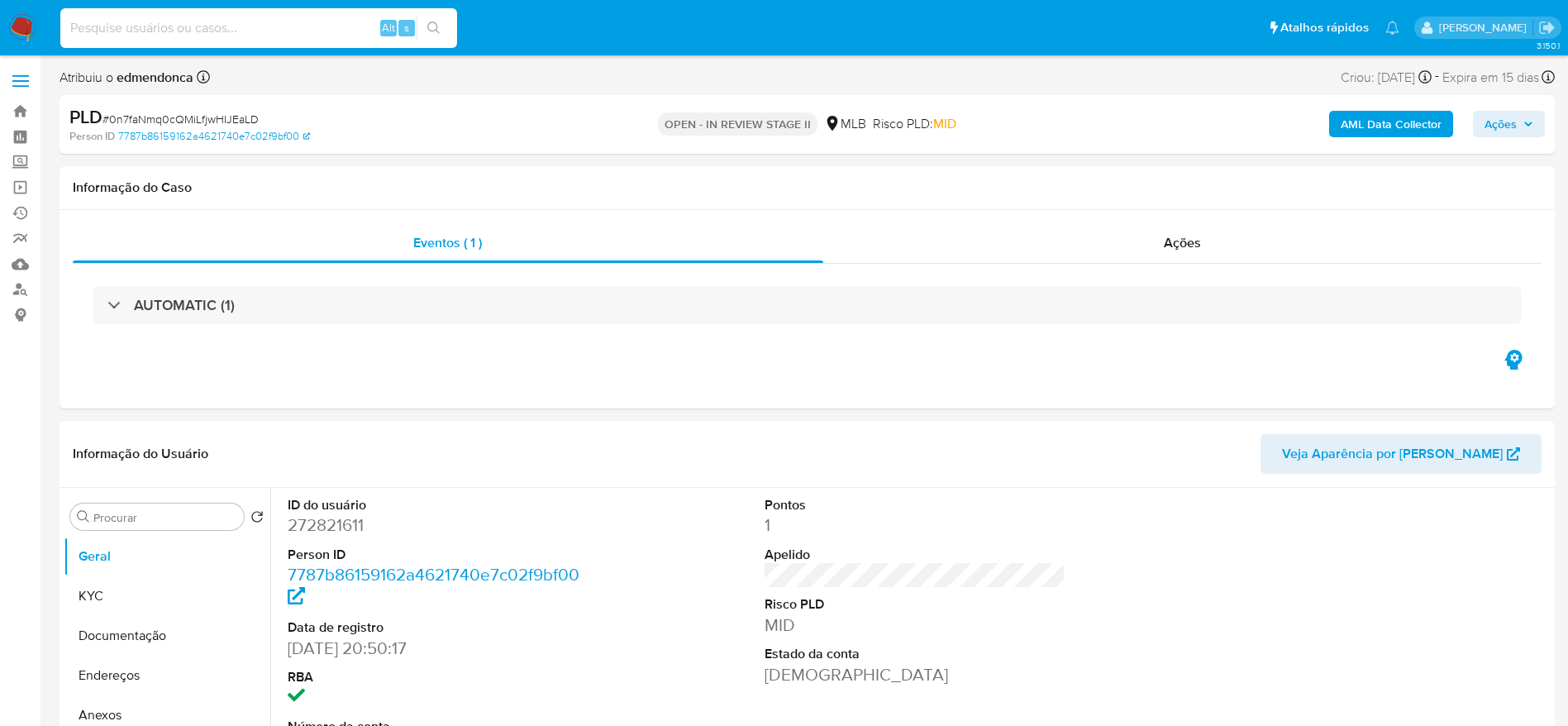
click at [224, 20] on input at bounding box center [259, 27] width 397 height 22
paste input "9gGZ8hwRwvmDiiR2SojSeBPp"
type input "9gGZ8hwRwvmDiiR2SojSeBPp"
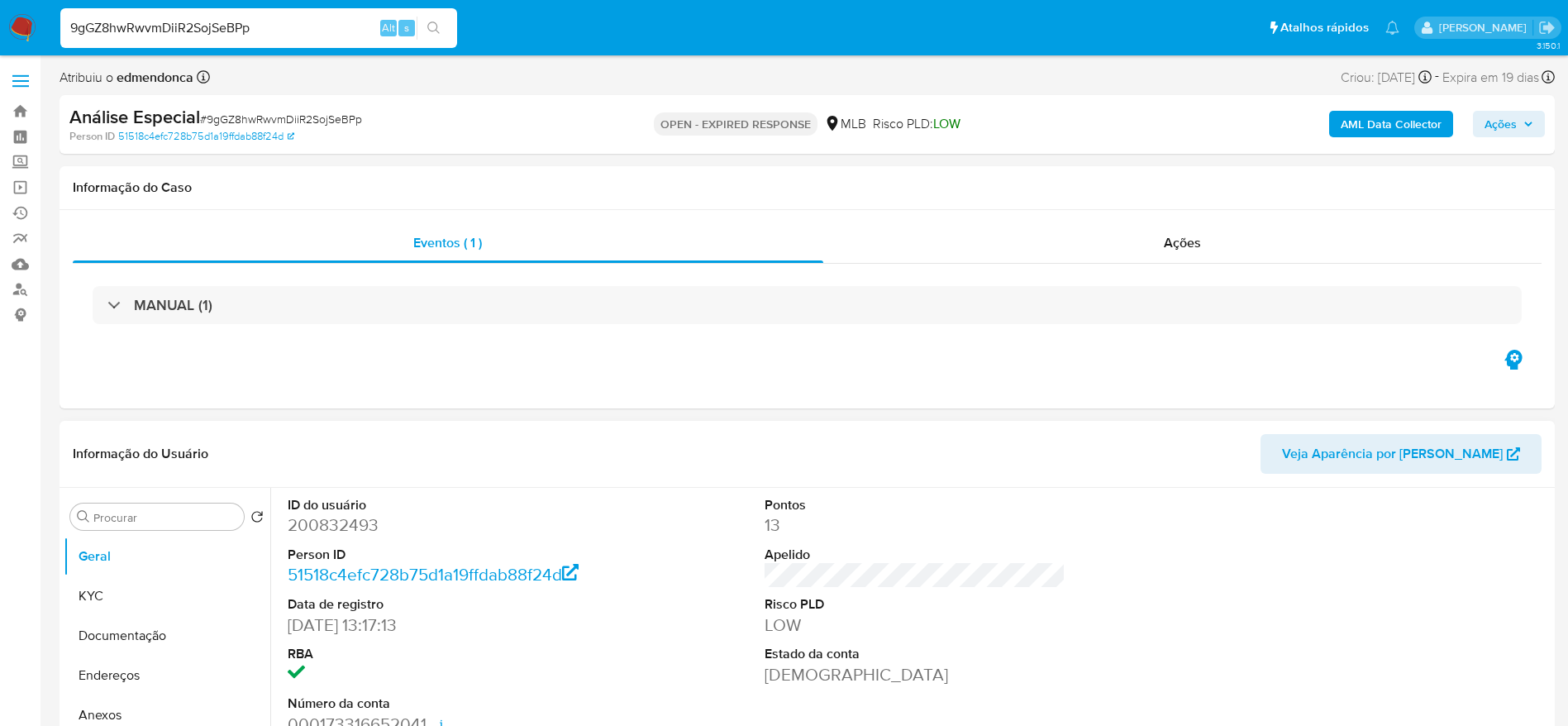
select select "10"
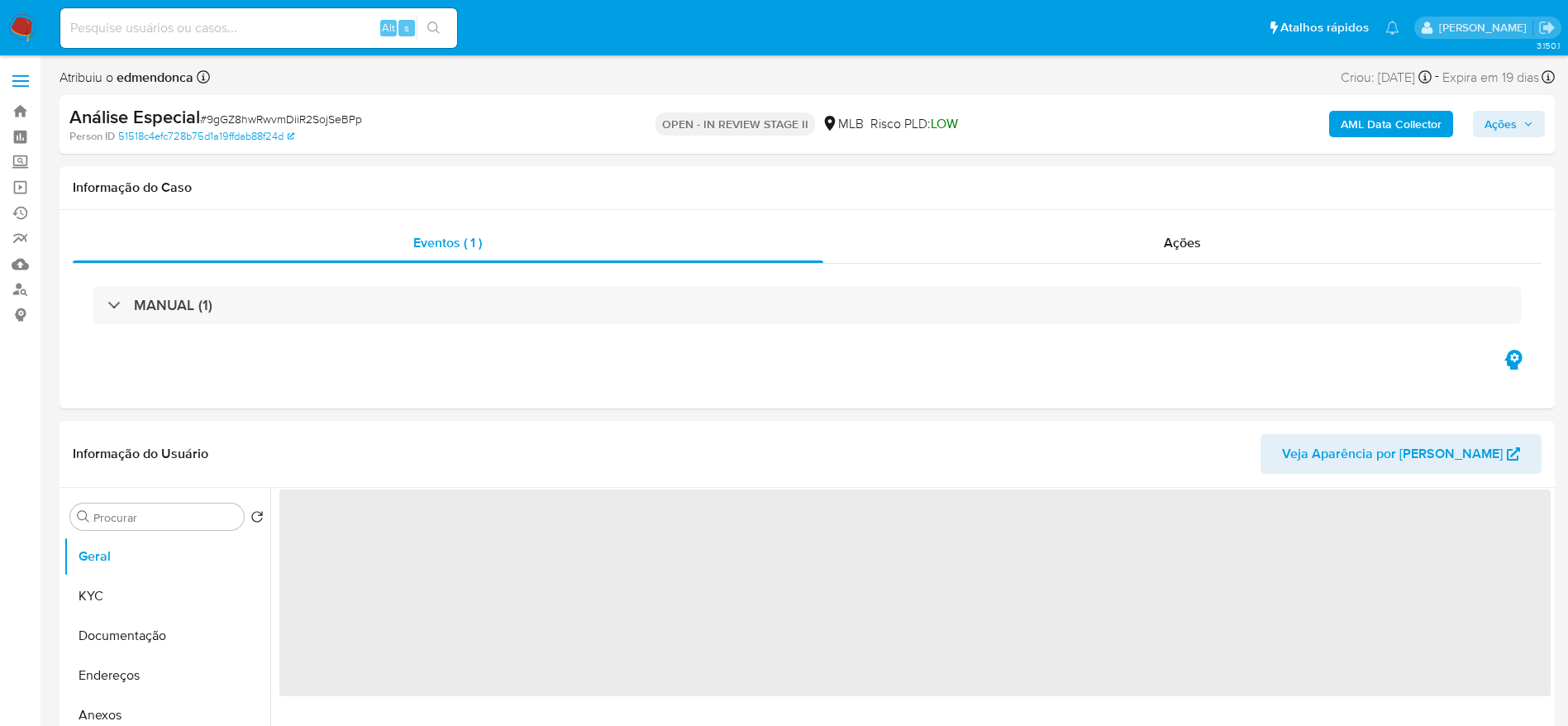
select select "10"
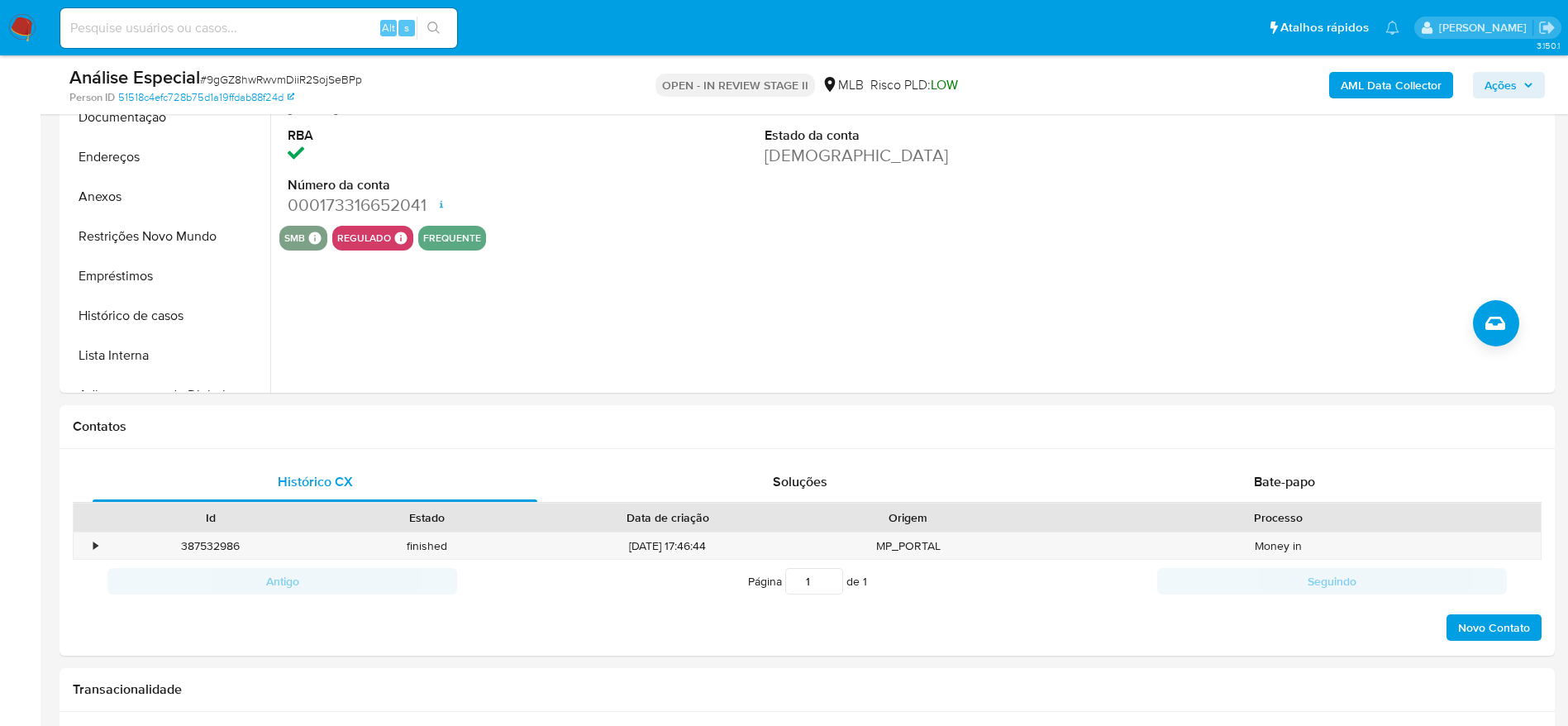
scroll to position [620, 0]
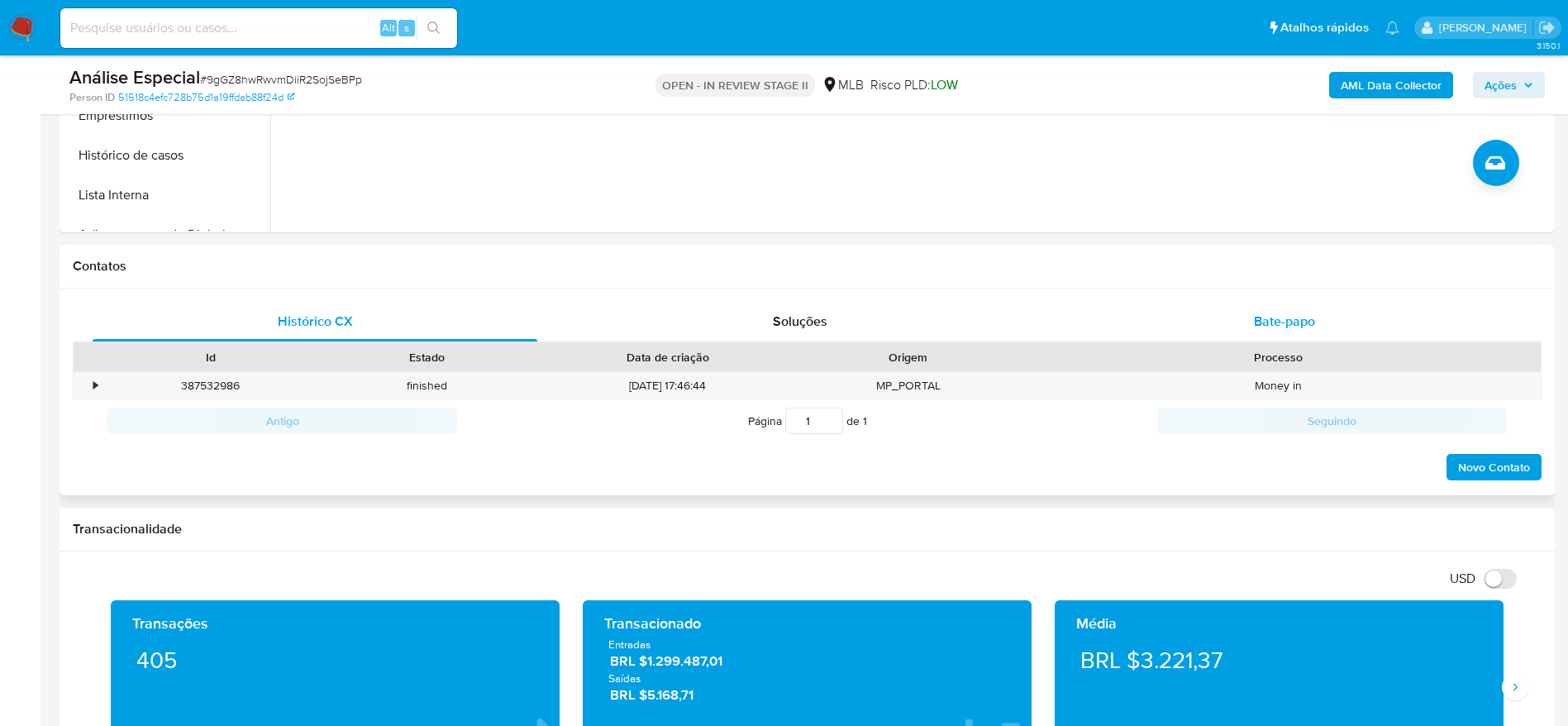
click at [1247, 325] on div "Bate-papo" at bounding box center [1284, 322] width 444 height 40
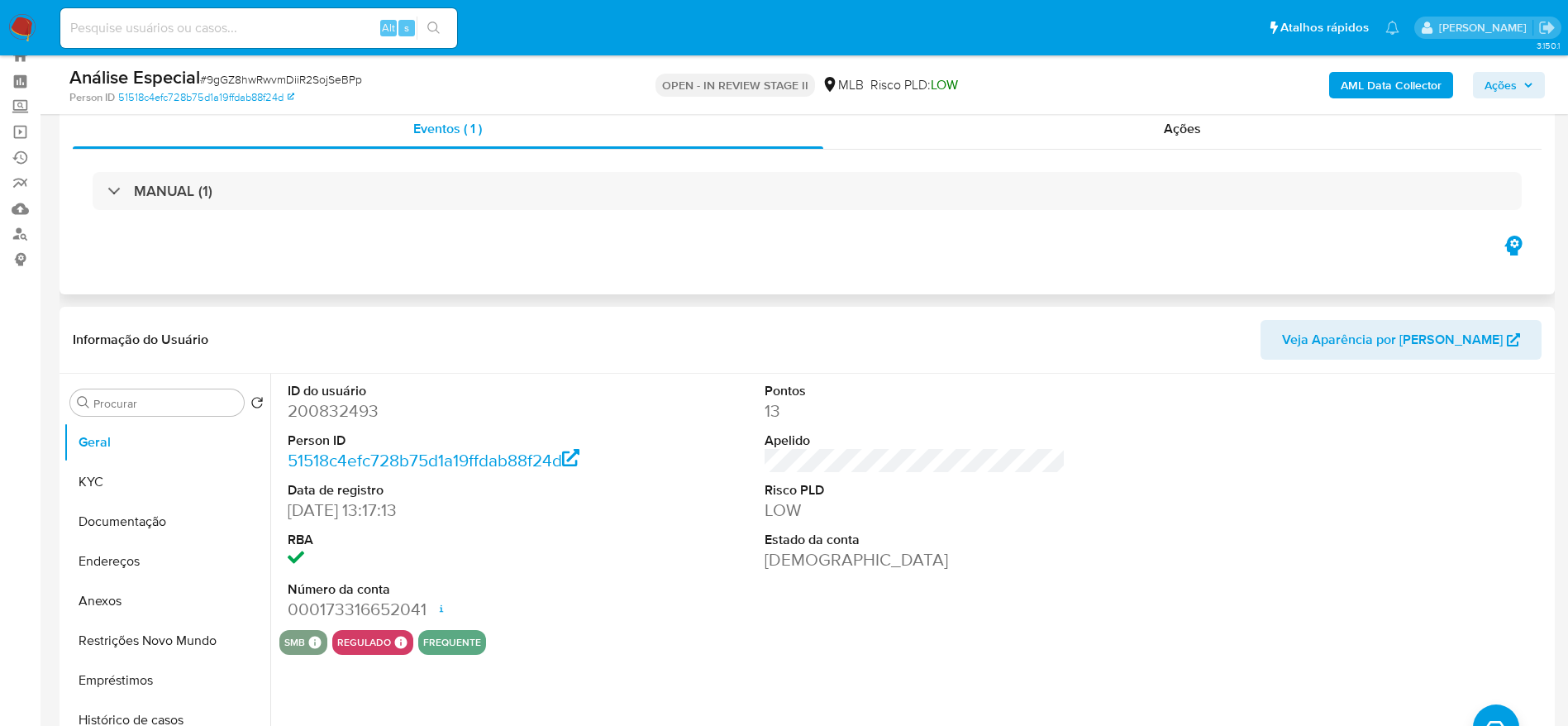
scroll to position [0, 0]
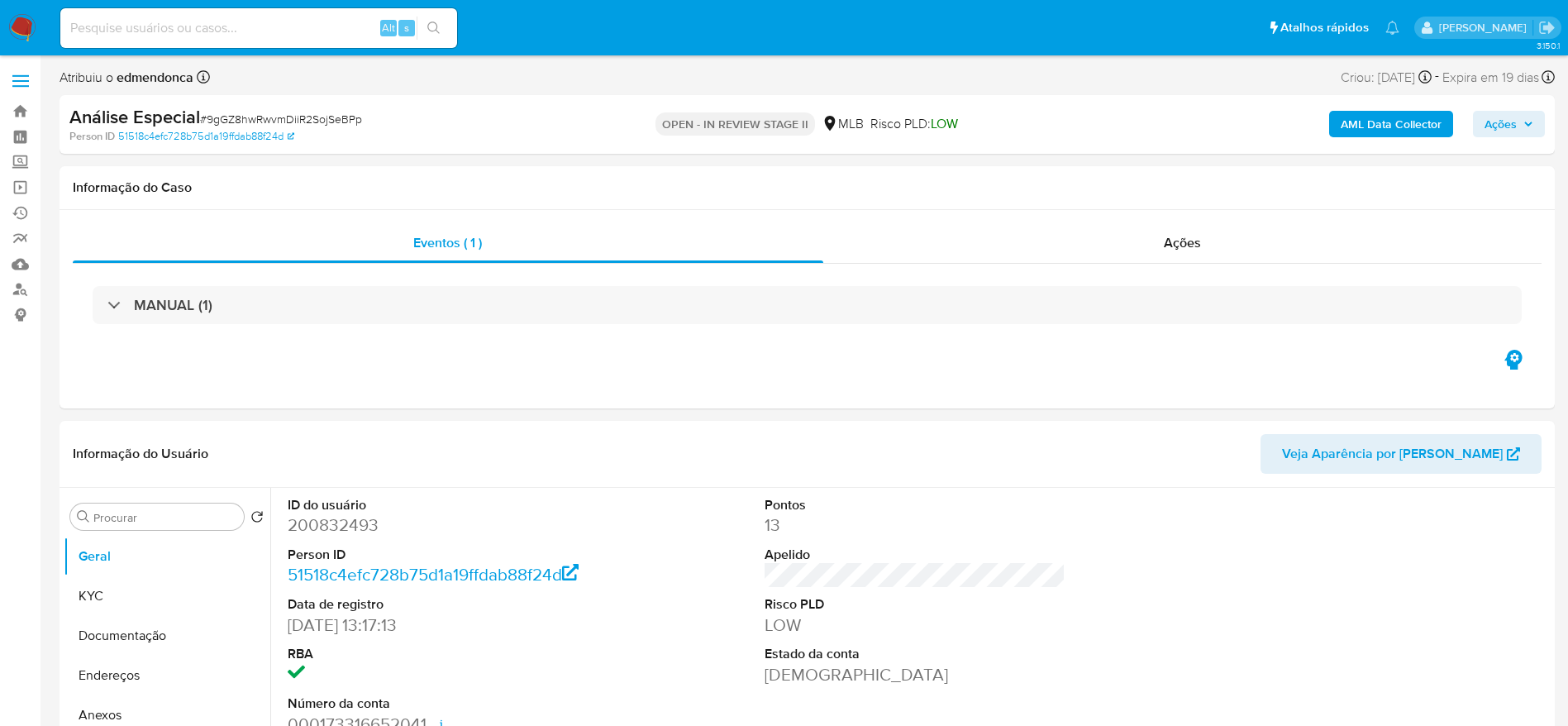
click at [225, 35] on input at bounding box center [259, 27] width 397 height 22
paste input "1GYkLK0fAWqdk49VklMMUr0Q"
type input "1GYkLK0fAWqdk49VklMMUr0Q"
click at [1108, 219] on div "Eventos ( 1 ) Ações MANUAL (1)" at bounding box center [807, 310] width 1495 height 198
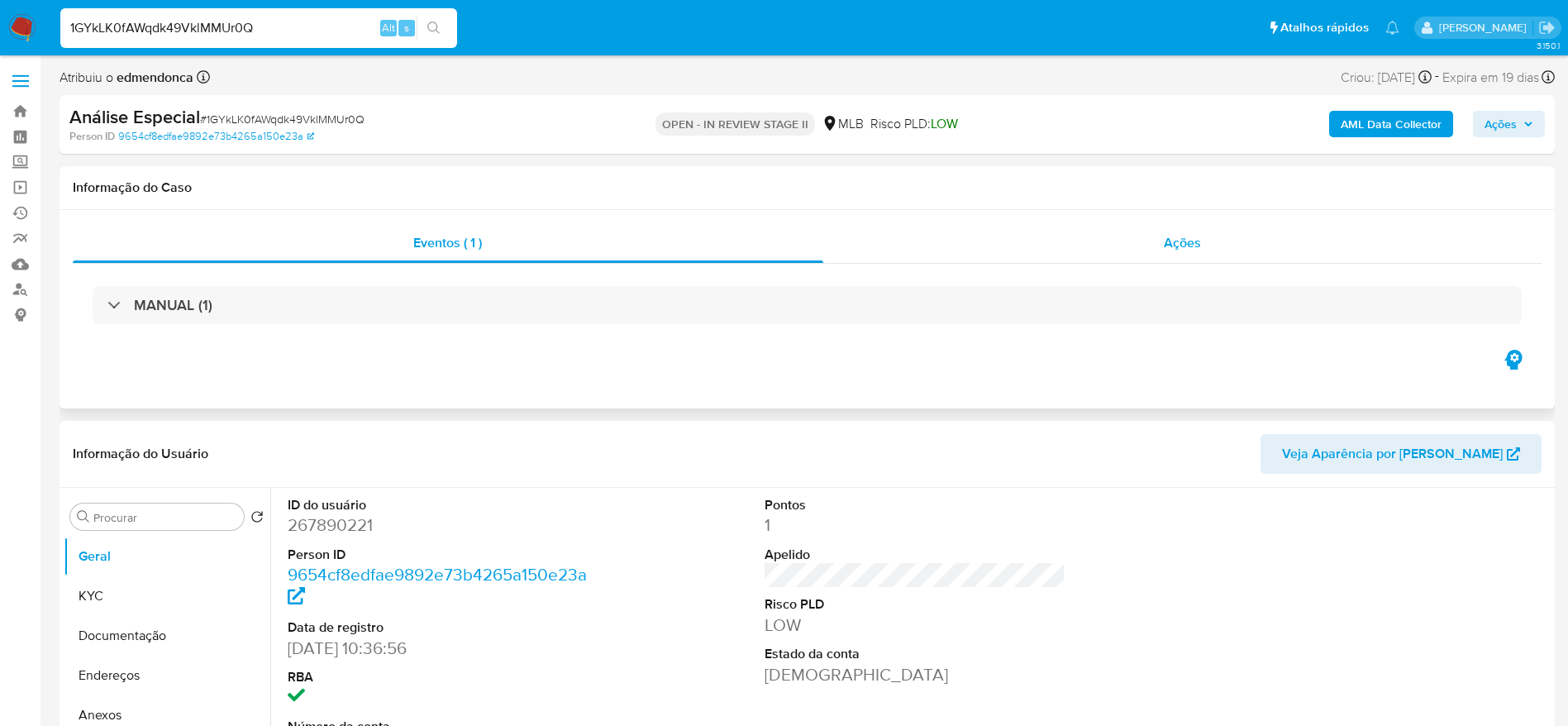
click at [1073, 239] on div "Ações" at bounding box center [1183, 244] width 719 height 40
select select "10"
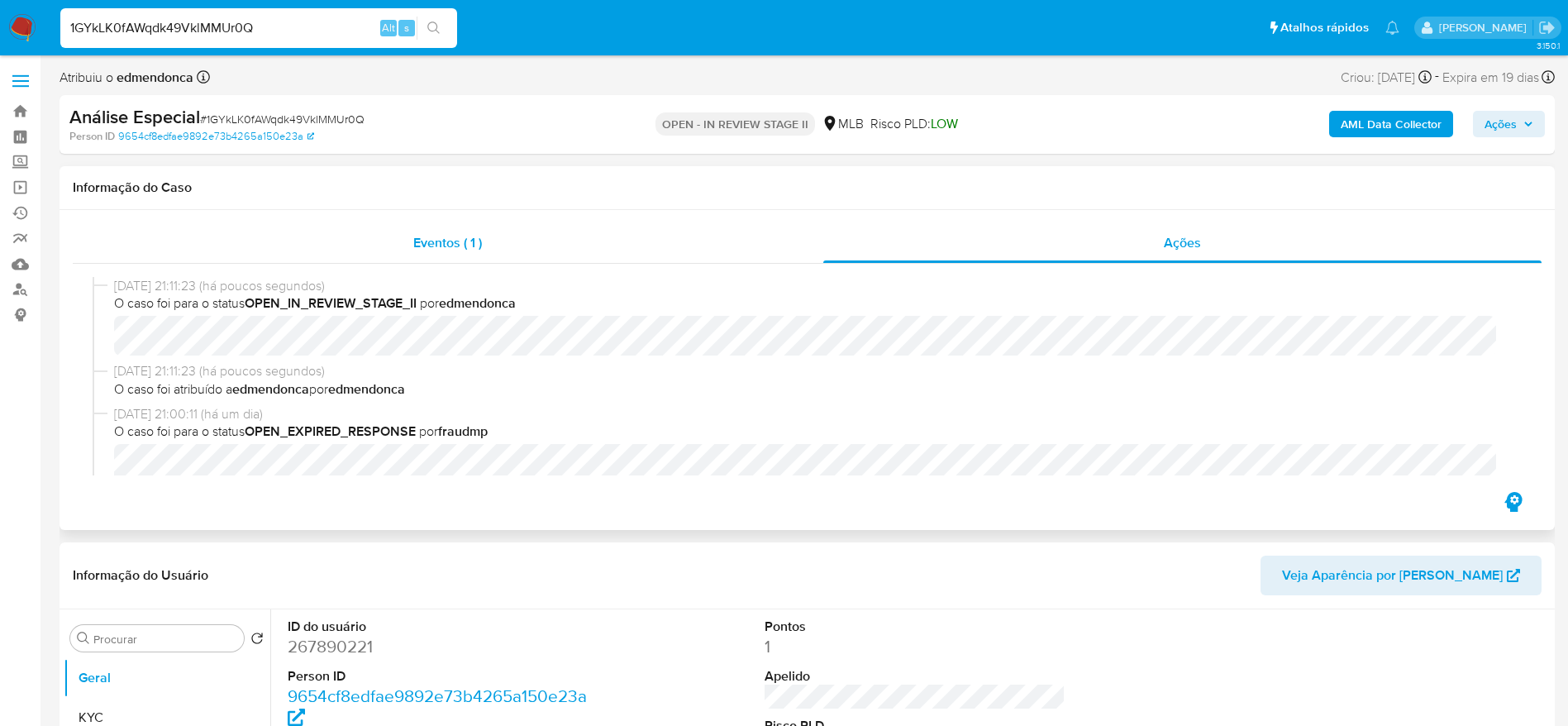
click at [428, 244] on span "Eventos ( 1 )" at bounding box center [447, 243] width 69 height 19
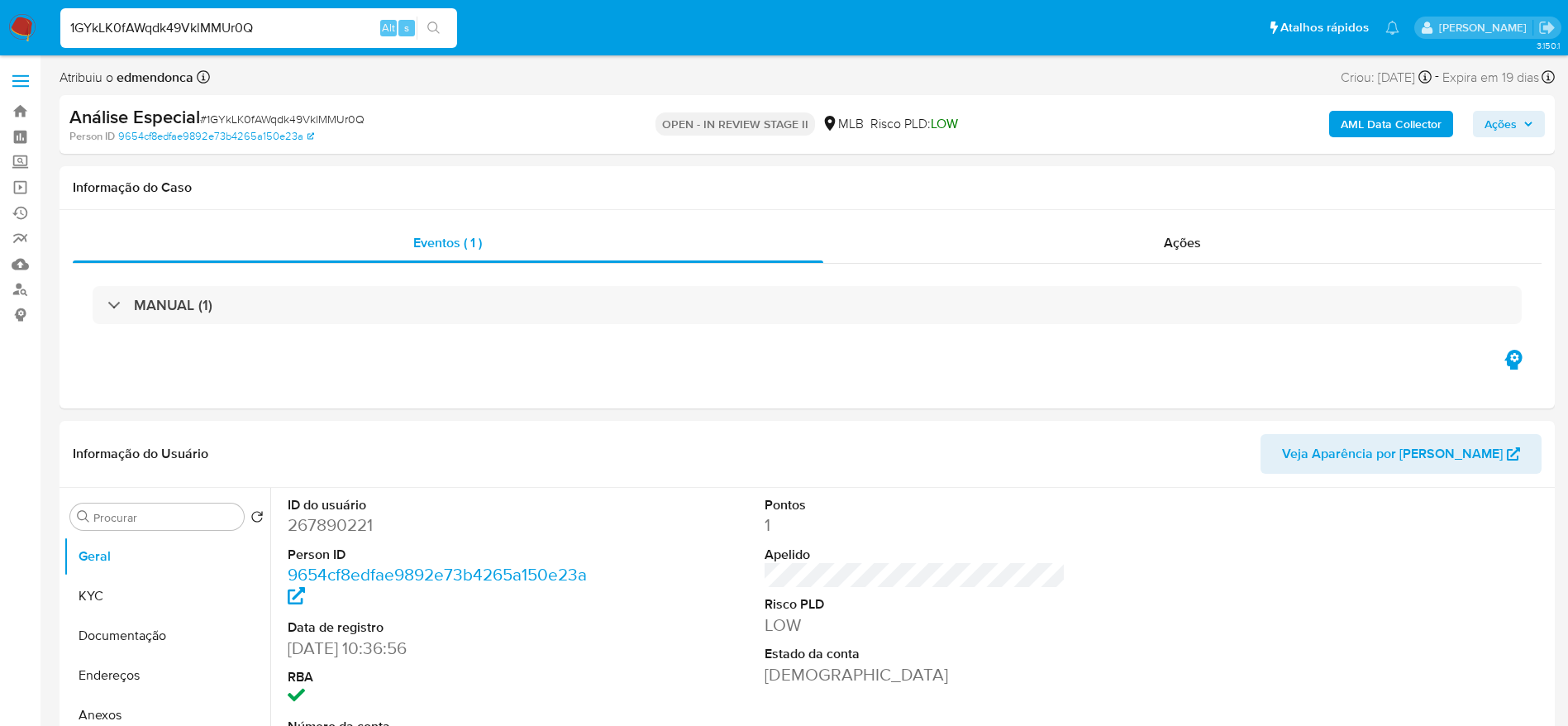
click at [148, 27] on input "1GYkLK0fAWqdk49VklMMUr0Q" at bounding box center [259, 27] width 397 height 22
paste input "E4KAEBd5MBzfeu6TQnJJr0Xg"
type input "E4KAEBd5MBzfeu6TQnJJr0Xg"
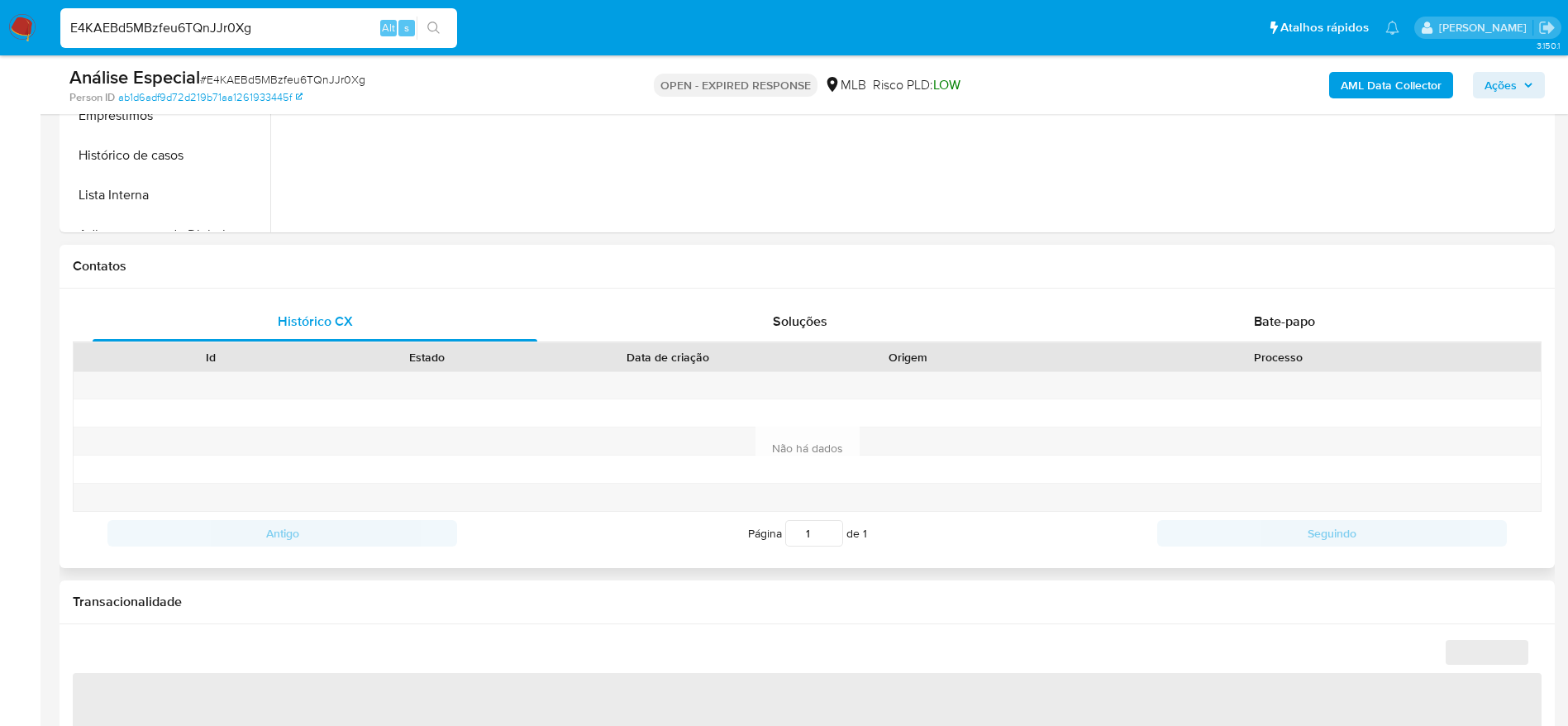
select select "10"
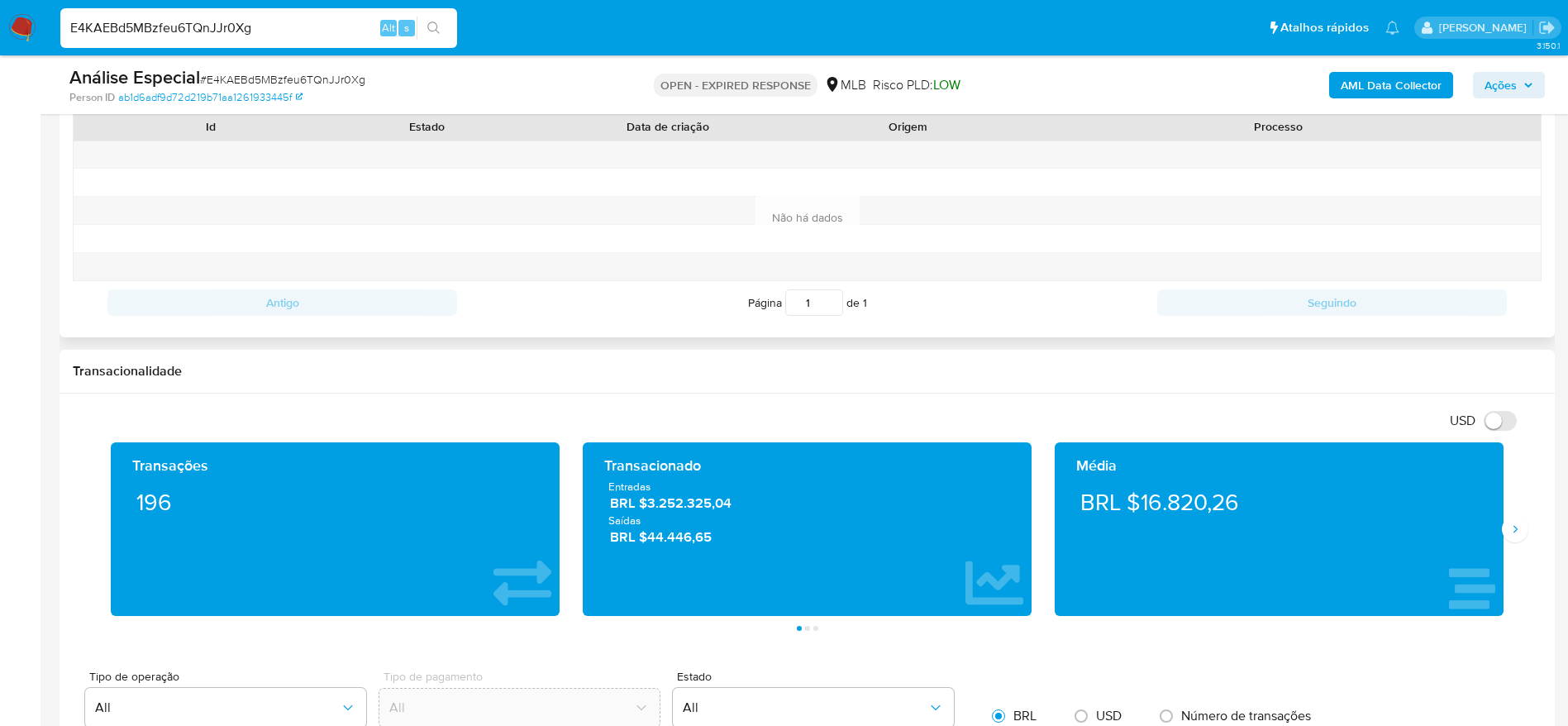
scroll to position [744, 0]
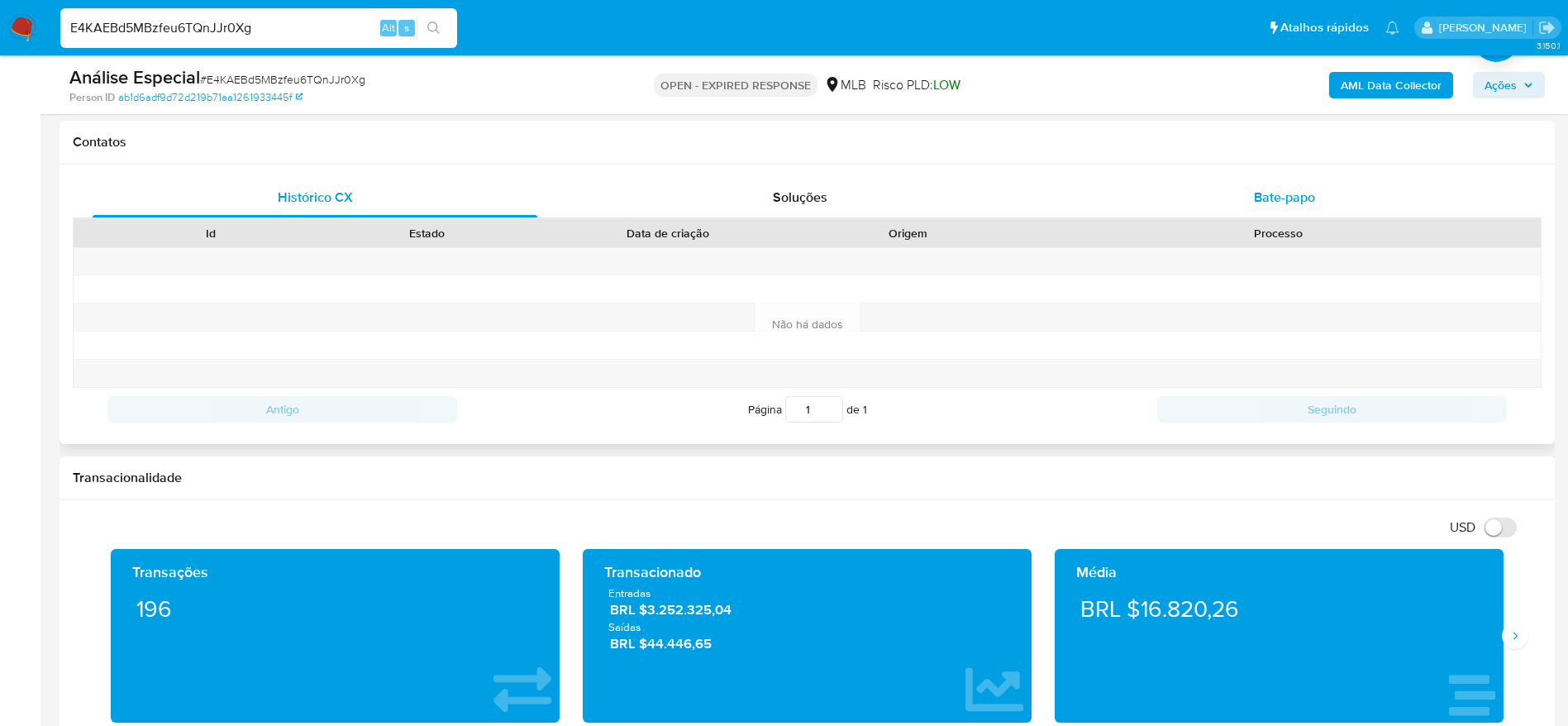
click at [1225, 197] on div "Bate-papo" at bounding box center [1284, 197] width 444 height 40
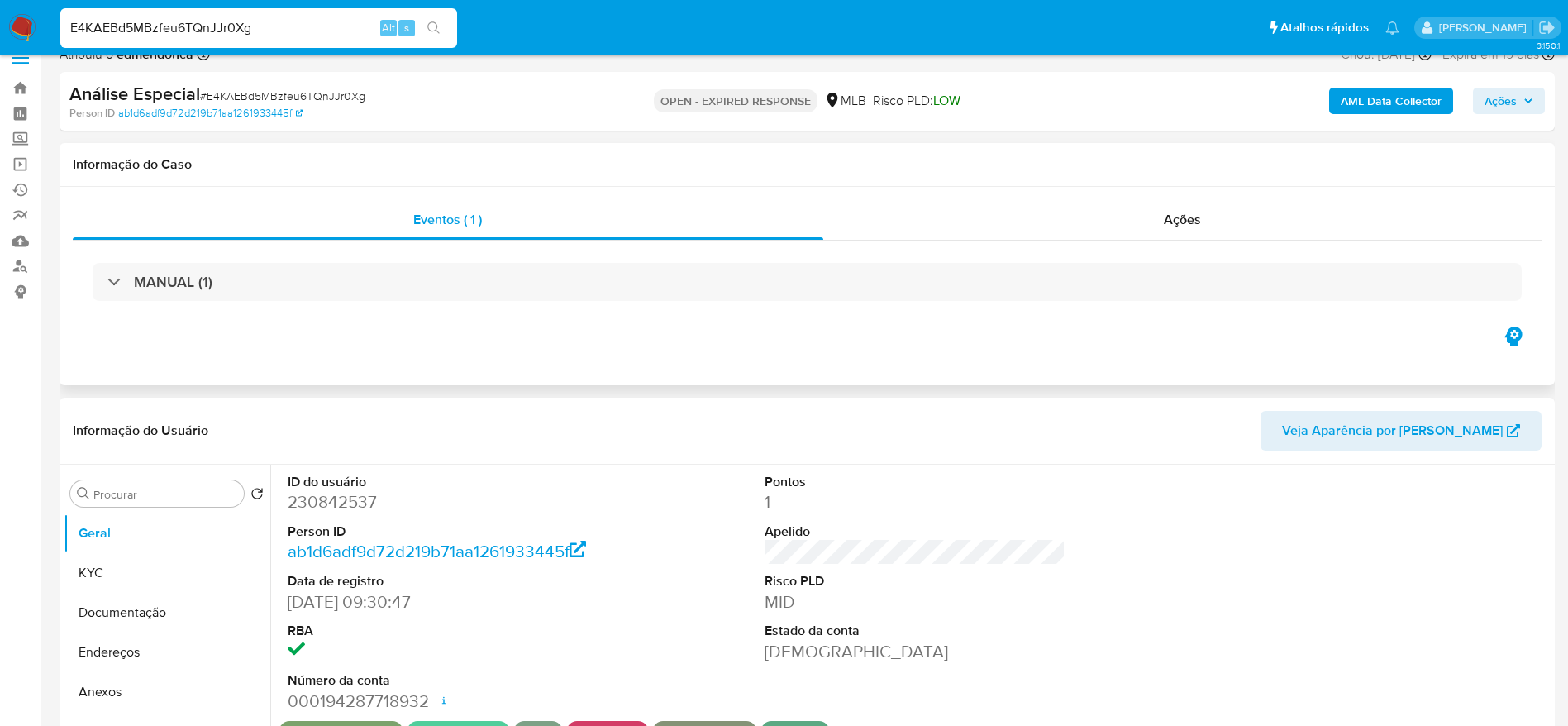
scroll to position [0, 0]
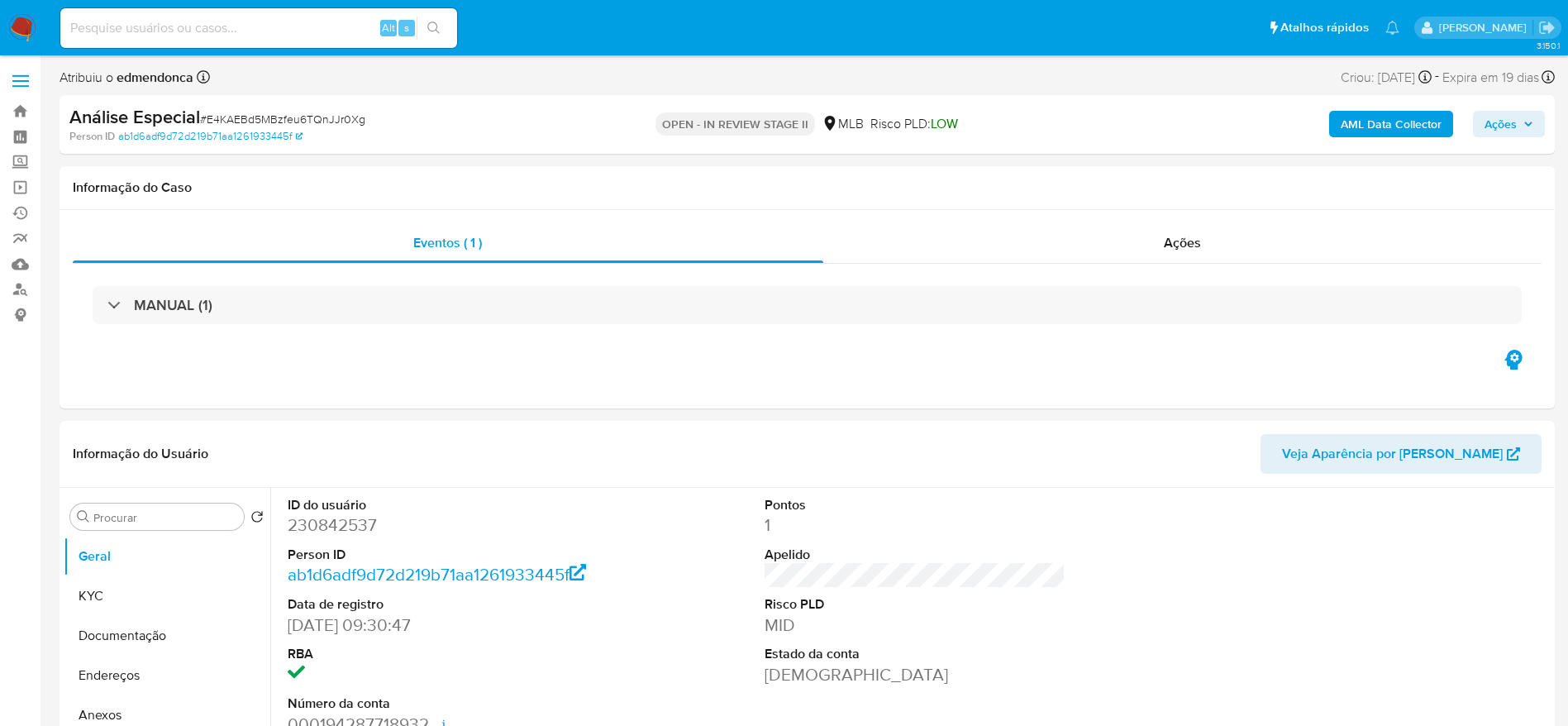
select select "10"
click at [294, 17] on input at bounding box center [259, 27] width 397 height 22
paste input "ewgFR8s0vhDp62G9BnwvhBLY"
type input "ewgFR8s0vhDp62G9BnwvhBLY"
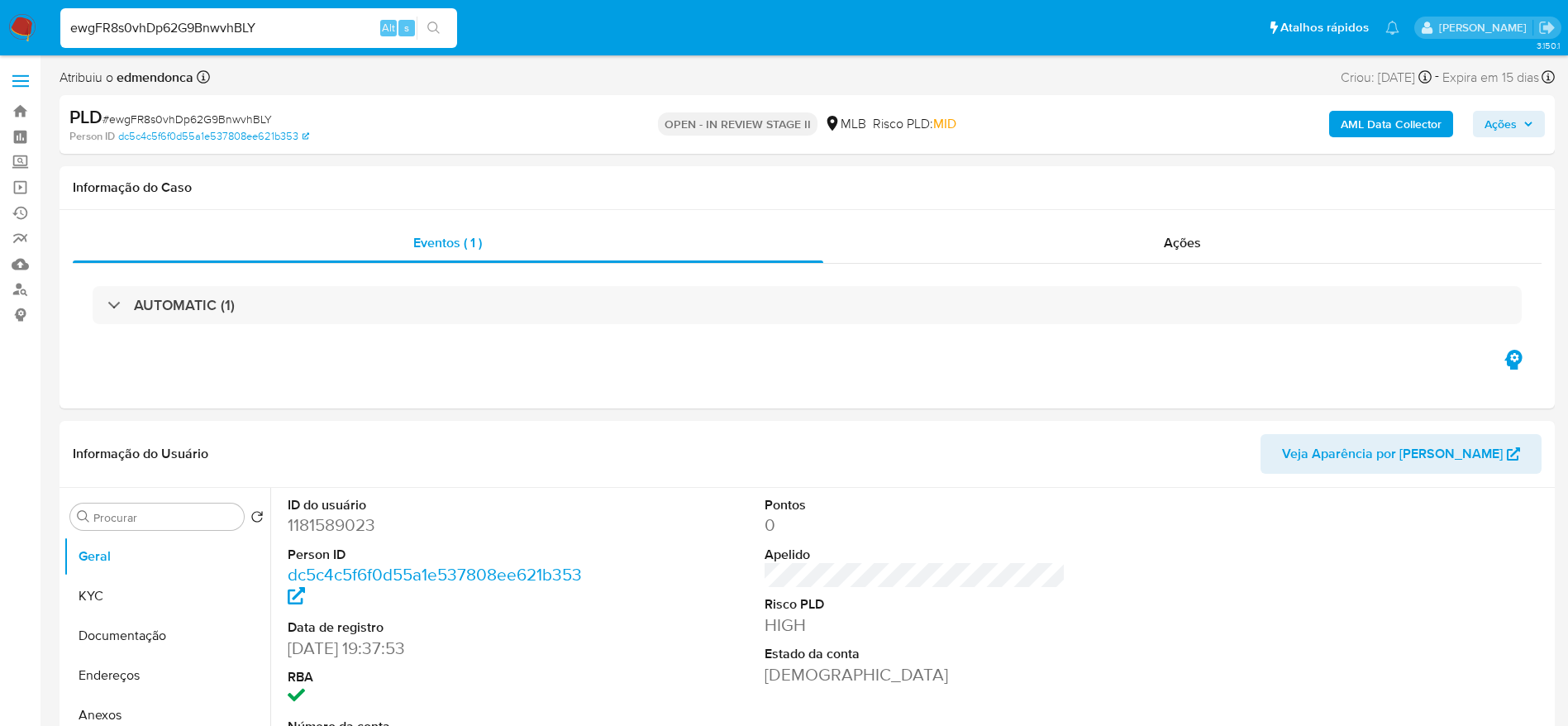
select select "10"
click at [285, 22] on input "ewgFR8s0vhDp62G9BnwvhBLY" at bounding box center [259, 27] width 397 height 22
paste input "p91ZsZpO74WdpdW8DJ2iLcFI"
type input "p91ZsZpO74WdpdW8DJ2iLcFI"
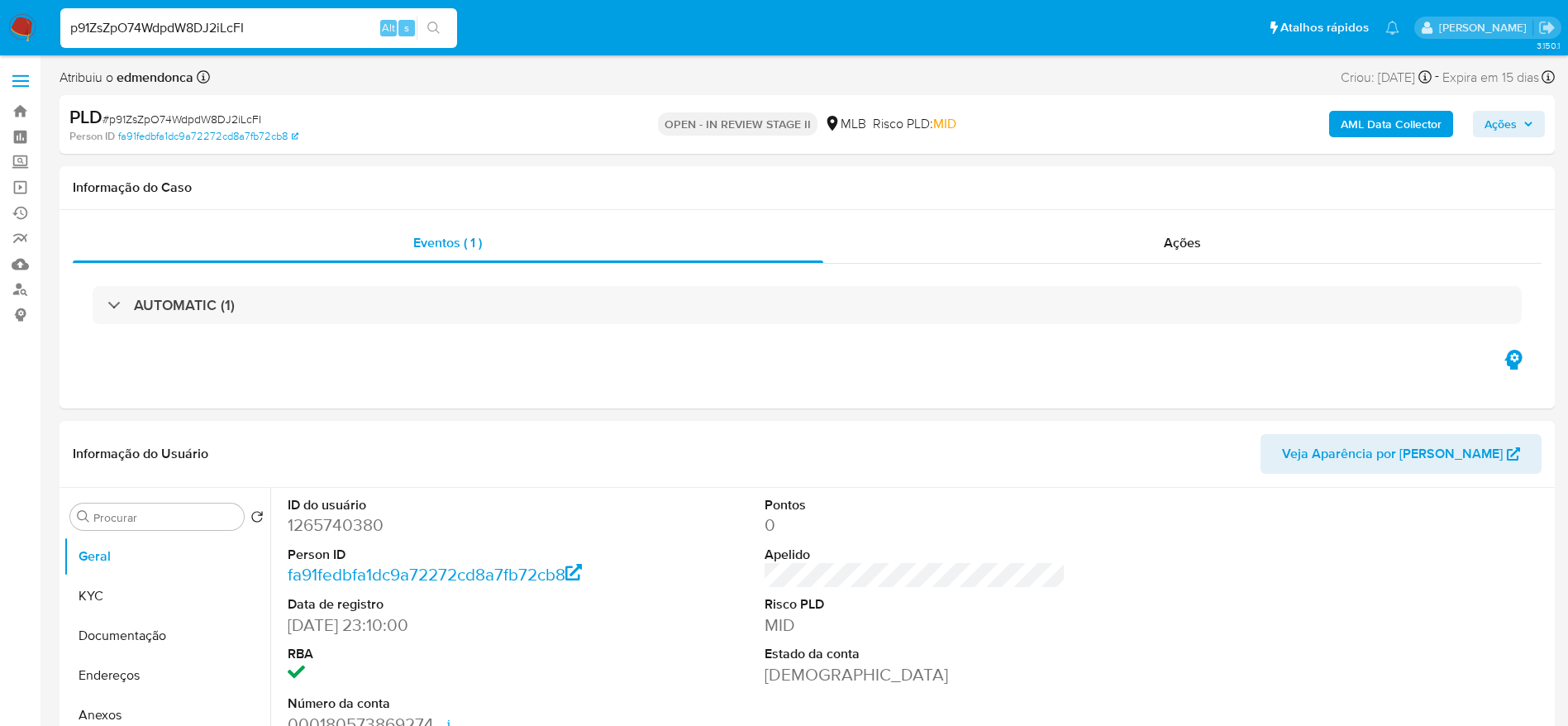
select select "10"
click at [627, 437] on header "Informação do Usuário Veja Aparência por Pessoa" at bounding box center [807, 454] width 1469 height 40
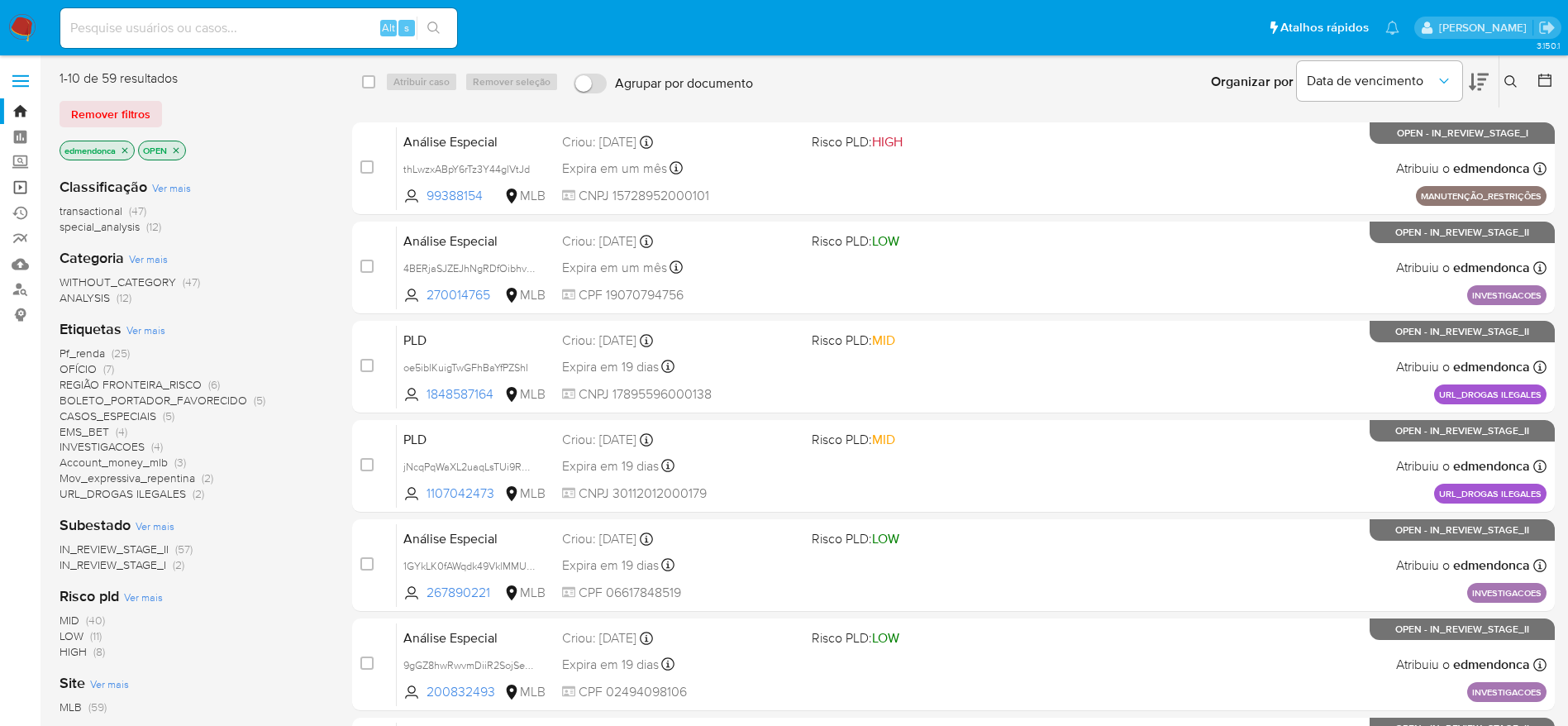
click at [16, 191] on link "Operações em massa" at bounding box center [98, 187] width 197 height 25
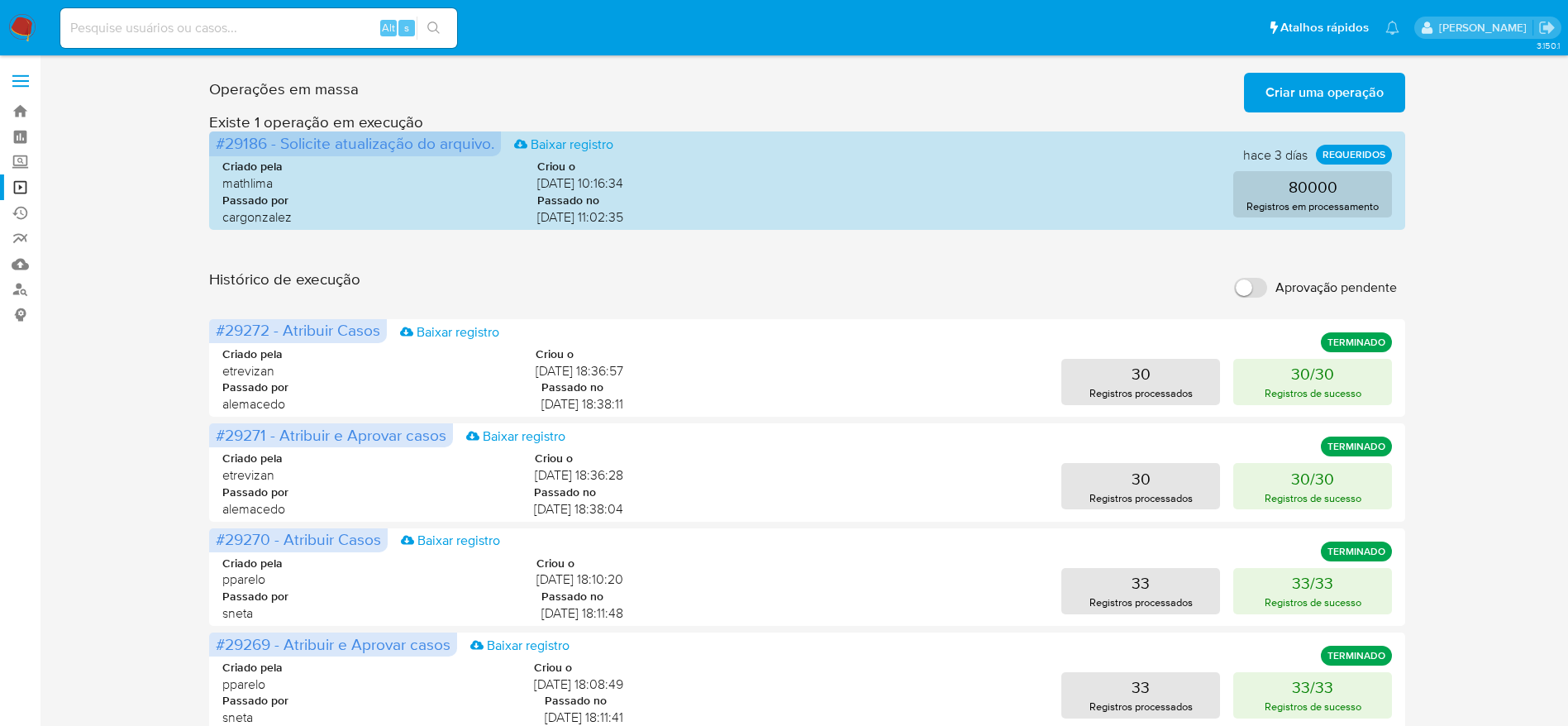
click at [26, 32] on img at bounding box center [23, 28] width 28 height 28
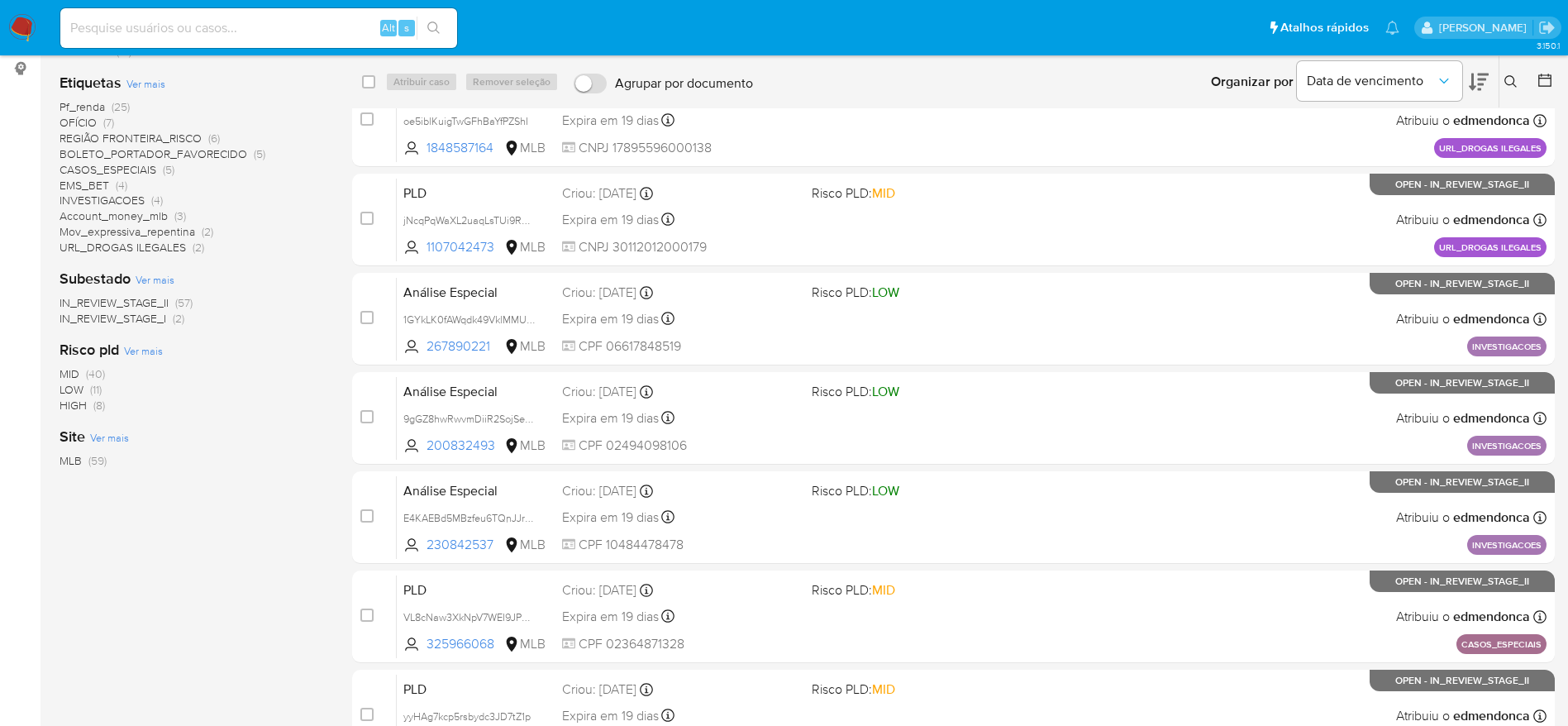
scroll to position [452, 0]
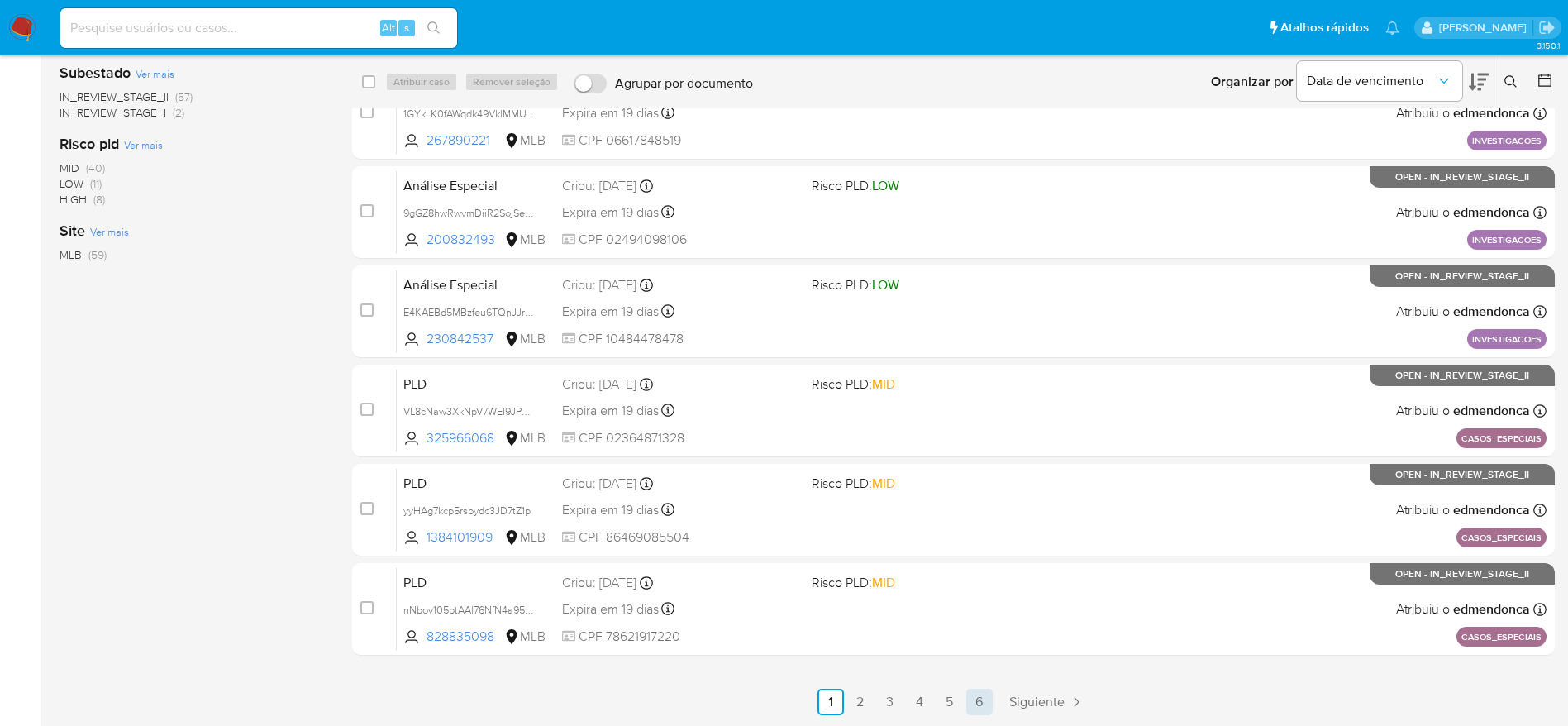
click at [983, 700] on link "6" at bounding box center [979, 702] width 26 height 26
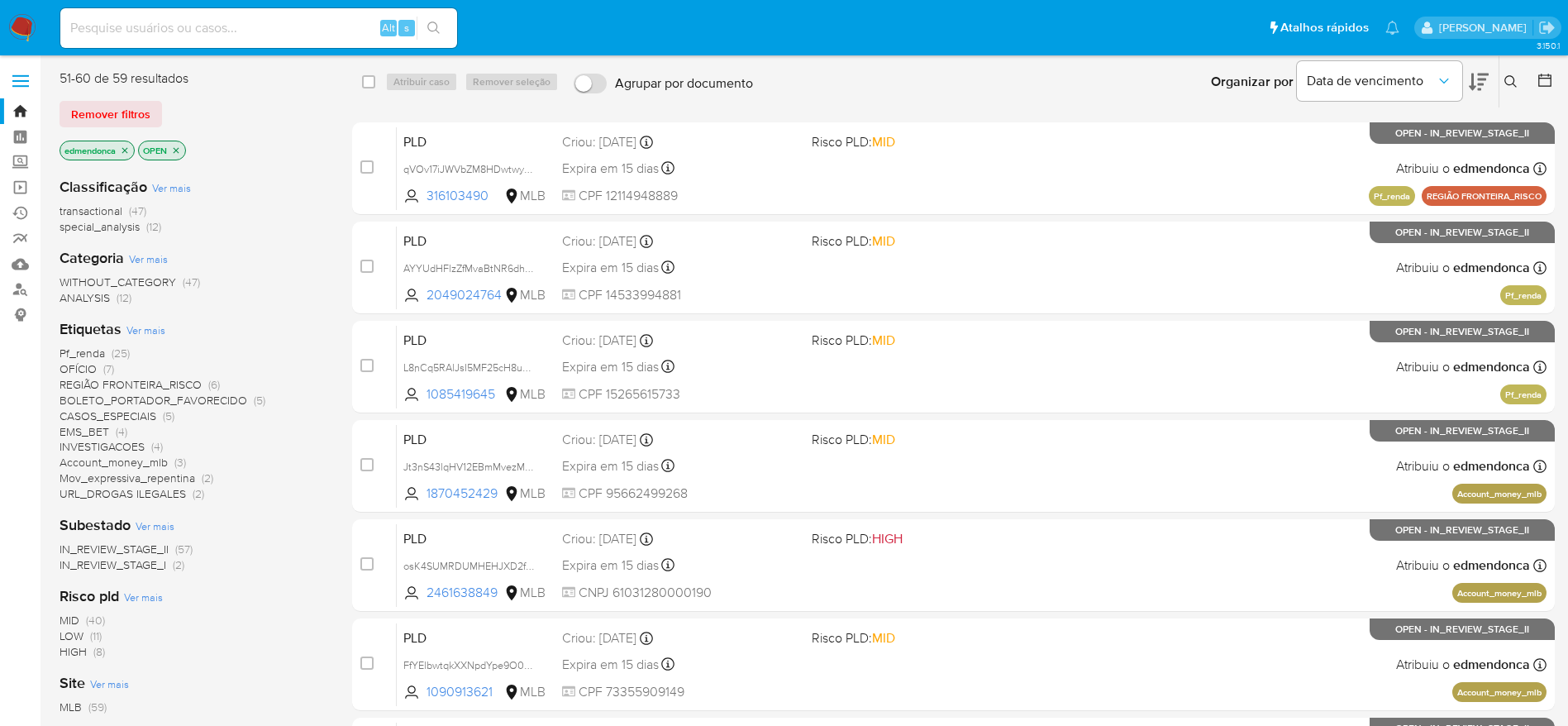
scroll to position [353, 0]
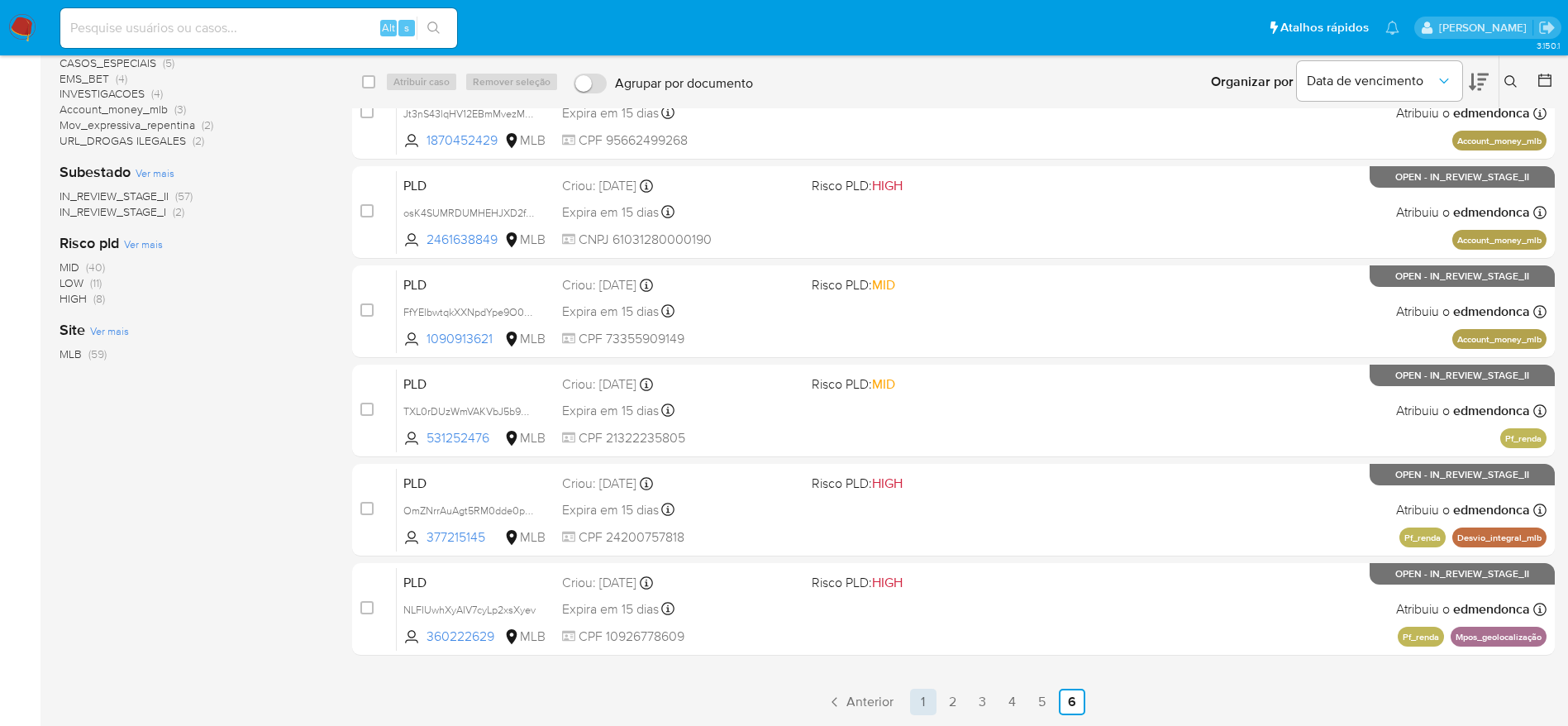
click at [922, 696] on link "1" at bounding box center [924, 702] width 26 height 26
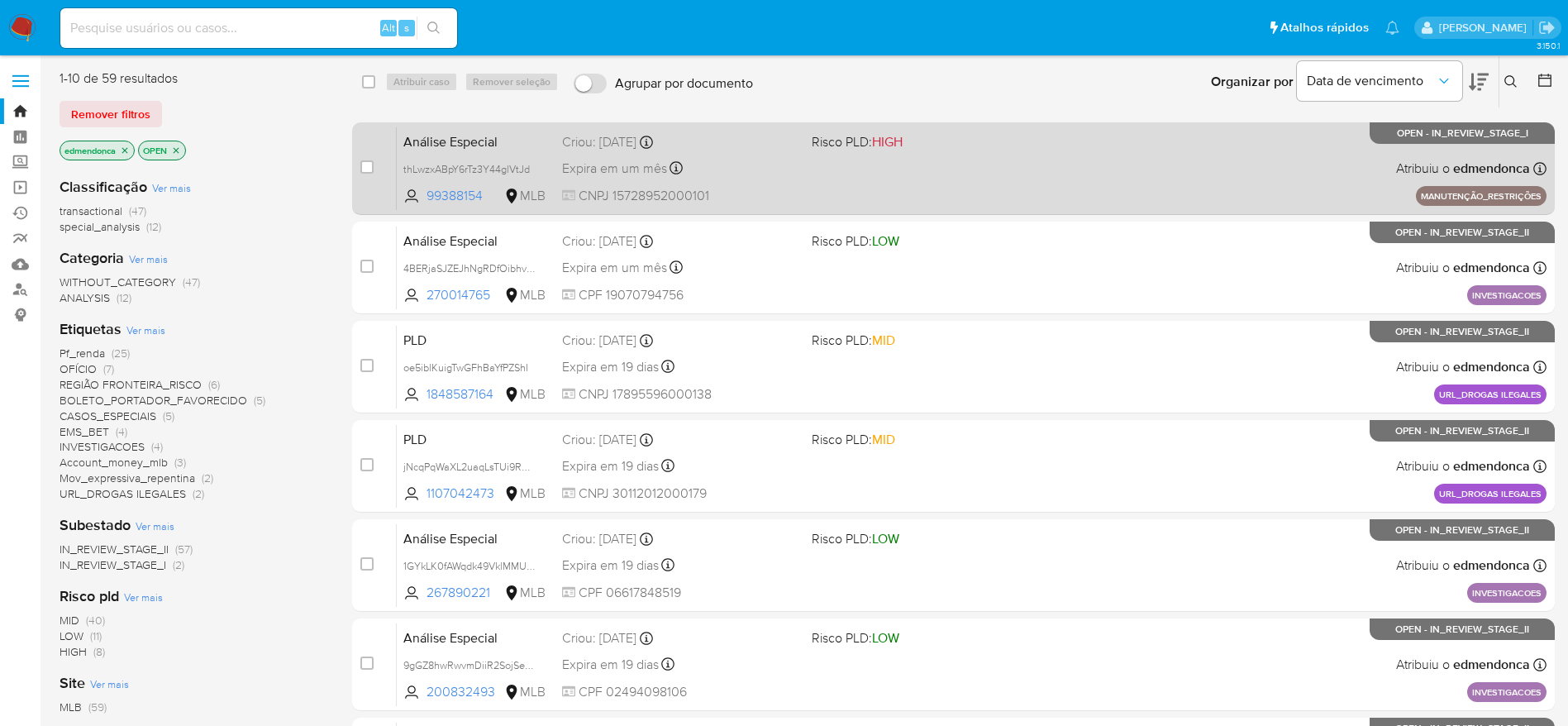
click at [992, 163] on div "Análise Especial thLwzxABpY6rTz3Y44glVtJd 99388154 MLB Risco PLD: HIGH Criou: 0…" at bounding box center [972, 168] width 1150 height 83
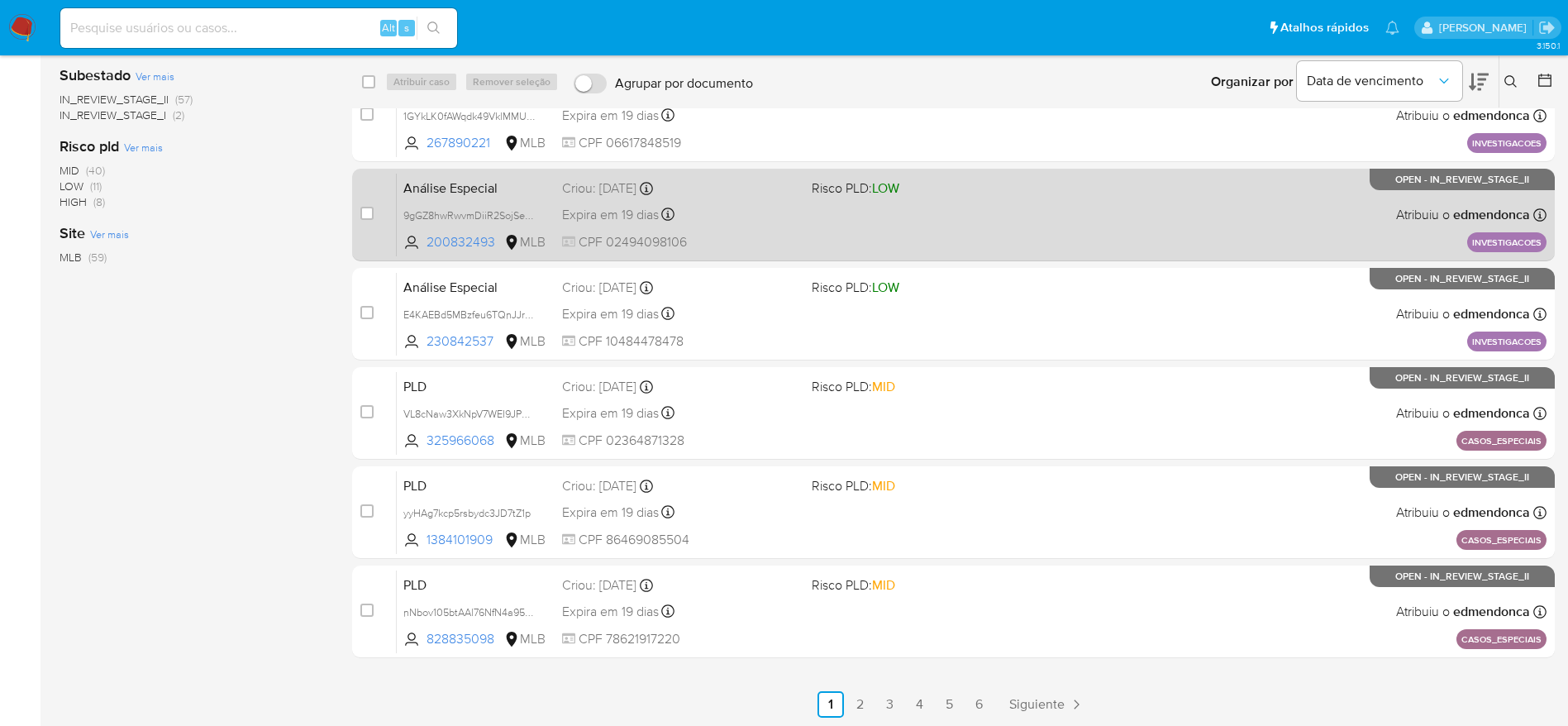
scroll to position [452, 0]
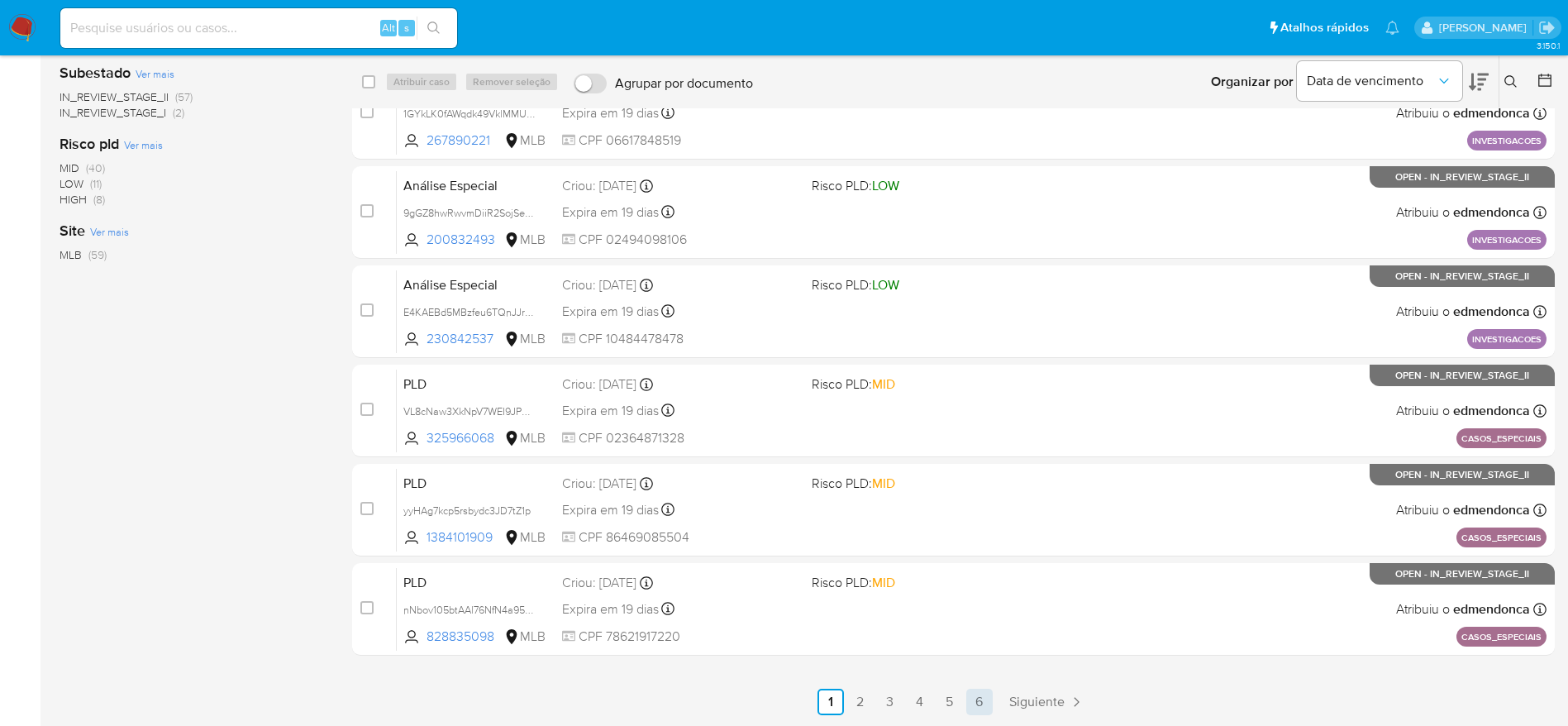
click at [979, 698] on link "6" at bounding box center [979, 702] width 26 height 26
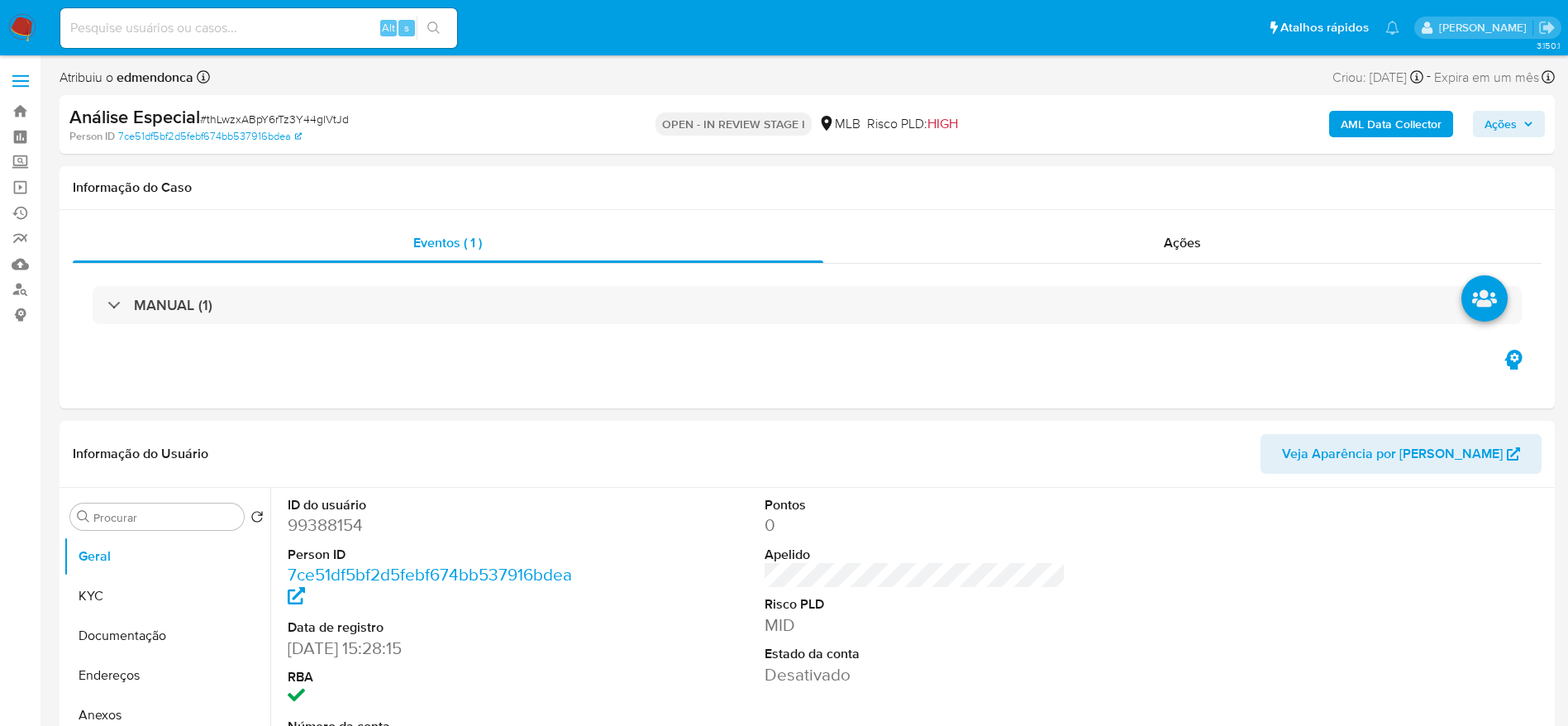
select select "10"
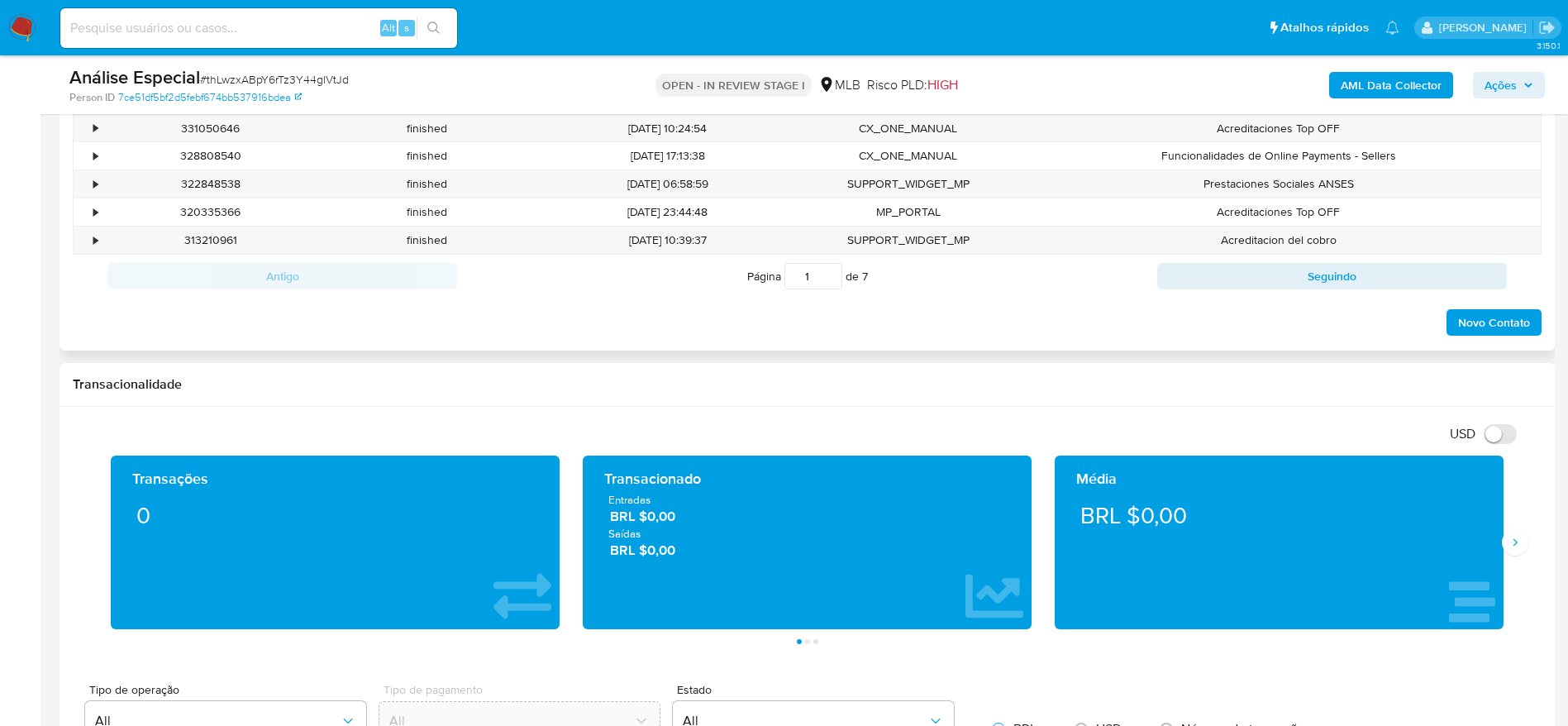
scroll to position [869, 0]
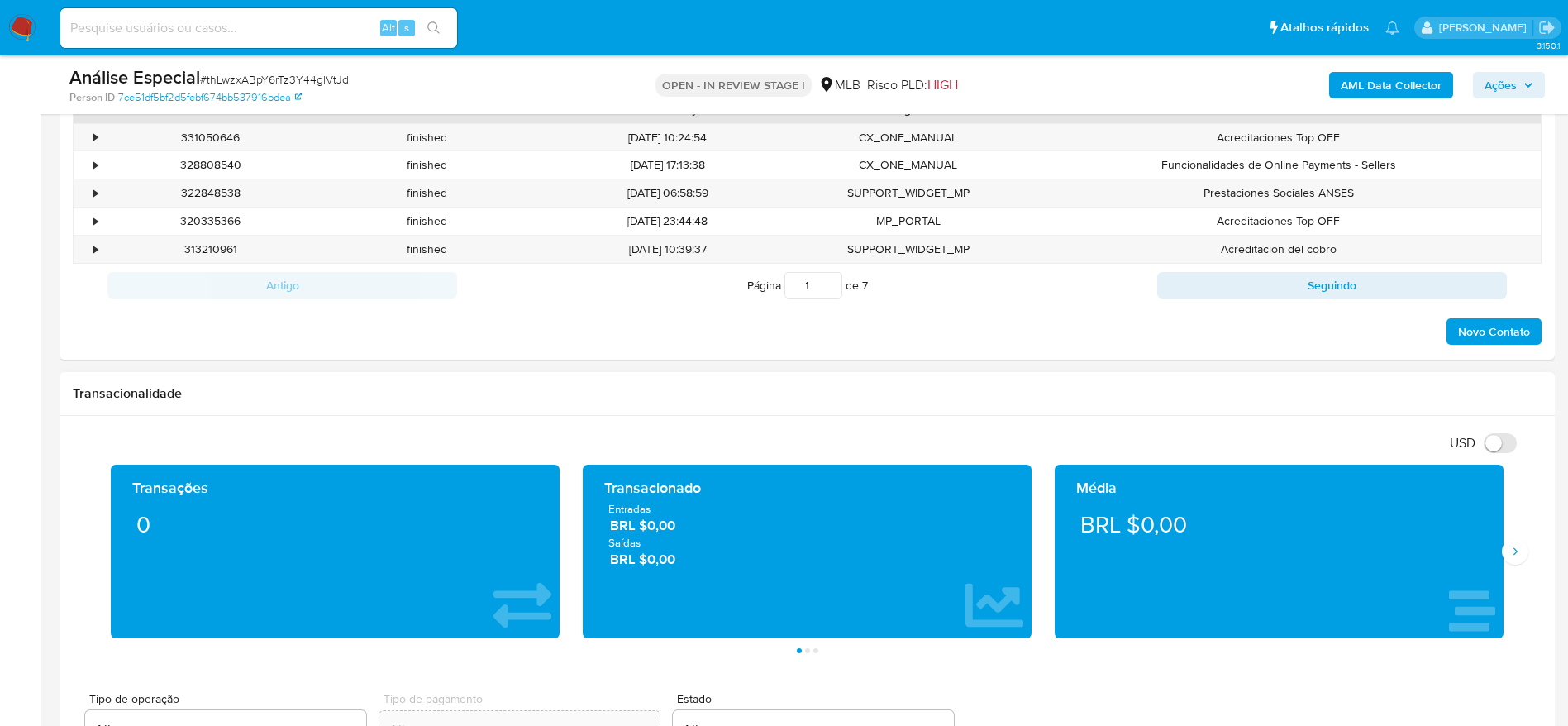
click at [1520, 569] on div "Transações 0 Transacionado Entradas BRL $0,00 Saídas BRL $0,00 Média BRL $0,00 …" at bounding box center [807, 559] width 1469 height 189
click at [1515, 557] on icon "Siguiente" at bounding box center [1515, 551] width 13 height 13
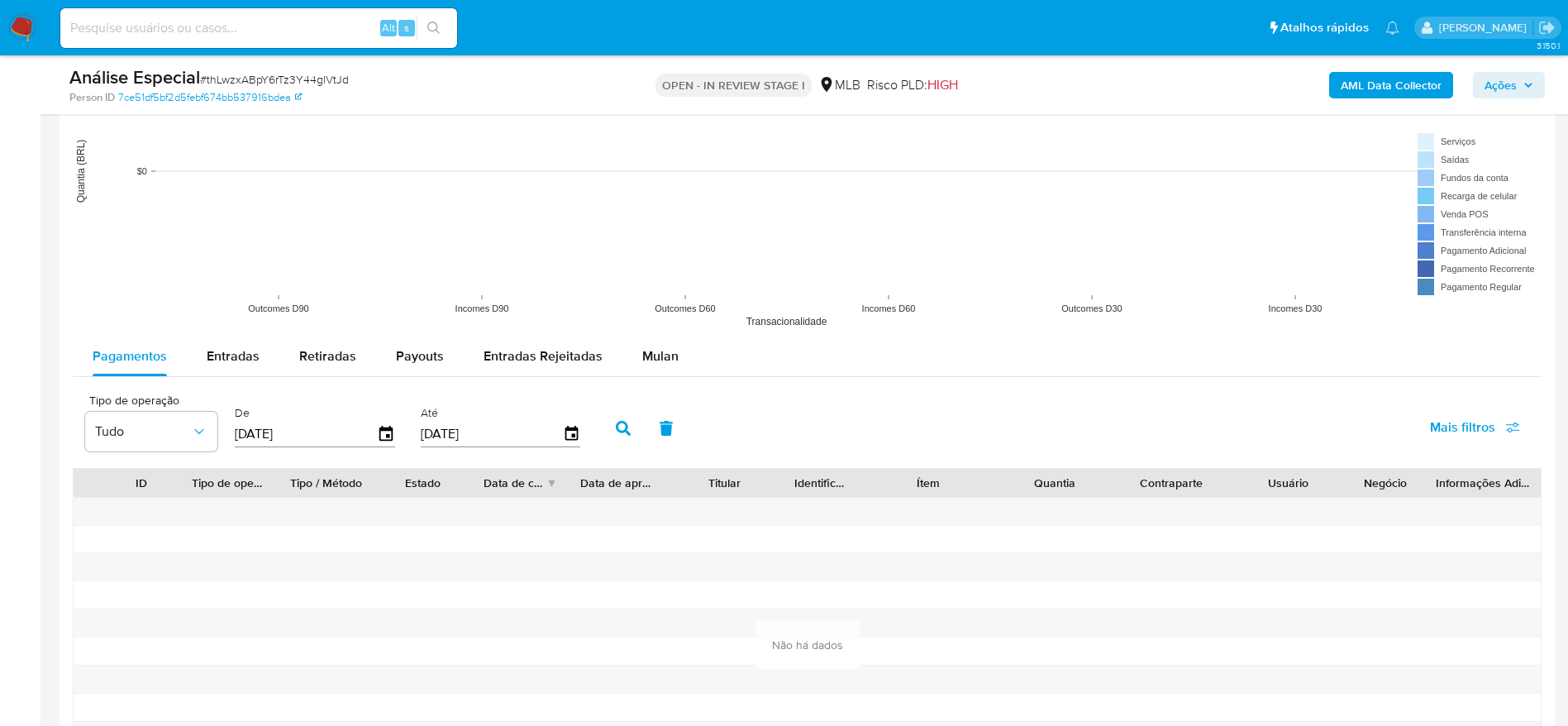
scroll to position [1612, 0]
